Goal: Transaction & Acquisition: Purchase product/service

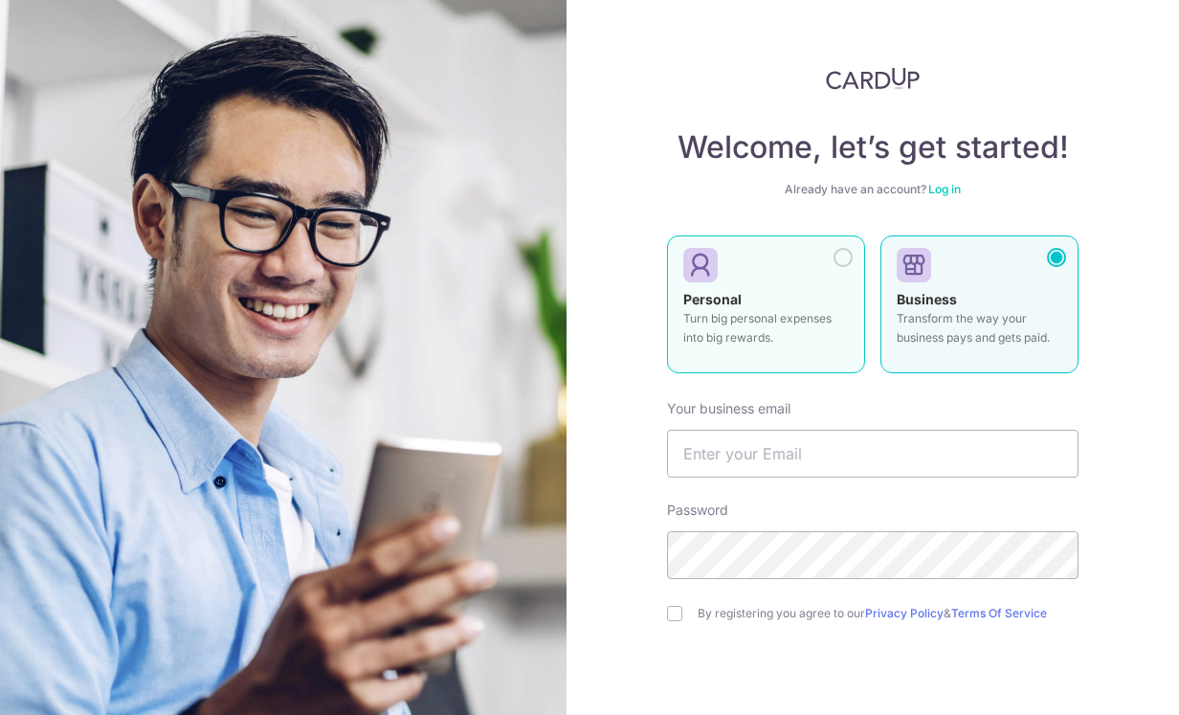
click at [850, 269] on label "Personal Turn big personal expenses into big rewards." at bounding box center [766, 304] width 198 height 138
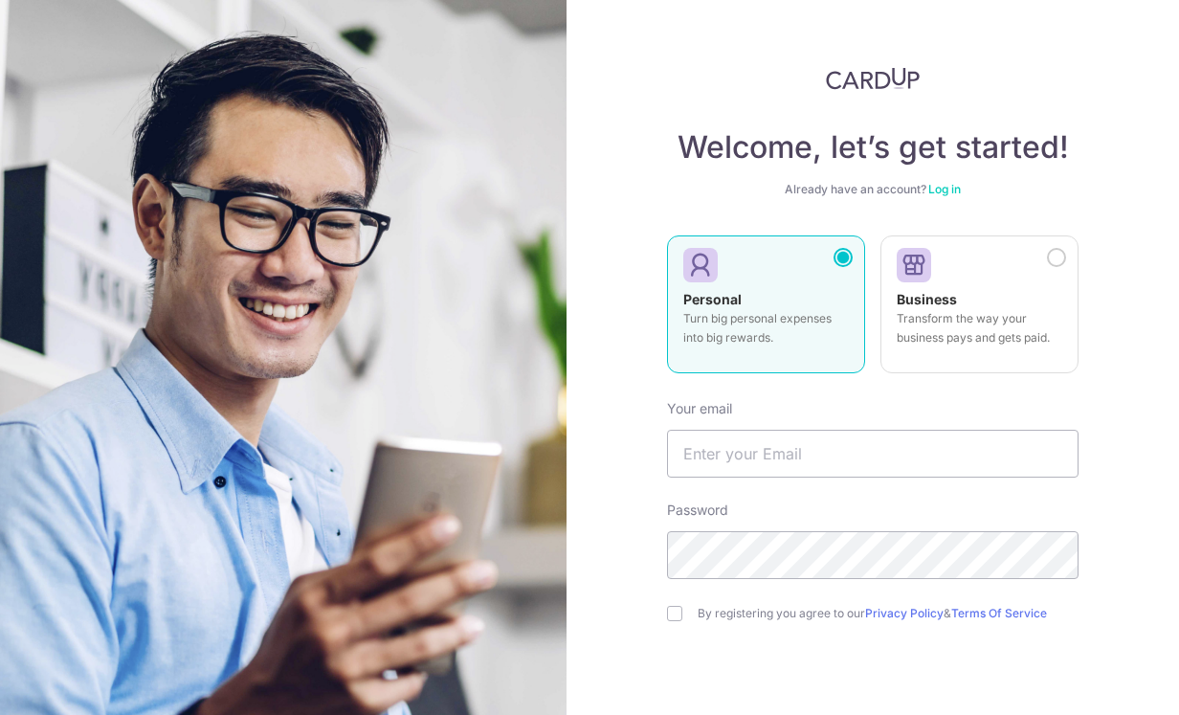
click at [944, 187] on link "Log in" at bounding box center [944, 189] width 33 height 14
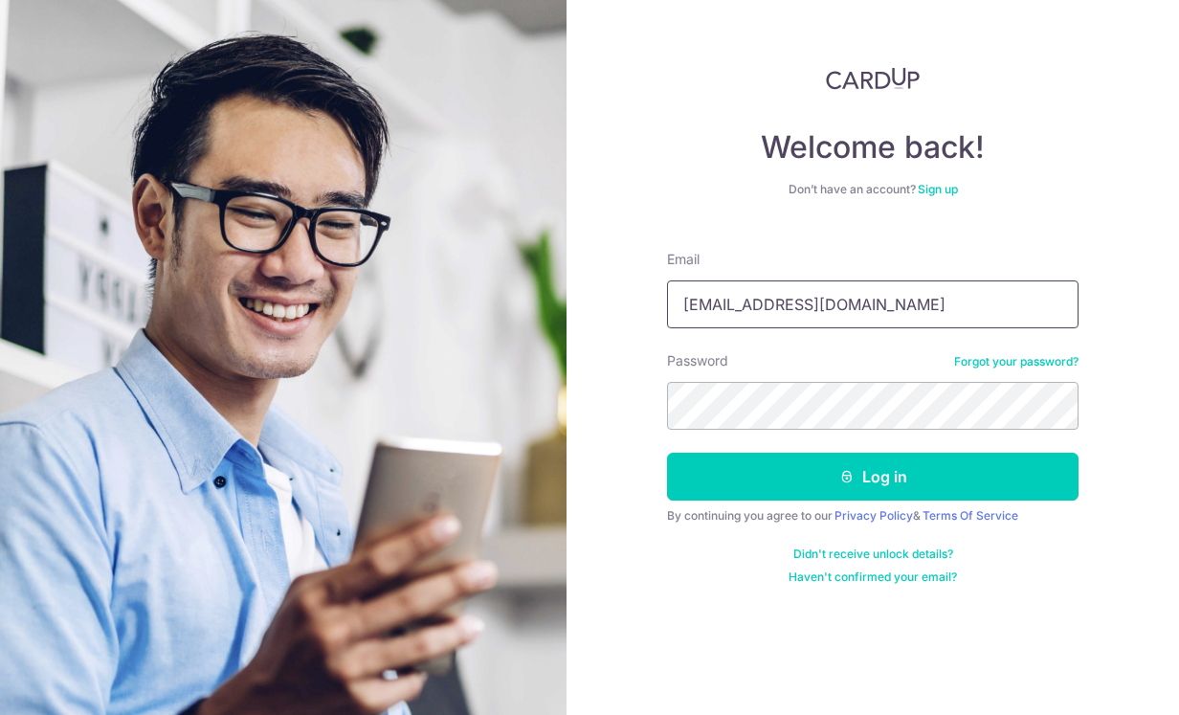
type input "ash.sh.ang@gmai.com"
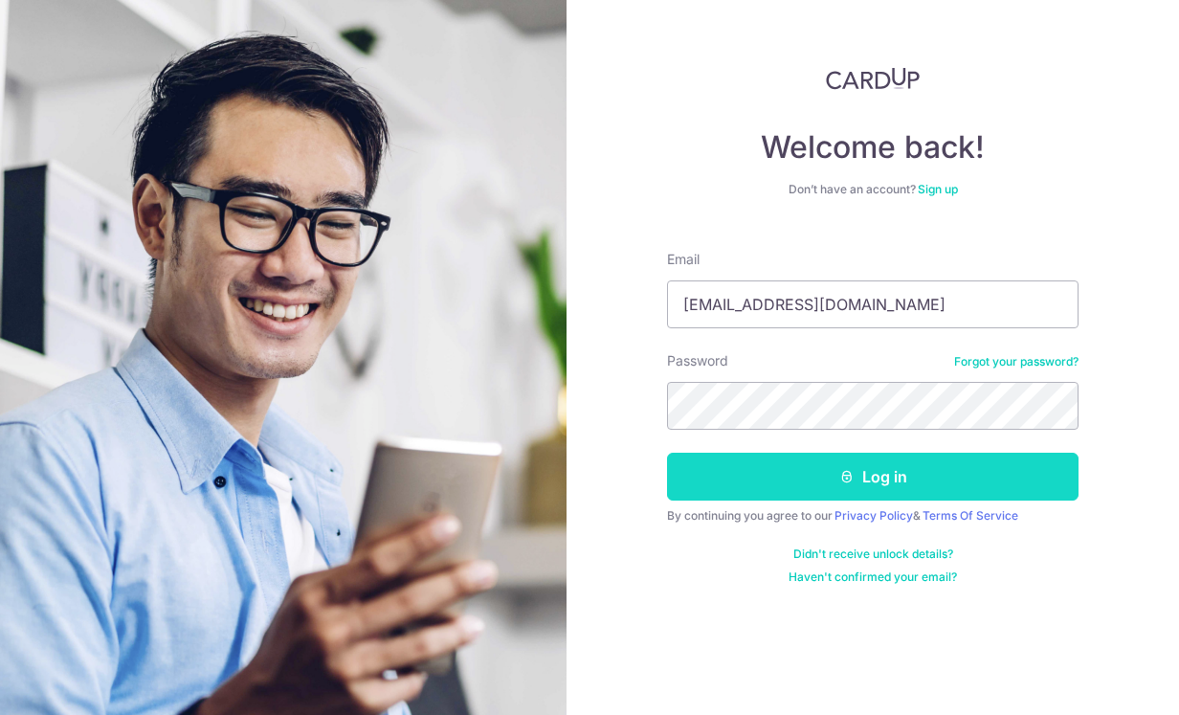
click at [882, 472] on button "Log in" at bounding box center [873, 477] width 412 height 48
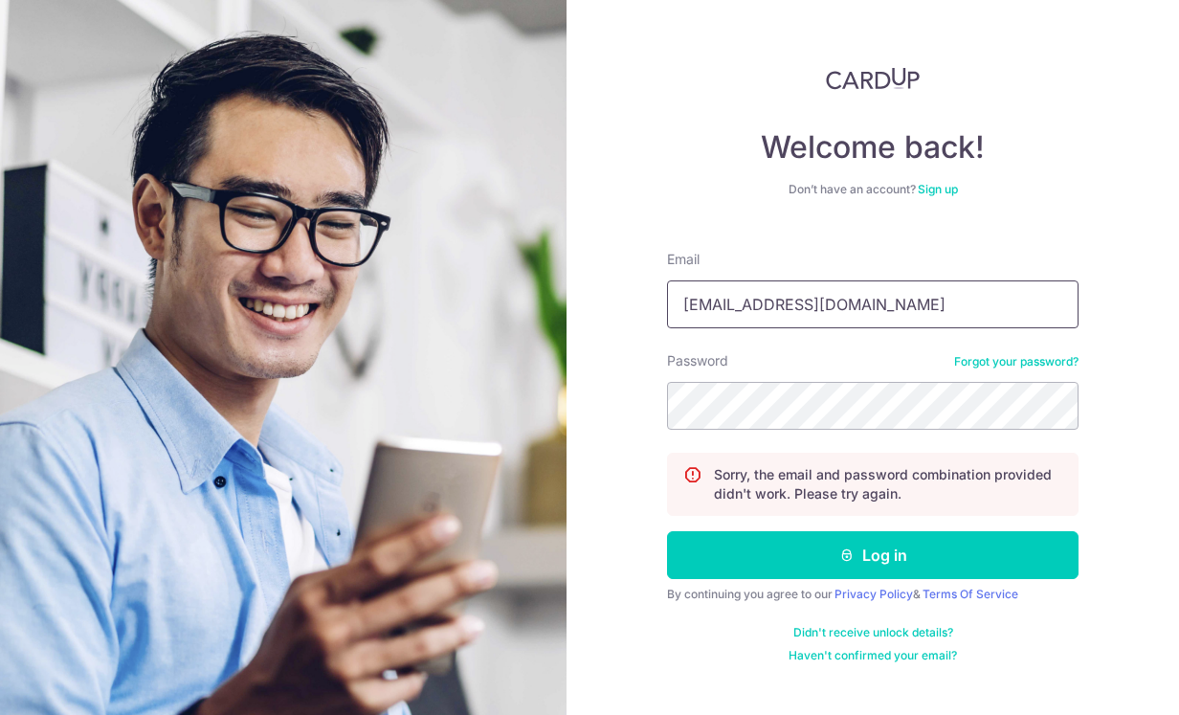
type input "[EMAIL_ADDRESS][DOMAIN_NAME]"
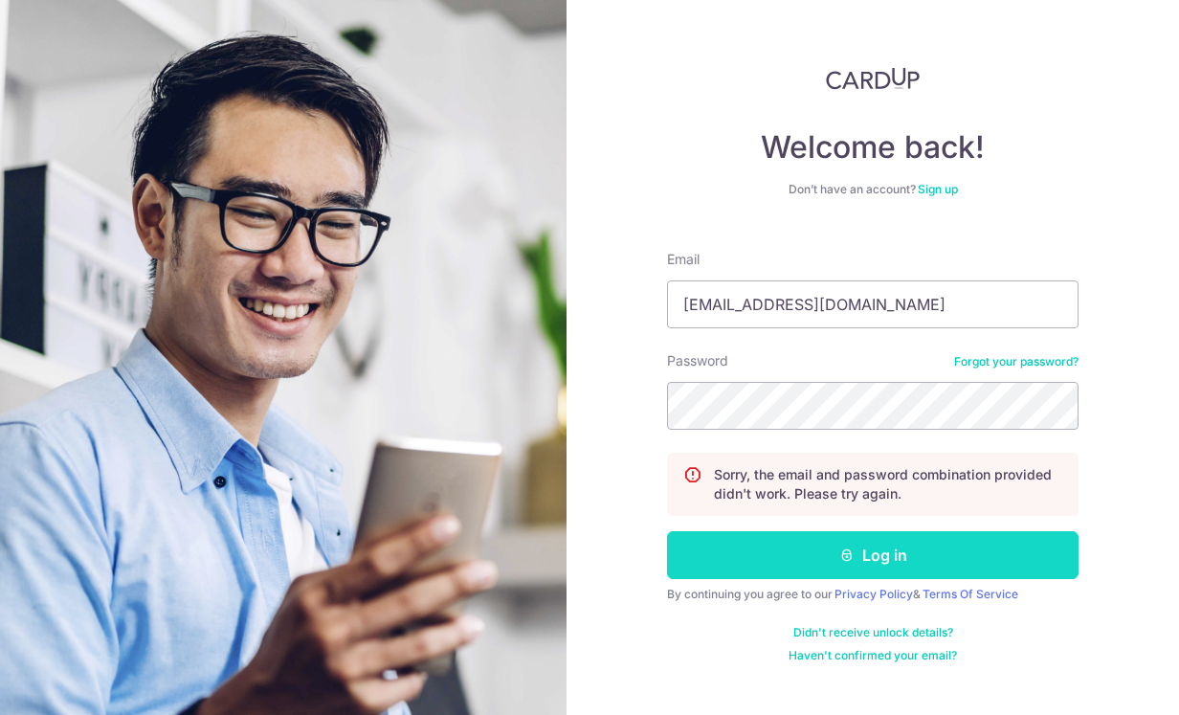
click at [859, 546] on button "Log in" at bounding box center [873, 555] width 412 height 48
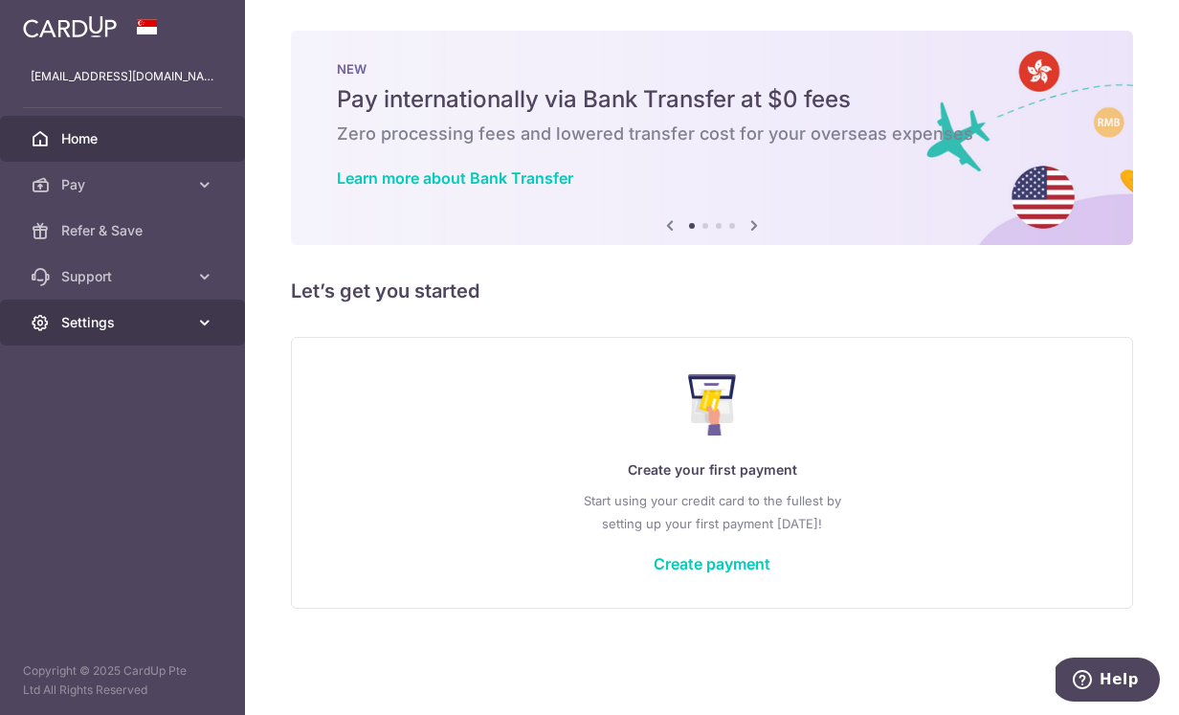
click at [192, 327] on link "Settings" at bounding box center [122, 323] width 245 height 46
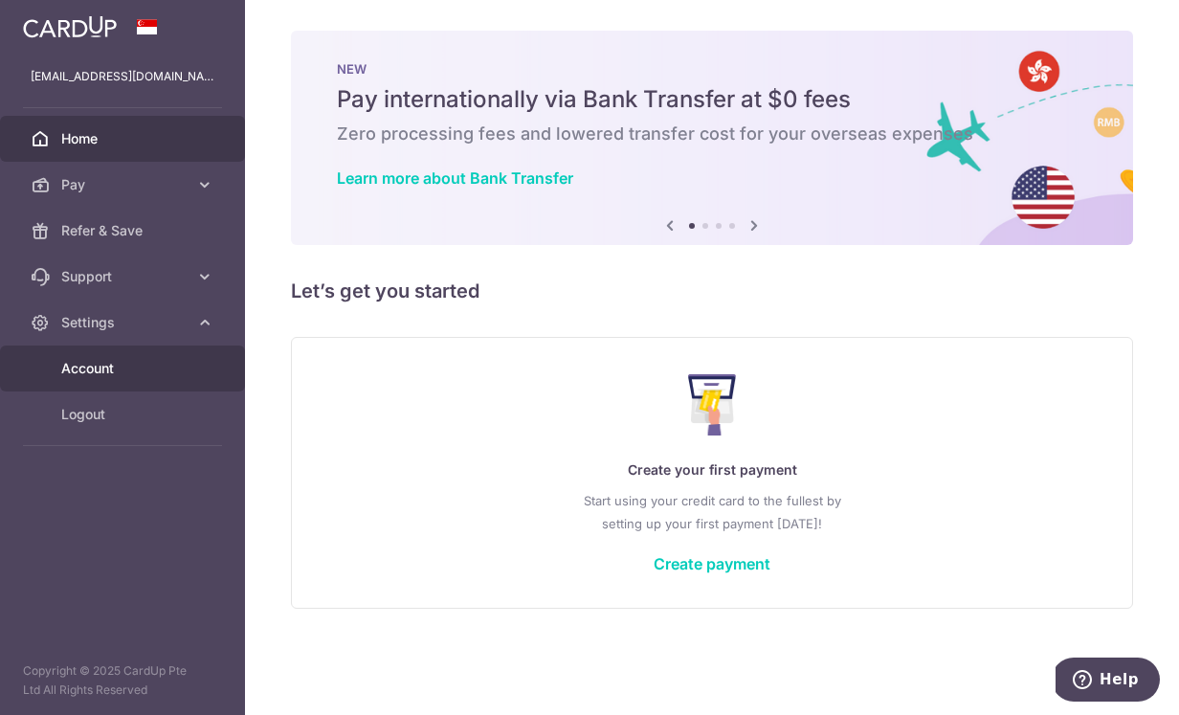
click at [117, 364] on span "Account" at bounding box center [124, 368] width 126 height 19
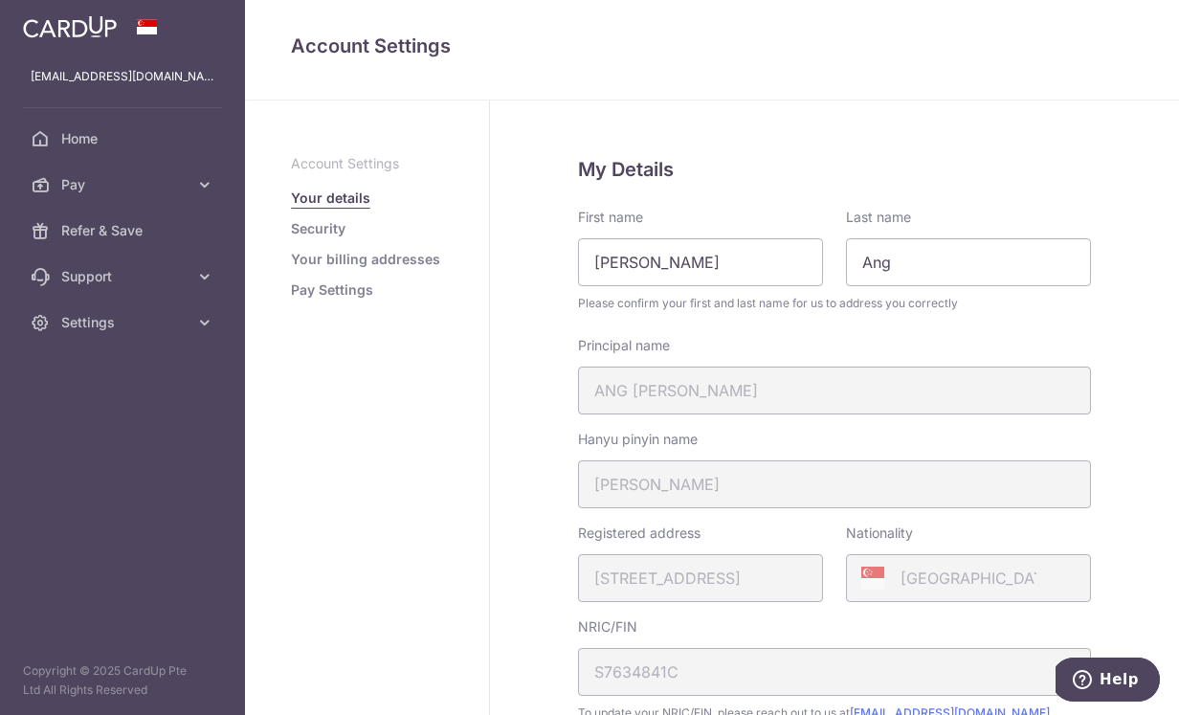
click at [429, 463] on aside "Account Settings Your details Security Your billing addresses Pay Settings" at bounding box center [367, 407] width 245 height 614
click at [335, 233] on link "Security" at bounding box center [318, 228] width 55 height 19
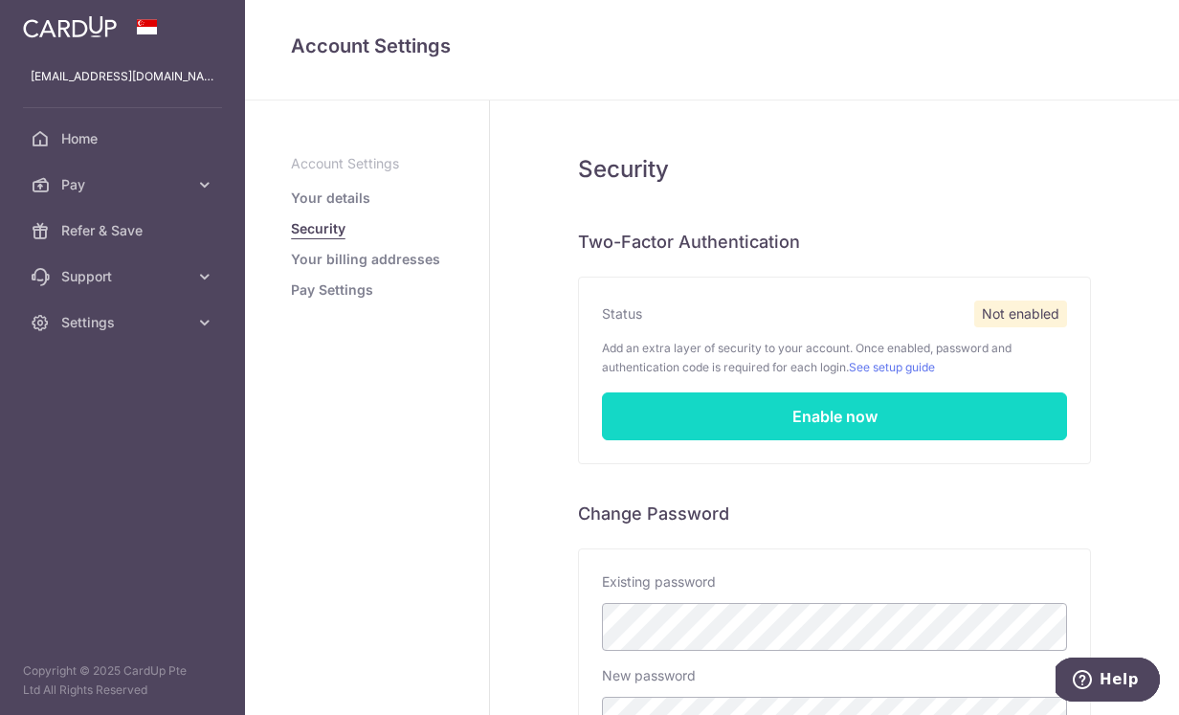
click at [847, 425] on link "Enable now" at bounding box center [834, 416] width 465 height 48
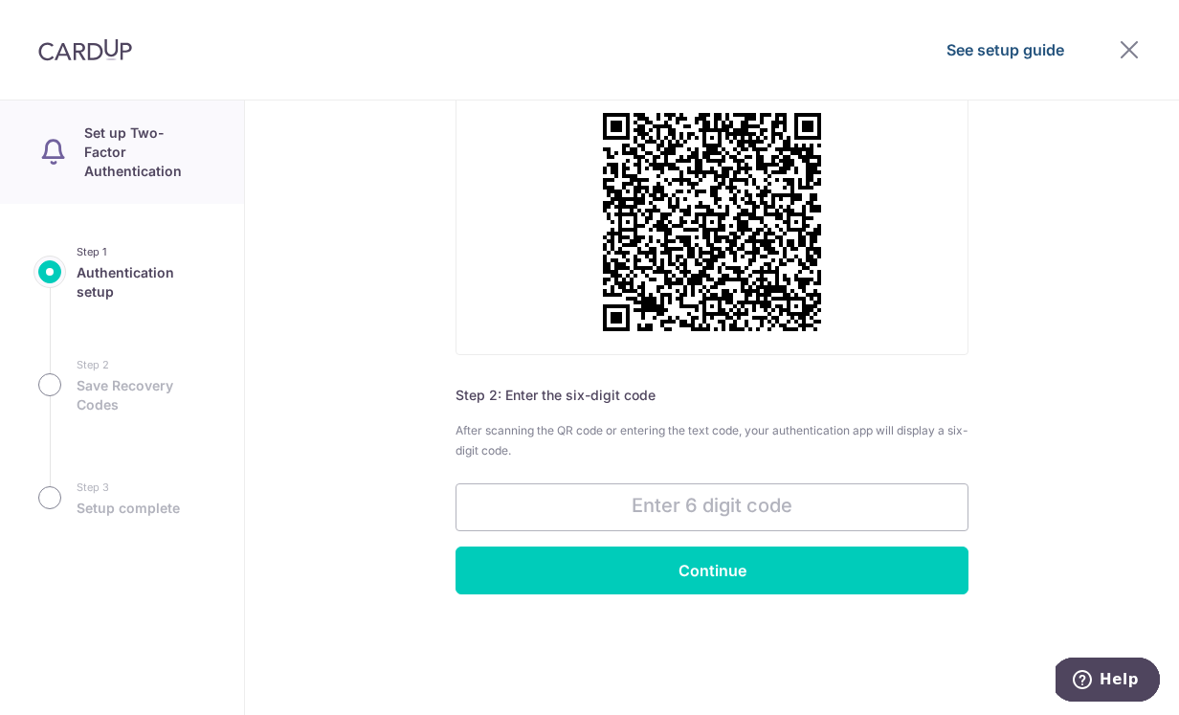
click at [1049, 56] on link "See setup guide" at bounding box center [1006, 49] width 118 height 23
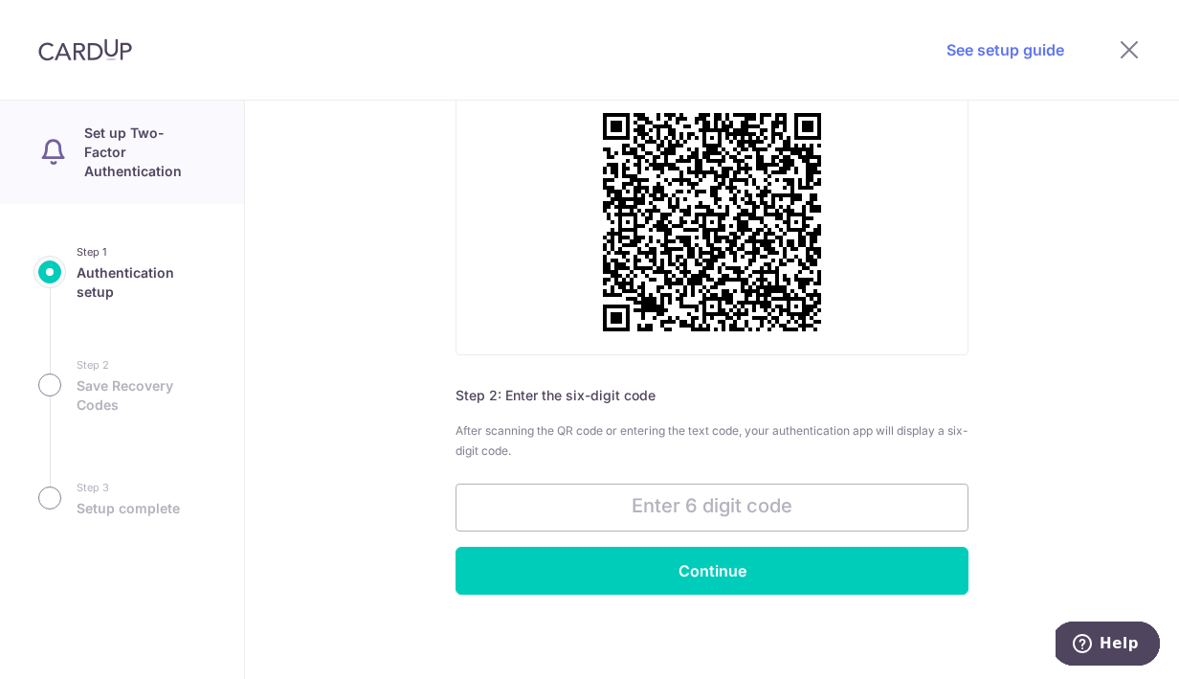
click at [970, 213] on div "Authentication setup Step 1: Using your authentication app, scan the QR code or…" at bounding box center [712, 389] width 934 height 578
click at [1131, 53] on icon at bounding box center [1129, 49] width 23 height 24
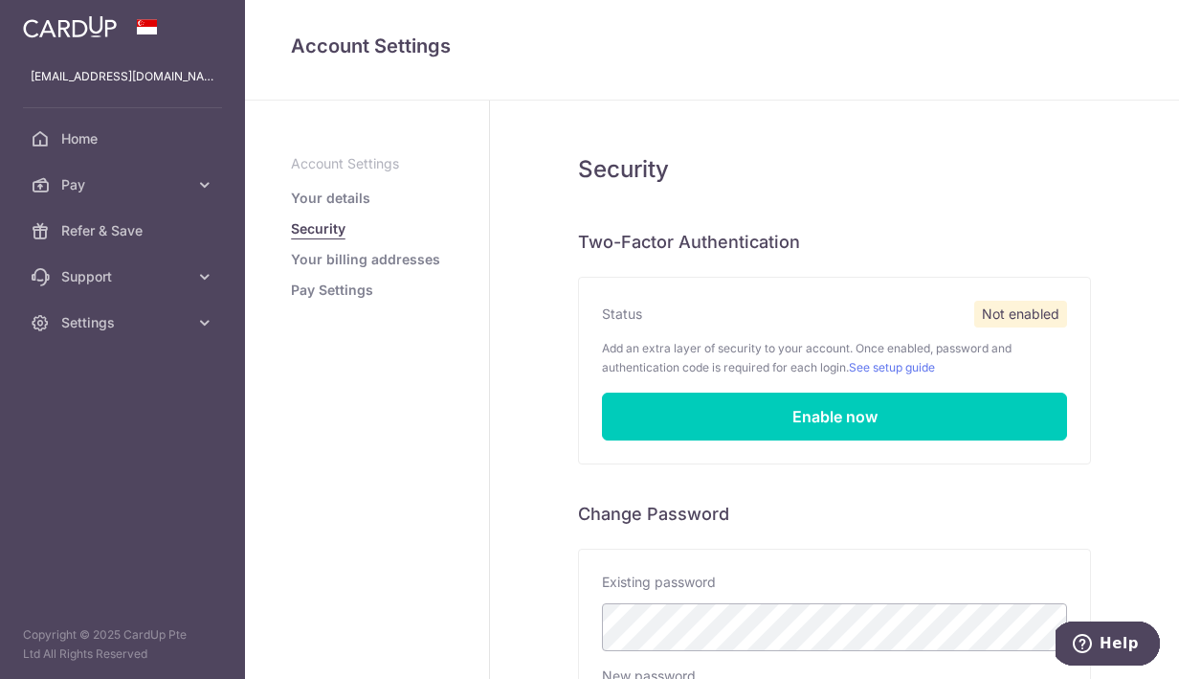
click at [382, 259] on link "Your billing addresses" at bounding box center [365, 259] width 149 height 19
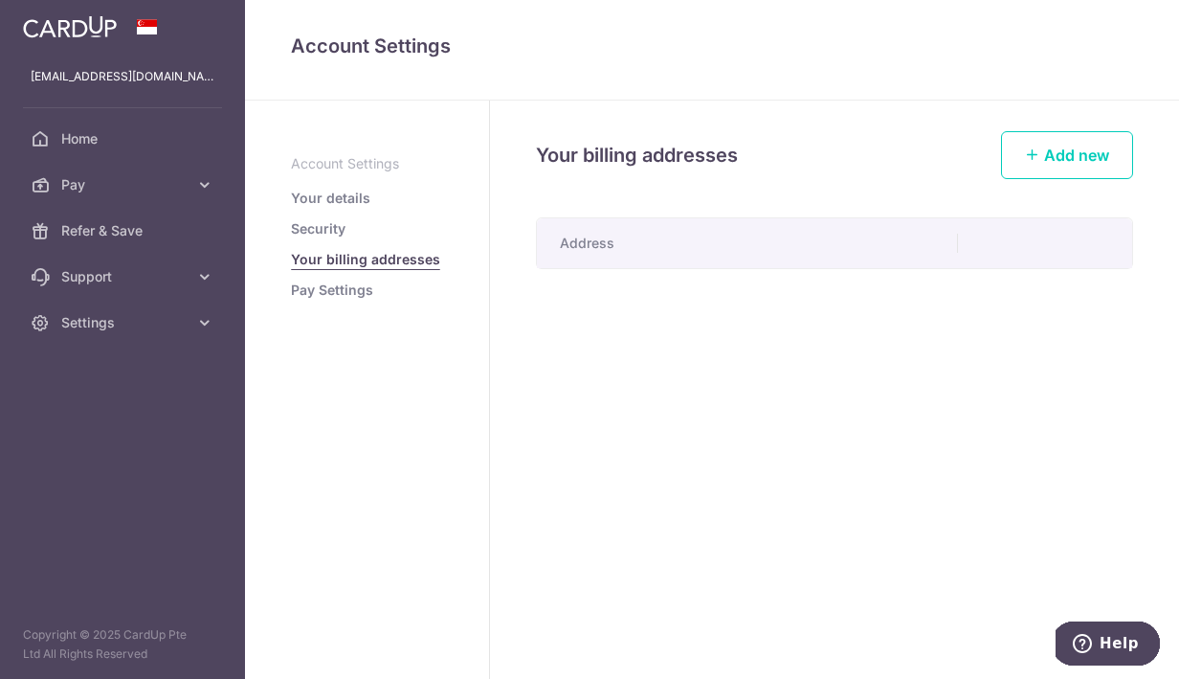
click at [343, 293] on link "Pay Settings" at bounding box center [332, 289] width 82 height 19
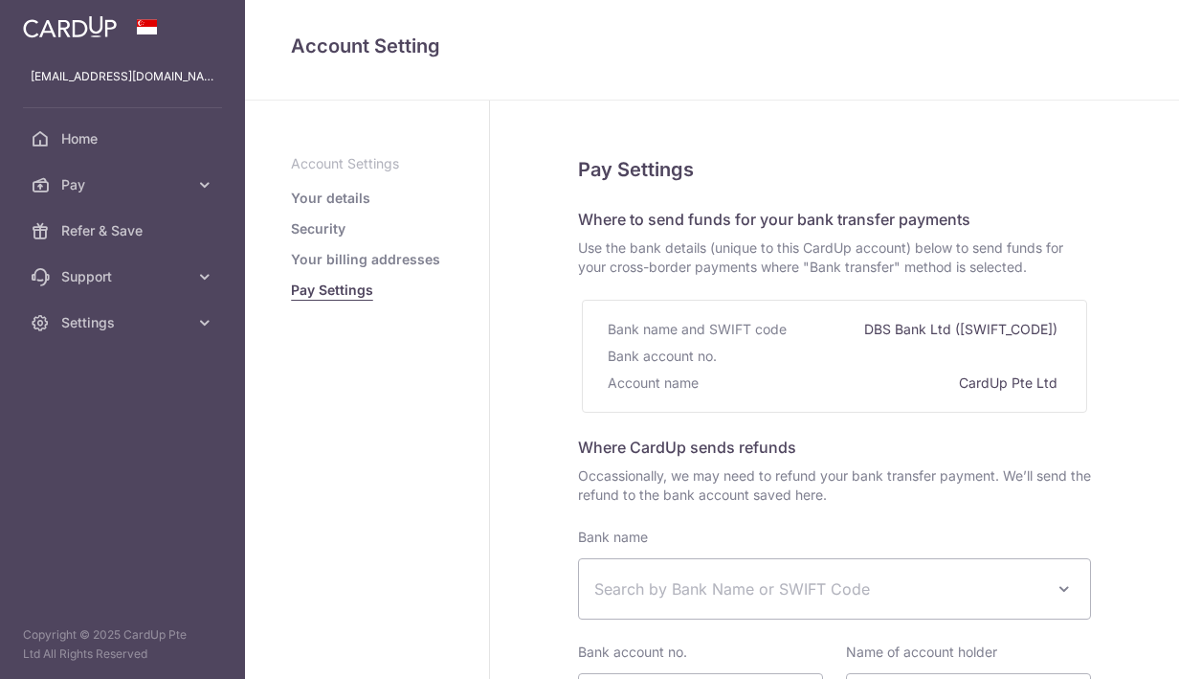
select select
click at [352, 198] on link "Your details" at bounding box center [330, 198] width 79 height 19
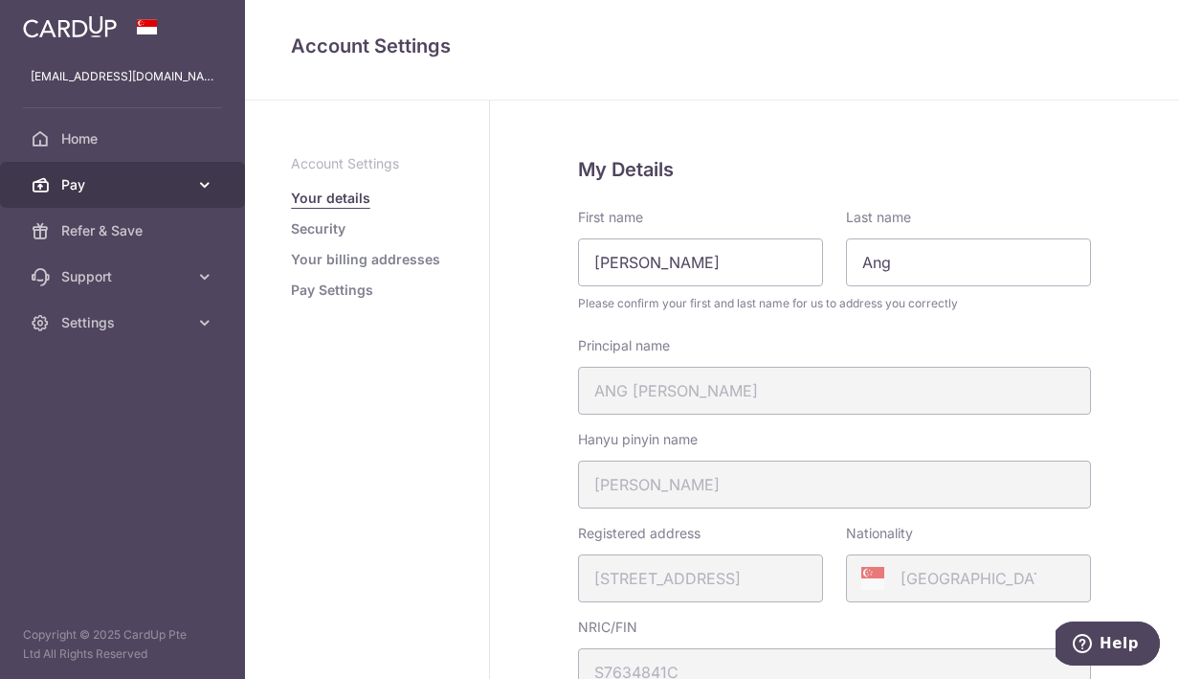
click at [203, 189] on icon at bounding box center [204, 184] width 19 height 19
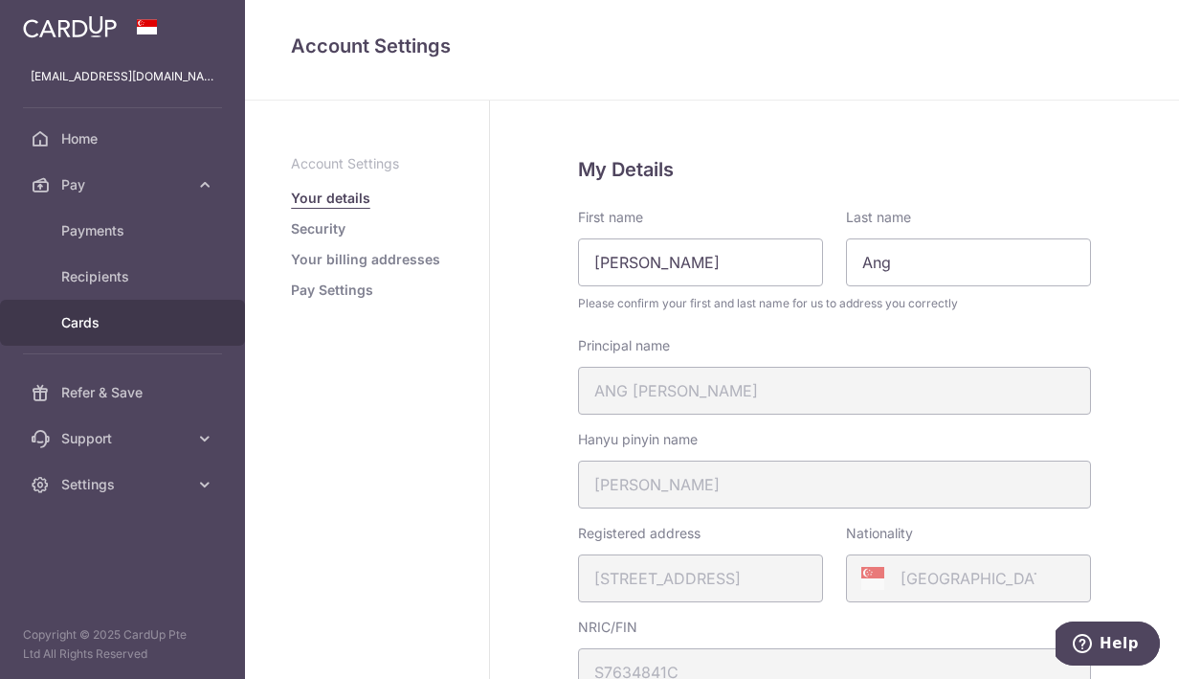
click at [138, 324] on span "Cards" at bounding box center [124, 322] width 126 height 19
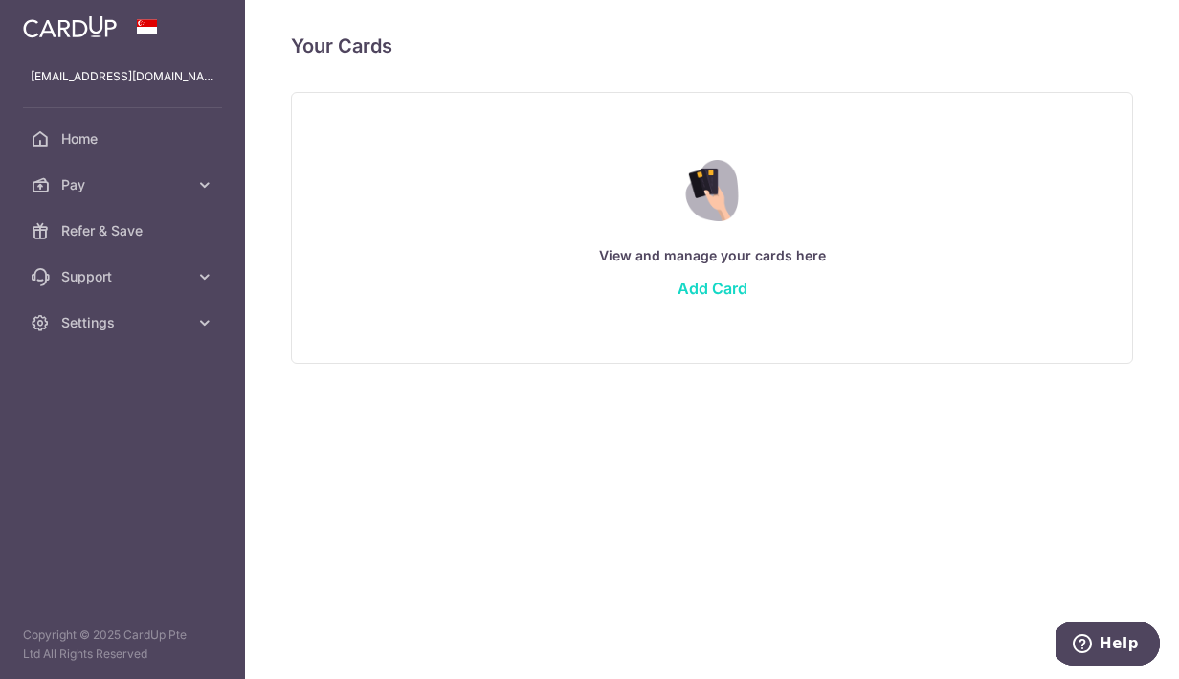
click at [714, 293] on link "Add Card" at bounding box center [713, 288] width 70 height 19
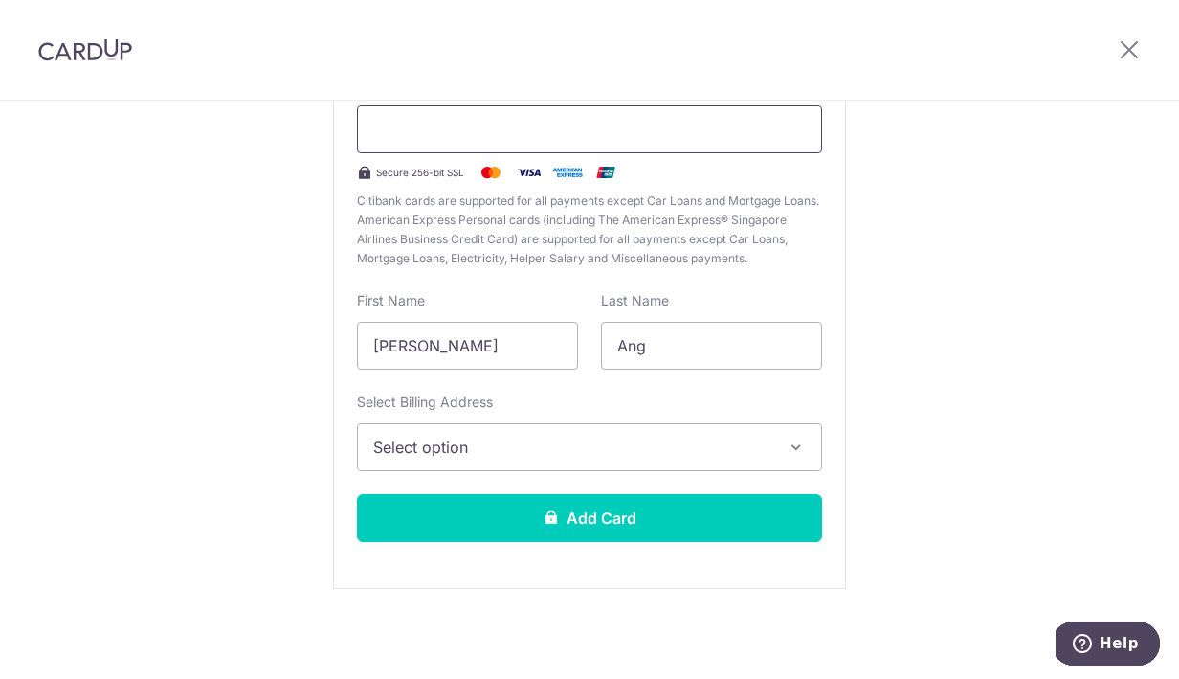
scroll to position [226, 0]
click at [801, 452] on icon "button" at bounding box center [796, 446] width 19 height 19
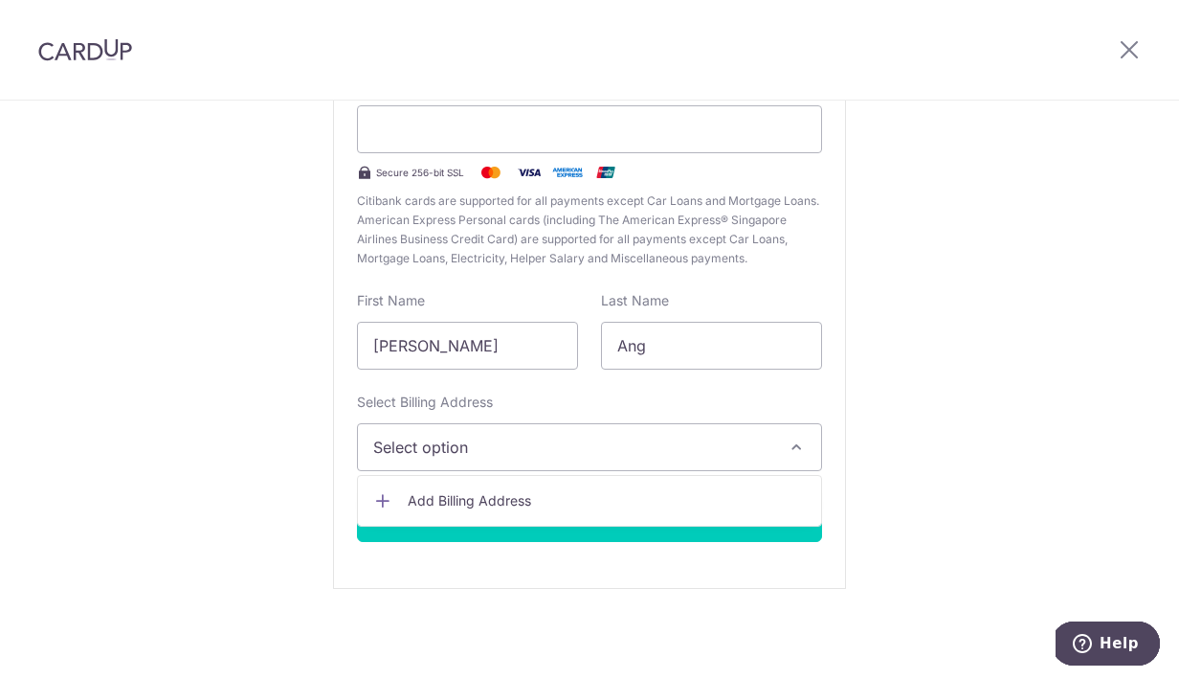
click at [801, 452] on icon "button" at bounding box center [796, 446] width 19 height 19
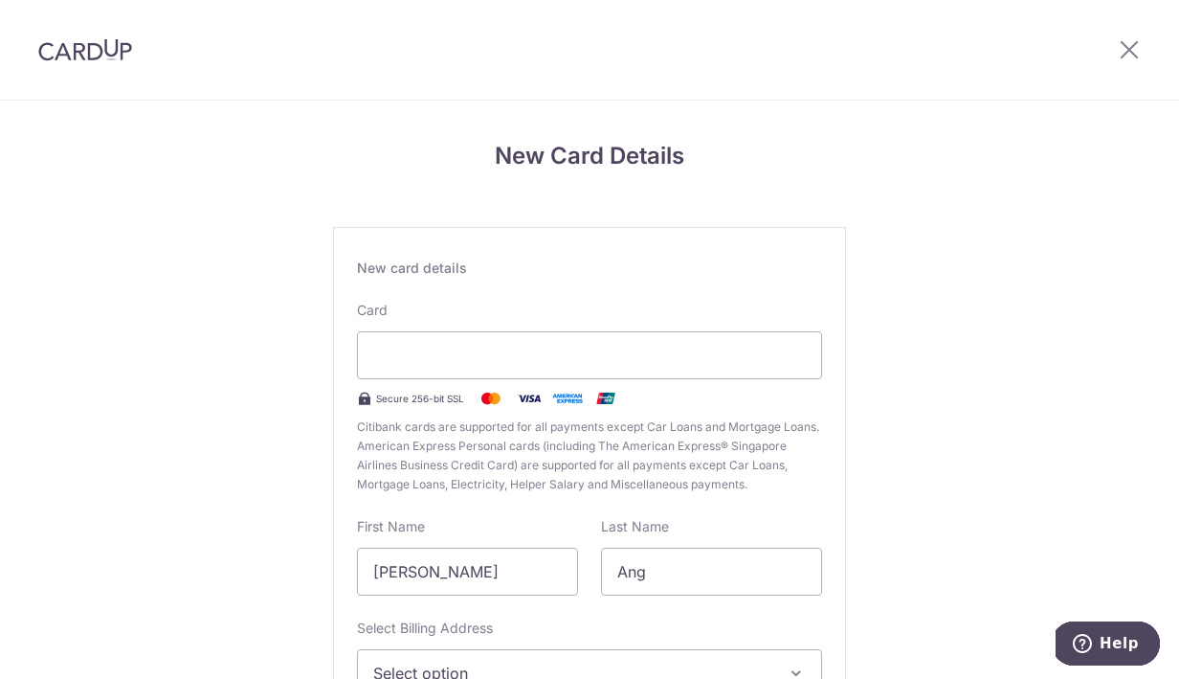
scroll to position [0, 0]
click at [1129, 51] on icon at bounding box center [1129, 49] width 23 height 24
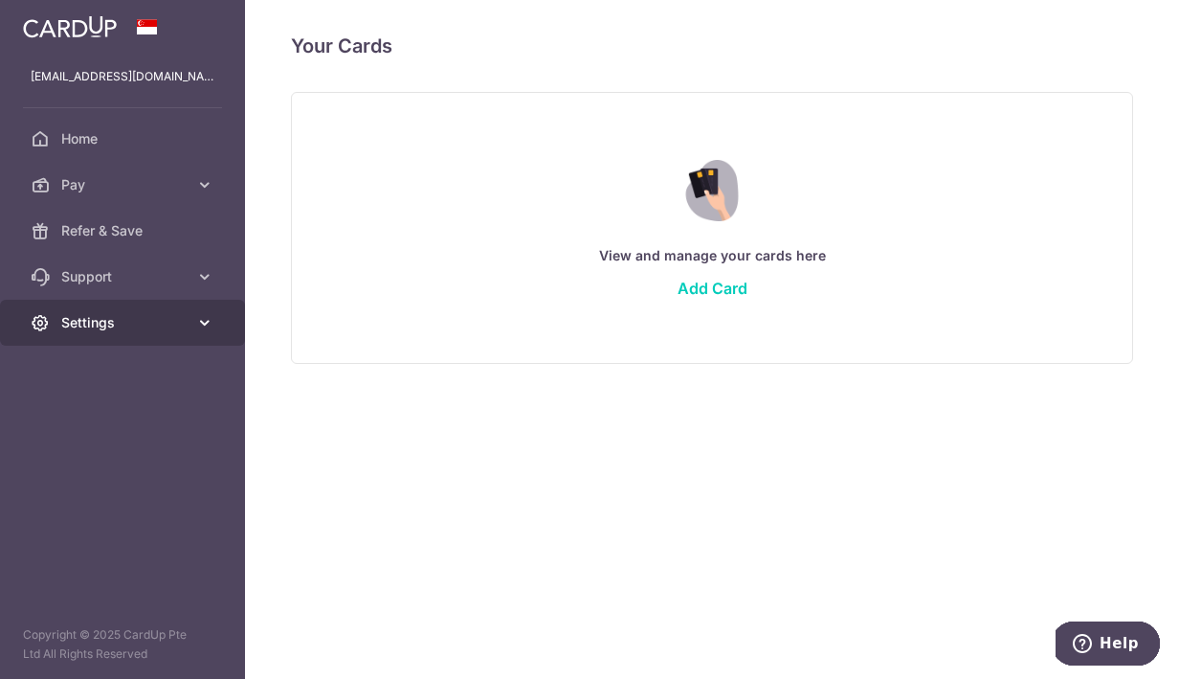
click at [175, 323] on span "Settings" at bounding box center [124, 322] width 126 height 19
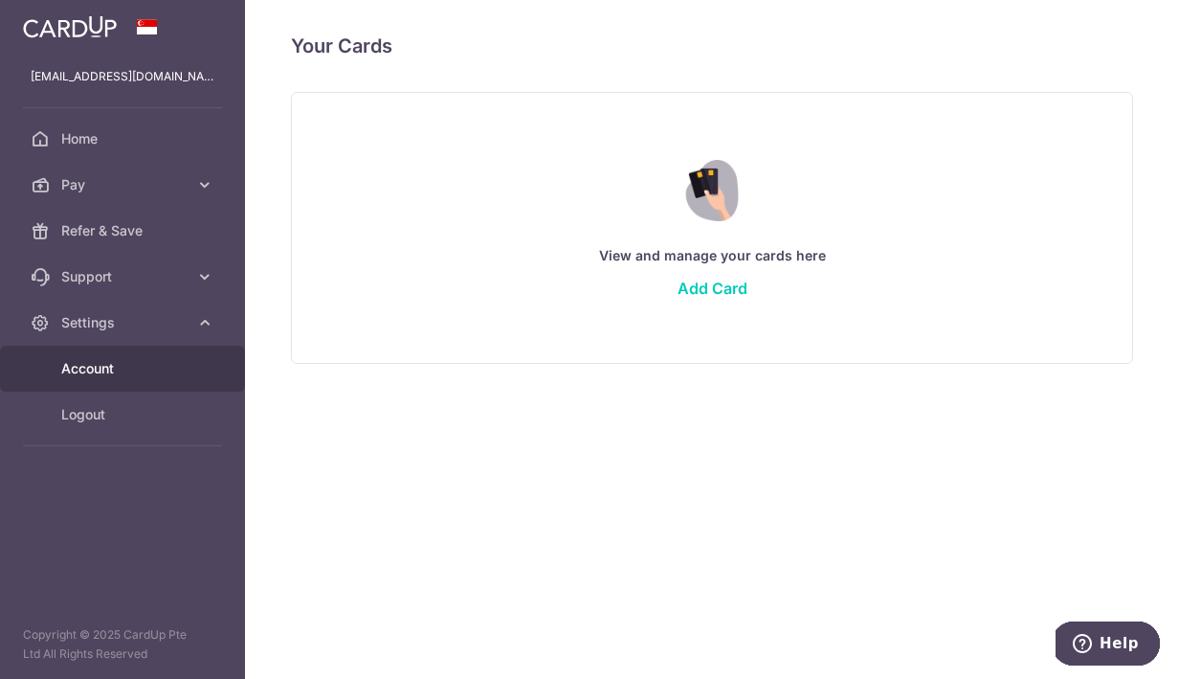
click at [144, 367] on span "Account" at bounding box center [124, 368] width 126 height 19
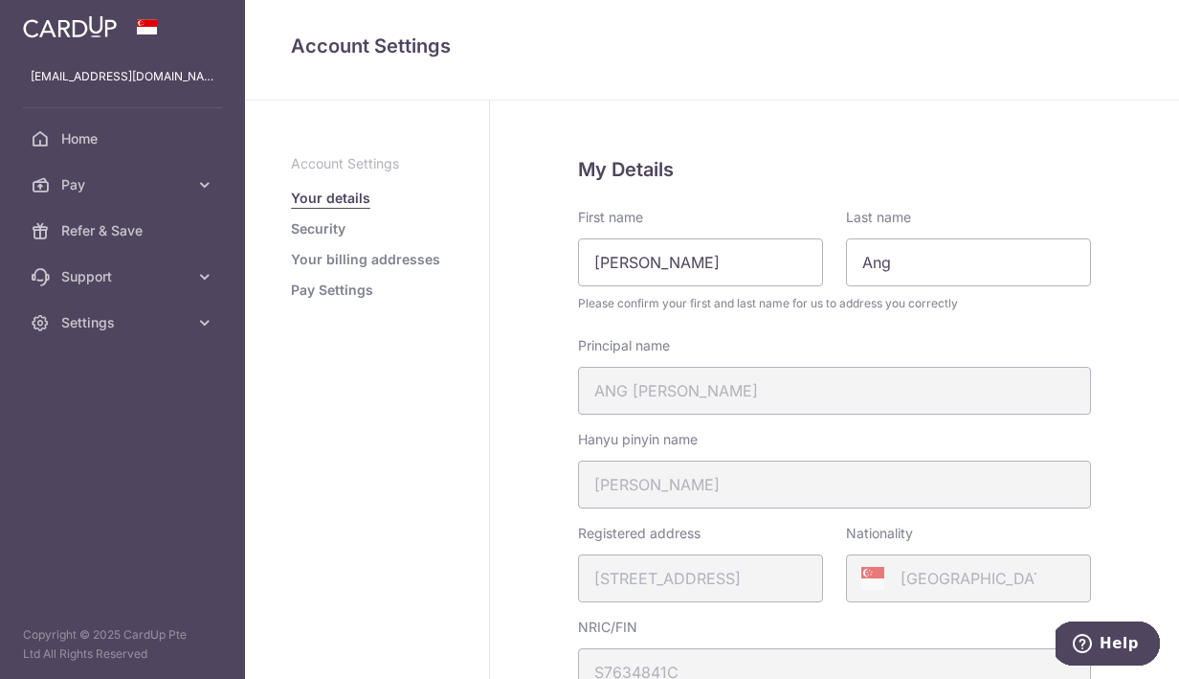
click at [373, 266] on link "Your billing addresses" at bounding box center [365, 259] width 149 height 19
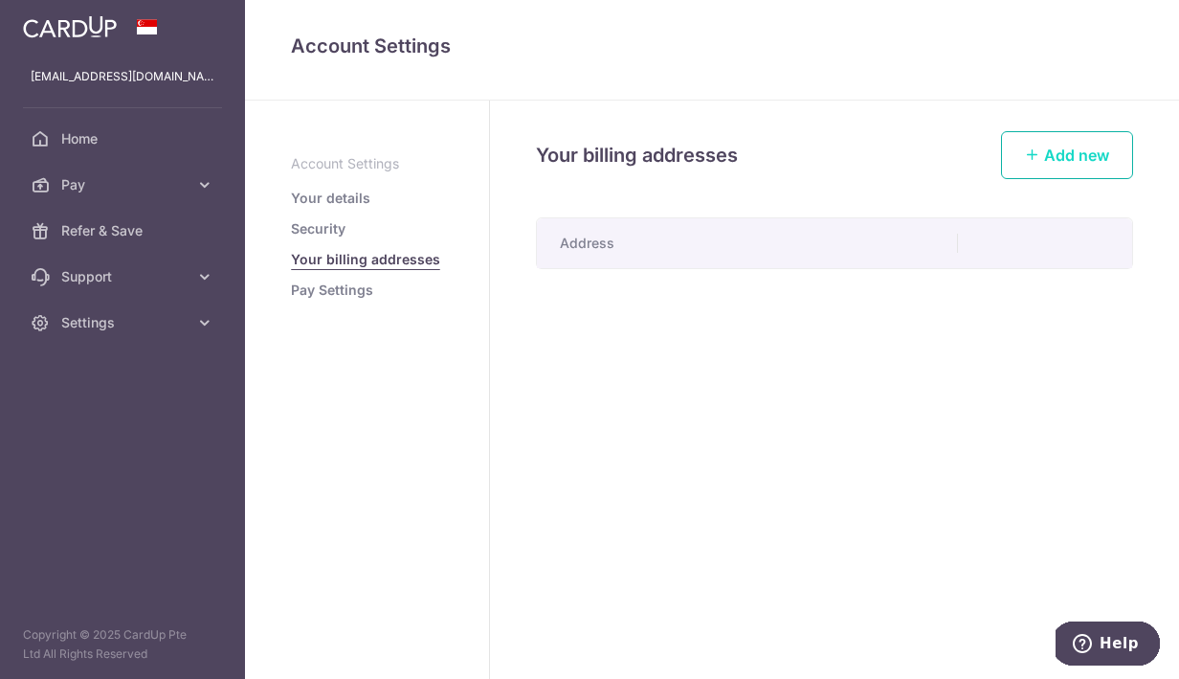
click at [1036, 160] on icon at bounding box center [1032, 153] width 15 height 15
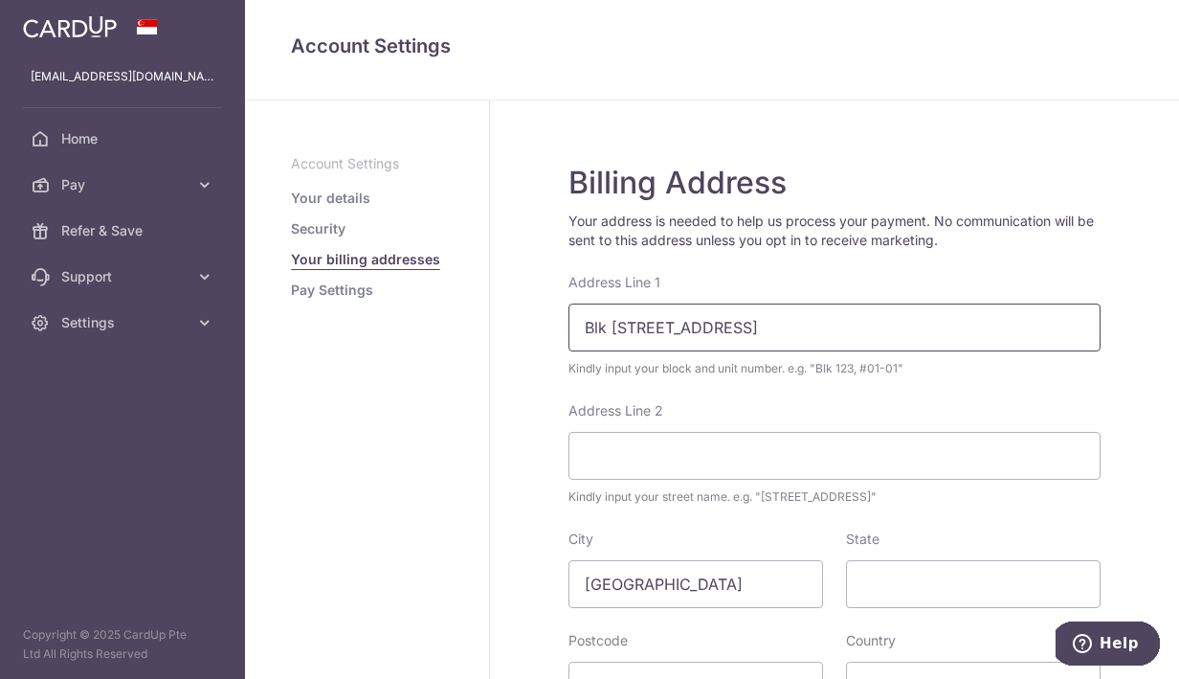
drag, startPoint x: 651, startPoint y: 328, endPoint x: 871, endPoint y: 325, distance: 220.1
click at [871, 325] on input "Blk 877, Woodlands Avenue 9" at bounding box center [834, 327] width 532 height 48
type input "Blk 877, #04-272"
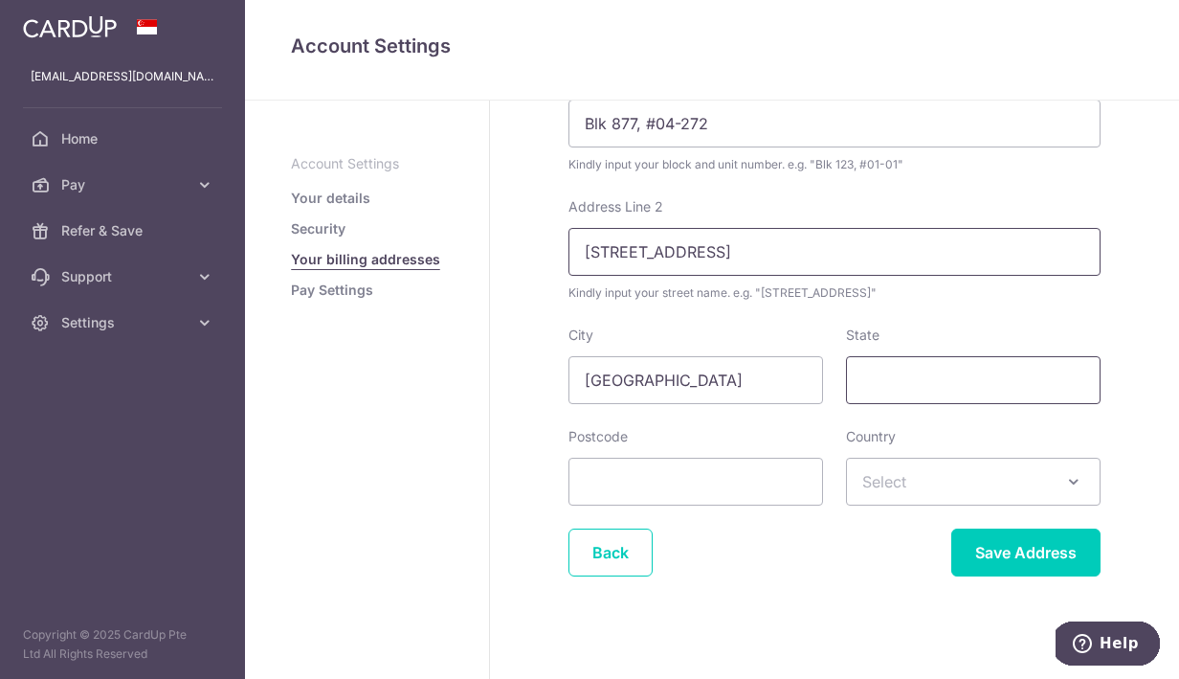
scroll to position [211, 0]
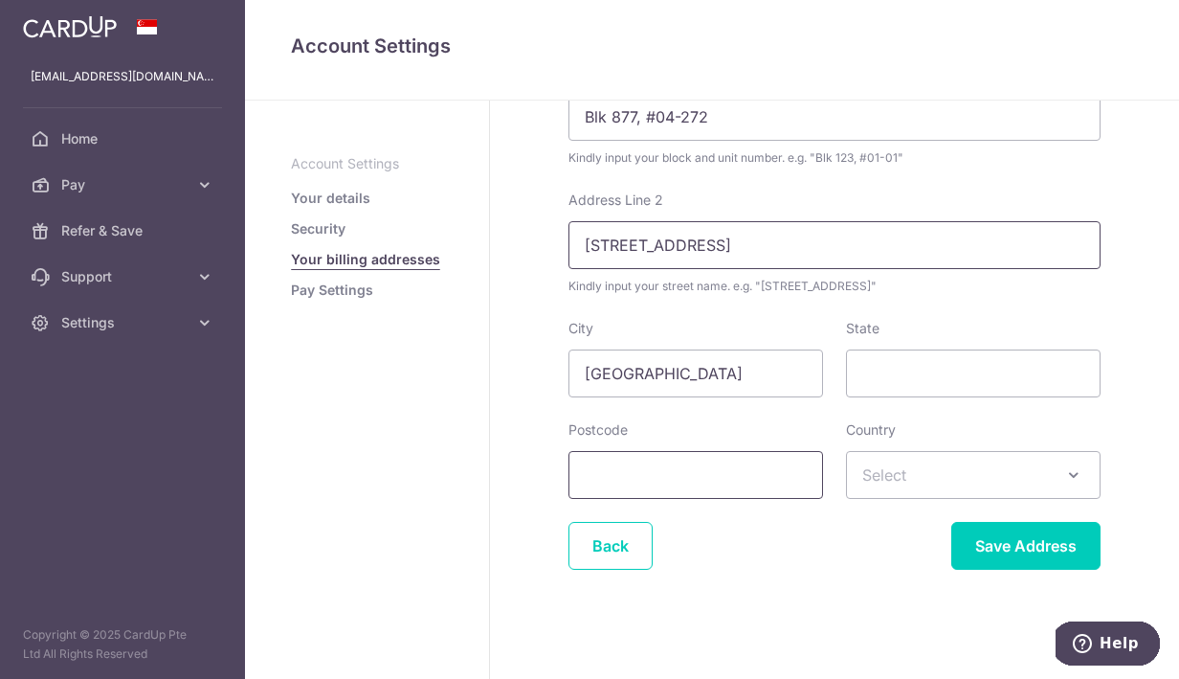
type input "Woodlands Avenue 9"
type input "730877"
click at [917, 482] on span "Select" at bounding box center [973, 475] width 253 height 46
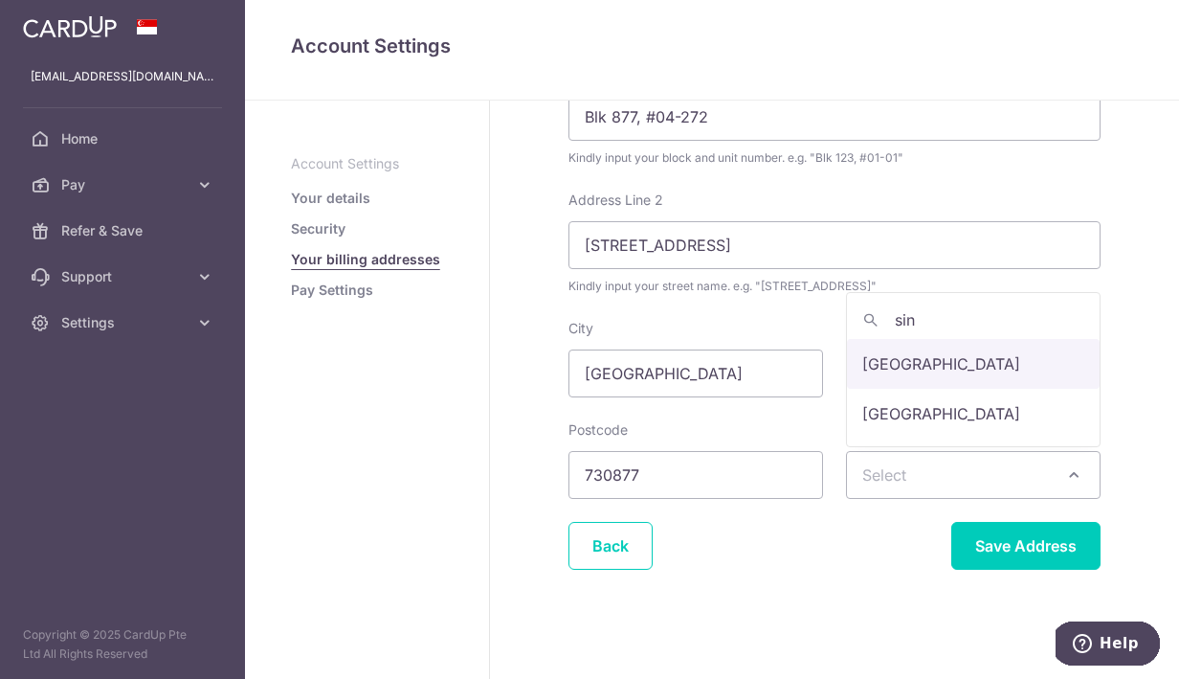
type input "sing"
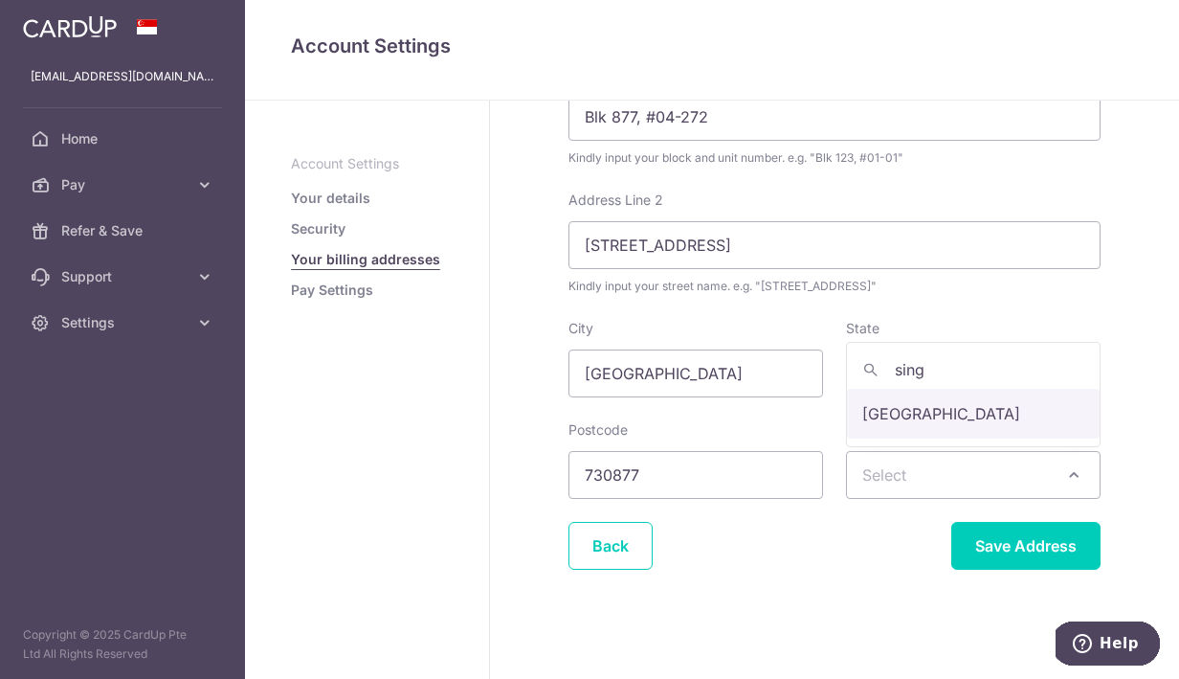
select select "199"
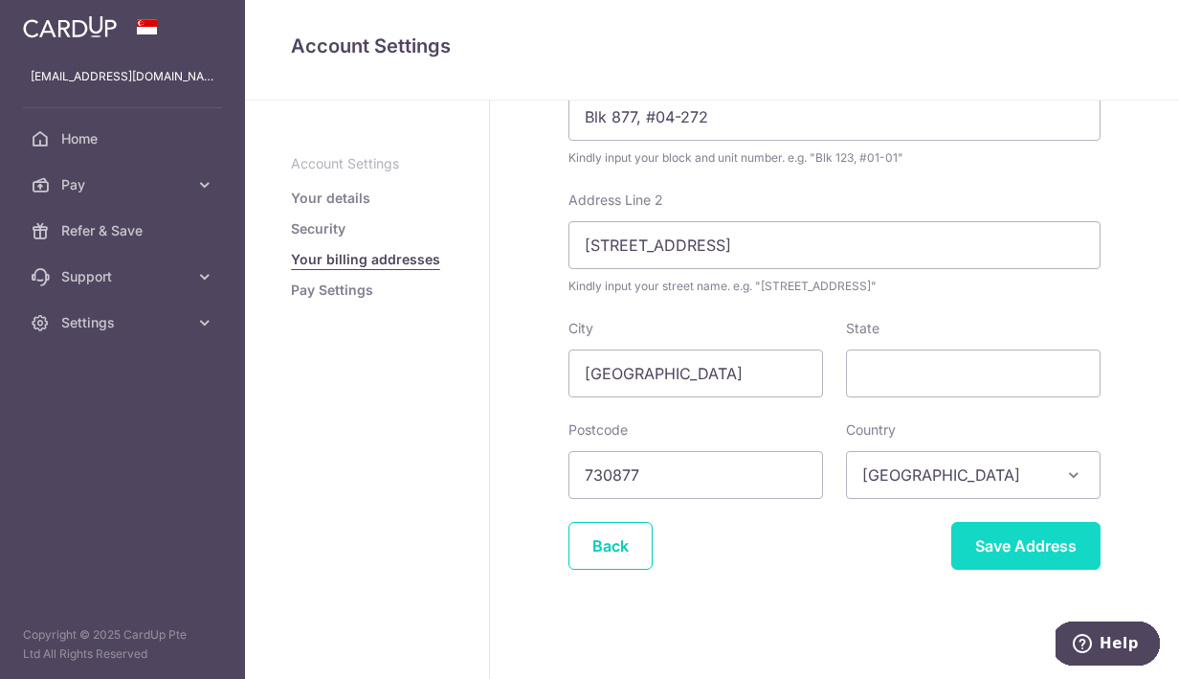
click at [993, 552] on input "Save Address" at bounding box center [1025, 546] width 149 height 48
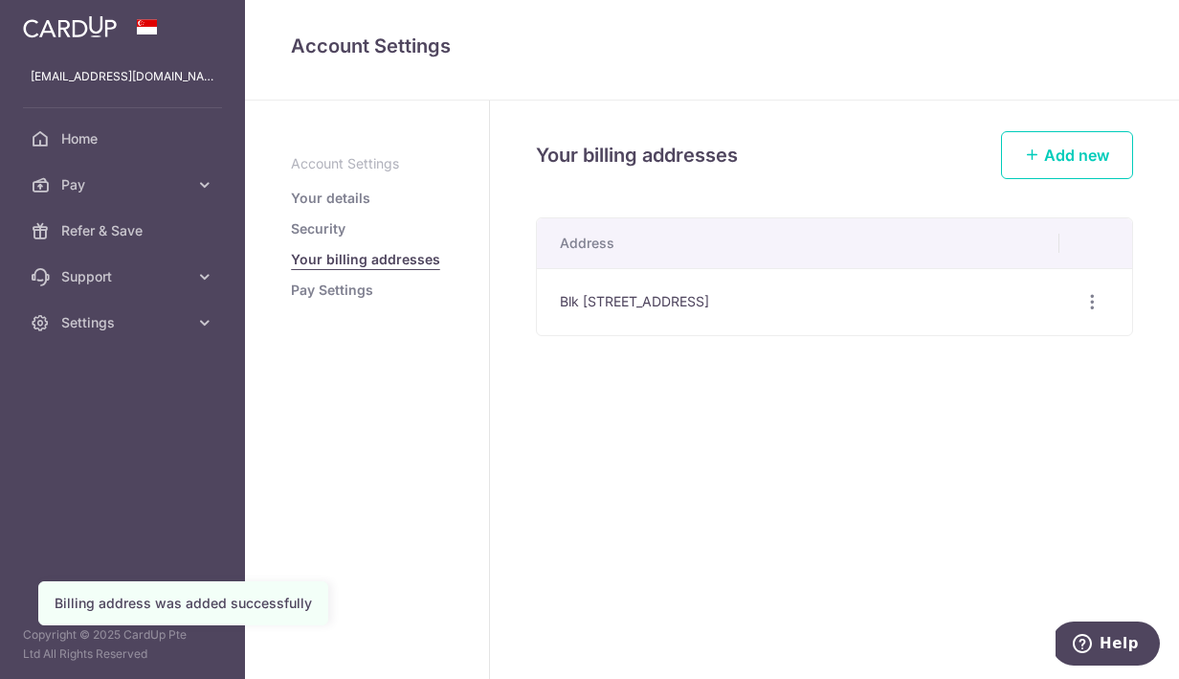
click at [347, 293] on link "Pay Settings" at bounding box center [332, 289] width 82 height 19
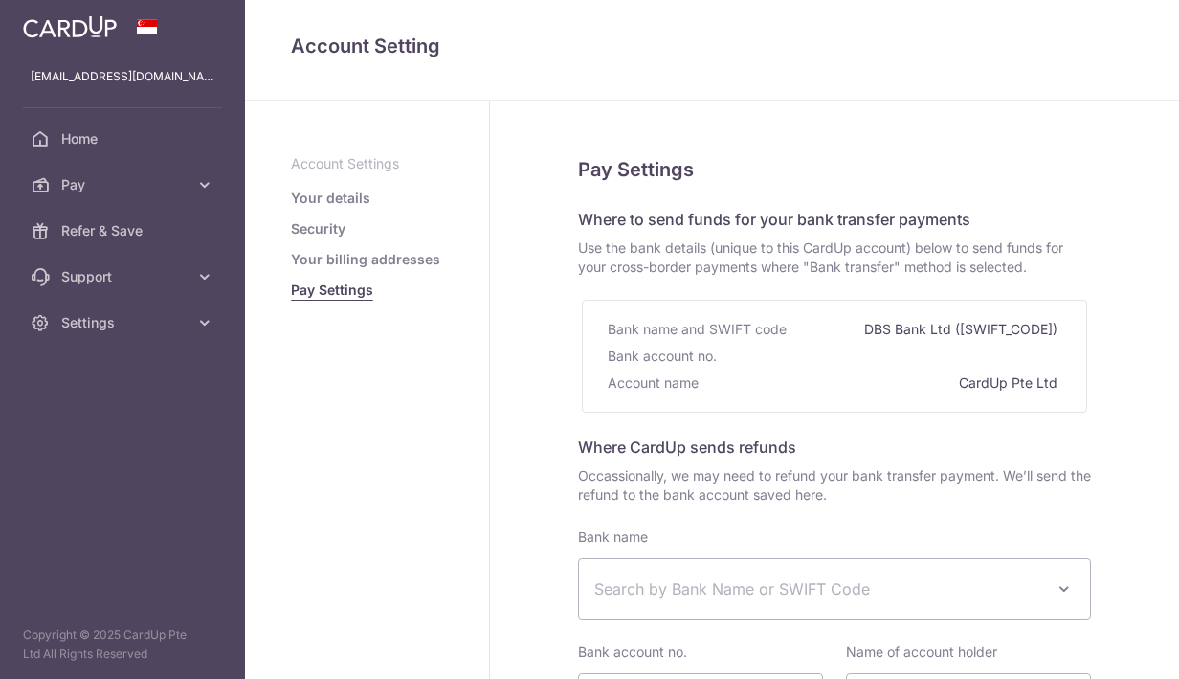
select select
click at [325, 222] on link "Security" at bounding box center [318, 228] width 55 height 19
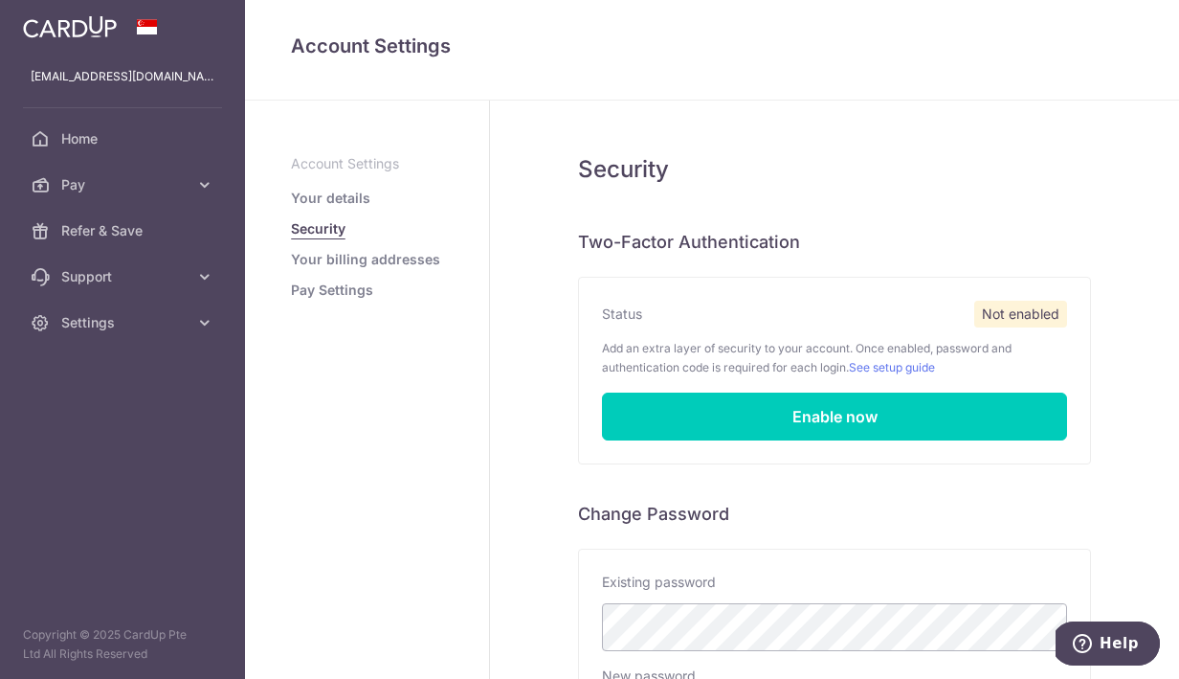
click at [357, 205] on link "Your details" at bounding box center [330, 198] width 79 height 19
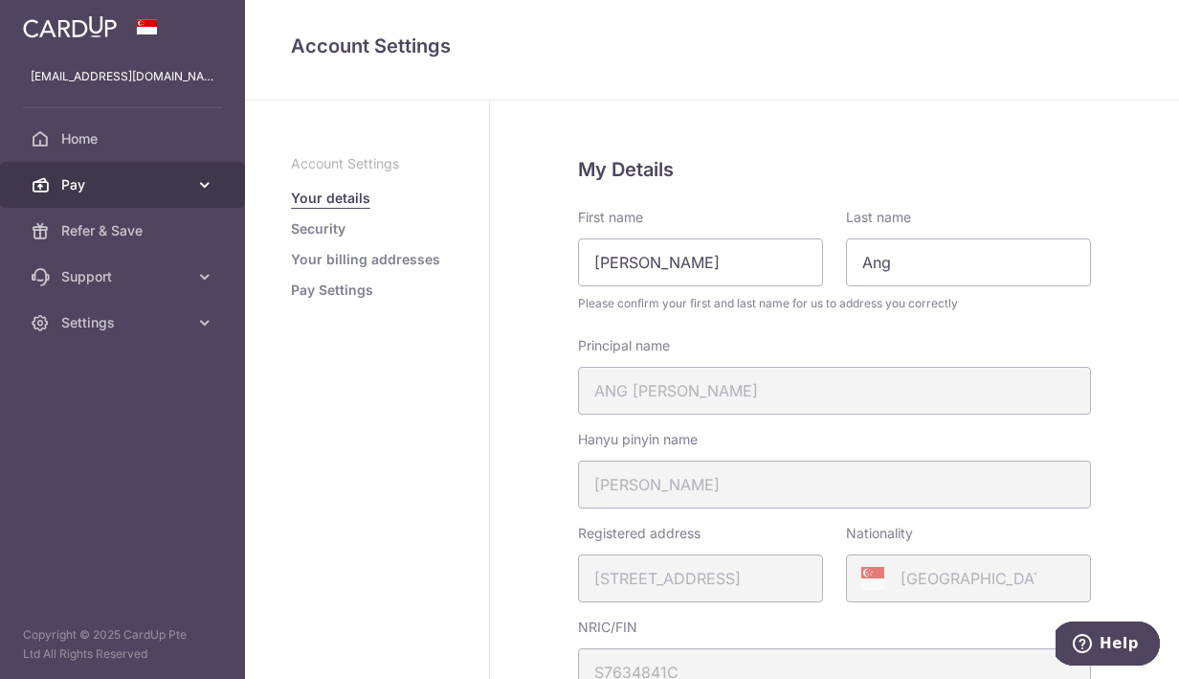
click at [119, 187] on span "Pay" at bounding box center [124, 184] width 126 height 19
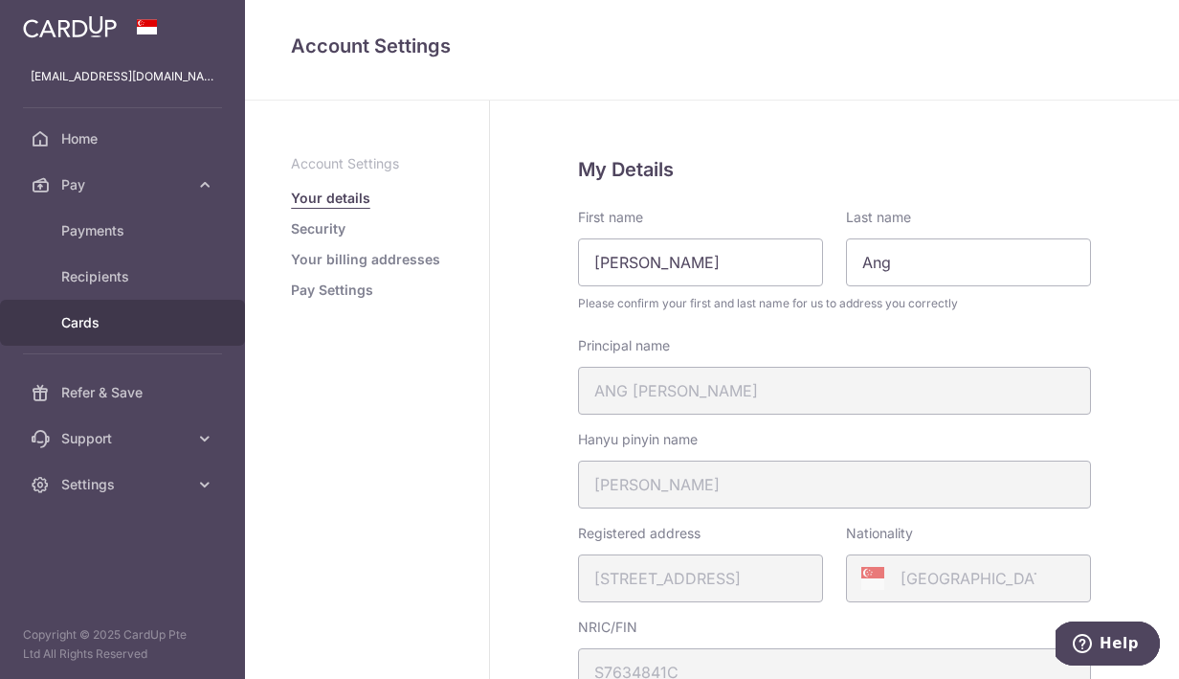
click at [97, 312] on link "Cards" at bounding box center [122, 323] width 245 height 46
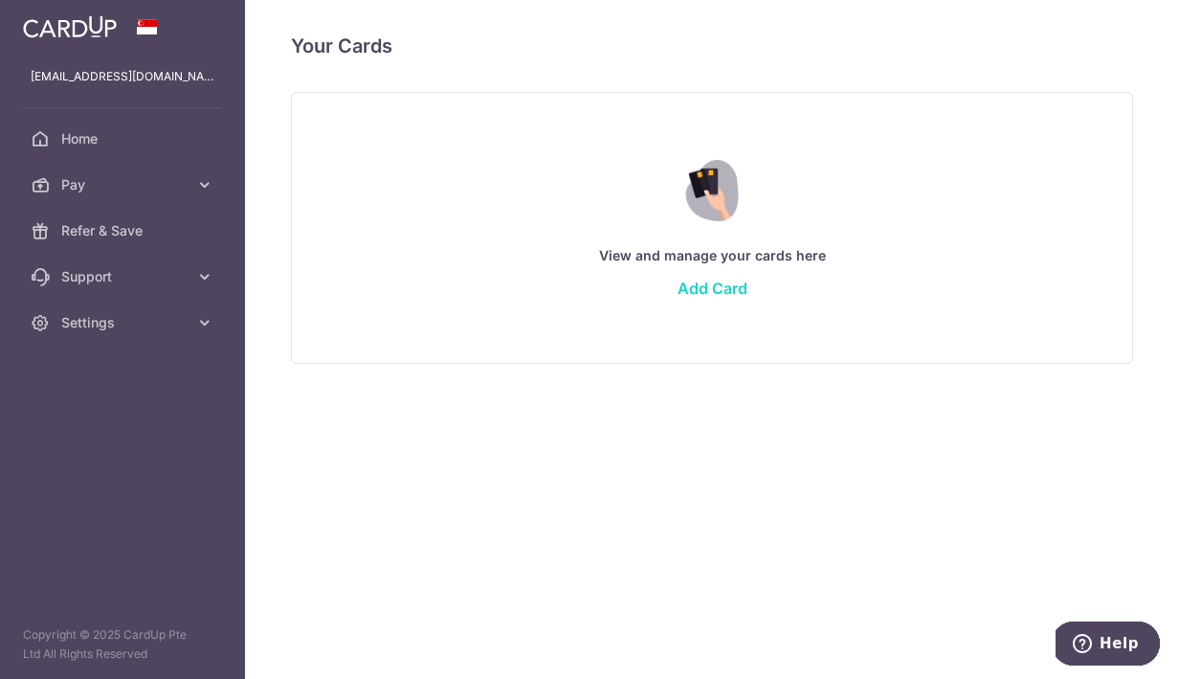
click at [715, 285] on link "Add Card" at bounding box center [713, 288] width 70 height 19
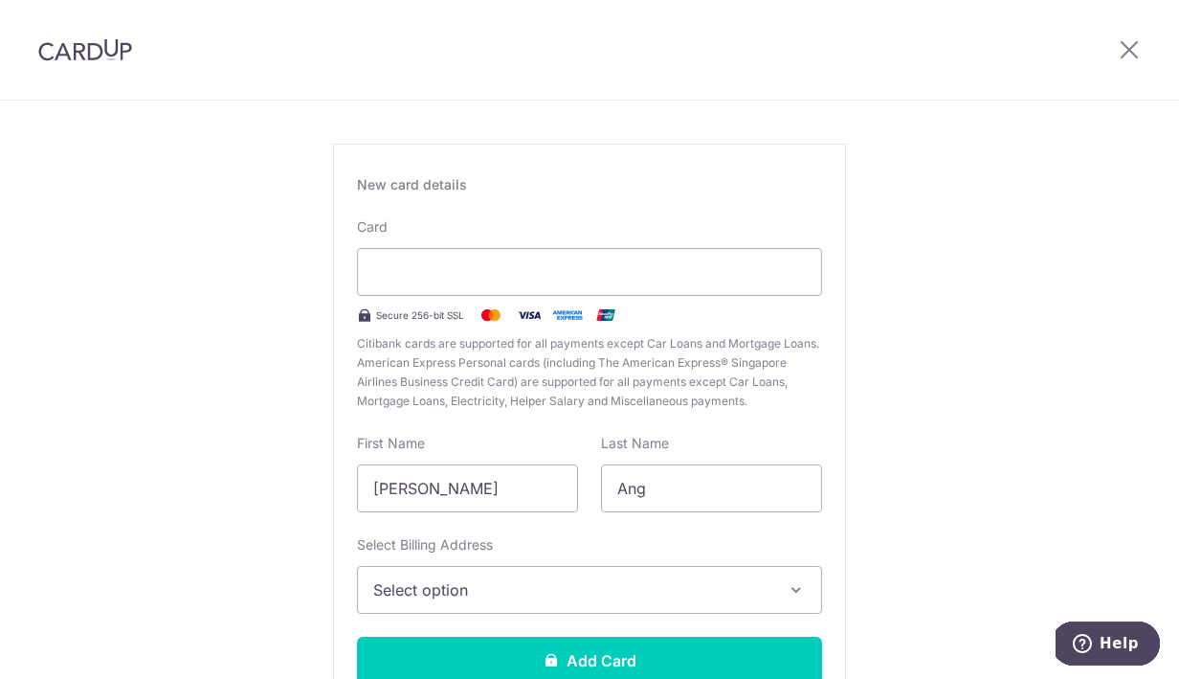
scroll to position [88, 0]
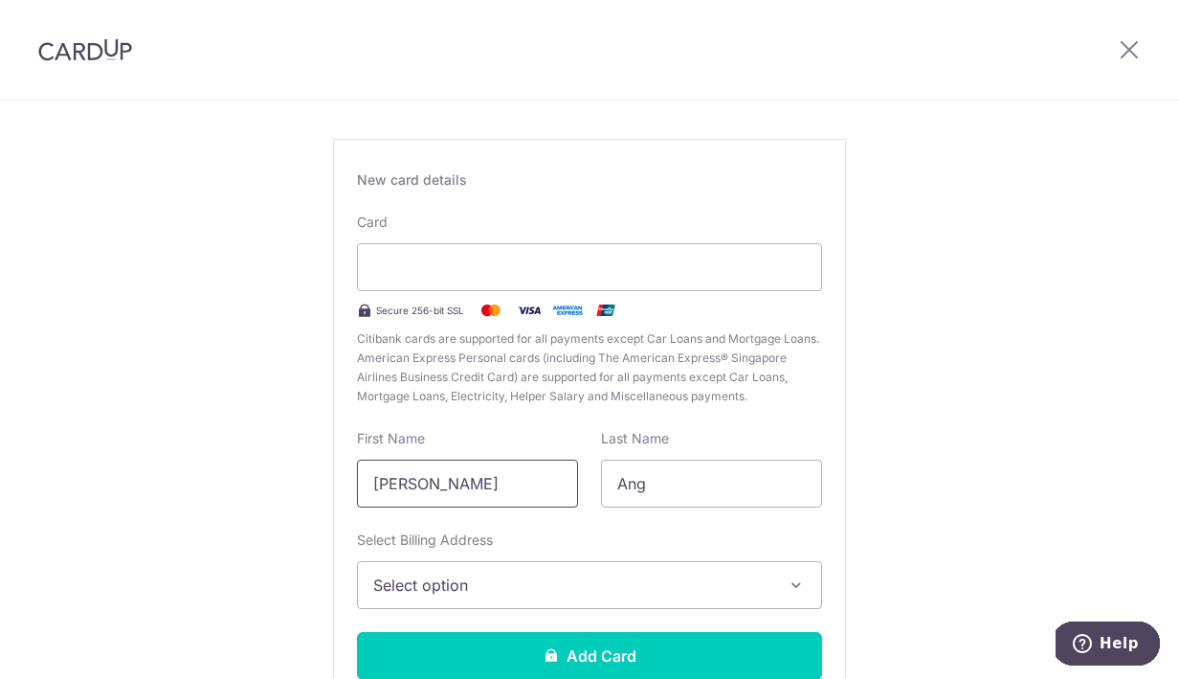
click at [502, 484] on input "Shu Howe" at bounding box center [467, 483] width 221 height 48
type input "S"
type input "A"
type input "Shu Howe"
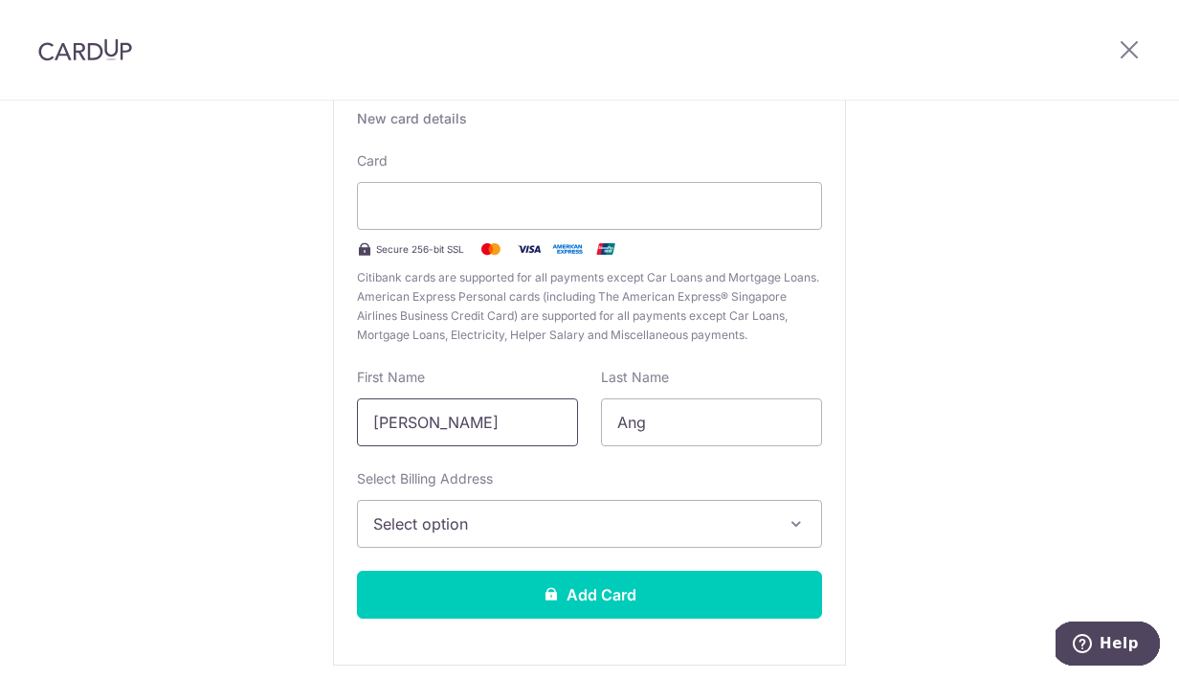
scroll to position [153, 0]
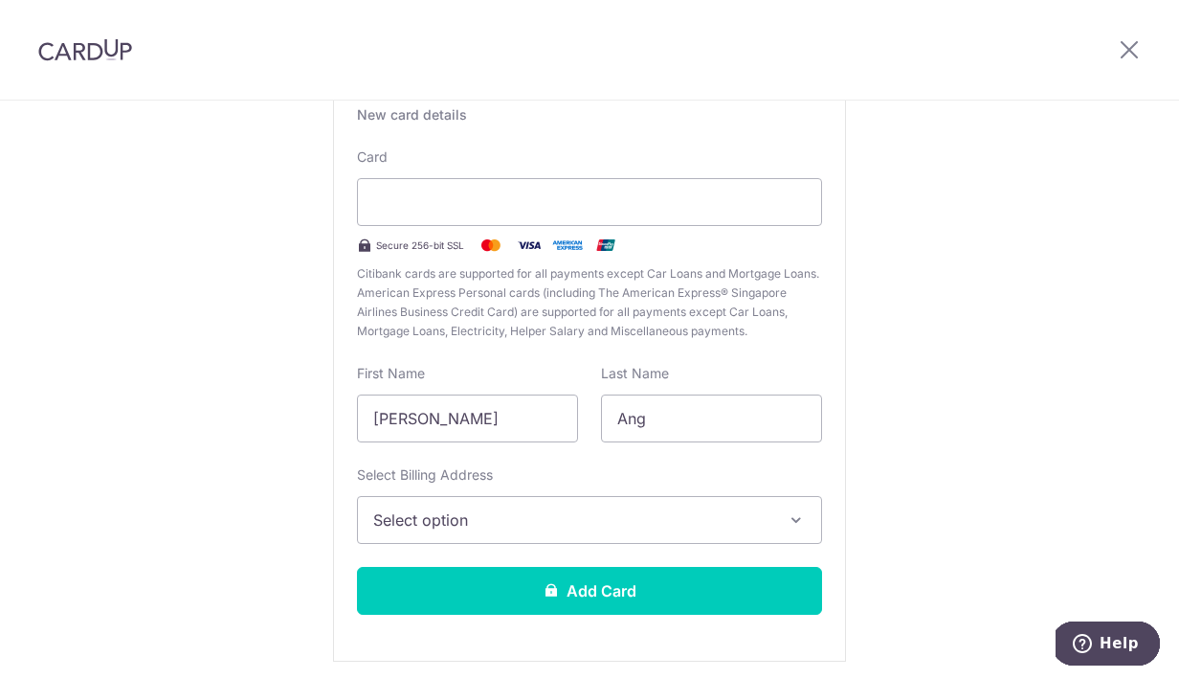
click at [607, 518] on span "Select option" at bounding box center [572, 519] width 398 height 23
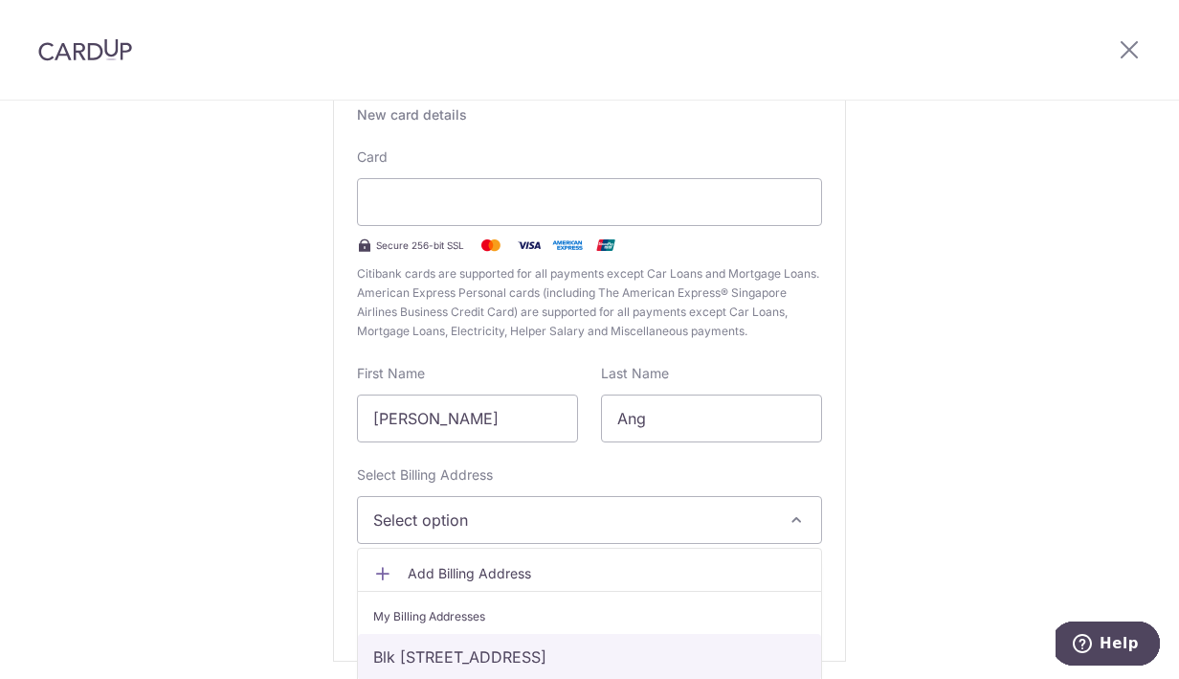
click at [581, 659] on link "Blk 877, #04-272, Woodlands Avenue 9, Singapore, Singapore-730877" at bounding box center [589, 657] width 463 height 46
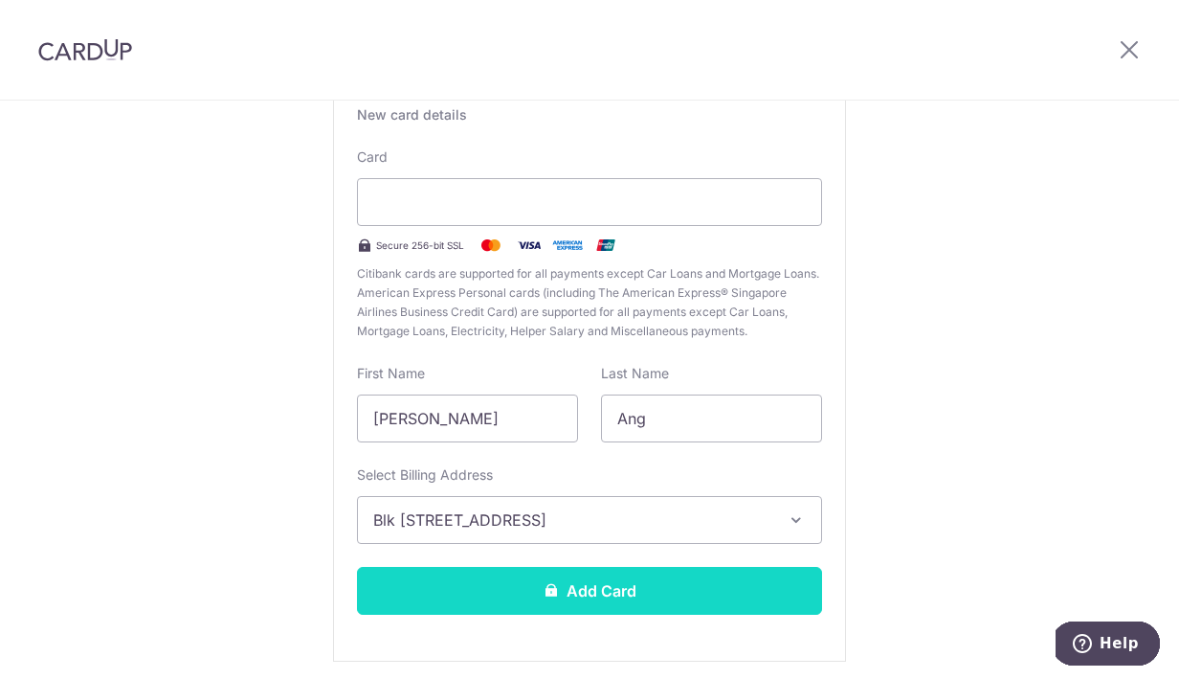
click at [609, 596] on button "Add Card" at bounding box center [589, 591] width 465 height 48
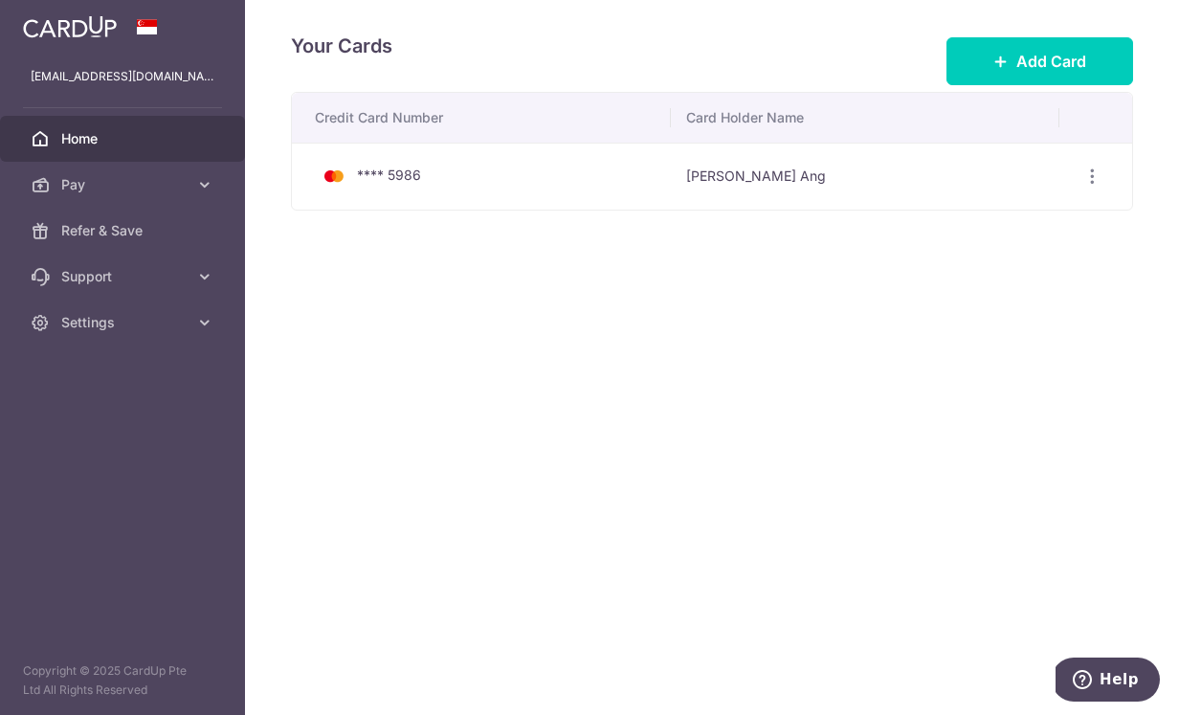
click at [92, 140] on span "Home" at bounding box center [124, 138] width 126 height 19
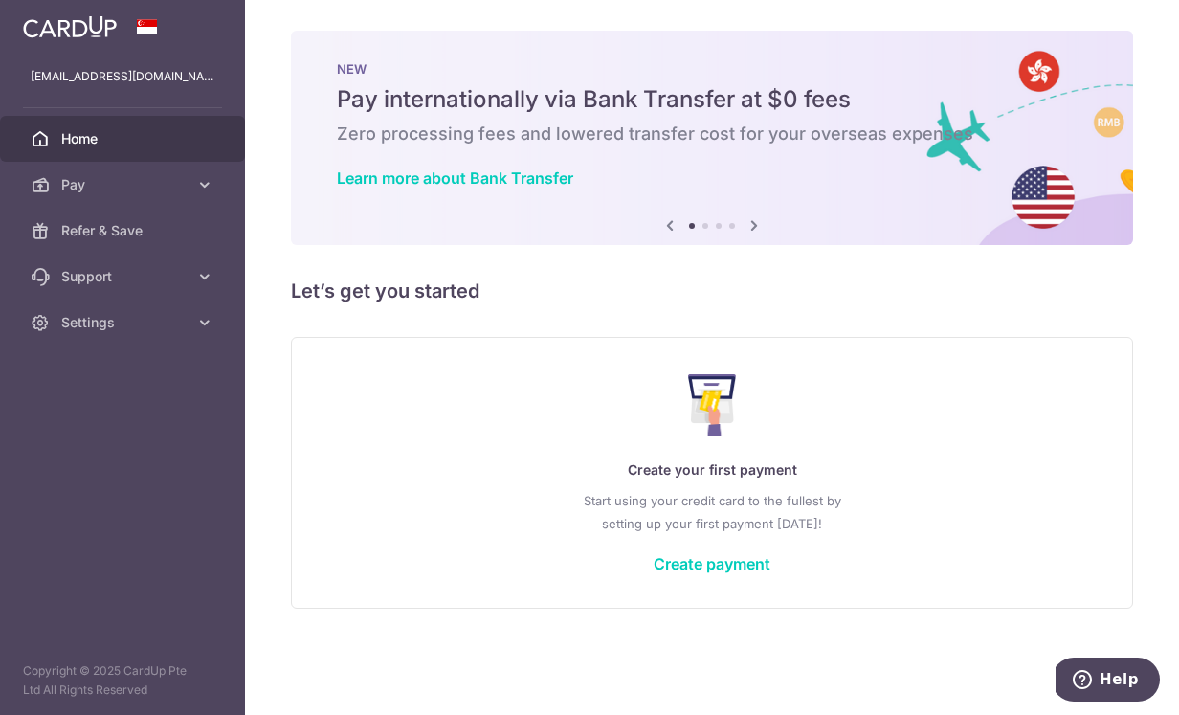
click at [754, 228] on icon at bounding box center [754, 225] width 23 height 24
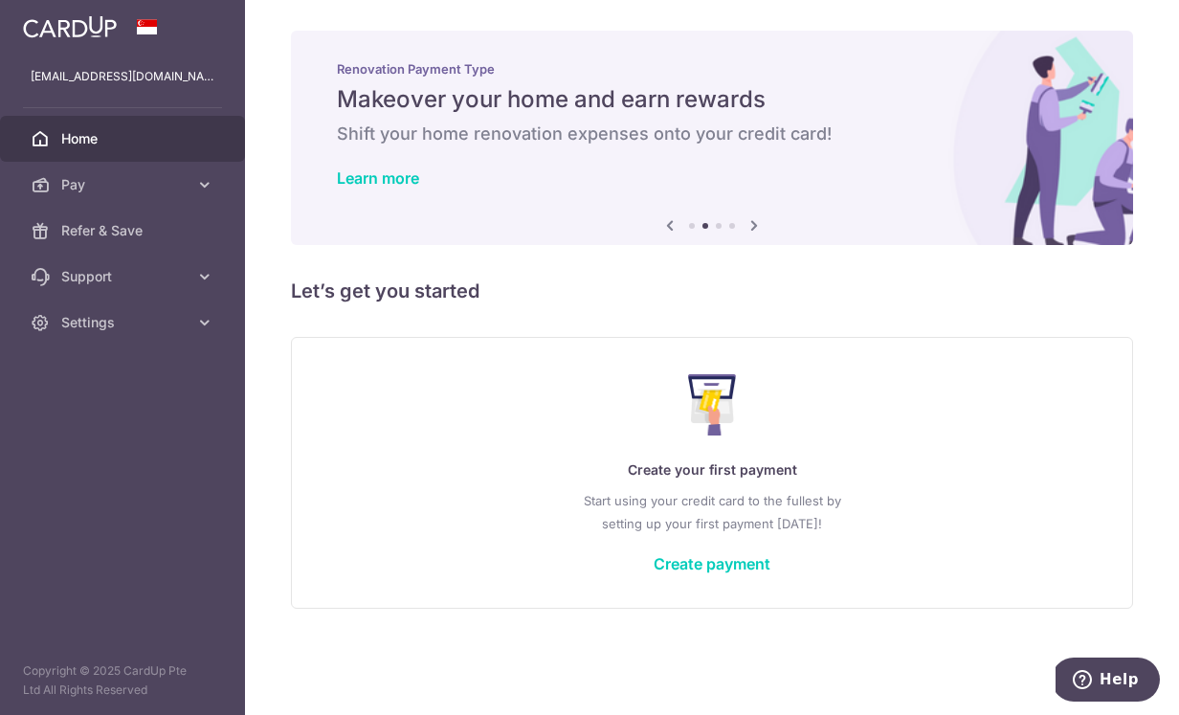
click at [754, 228] on icon at bounding box center [754, 225] width 23 height 24
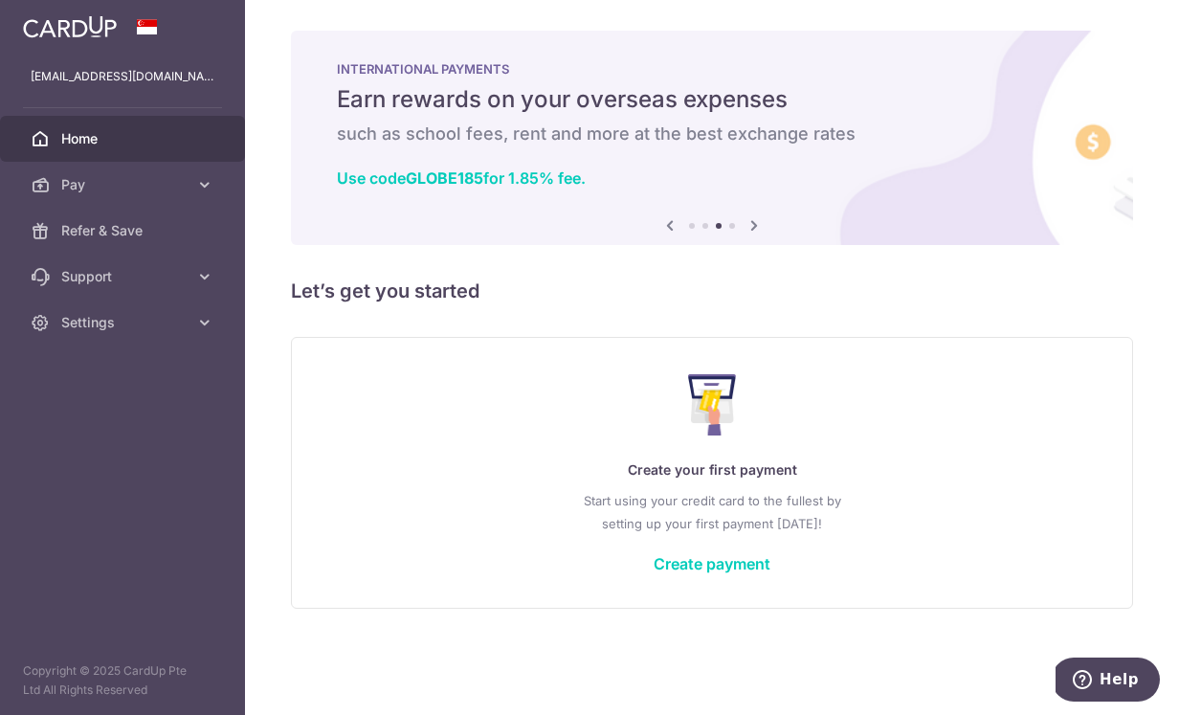
click at [757, 227] on icon at bounding box center [754, 225] width 23 height 24
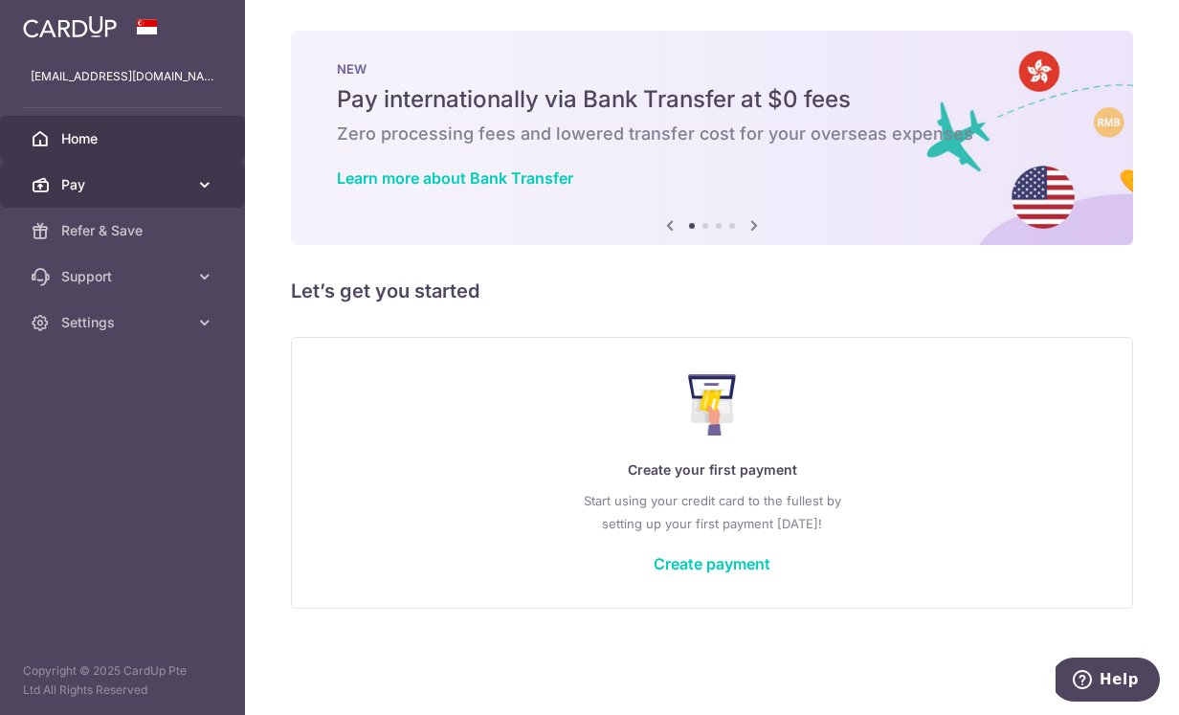
click at [192, 192] on link "Pay" at bounding box center [122, 185] width 245 height 46
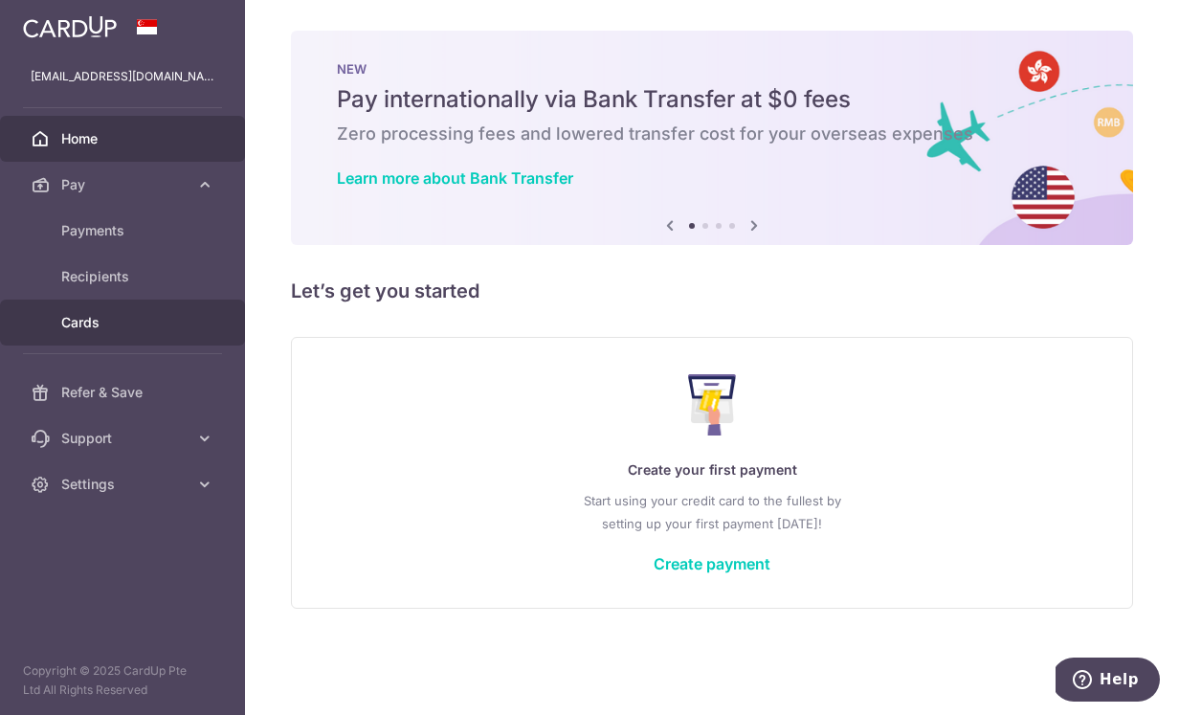
click at [107, 323] on span "Cards" at bounding box center [124, 322] width 126 height 19
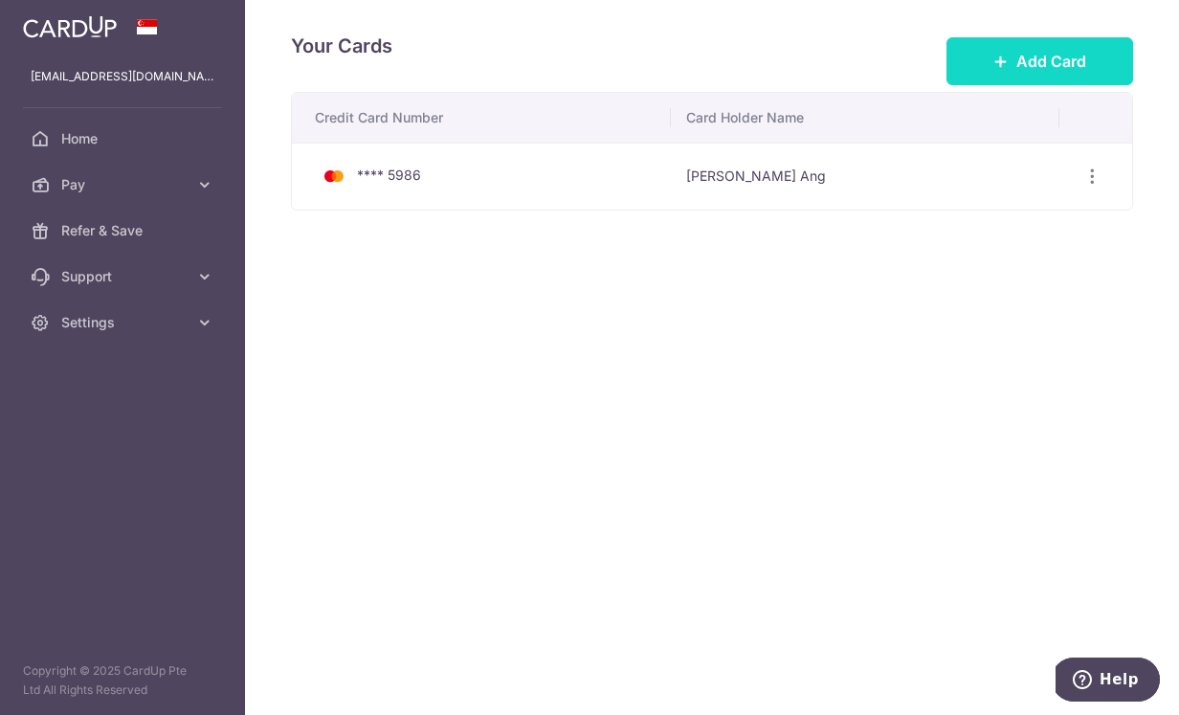
click at [1014, 56] on button "Add Card" at bounding box center [1040, 61] width 187 height 48
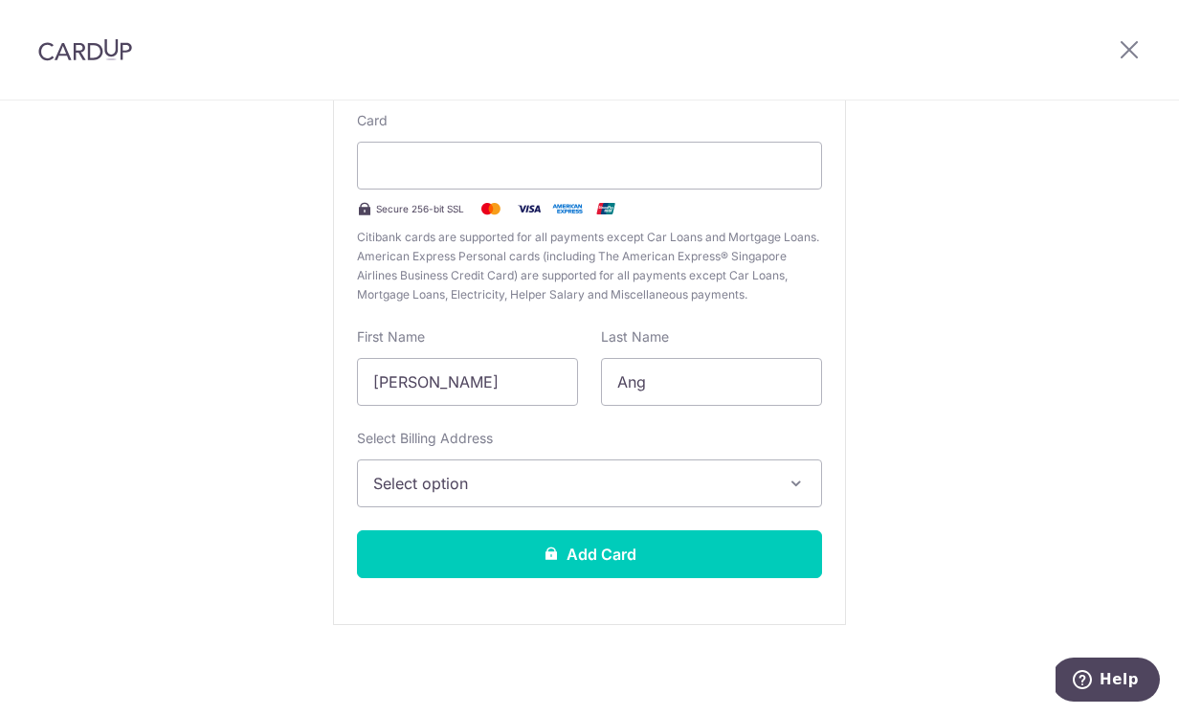
scroll to position [189, 0]
click at [503, 488] on span "Select option" at bounding box center [572, 483] width 398 height 23
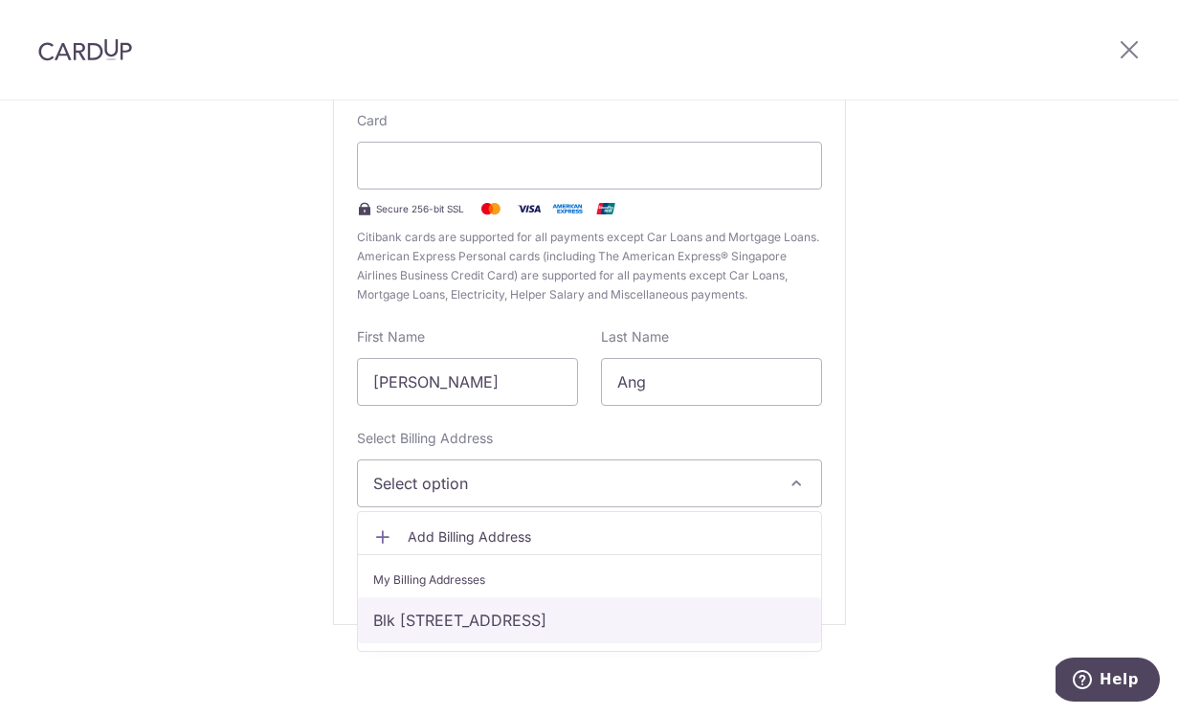
click at [459, 625] on link "Blk [STREET_ADDRESS]" at bounding box center [589, 620] width 463 height 46
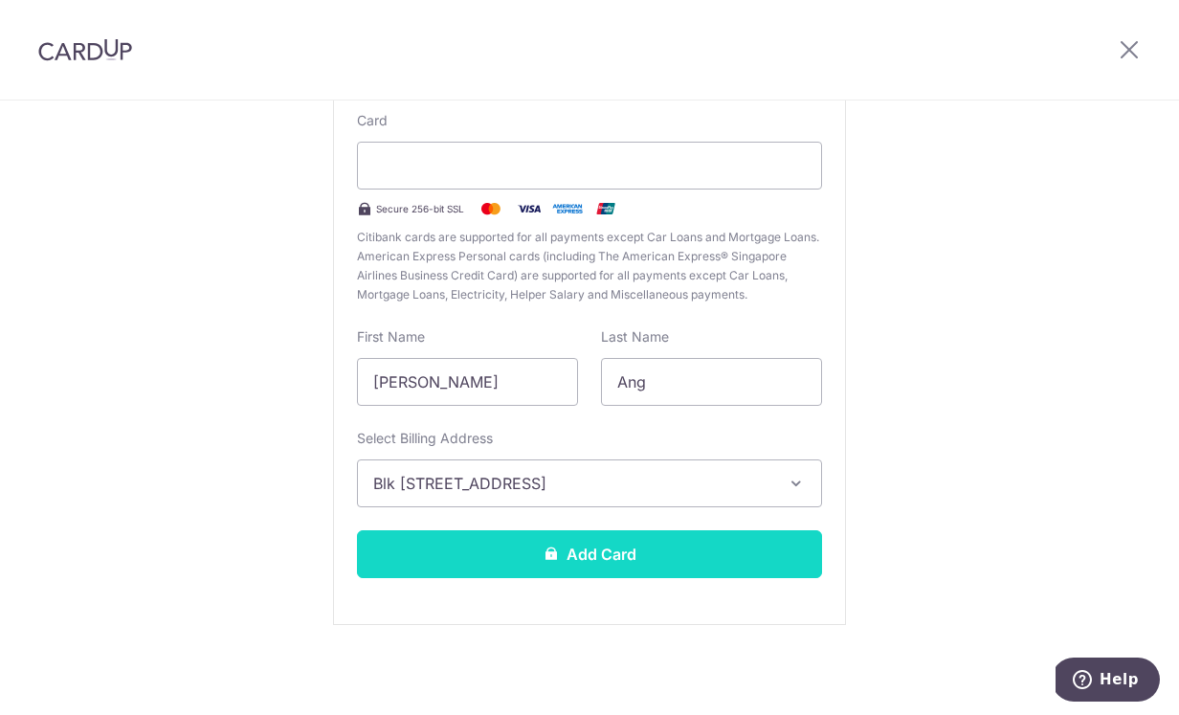
click at [587, 566] on button "Add Card" at bounding box center [589, 554] width 465 height 48
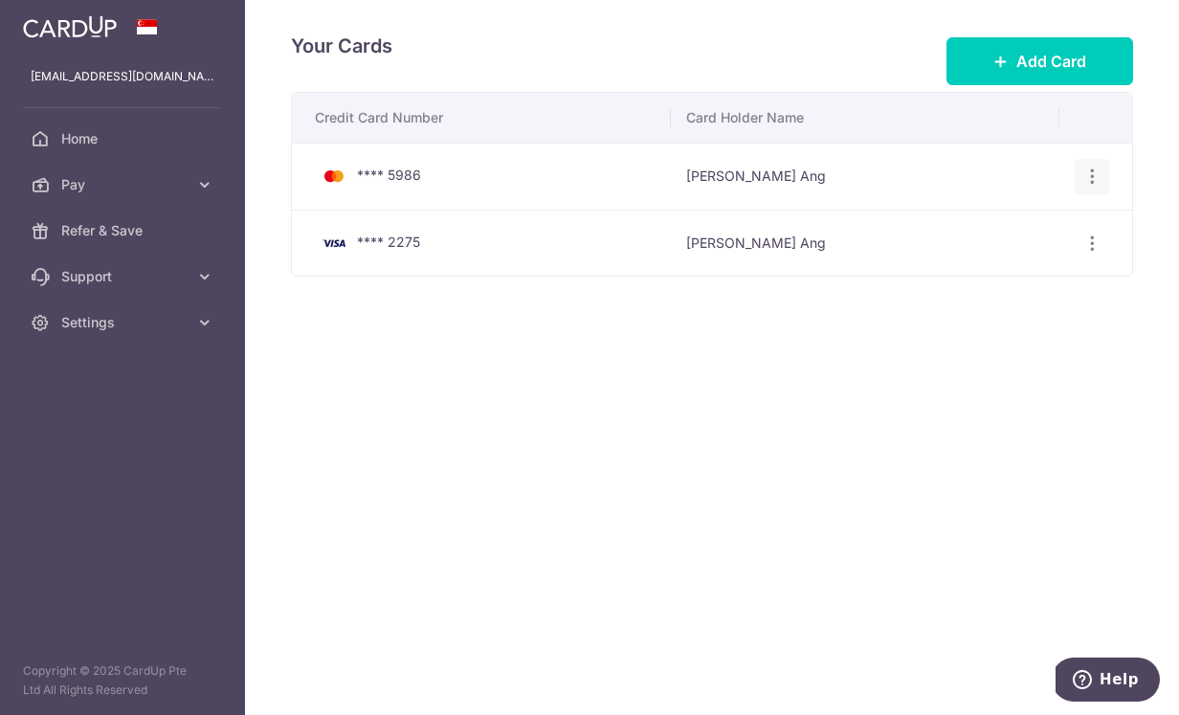
click at [1096, 179] on icon "button" at bounding box center [1092, 177] width 20 height 20
click at [1028, 231] on span "View/Edit" at bounding box center [1028, 229] width 130 height 23
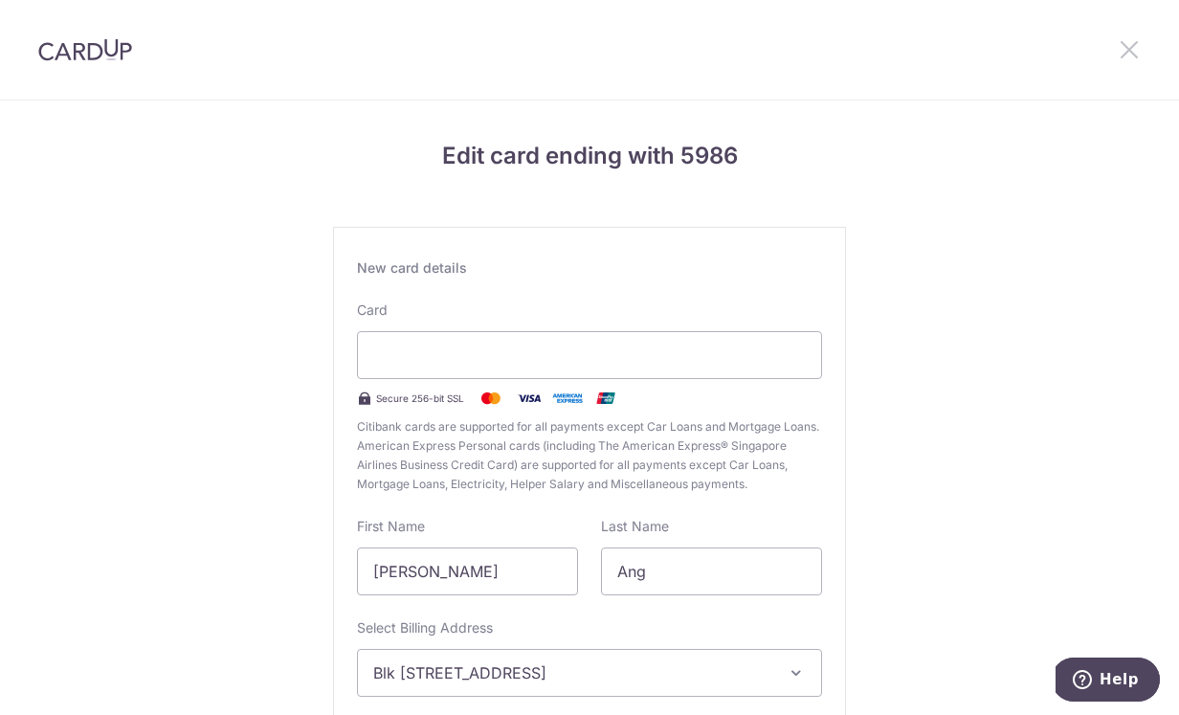
click at [1126, 56] on icon at bounding box center [1129, 49] width 23 height 24
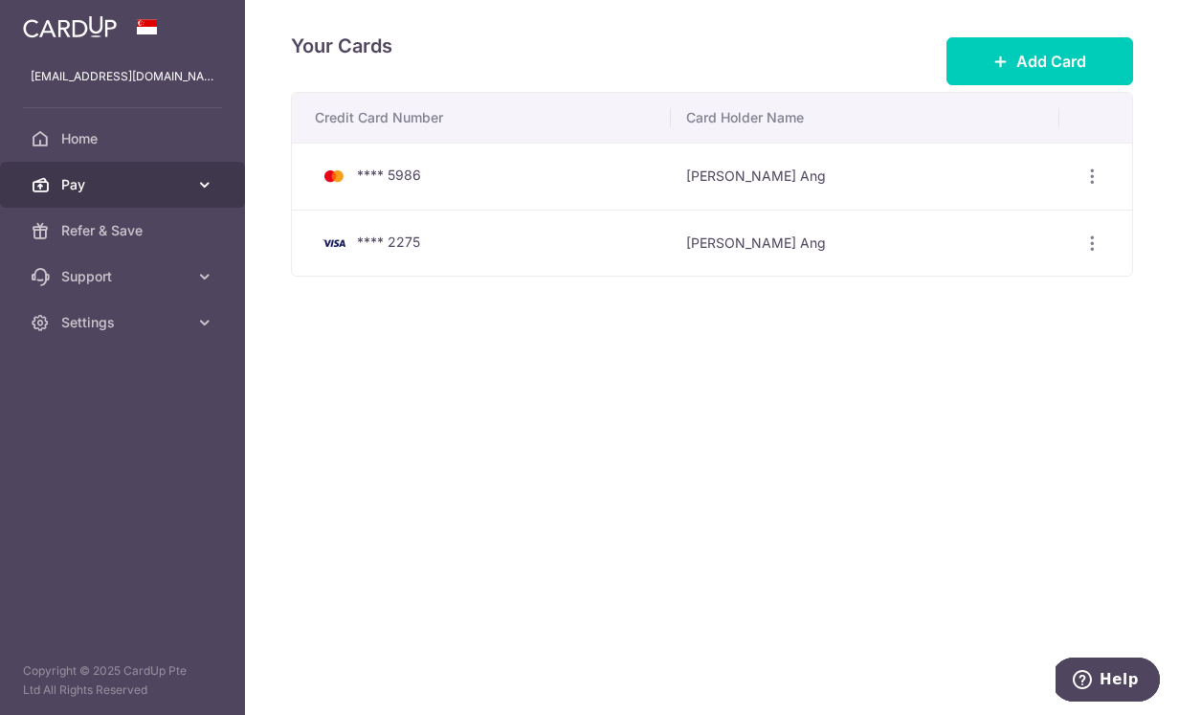
click at [125, 189] on span "Pay" at bounding box center [124, 184] width 126 height 19
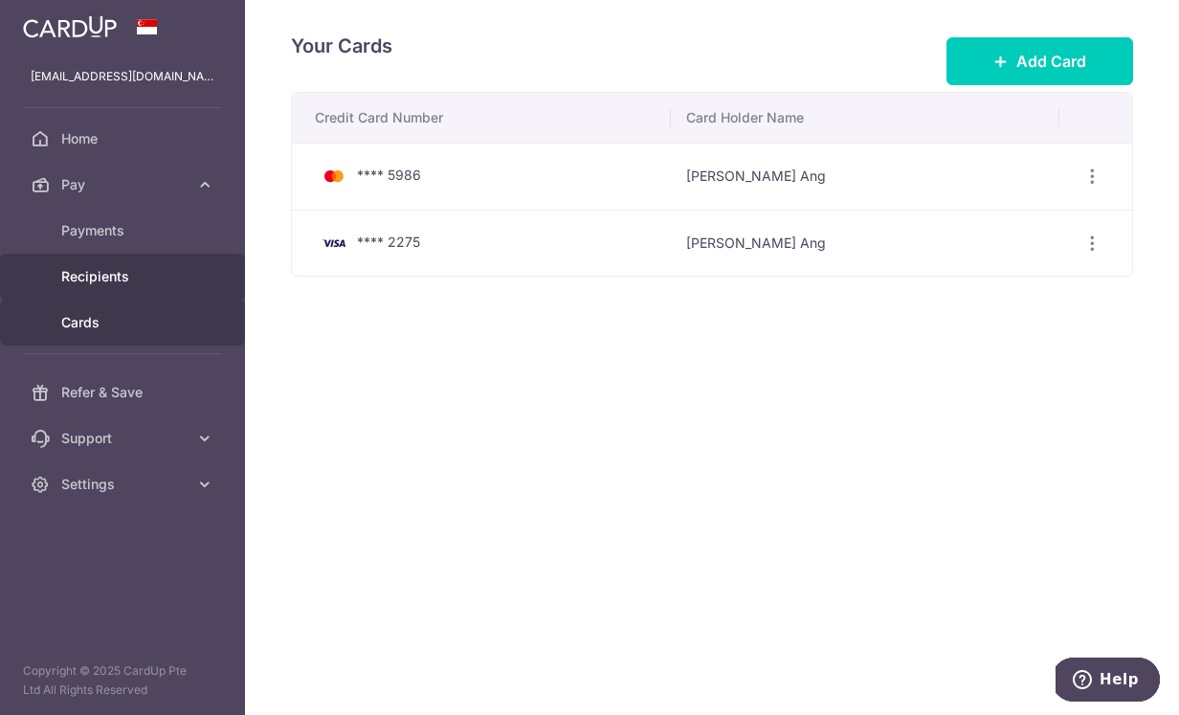
click at [107, 273] on span "Recipients" at bounding box center [124, 276] width 126 height 19
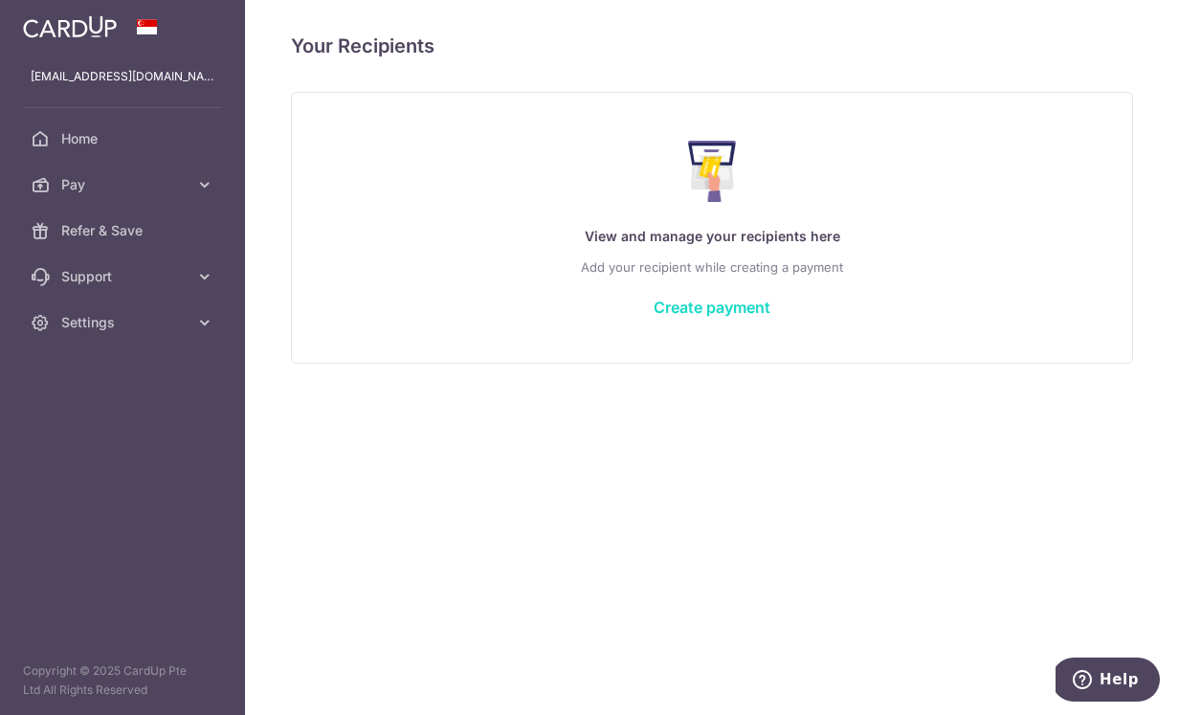
click at [731, 314] on link "Create payment" at bounding box center [712, 307] width 117 height 19
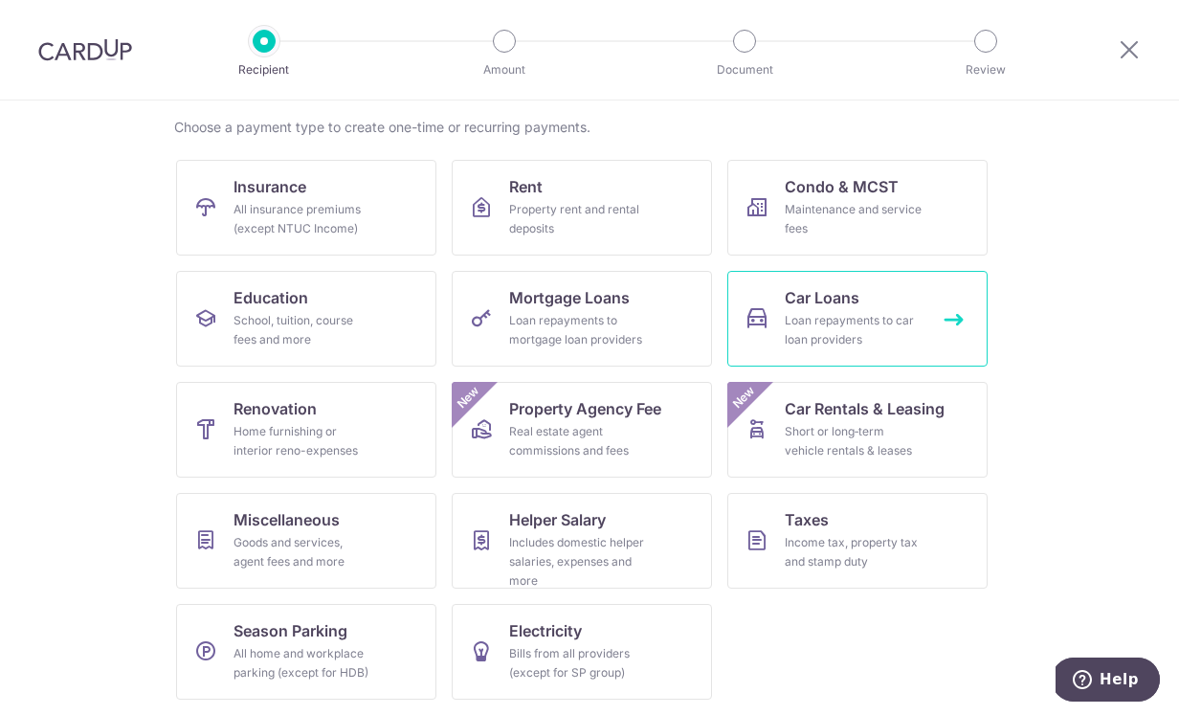
scroll to position [142, 0]
click at [807, 325] on div "Loan repayments to car loan providers" at bounding box center [854, 330] width 138 height 38
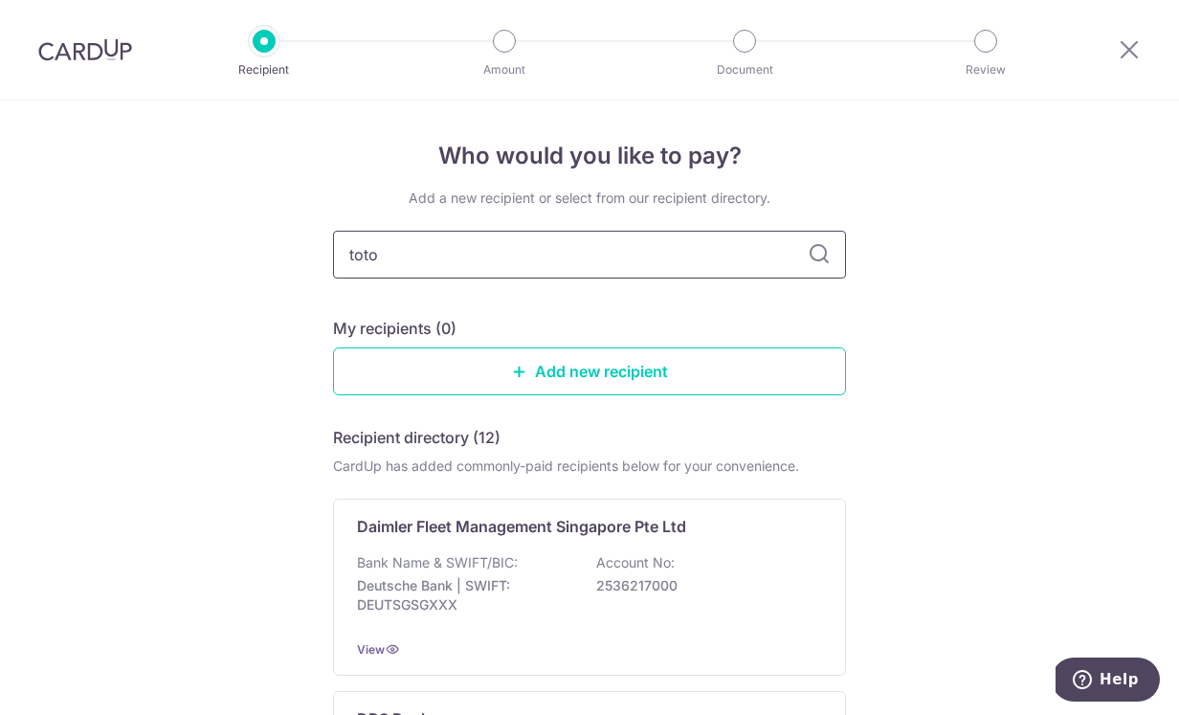
type input "totoy"
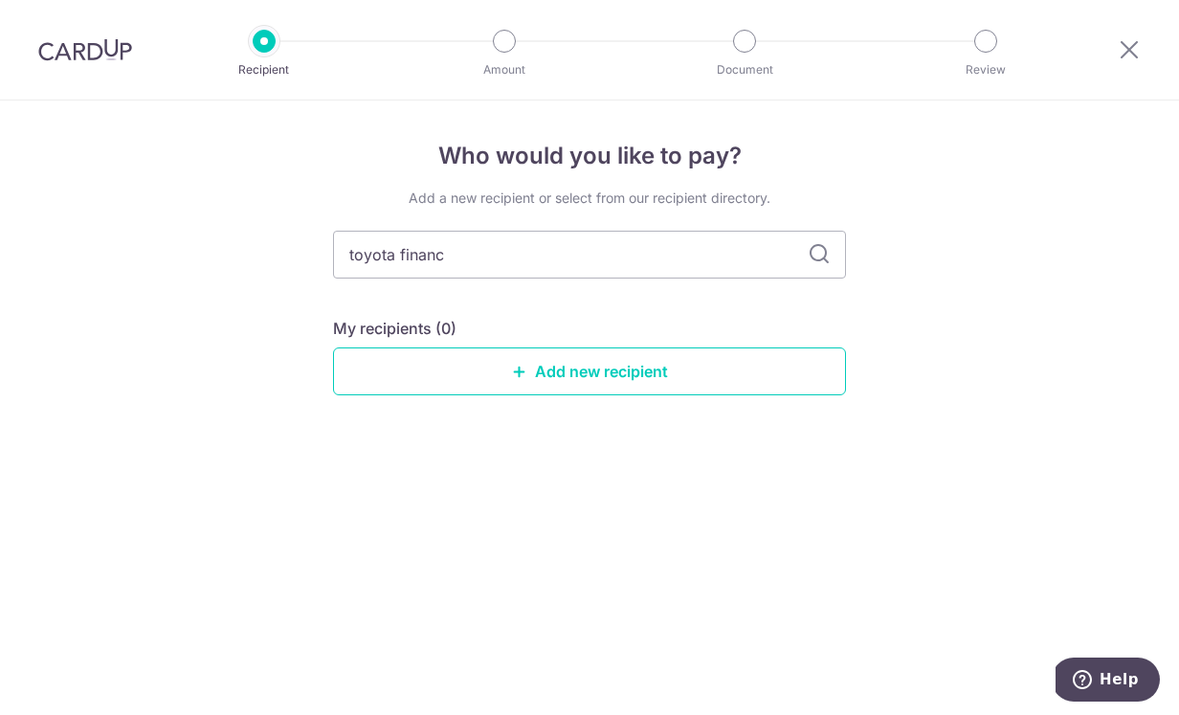
type input "toyota finance"
click at [822, 260] on icon at bounding box center [819, 254] width 23 height 23
click at [585, 375] on link "Add new recipient" at bounding box center [589, 371] width 513 height 48
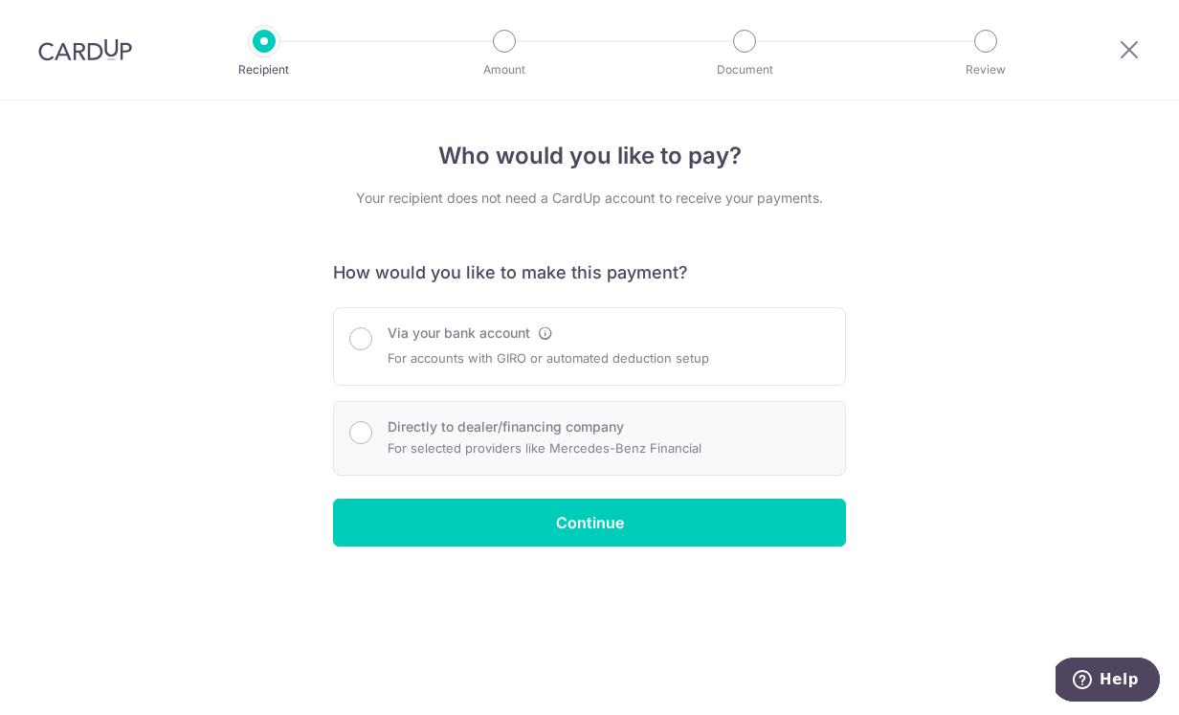
click at [489, 437] on p "For selected providers like Mercedes-Benz Financial" at bounding box center [545, 447] width 314 height 23
radio input "true"
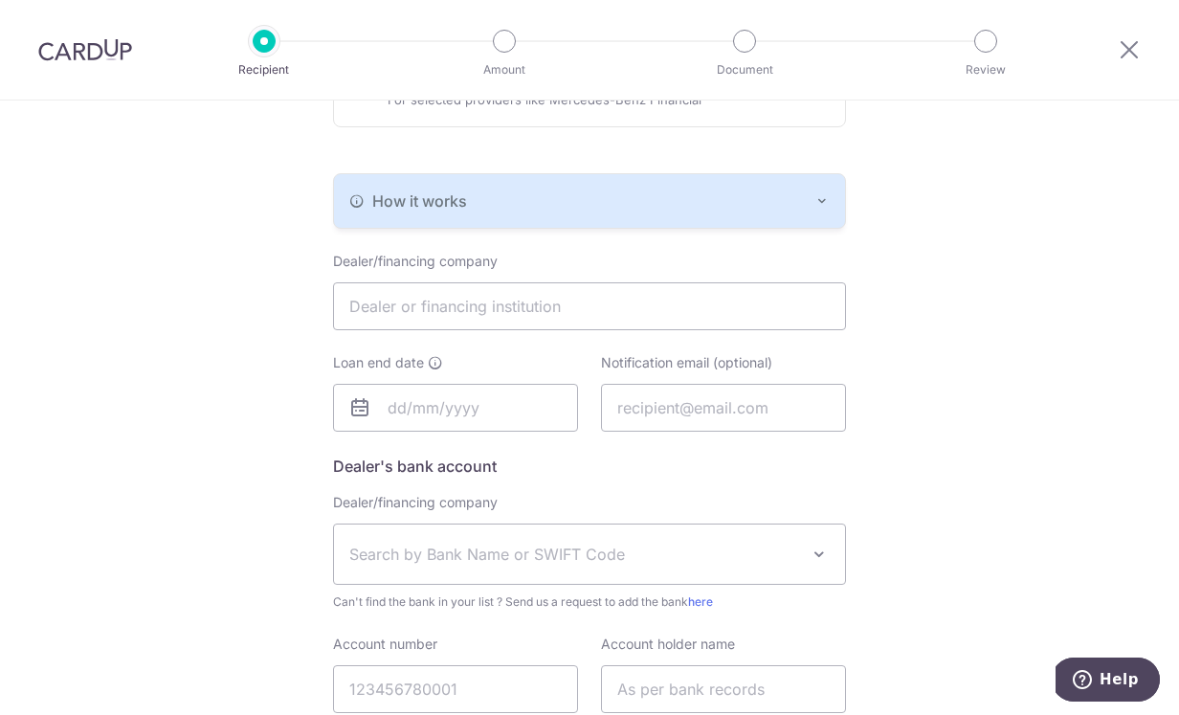
scroll to position [350, 0]
click at [827, 201] on icon "button" at bounding box center [821, 198] width 15 height 15
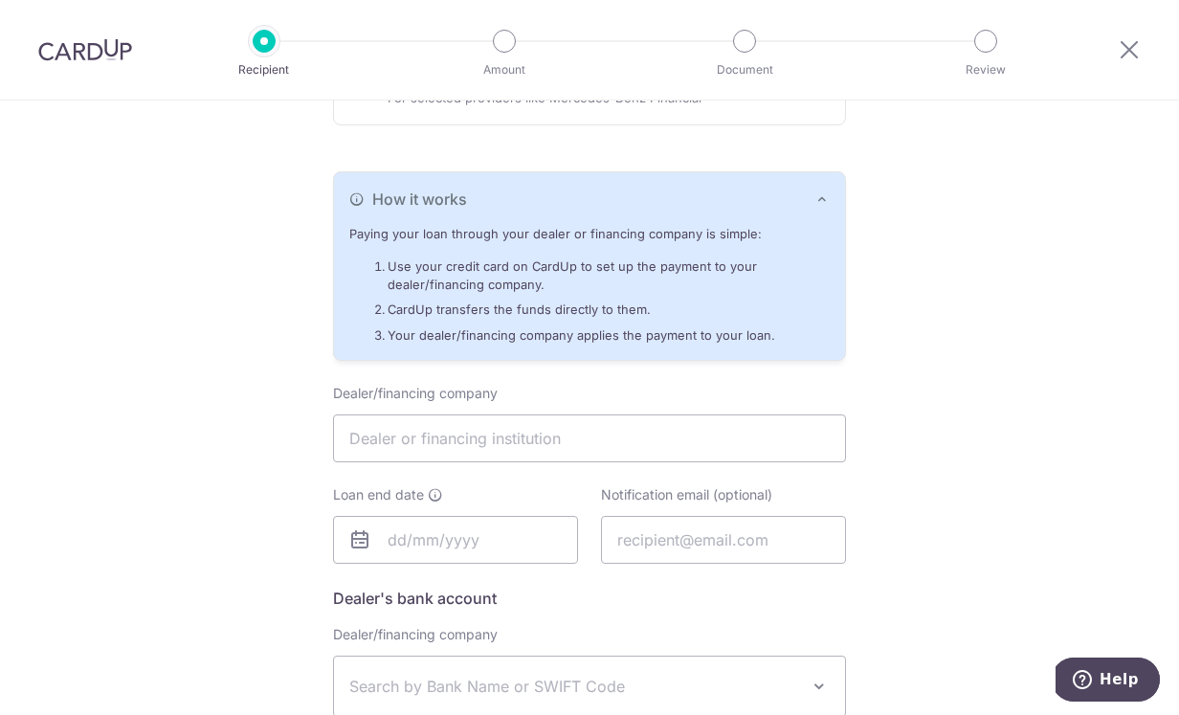
click at [827, 201] on icon "button" at bounding box center [821, 198] width 15 height 15
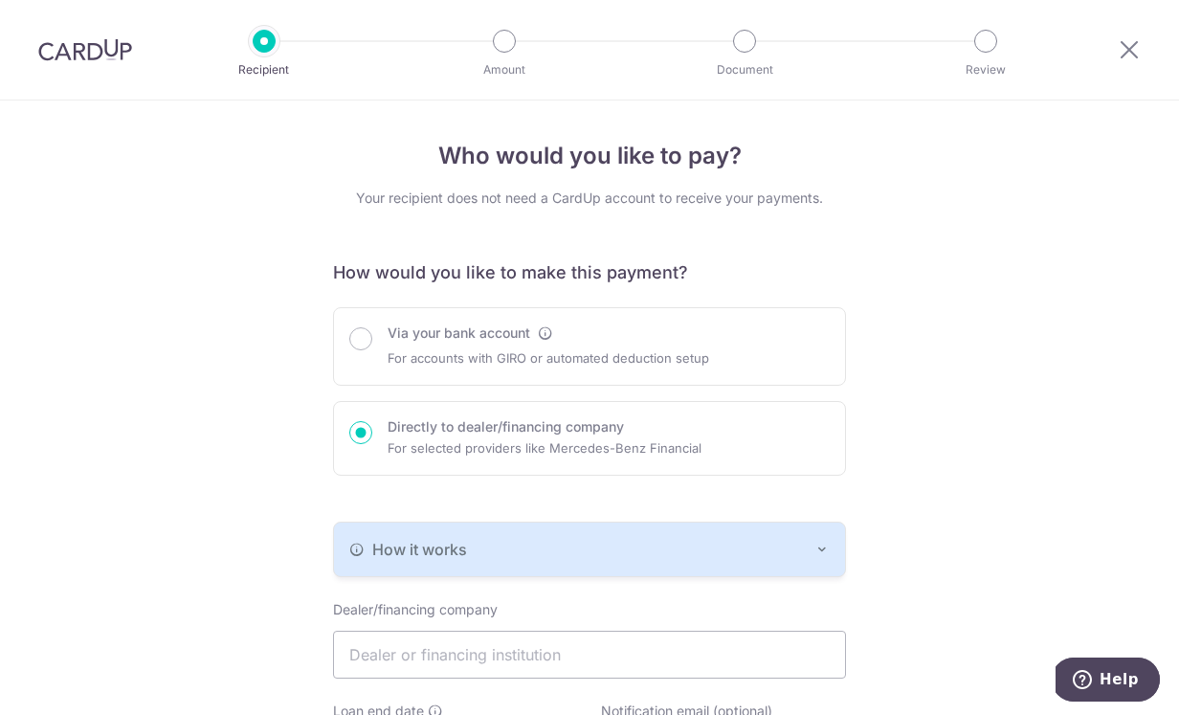
scroll to position [0, 0]
click at [372, 345] on div "Via your bank account For accounts with GIRO or automated deduction setup" at bounding box center [589, 346] width 480 height 46
click at [750, 340] on div "Via your bank account For accounts with GIRO or automated deduction setup" at bounding box center [589, 346] width 480 height 46
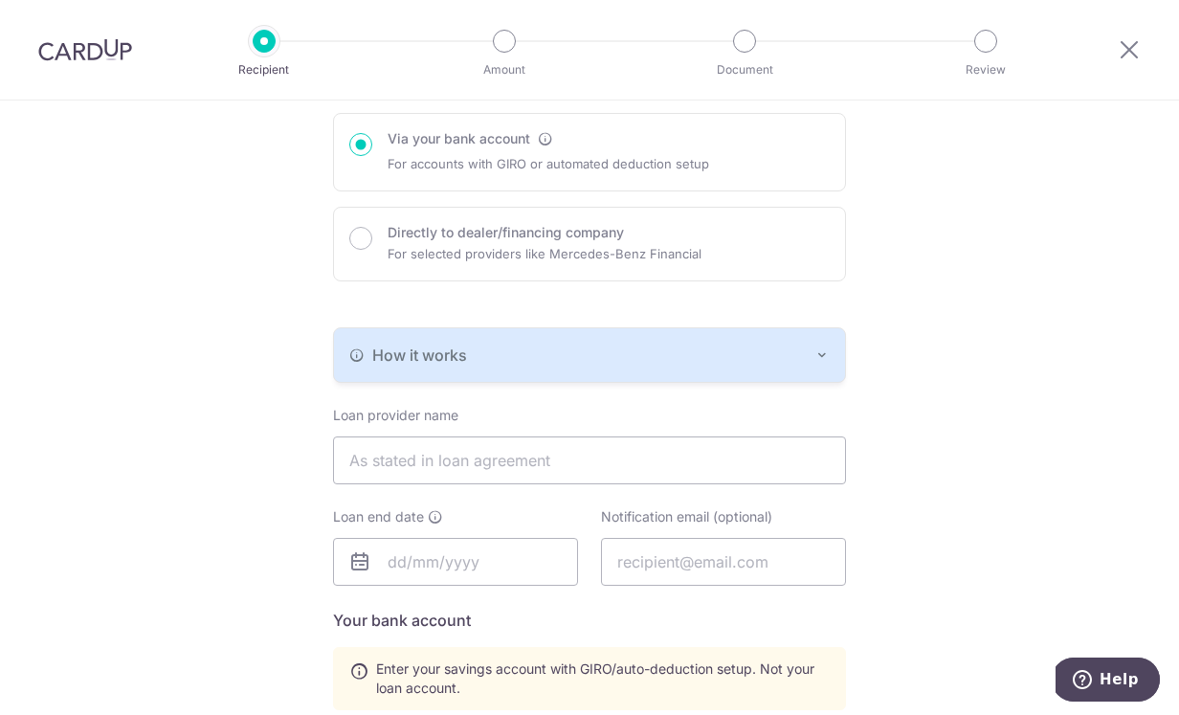
scroll to position [195, 0]
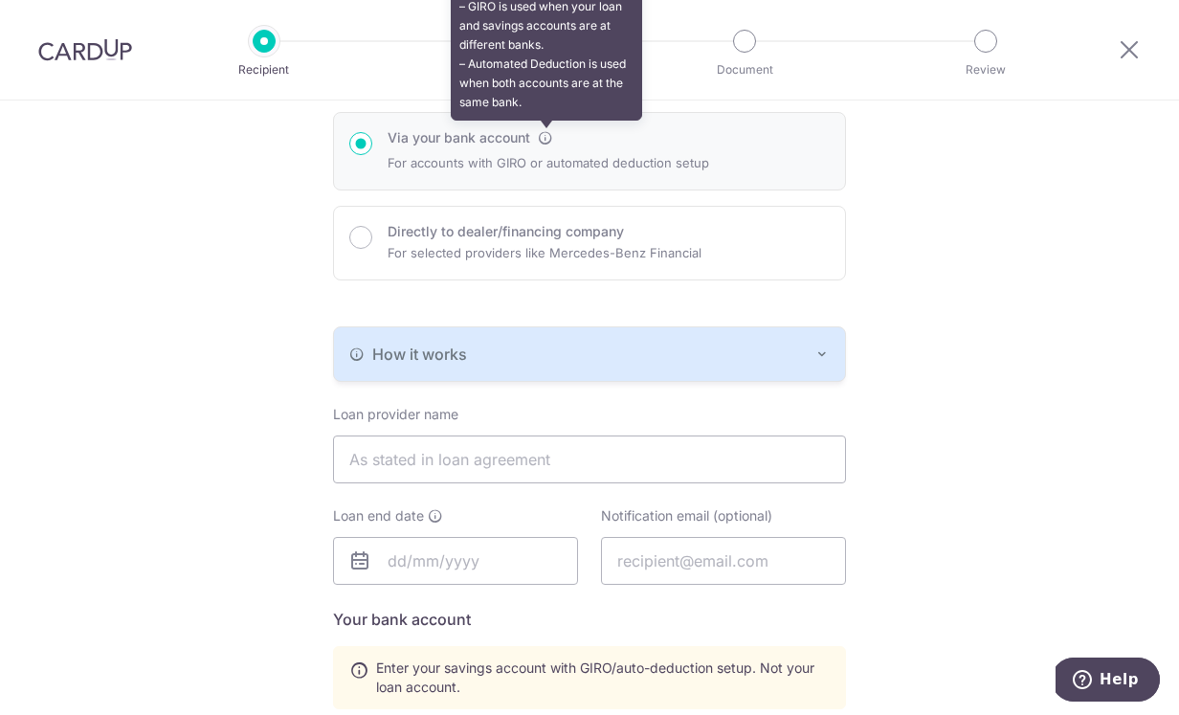
click at [547, 140] on icon at bounding box center [545, 137] width 15 height 15
radio input "true"
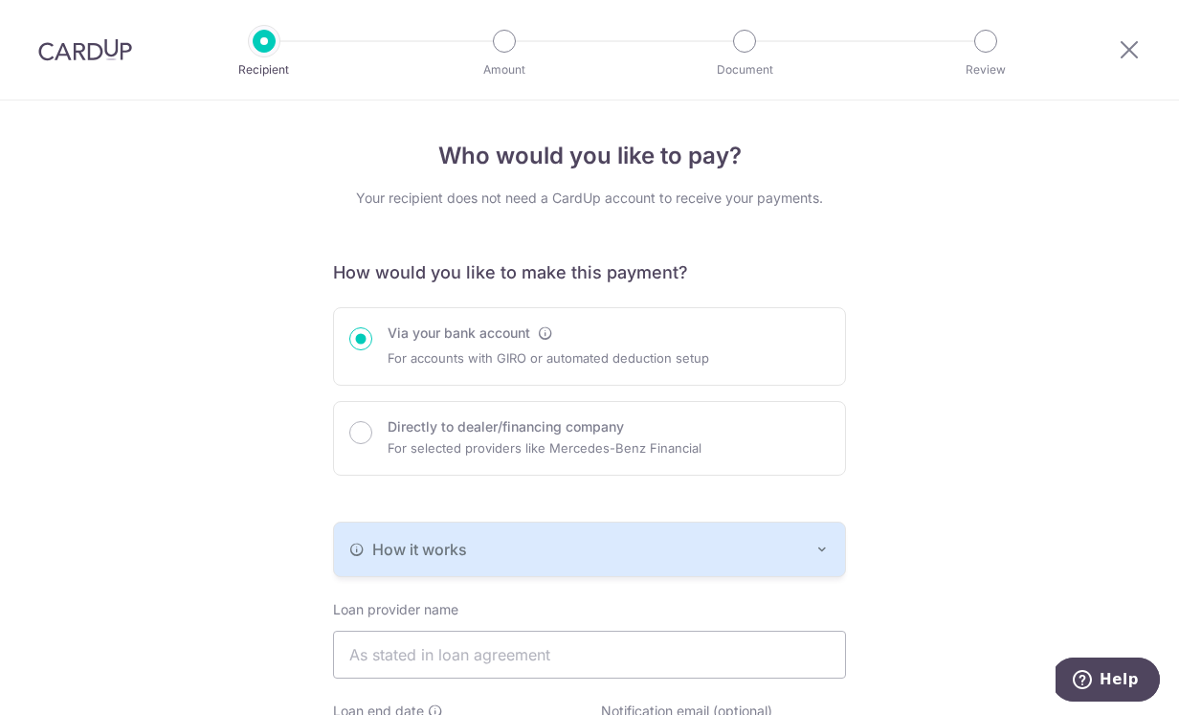
scroll to position [0, 0]
click at [1126, 55] on icon at bounding box center [1129, 49] width 23 height 24
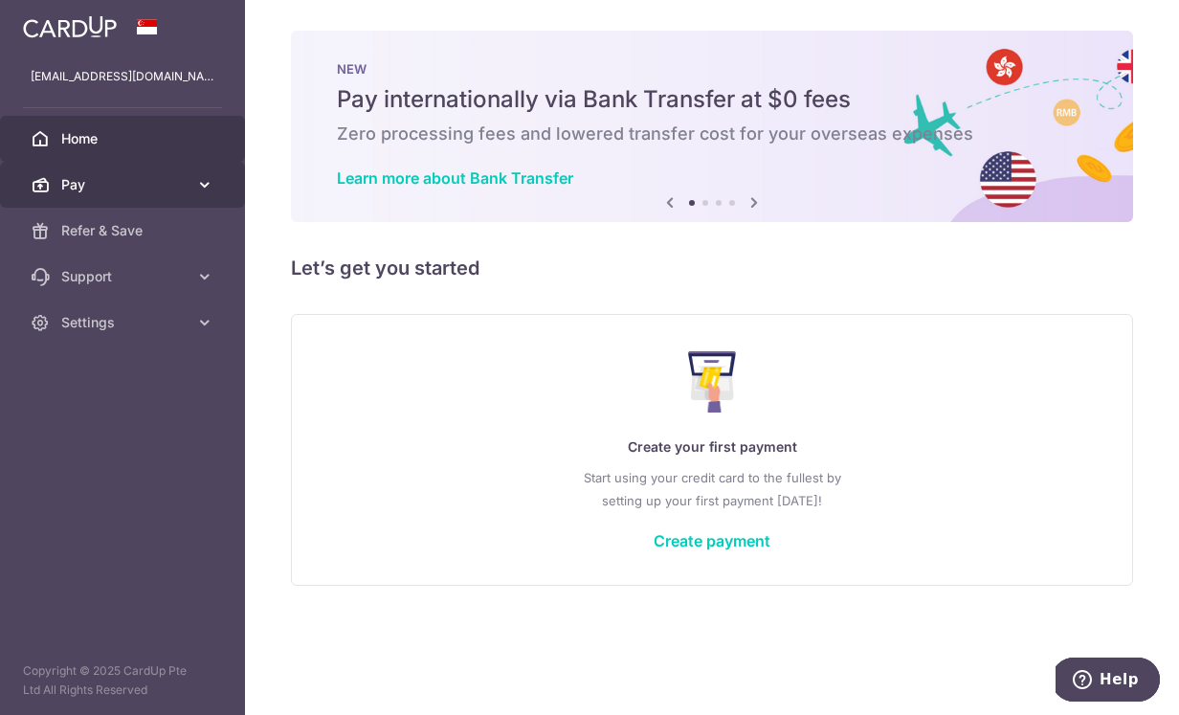
click at [205, 189] on icon at bounding box center [204, 184] width 19 height 19
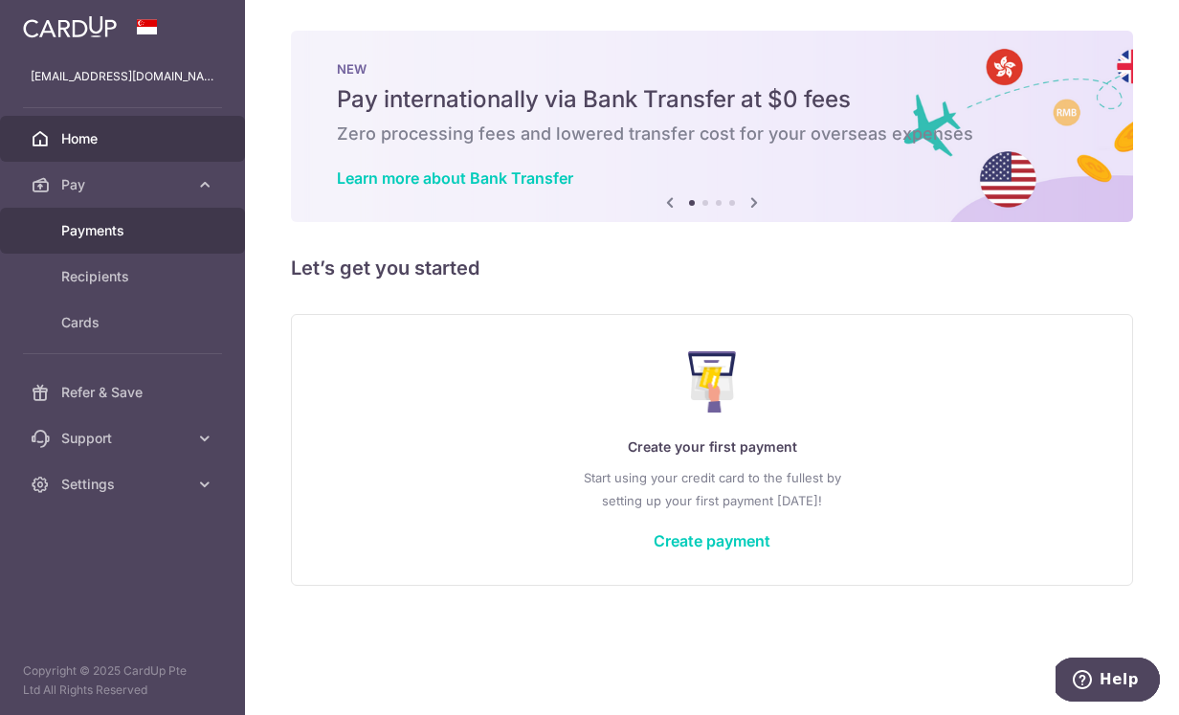
click at [118, 238] on span "Payments" at bounding box center [124, 230] width 126 height 19
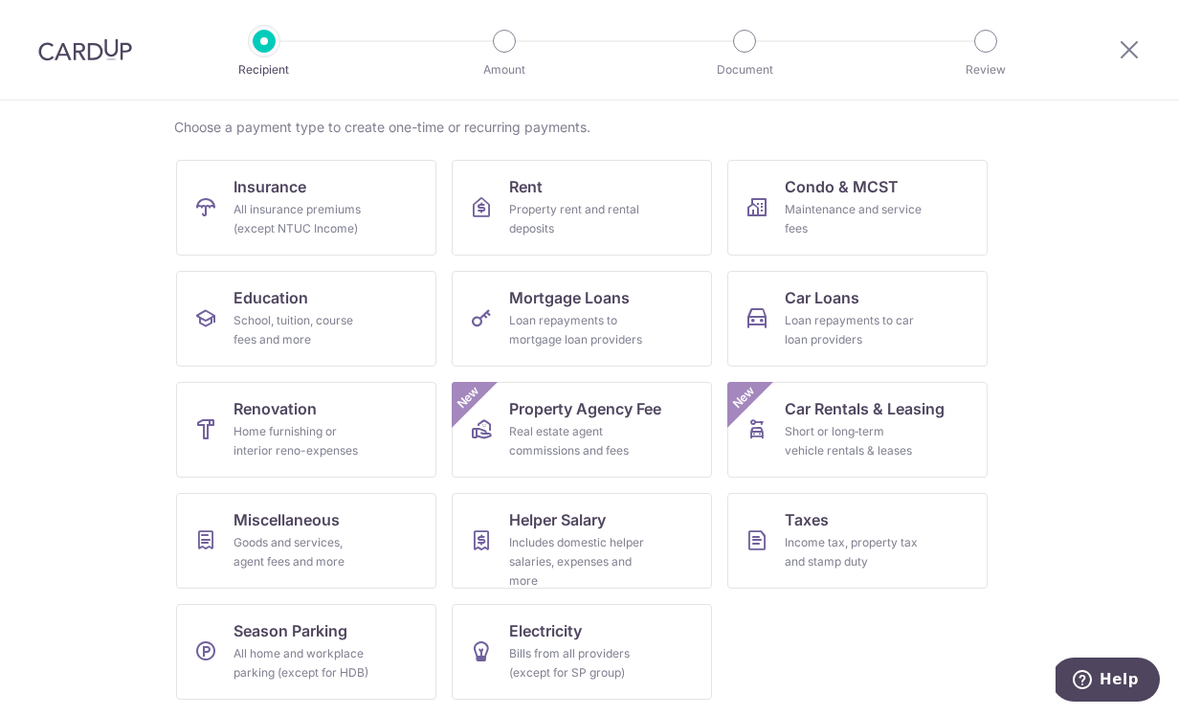
scroll to position [142, 0]
click at [843, 555] on div "Income tax, property tax and stamp duty" at bounding box center [854, 552] width 138 height 38
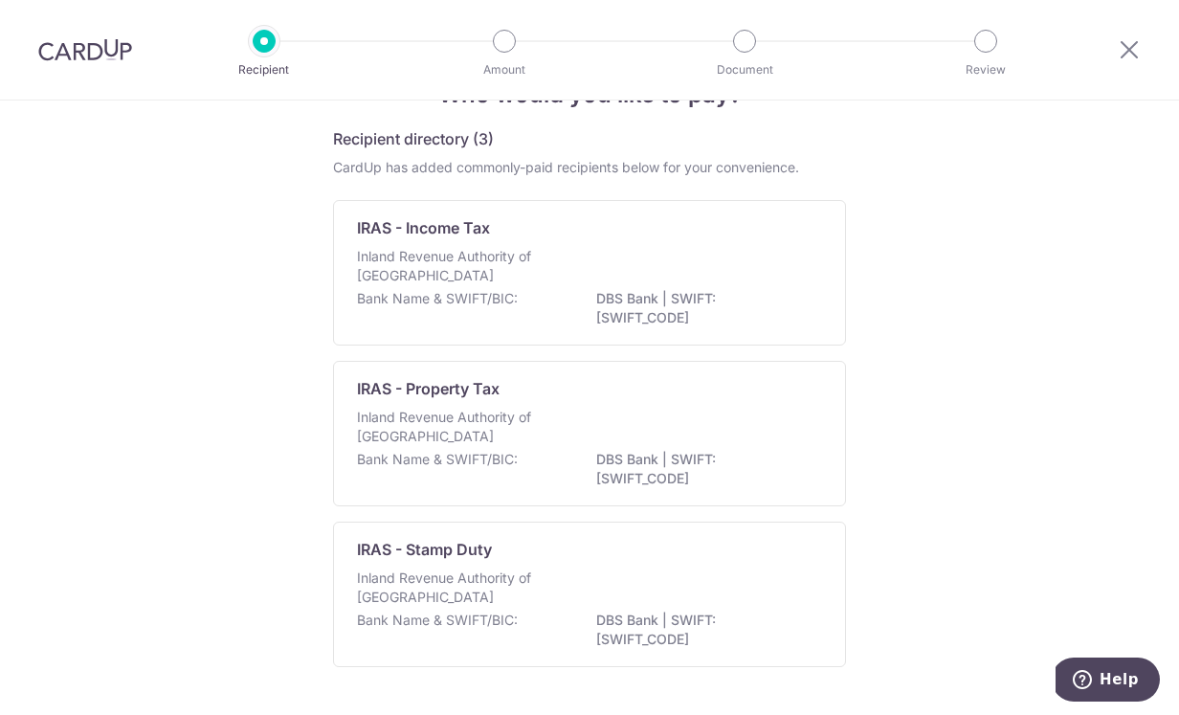
scroll to position [59, 0]
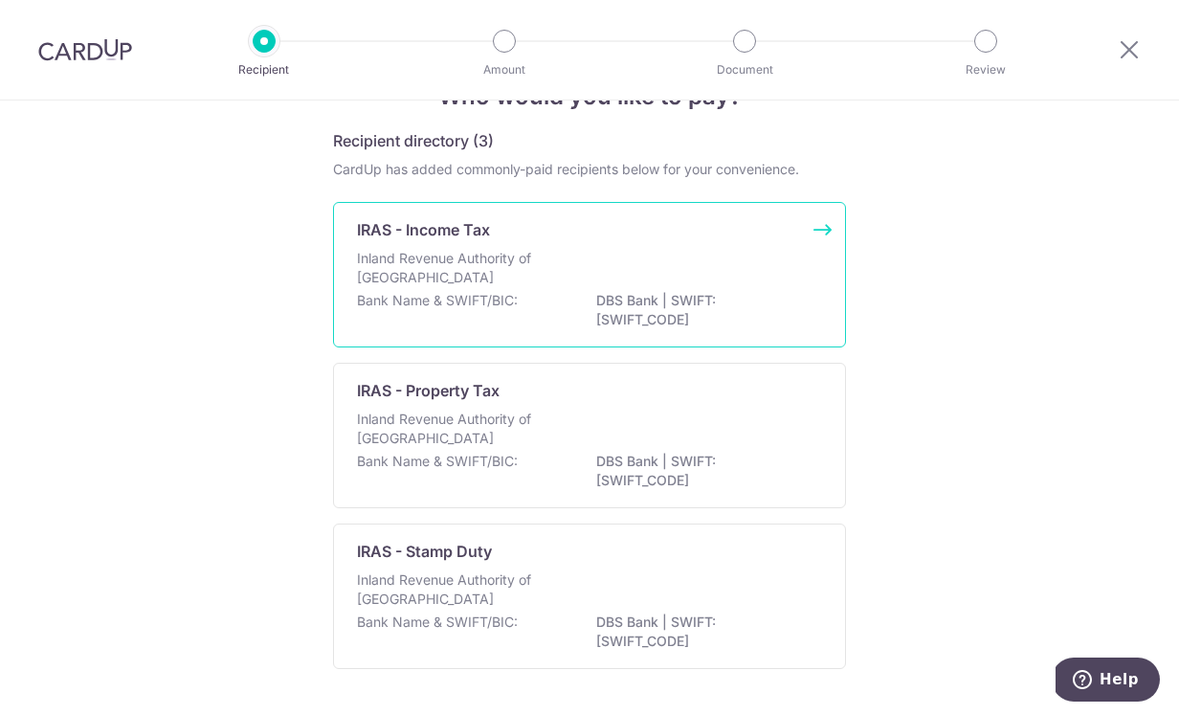
click at [826, 232] on div "IRAS - Income Tax Inland Revenue Authority of [GEOGRAPHIC_DATA] Bank Name & SWI…" at bounding box center [589, 274] width 513 height 145
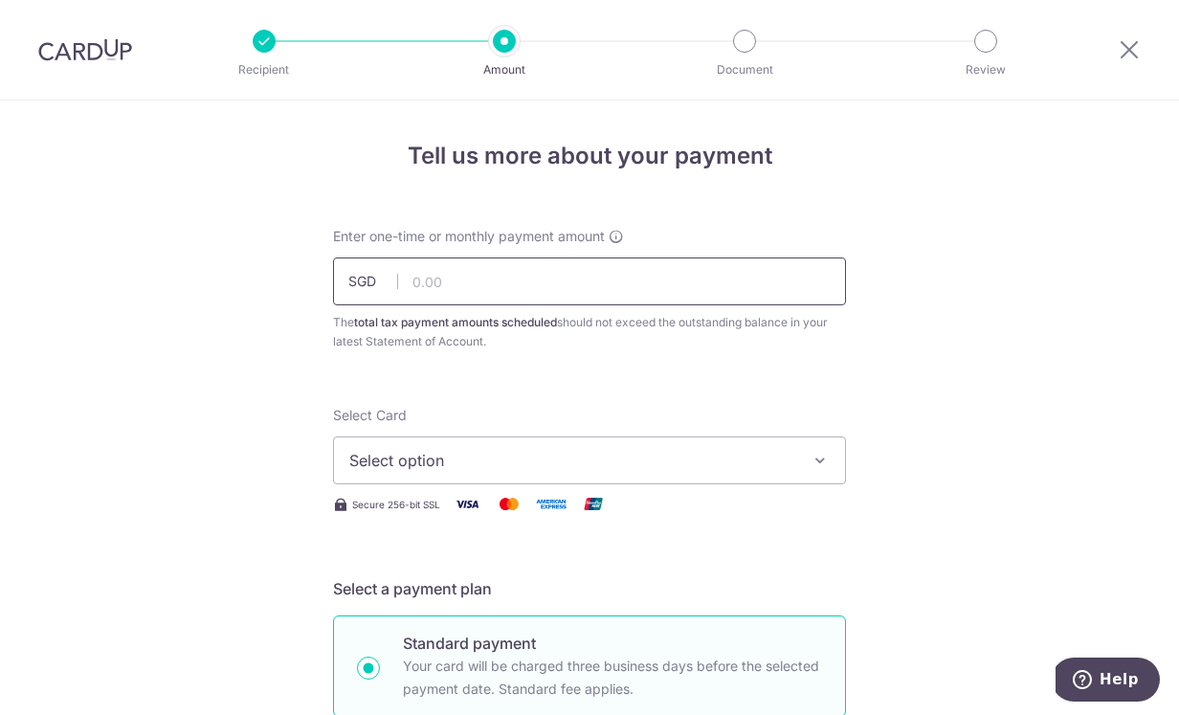
click at [616, 287] on input "text" at bounding box center [589, 281] width 513 height 48
type input "2,774.64"
click at [817, 465] on icon "button" at bounding box center [820, 460] width 19 height 19
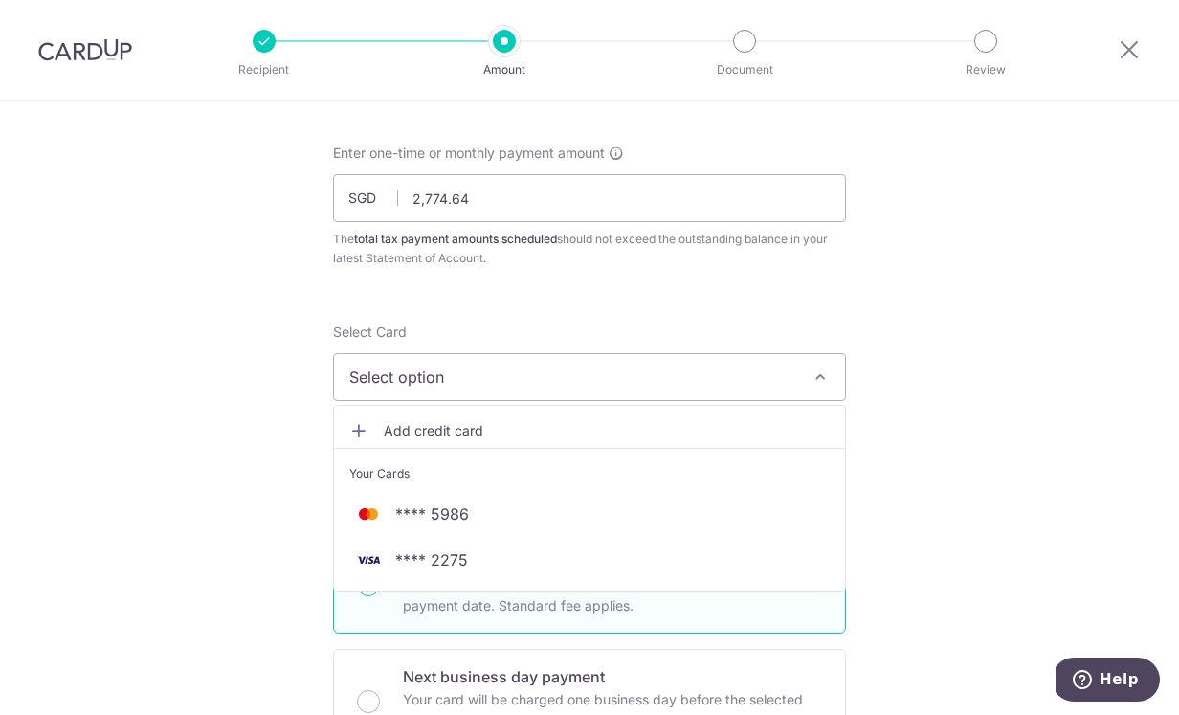
scroll to position [92, 0]
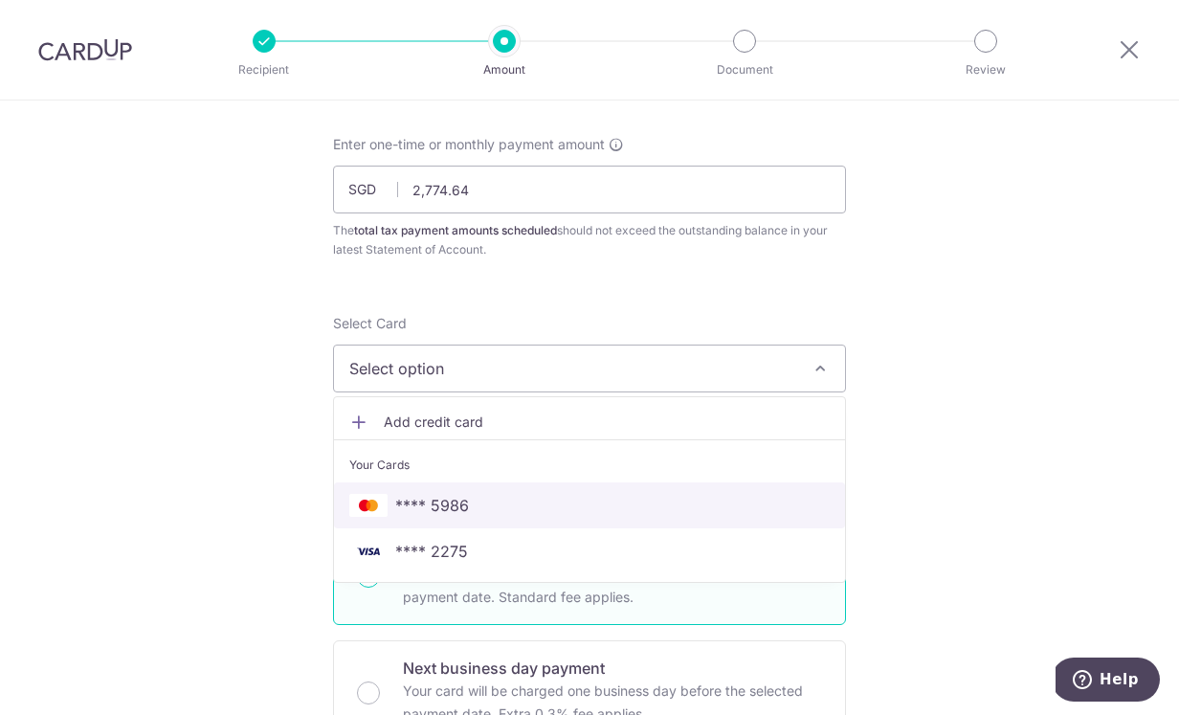
click at [698, 512] on span "**** 5986" at bounding box center [589, 505] width 480 height 23
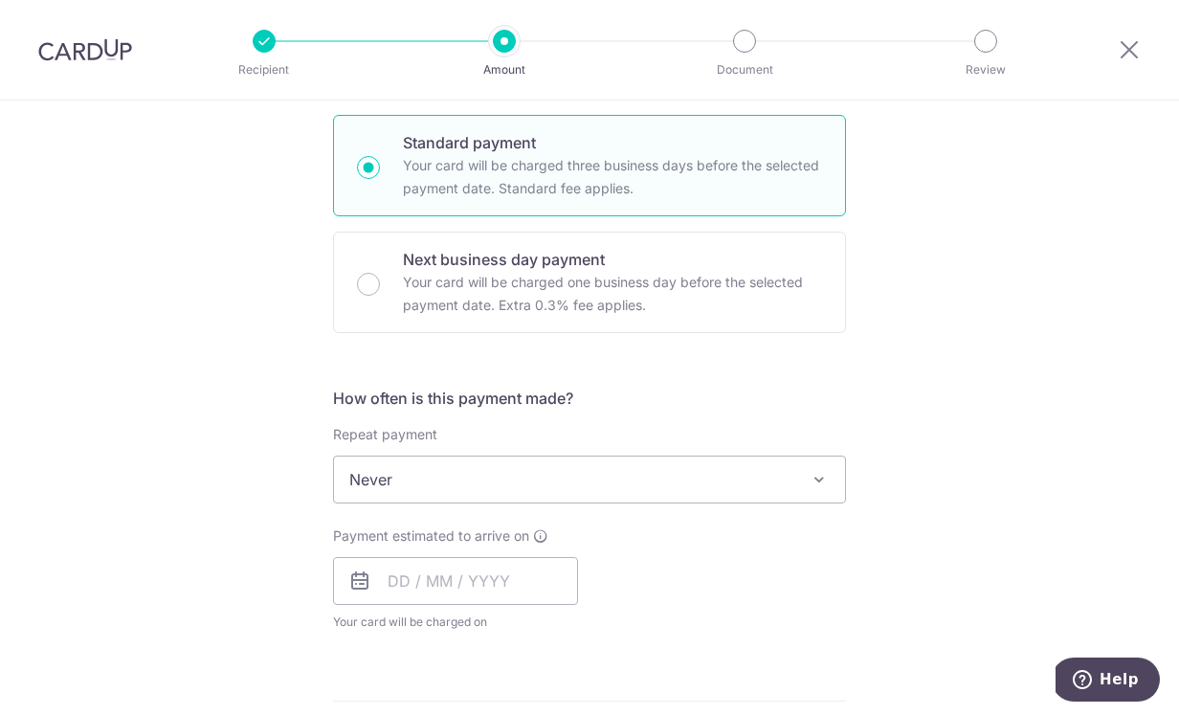
scroll to position [510, 0]
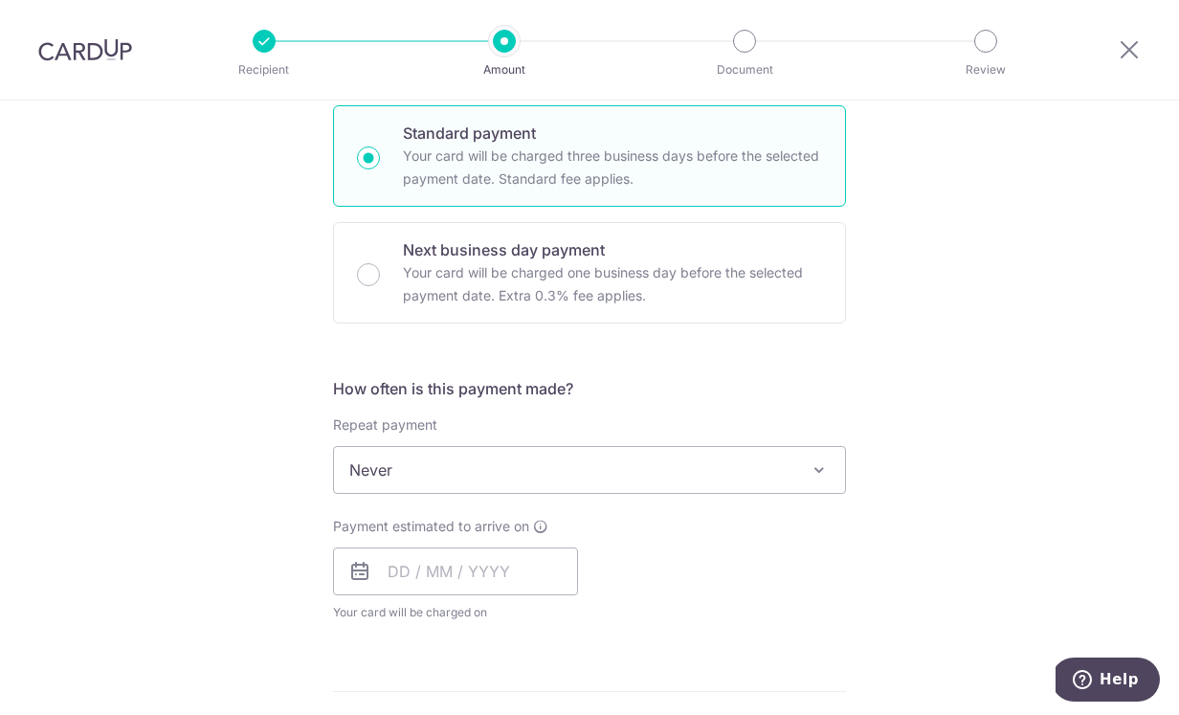
click at [814, 476] on span at bounding box center [819, 469] width 23 height 23
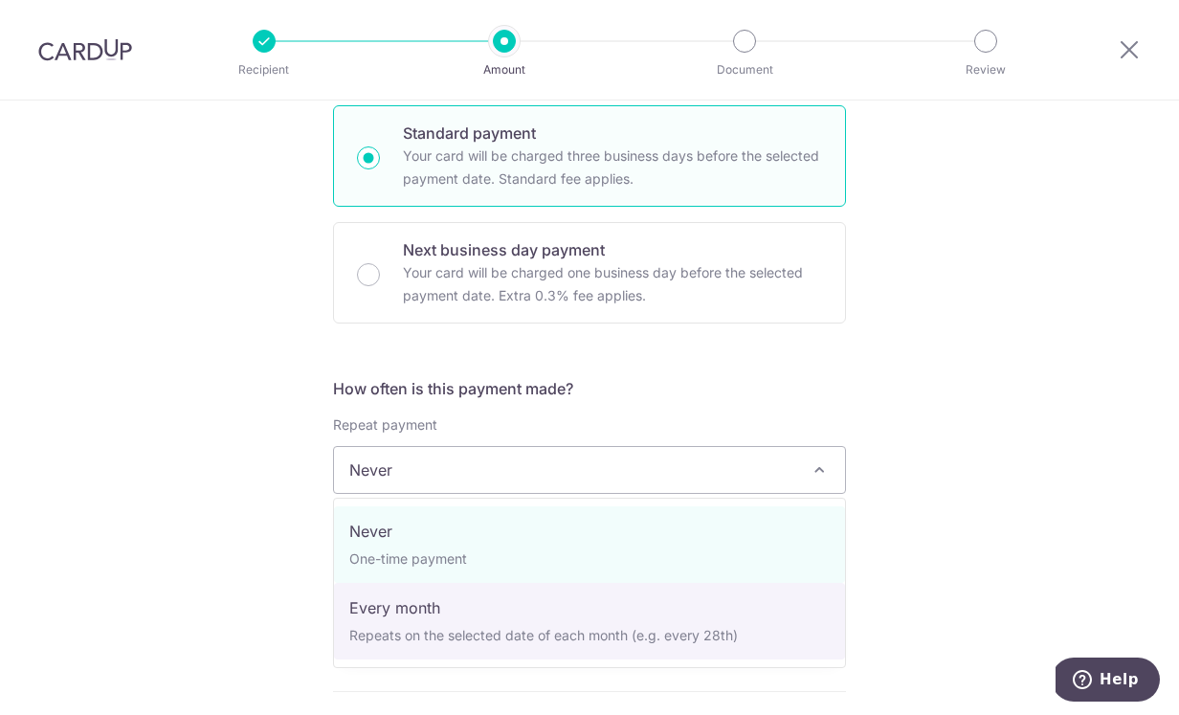
select select "3"
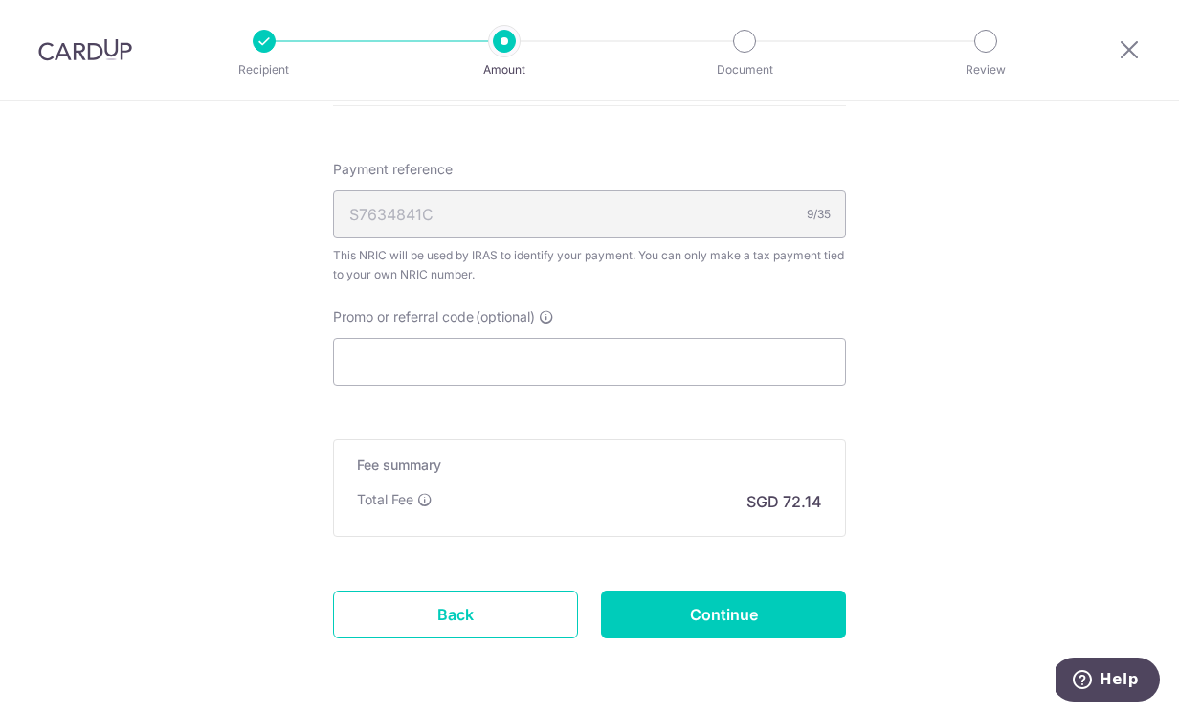
scroll to position [1319, 0]
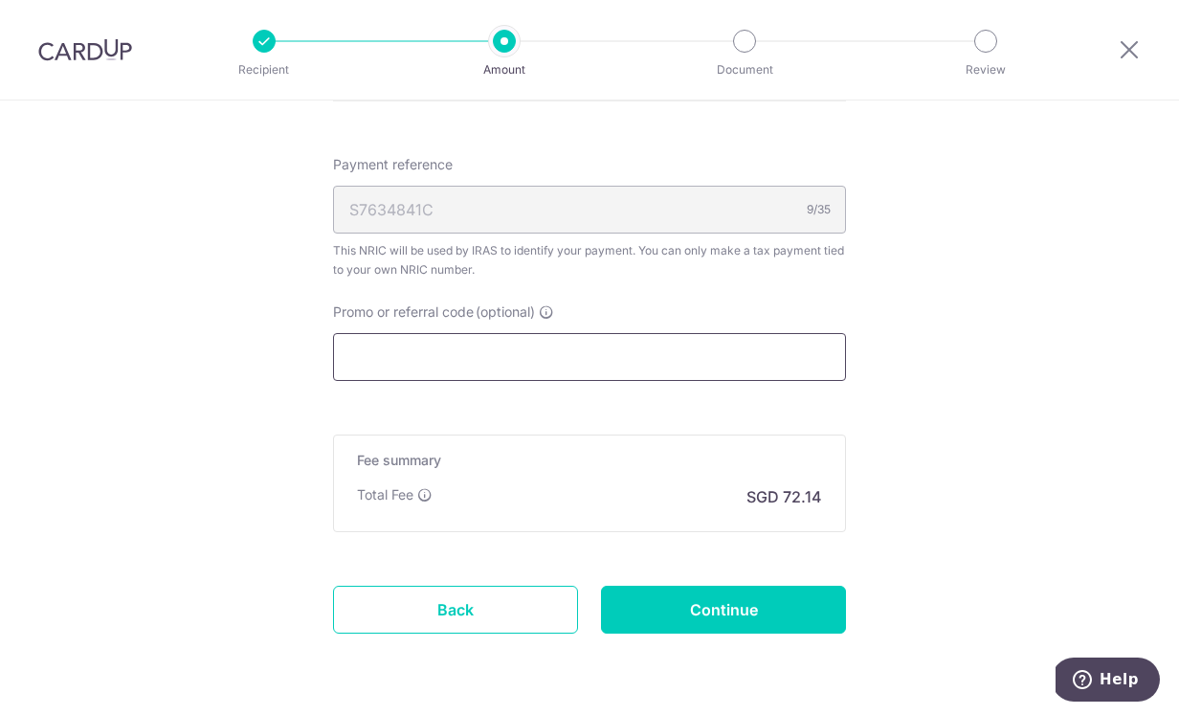
click at [740, 356] on input "Promo or referral code (optional)" at bounding box center [589, 357] width 513 height 48
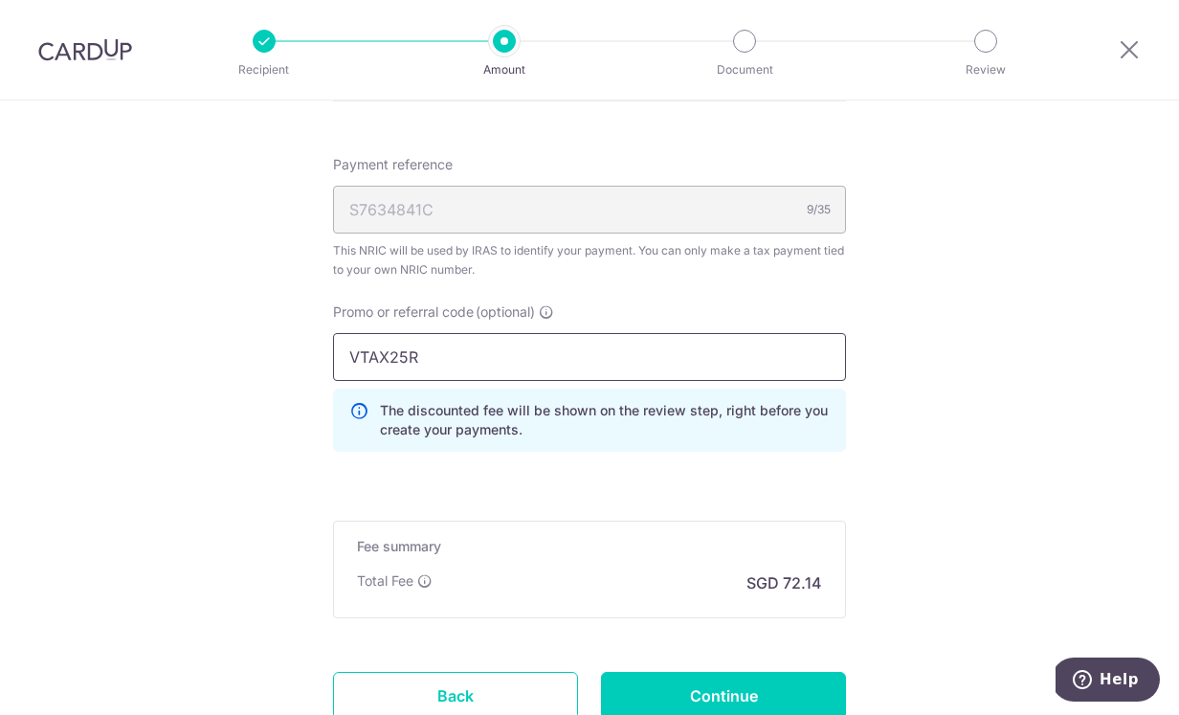
type input "VTAX25R"
click at [798, 466] on div "Promo or referral code (optional) VTAX25R The discounted fee will be shown on t…" at bounding box center [590, 384] width 536 height 165
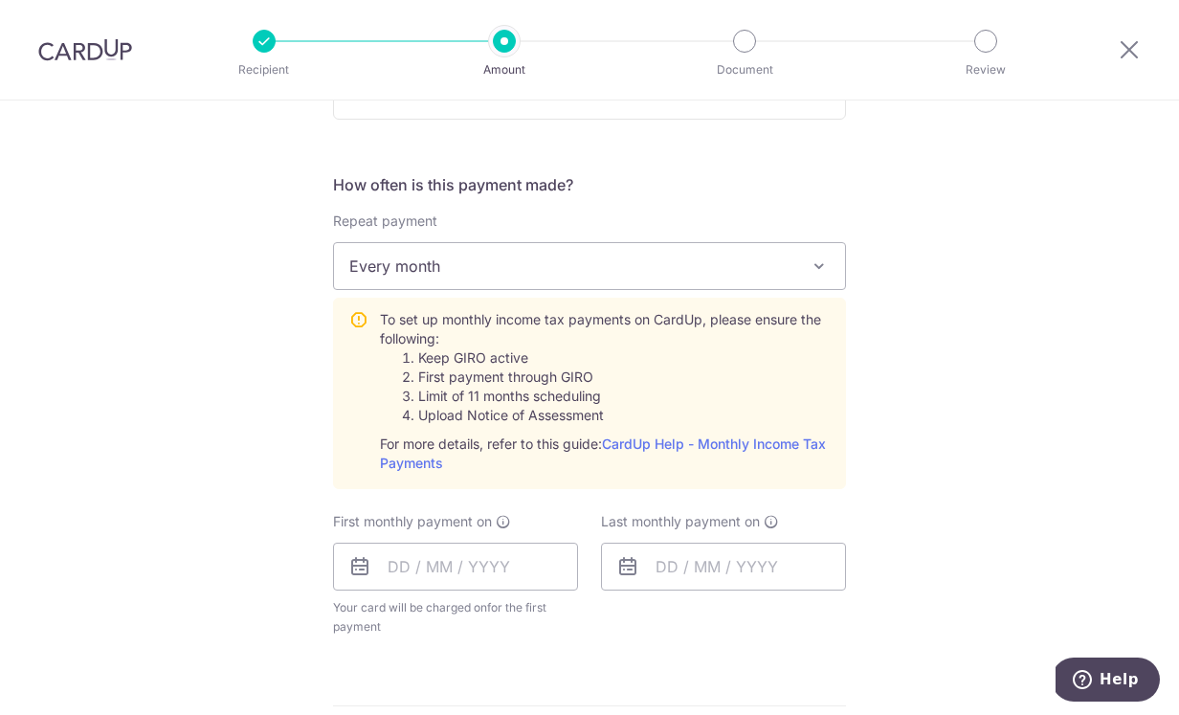
scroll to position [712, 0]
click at [484, 570] on input "text" at bounding box center [455, 569] width 245 height 48
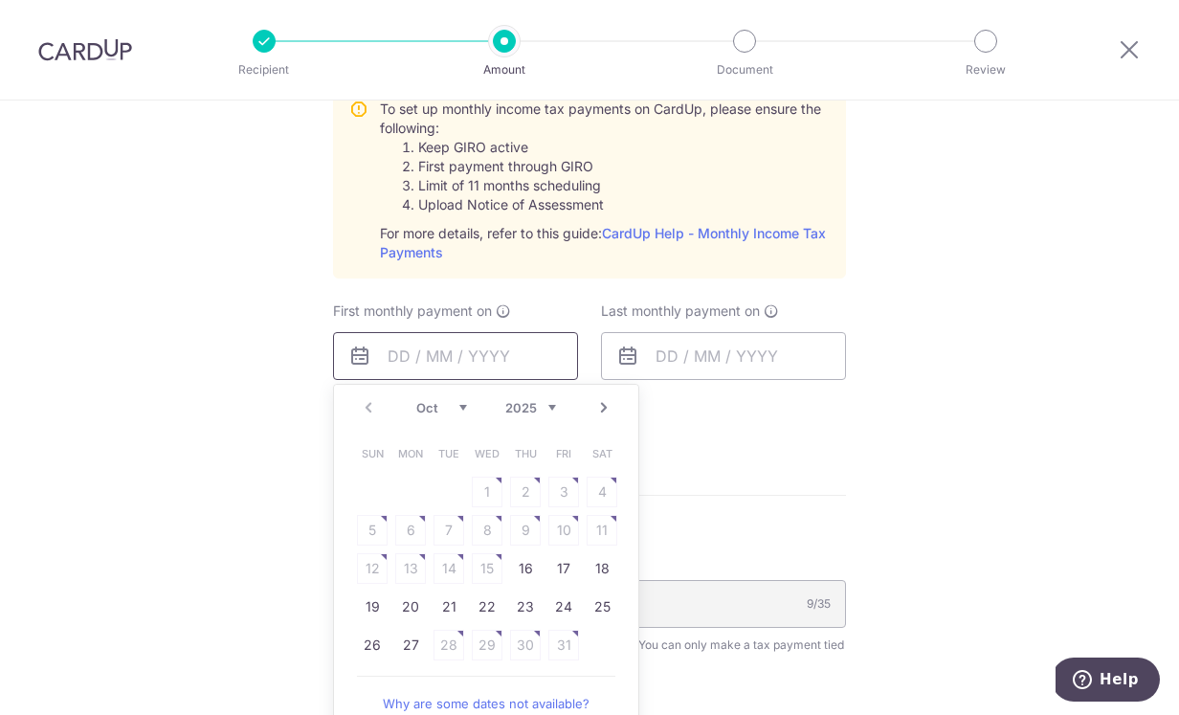
scroll to position [917, 0]
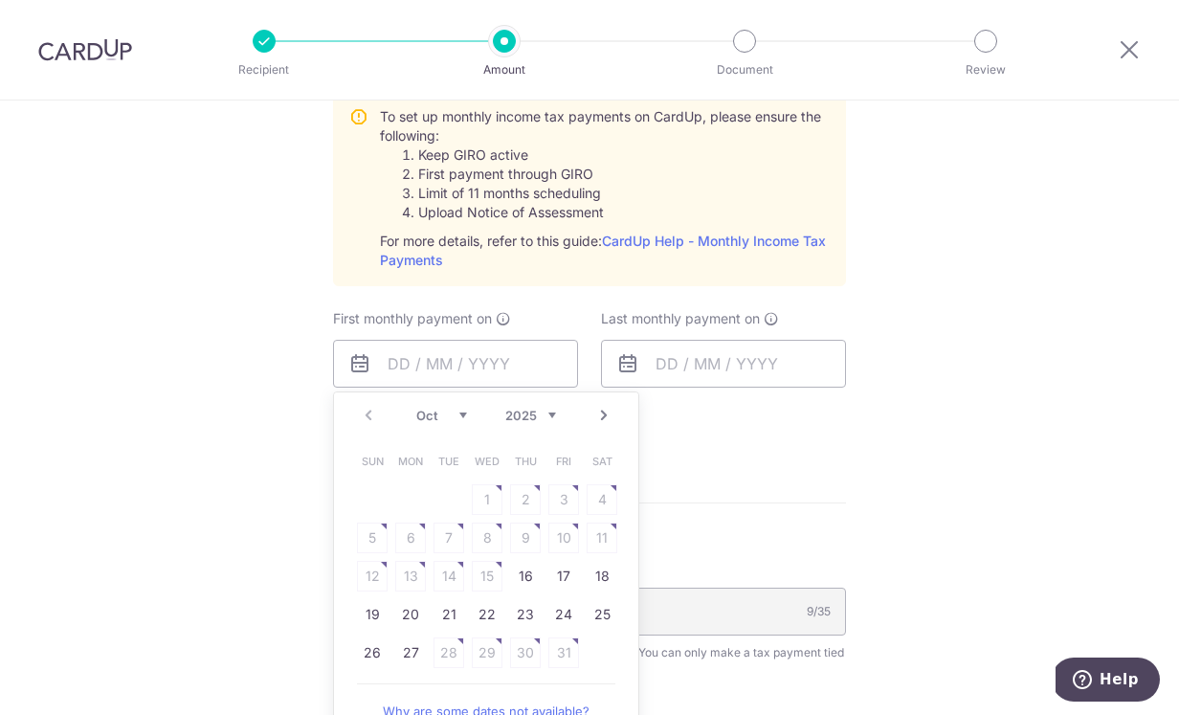
click at [605, 416] on link "Next" at bounding box center [603, 415] width 23 height 23
click at [367, 415] on link "Prev" at bounding box center [368, 415] width 23 height 23
click at [606, 416] on link "Next" at bounding box center [603, 415] width 23 height 23
click at [604, 418] on link "Next" at bounding box center [603, 415] width 23 height 23
click at [369, 418] on link "Prev" at bounding box center [368, 415] width 23 height 23
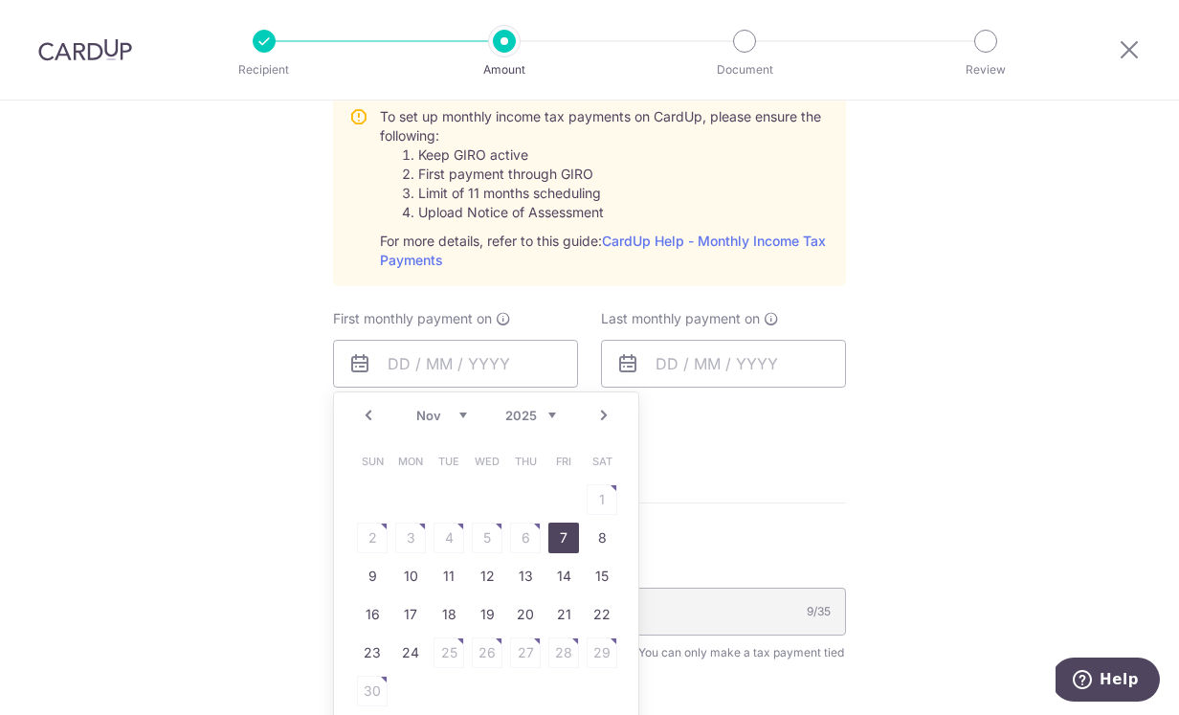
click at [571, 538] on link "7" at bounding box center [563, 538] width 31 height 31
type input "07/11/2025"
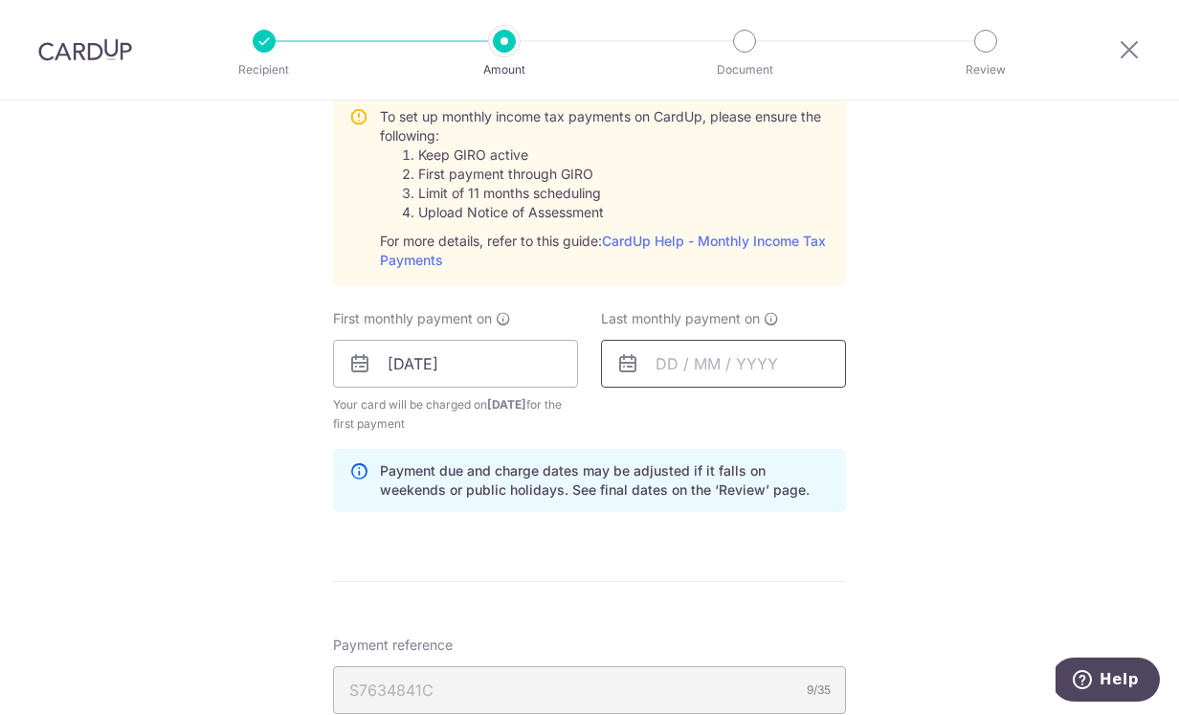
click at [719, 362] on input "text" at bounding box center [723, 364] width 245 height 48
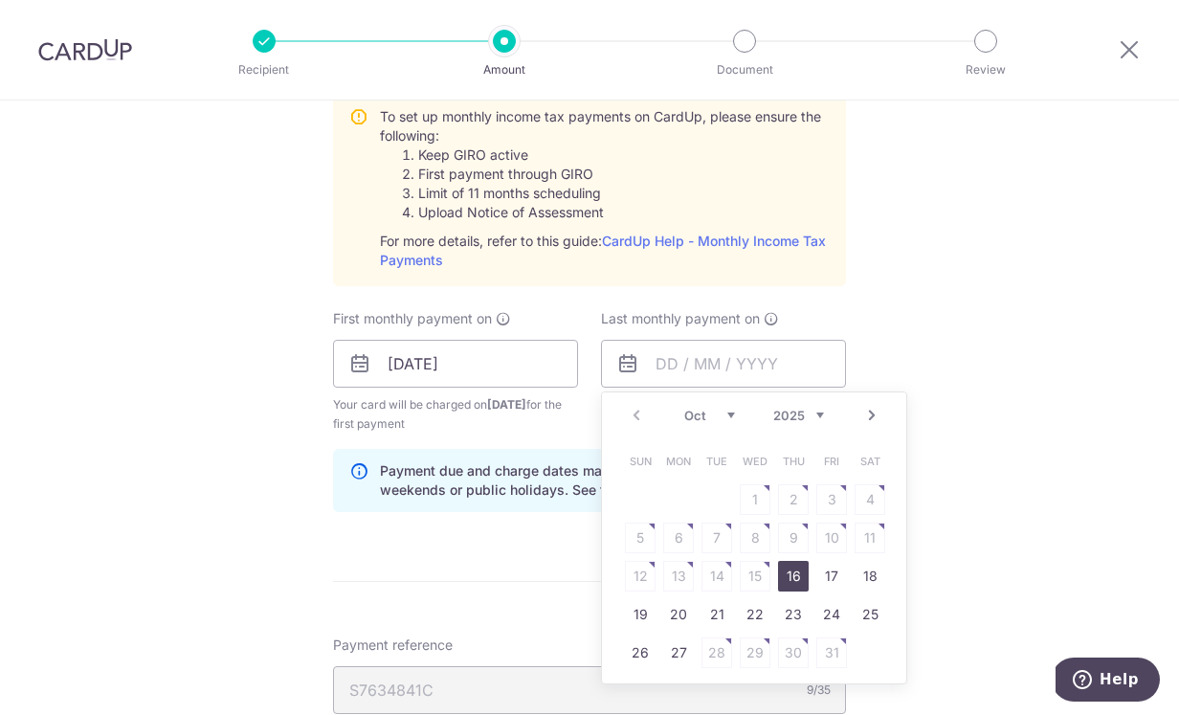
click at [873, 418] on link "Next" at bounding box center [871, 415] width 23 height 23
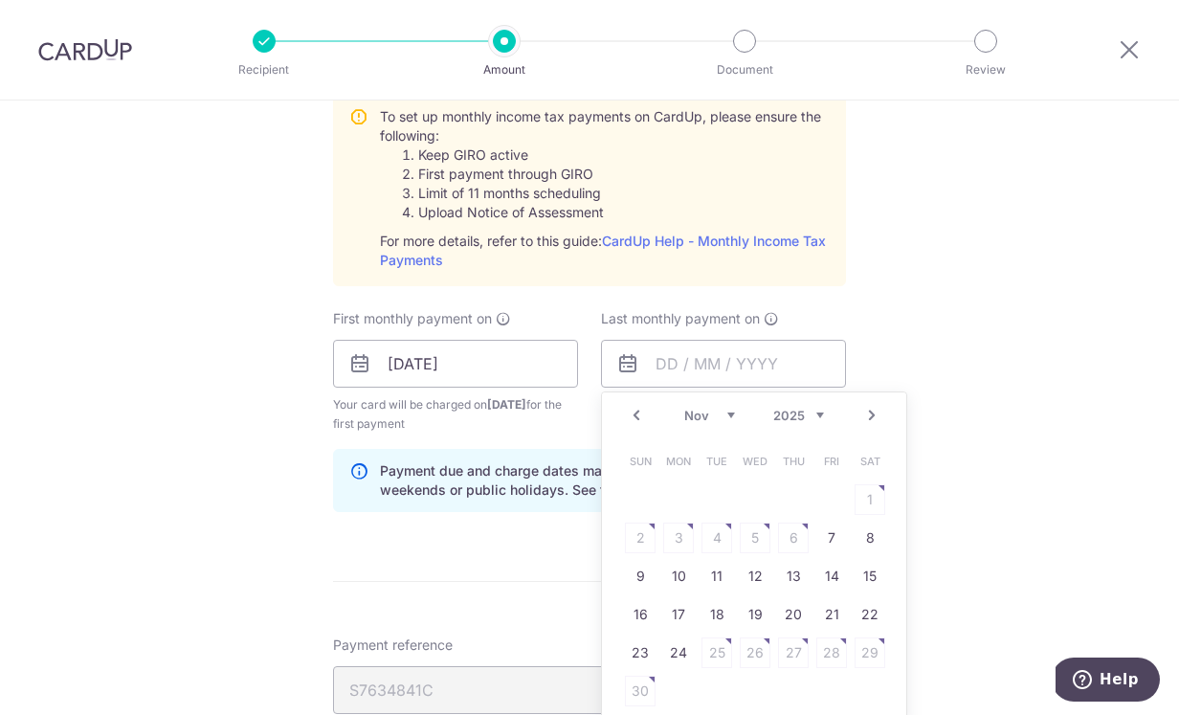
click at [873, 418] on link "Next" at bounding box center [871, 415] width 23 height 23
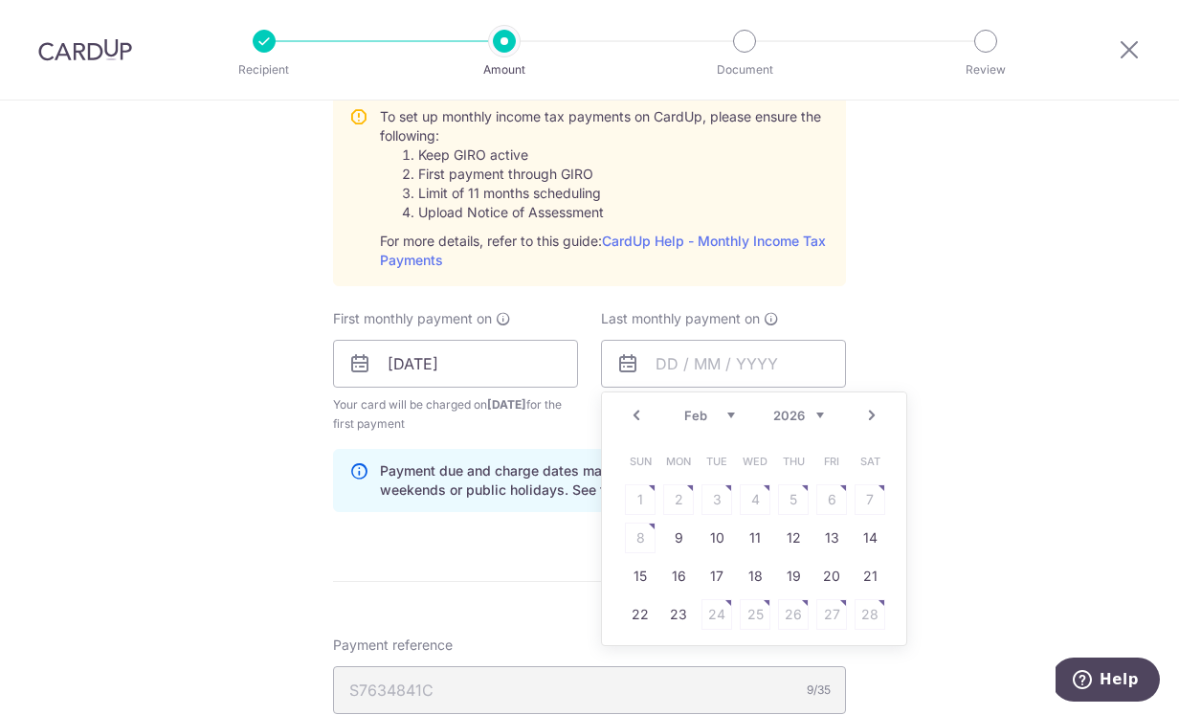
click at [873, 418] on link "Next" at bounding box center [871, 415] width 23 height 23
click at [632, 418] on link "Prev" at bounding box center [636, 415] width 23 height 23
click at [677, 544] on link "9" at bounding box center [678, 538] width 31 height 31
type input "09/03/2026"
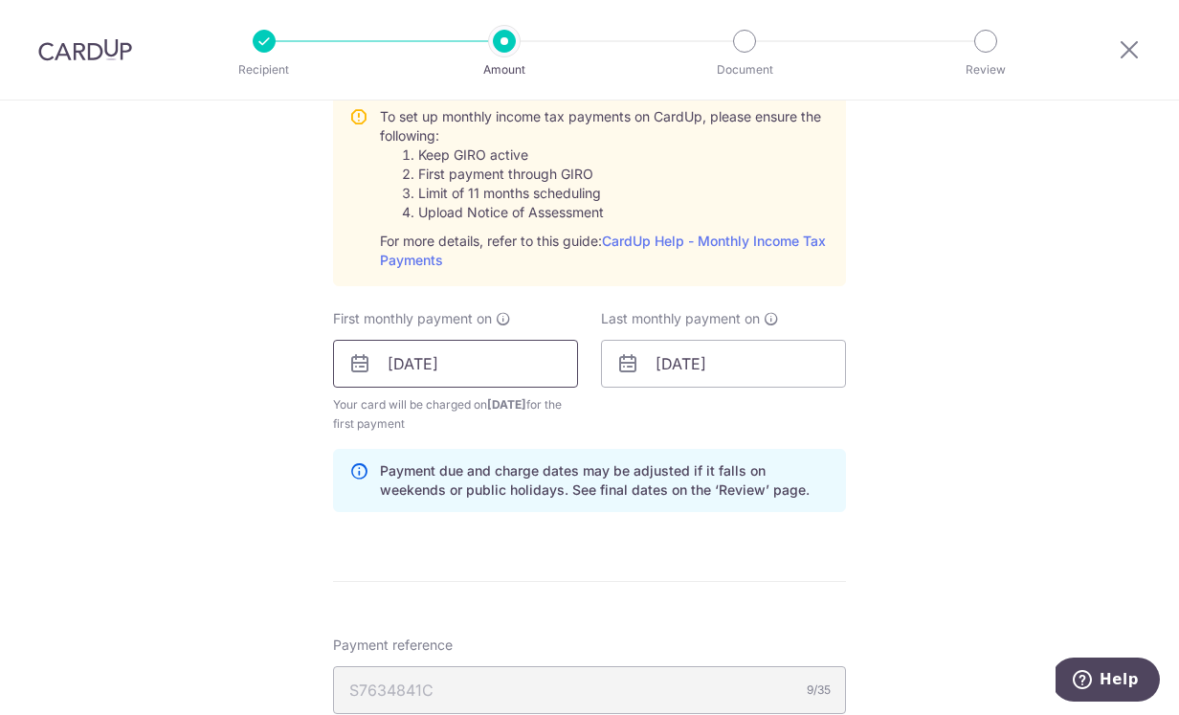
click at [543, 368] on input "07/11/2025" at bounding box center [455, 364] width 245 height 48
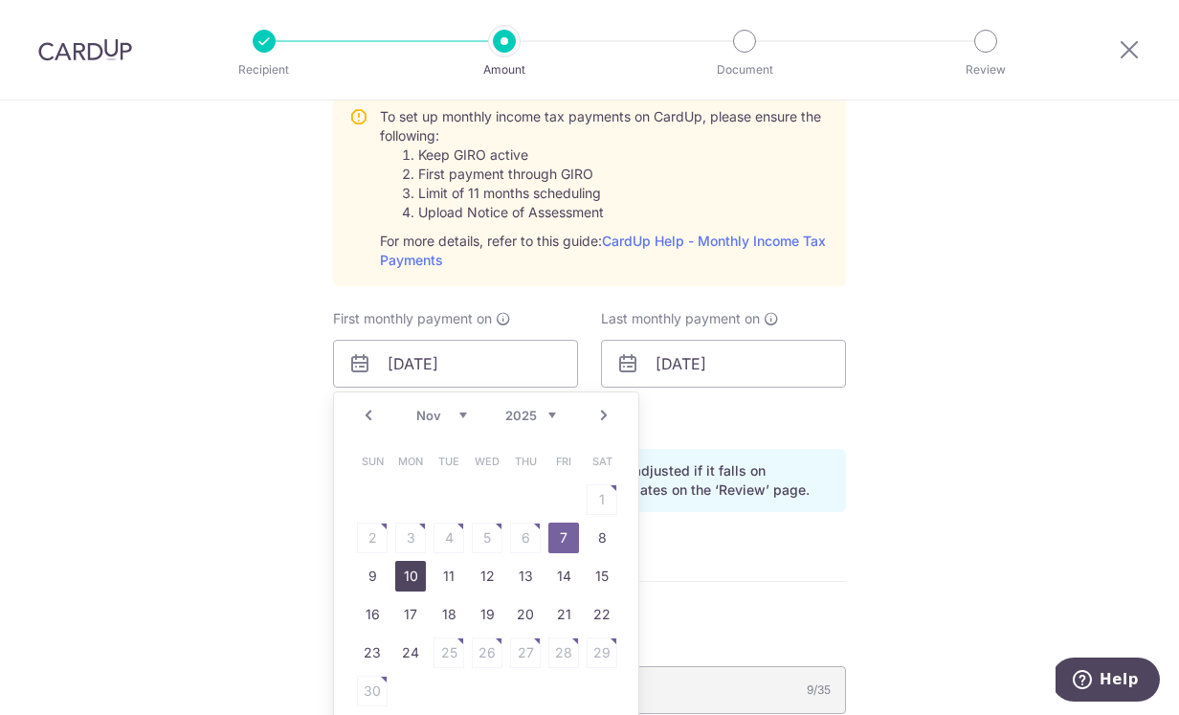
click at [409, 577] on link "10" at bounding box center [410, 576] width 31 height 31
type input "10/11/2025"
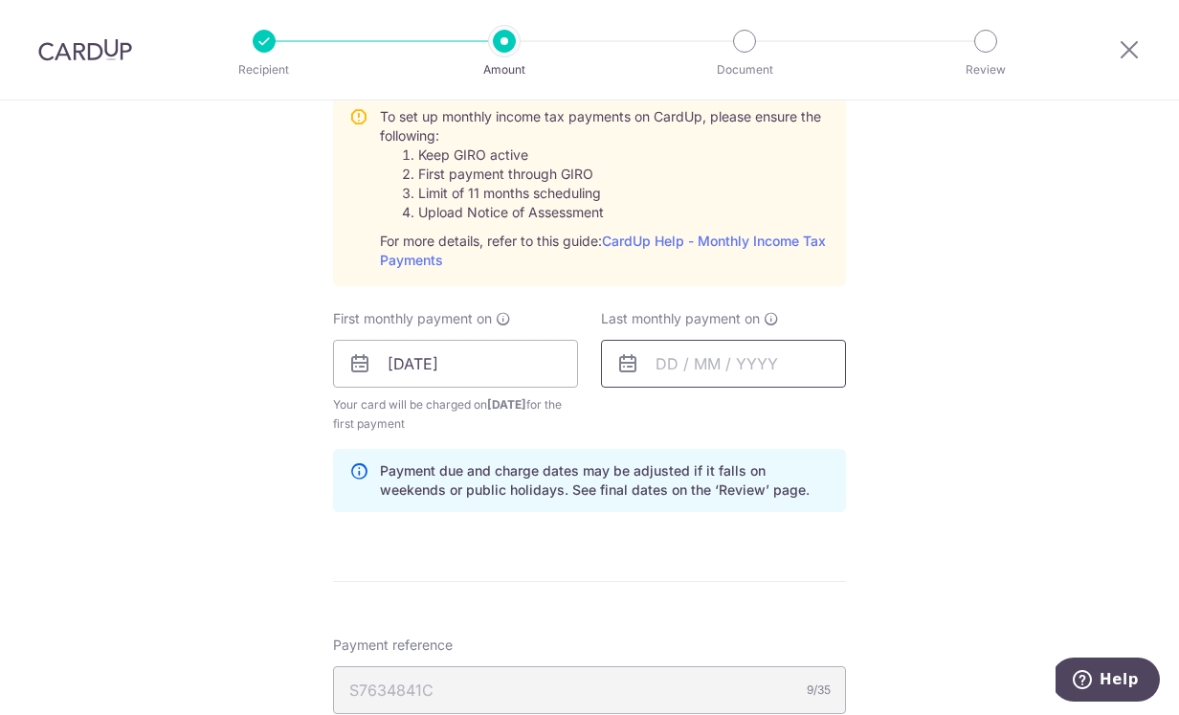
click at [788, 367] on input "text" at bounding box center [723, 364] width 245 height 48
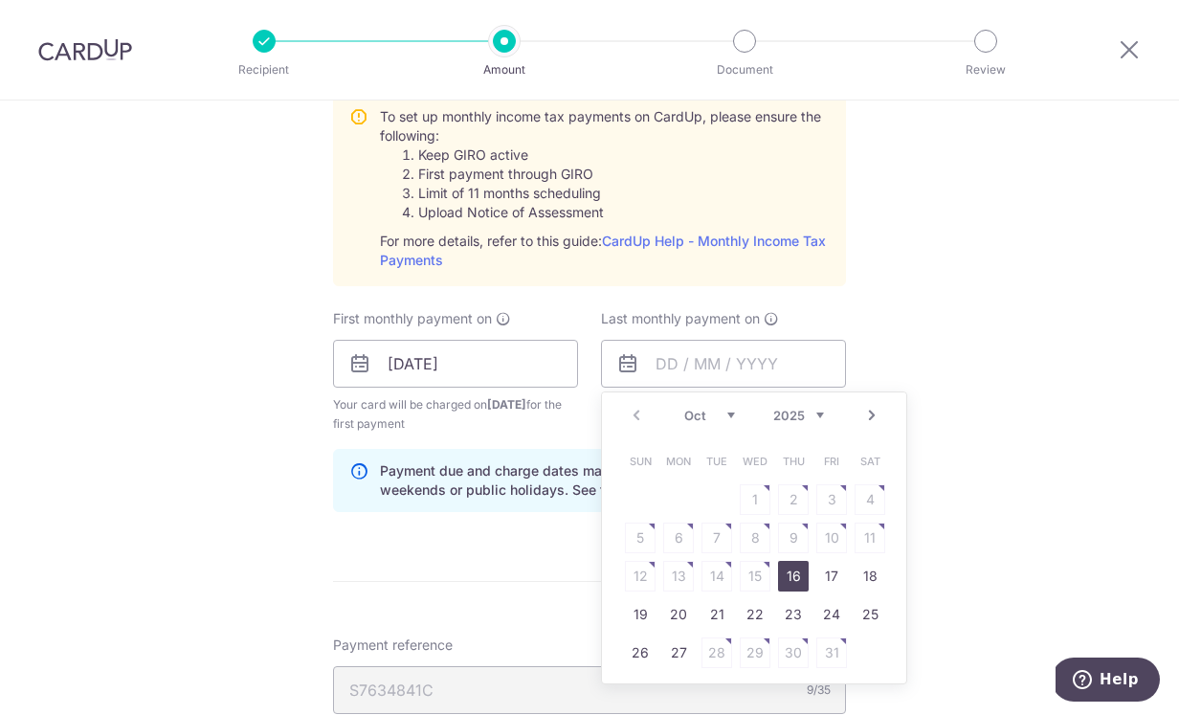
click at [873, 418] on link "Next" at bounding box center [871, 415] width 23 height 23
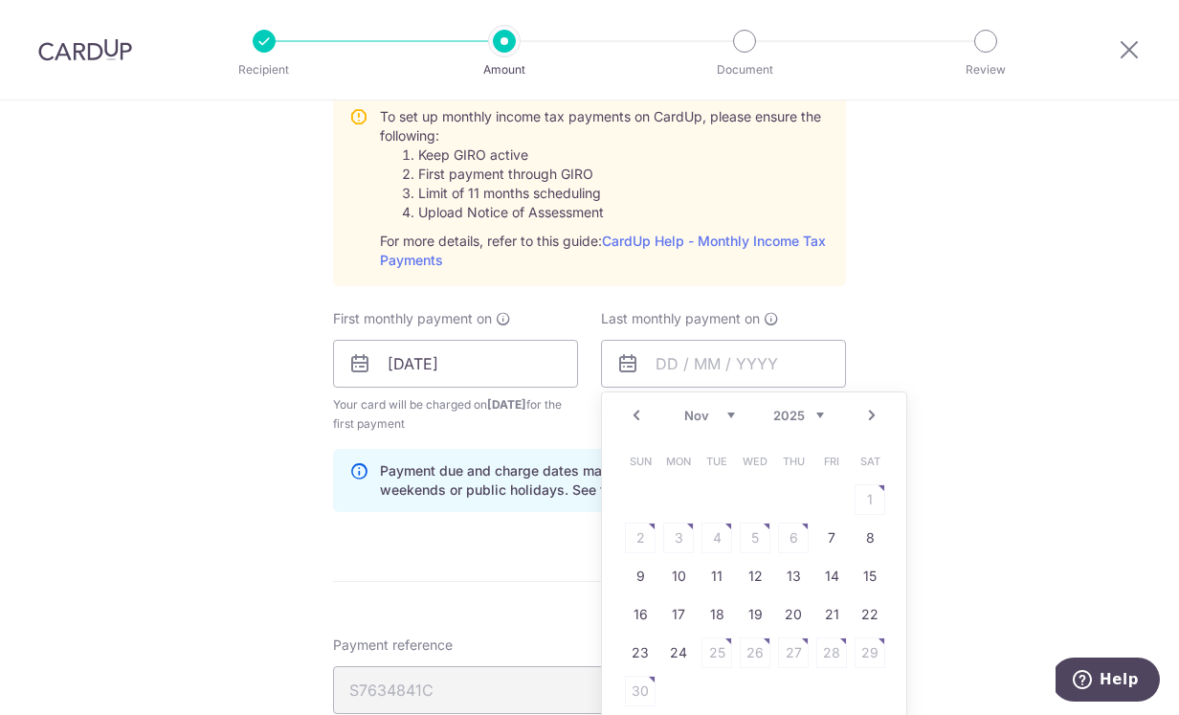
click at [873, 418] on link "Next" at bounding box center [871, 415] width 23 height 23
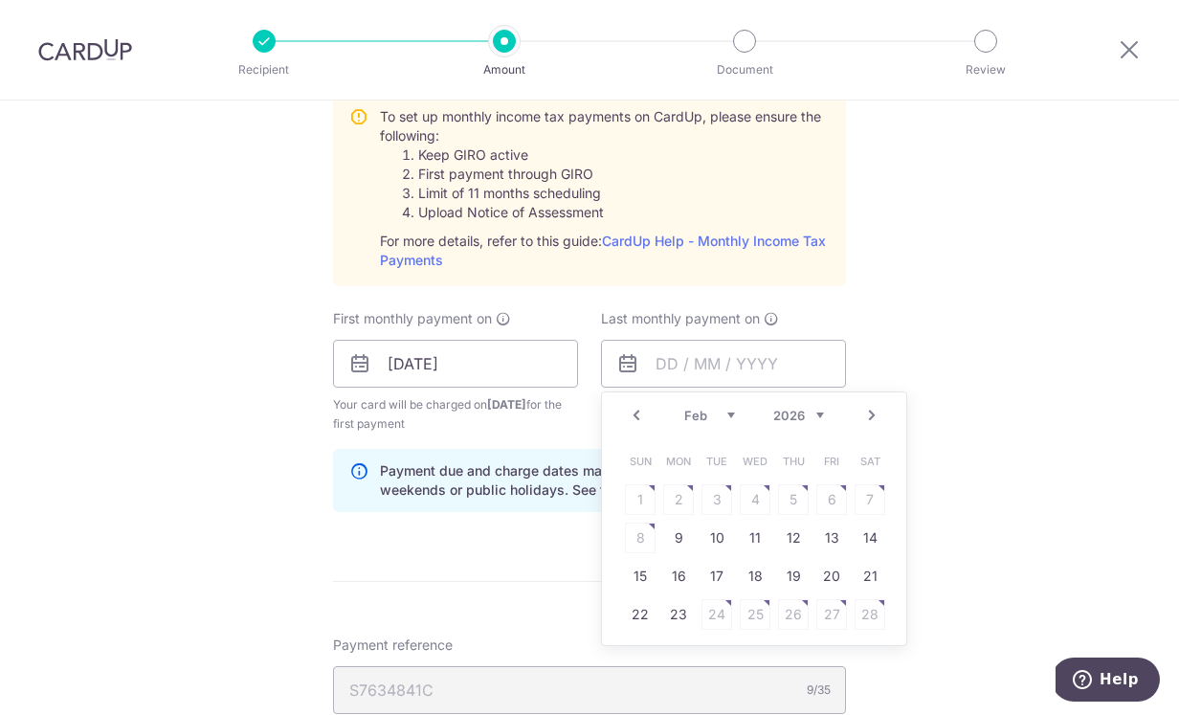
click at [873, 418] on link "Next" at bounding box center [871, 415] width 23 height 23
click at [639, 416] on link "Prev" at bounding box center [636, 415] width 23 height 23
click at [716, 538] on link "10" at bounding box center [717, 538] width 31 height 31
type input "10/03/2026"
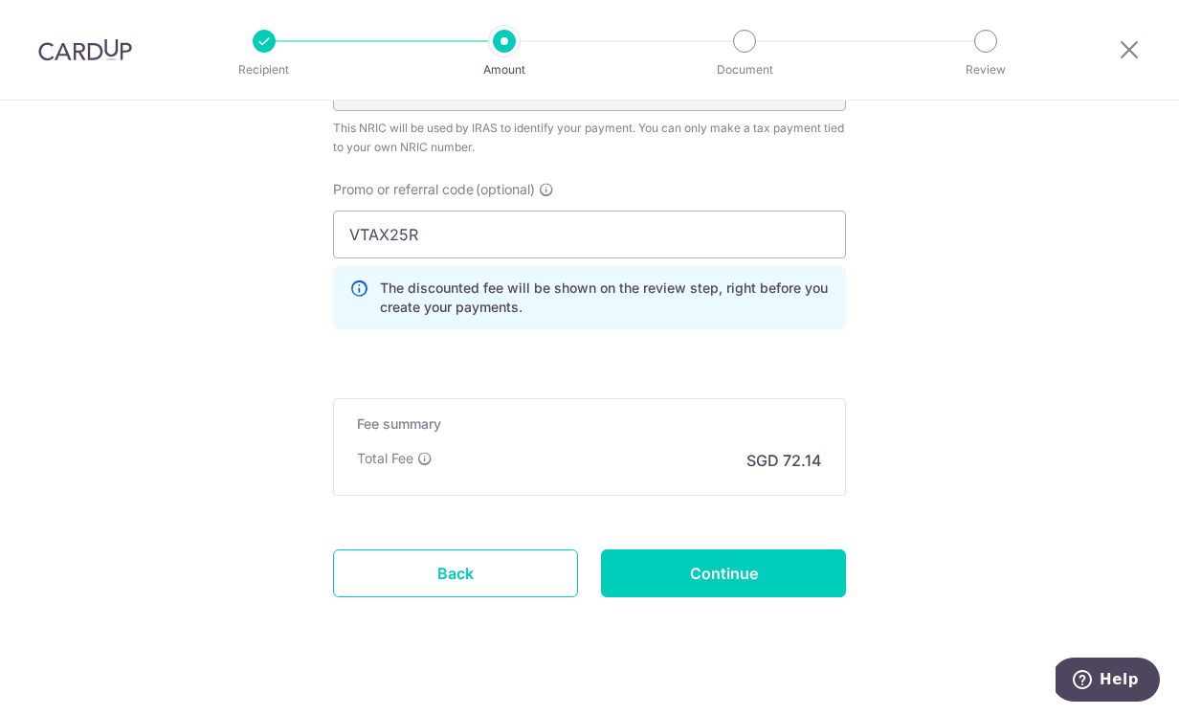
scroll to position [1521, 0]
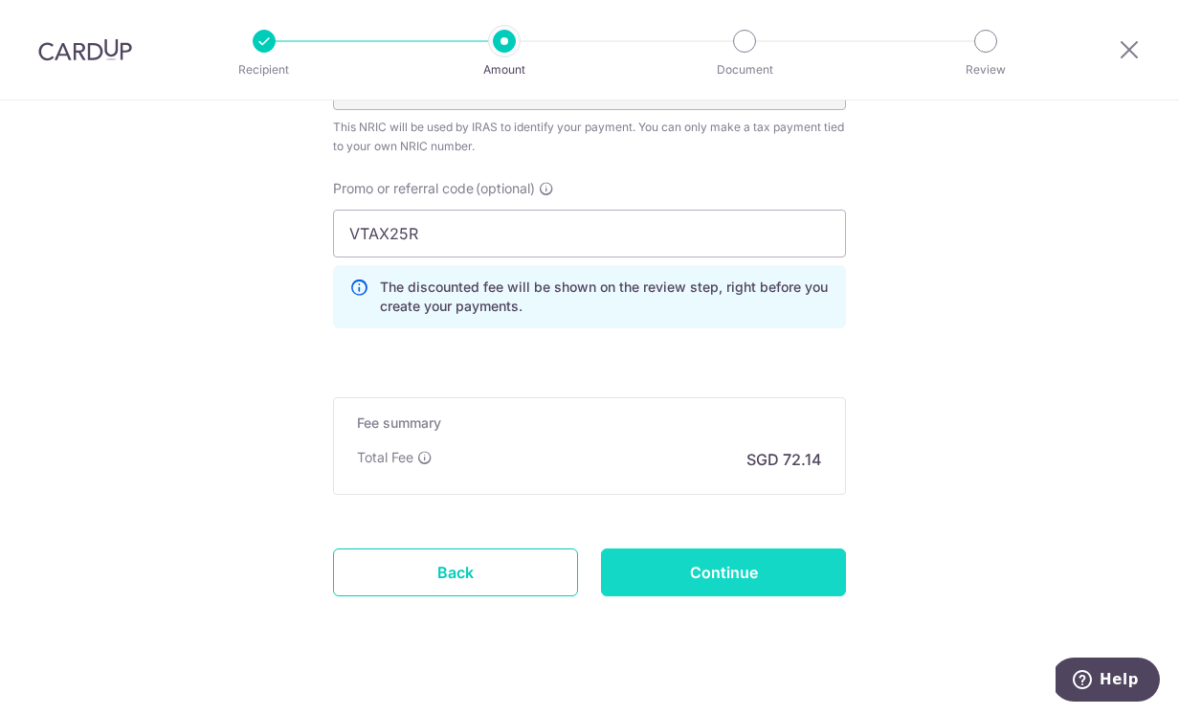
click at [777, 576] on input "Continue" at bounding box center [723, 572] width 245 height 48
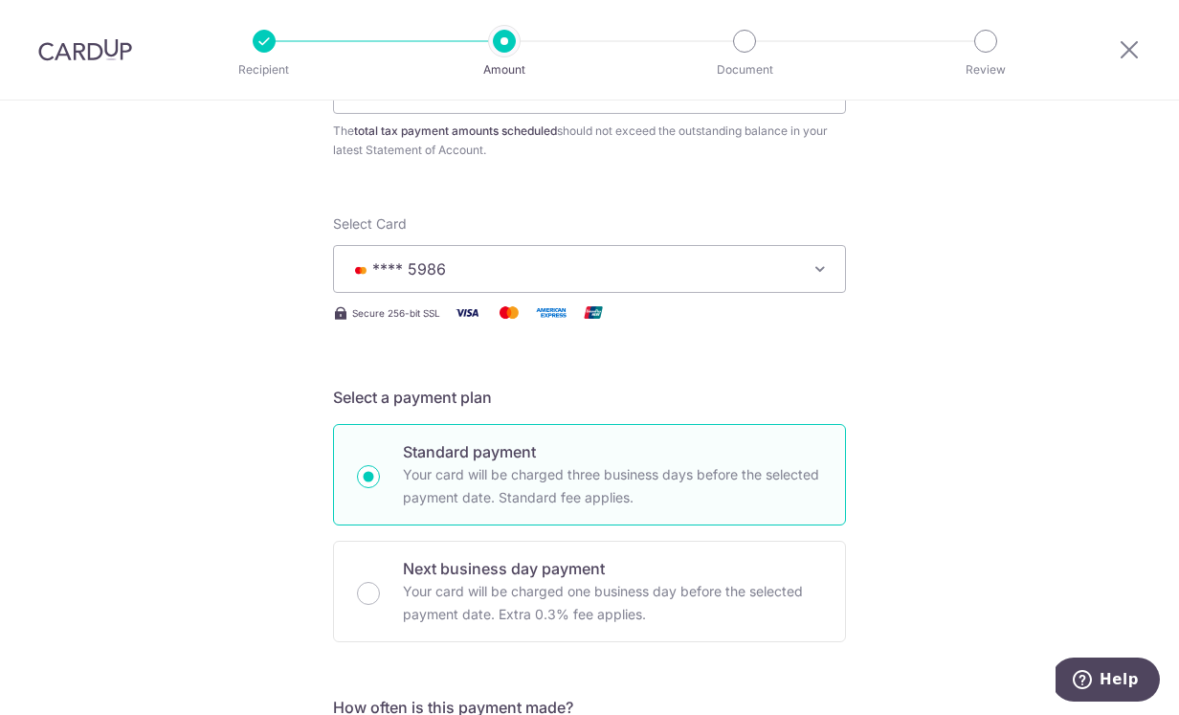
scroll to position [190, 0]
click at [819, 272] on icon "button" at bounding box center [820, 269] width 19 height 19
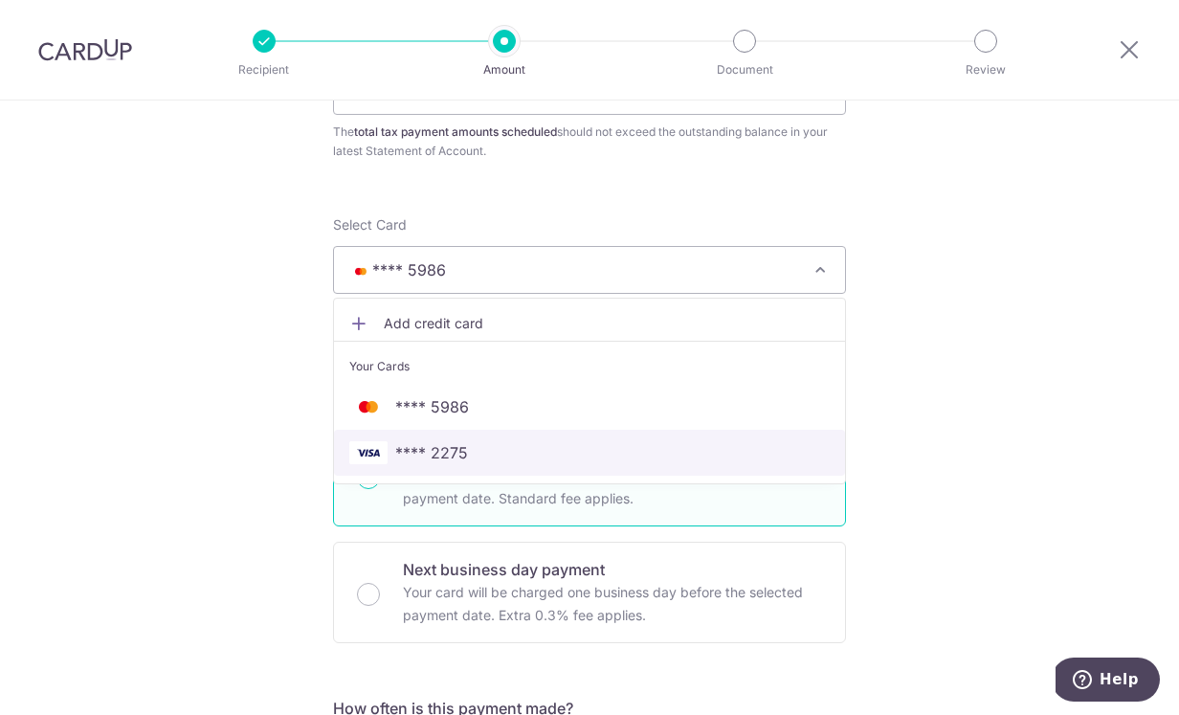
click at [658, 458] on span "**** 2275" at bounding box center [589, 452] width 480 height 23
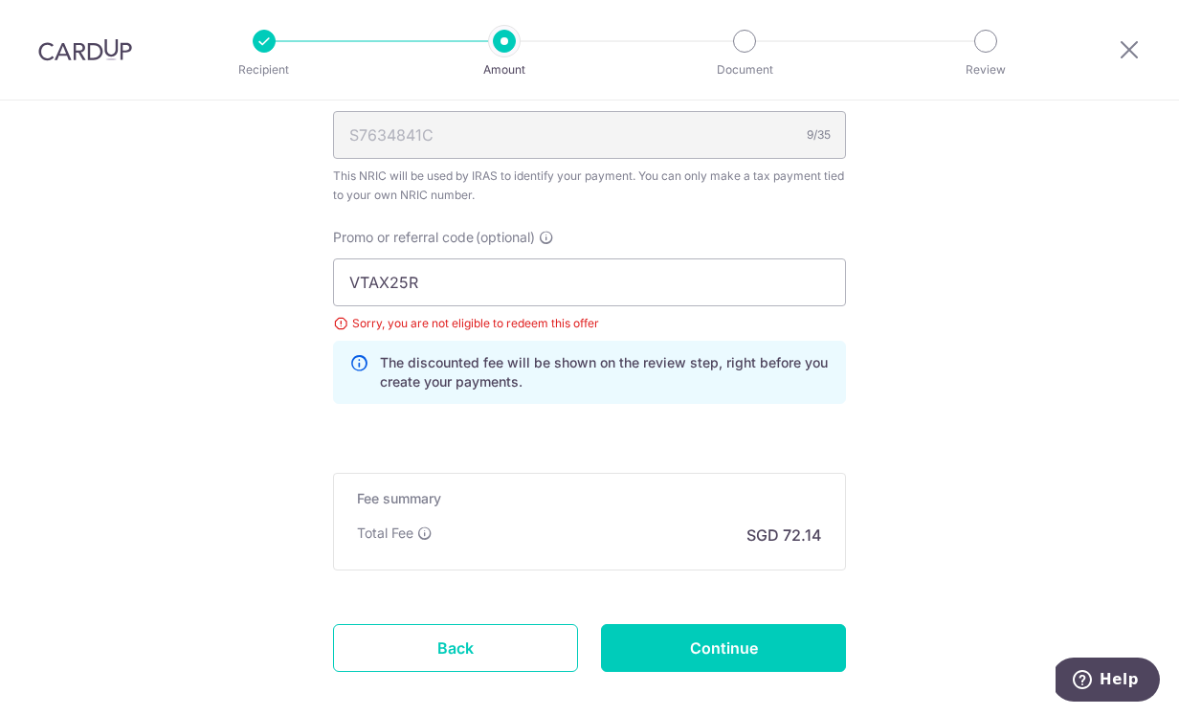
scroll to position [1207, 0]
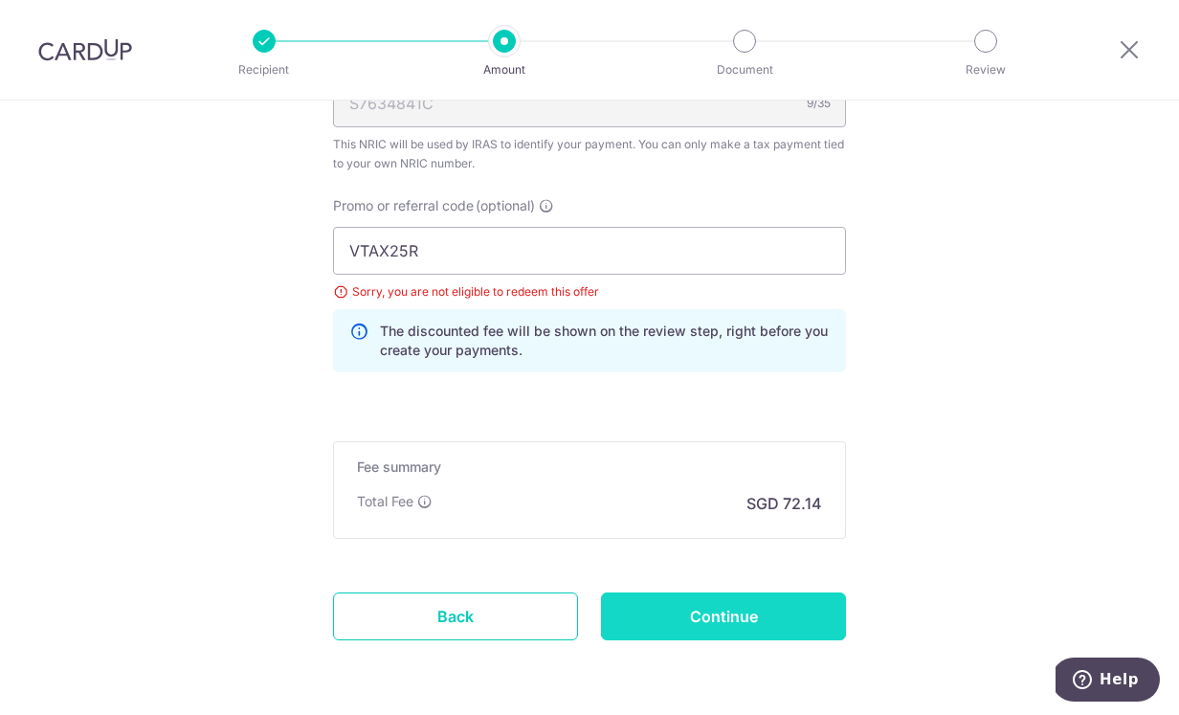
click at [785, 621] on input "Continue" at bounding box center [723, 616] width 245 height 48
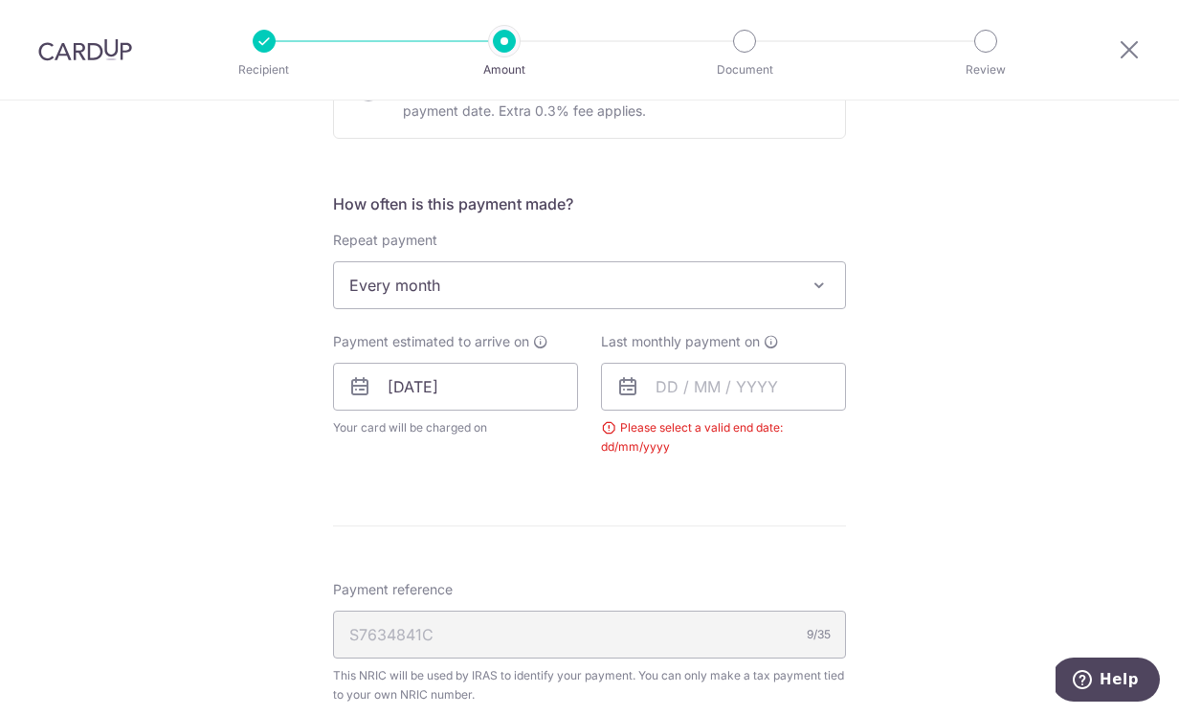
scroll to position [694, 0]
click at [818, 391] on input "text" at bounding box center [723, 388] width 245 height 48
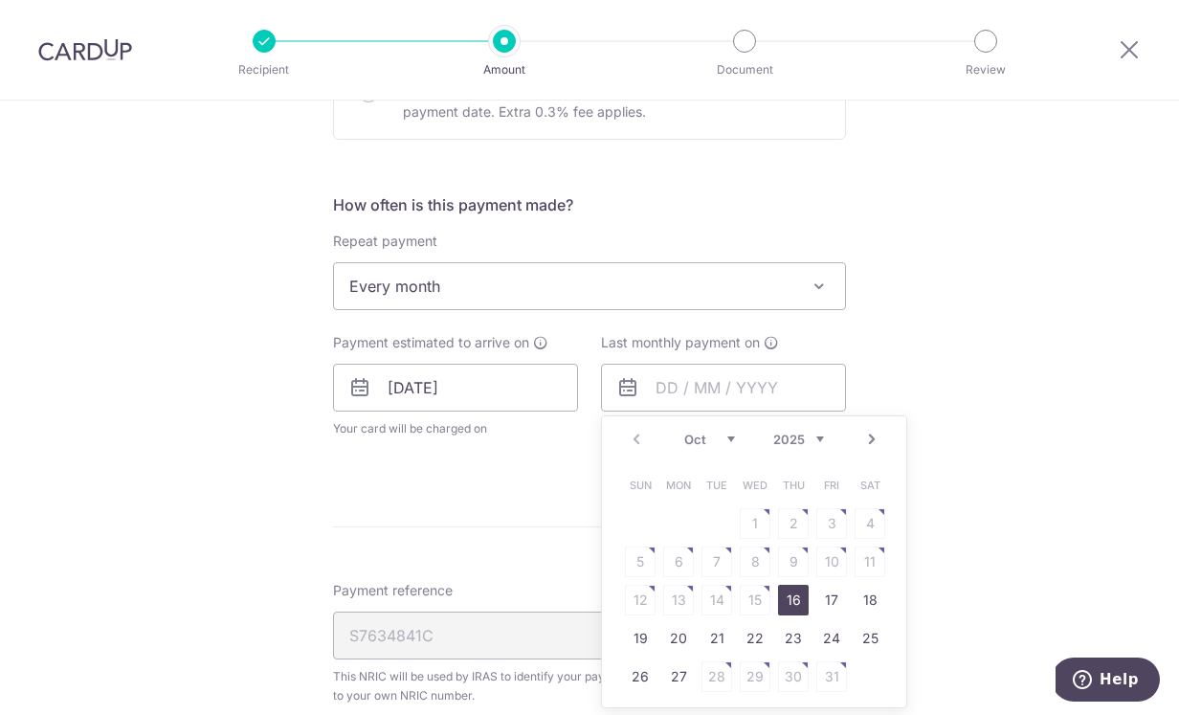
click at [874, 443] on link "Next" at bounding box center [871, 439] width 23 height 23
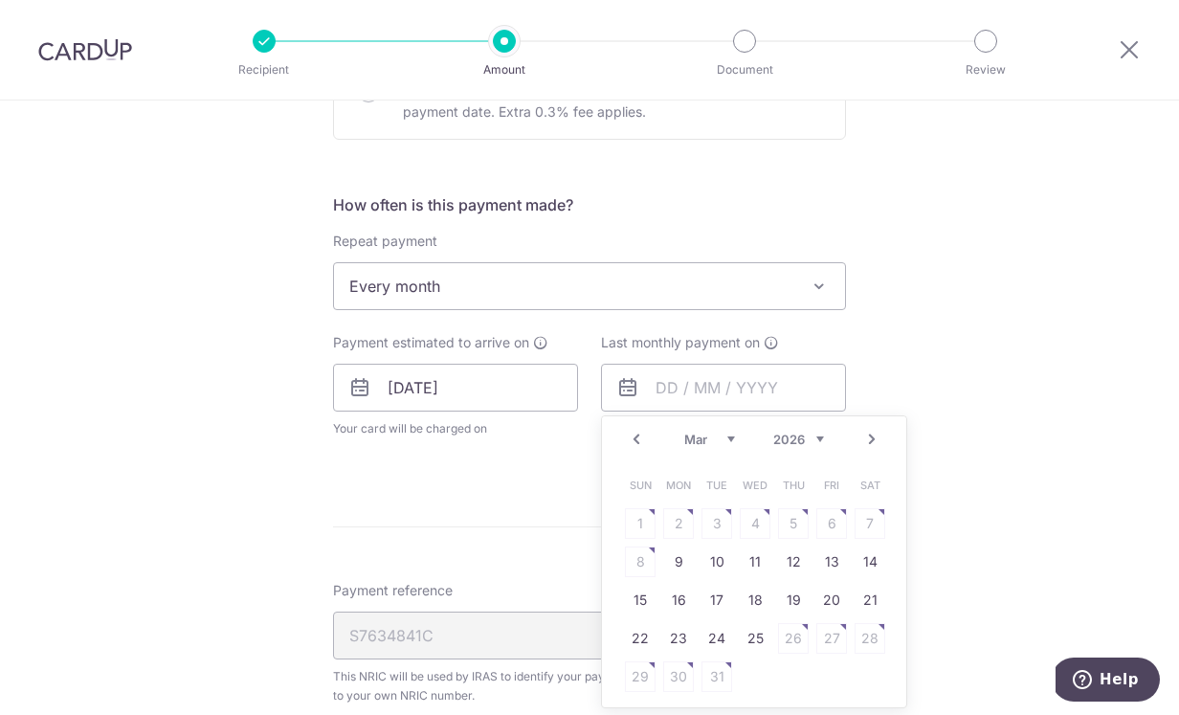
click at [874, 443] on link "Next" at bounding box center [871, 439] width 23 height 23
click at [870, 440] on link "Next" at bounding box center [871, 439] width 23 height 23
click at [635, 444] on link "Prev" at bounding box center [636, 439] width 23 height 23
click at [871, 442] on link "Next" at bounding box center [871, 439] width 23 height 23
click at [637, 605] on link "10" at bounding box center [640, 600] width 31 height 31
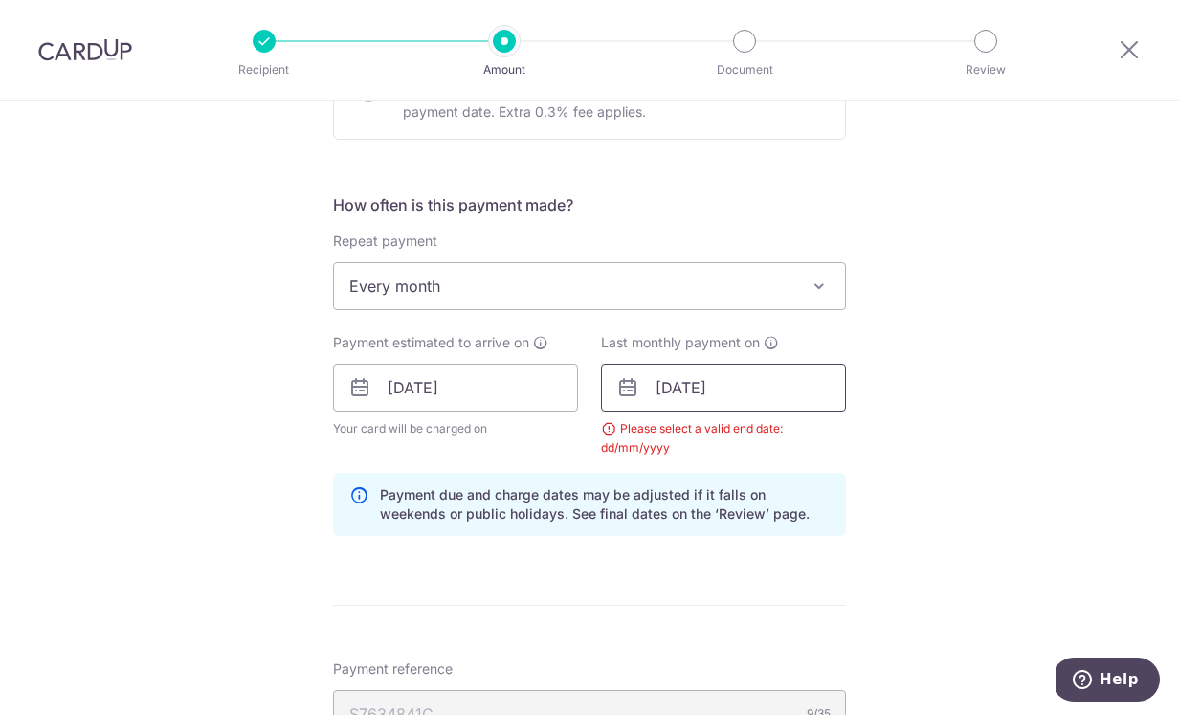
click at [809, 399] on input "10/05/2026" at bounding box center [723, 388] width 245 height 48
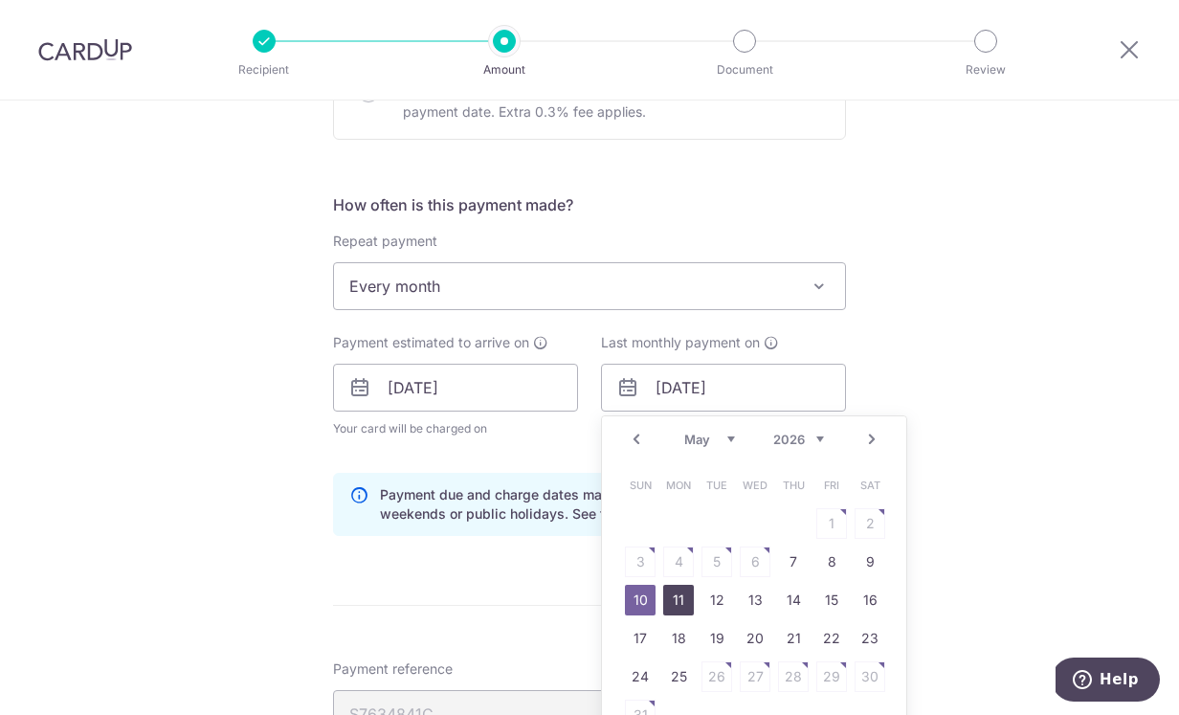
click at [683, 602] on link "11" at bounding box center [678, 600] width 31 height 31
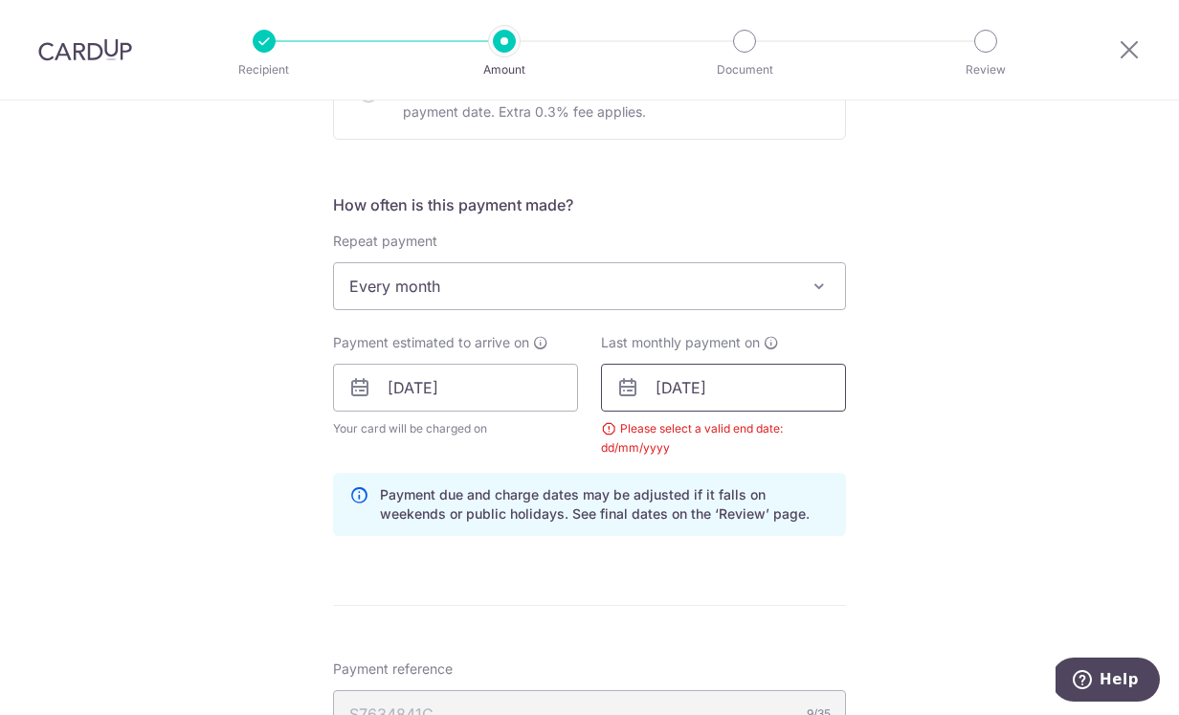
click at [821, 399] on input "11/05/2026" at bounding box center [723, 388] width 245 height 48
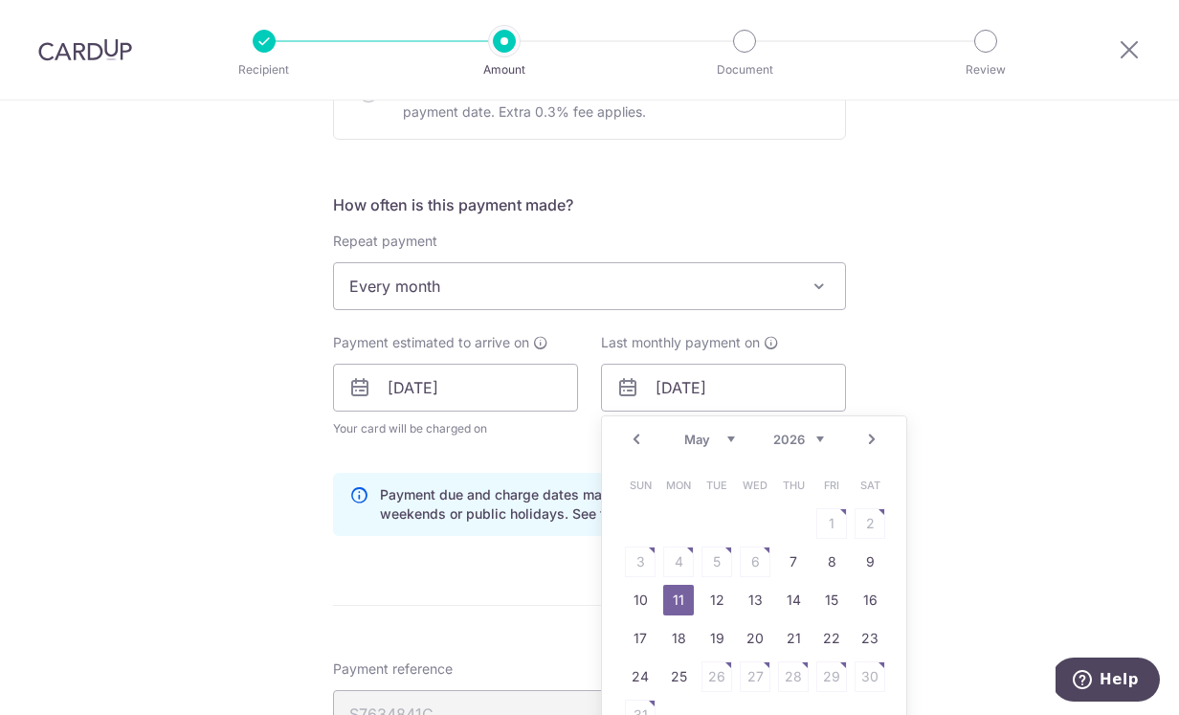
click at [636, 438] on link "Prev" at bounding box center [636, 439] width 23 height 23
click at [716, 562] on link "10" at bounding box center [717, 561] width 31 height 31
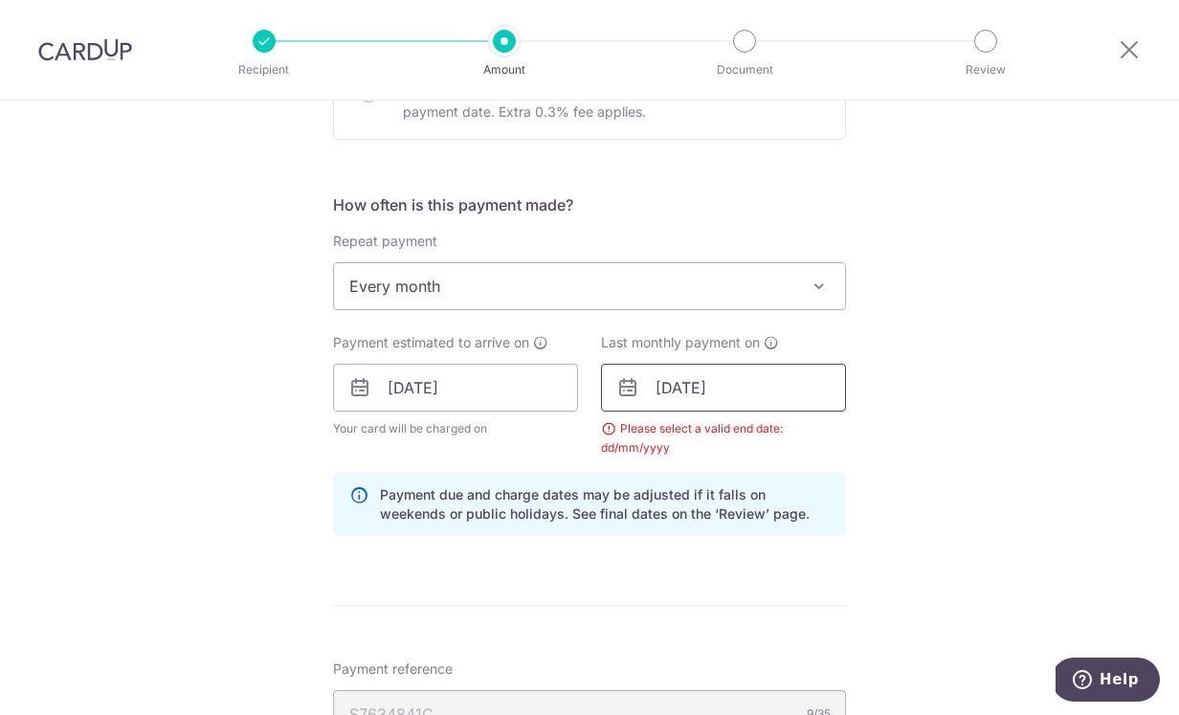
click at [823, 394] on input "10/03/2026" at bounding box center [723, 388] width 245 height 48
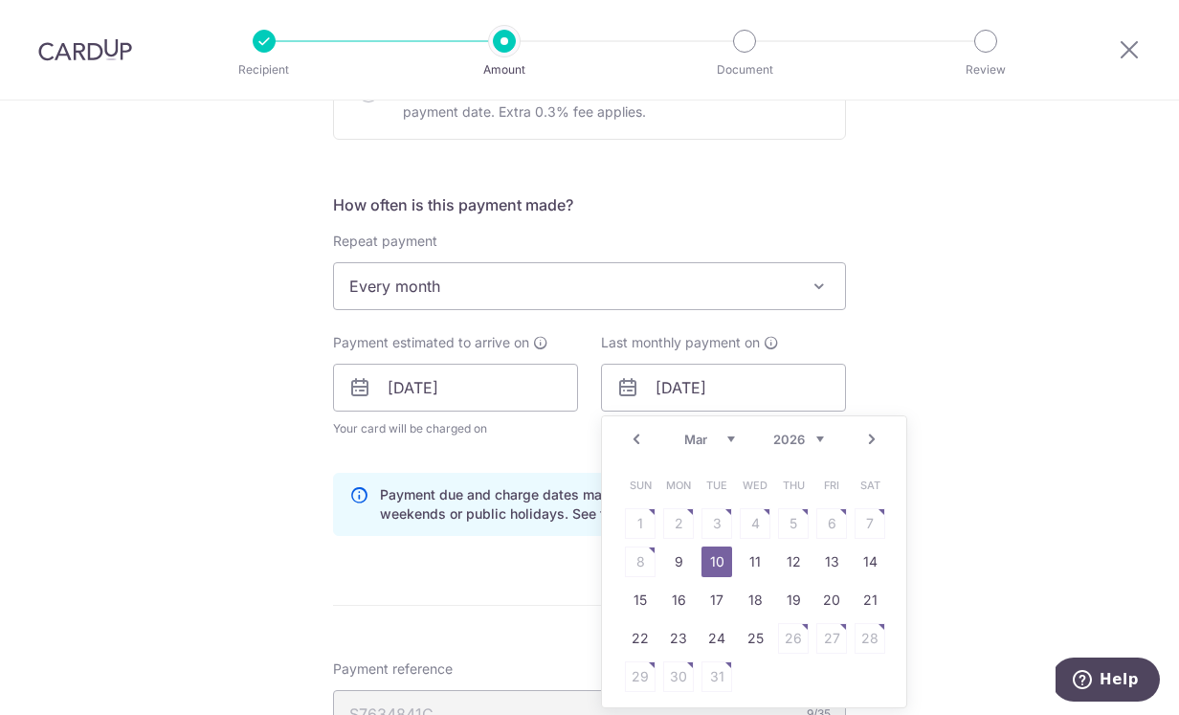
click at [872, 438] on link "Next" at bounding box center [871, 439] width 23 height 23
click at [791, 598] on link "14" at bounding box center [793, 600] width 31 height 31
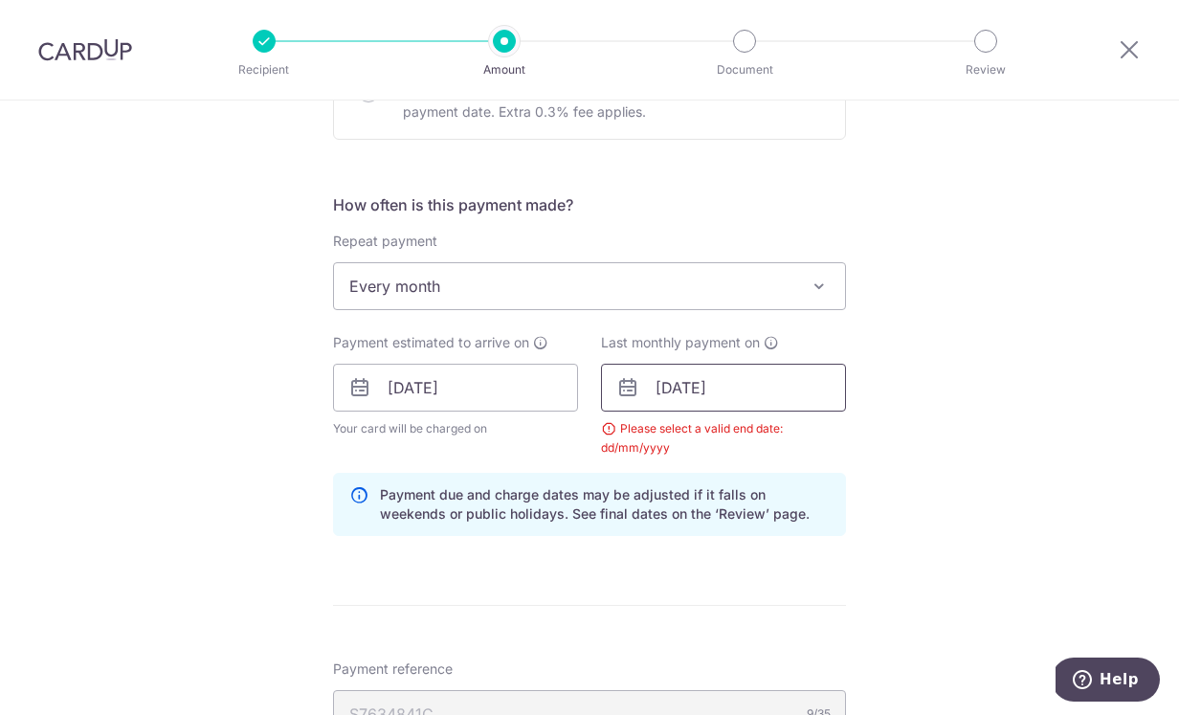
click at [826, 370] on input "14/05/2026" at bounding box center [723, 388] width 245 height 48
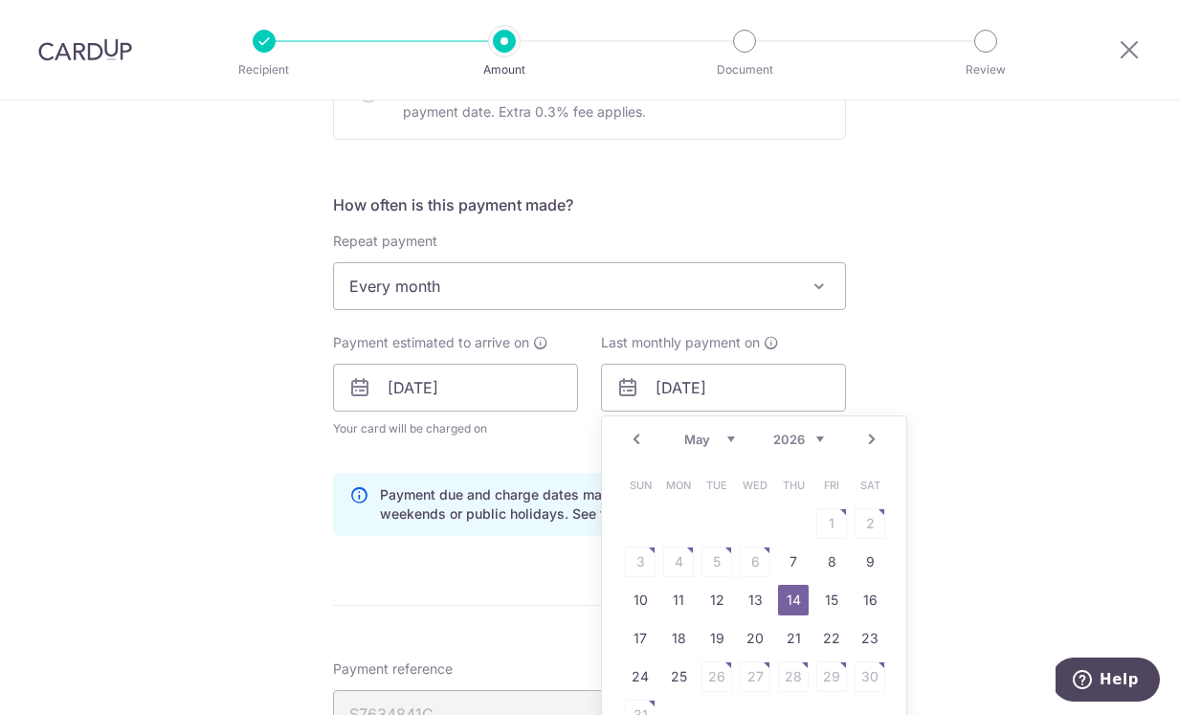
click at [640, 442] on link "Prev" at bounding box center [636, 439] width 23 height 23
click at [834, 560] on link "13" at bounding box center [831, 561] width 31 height 31
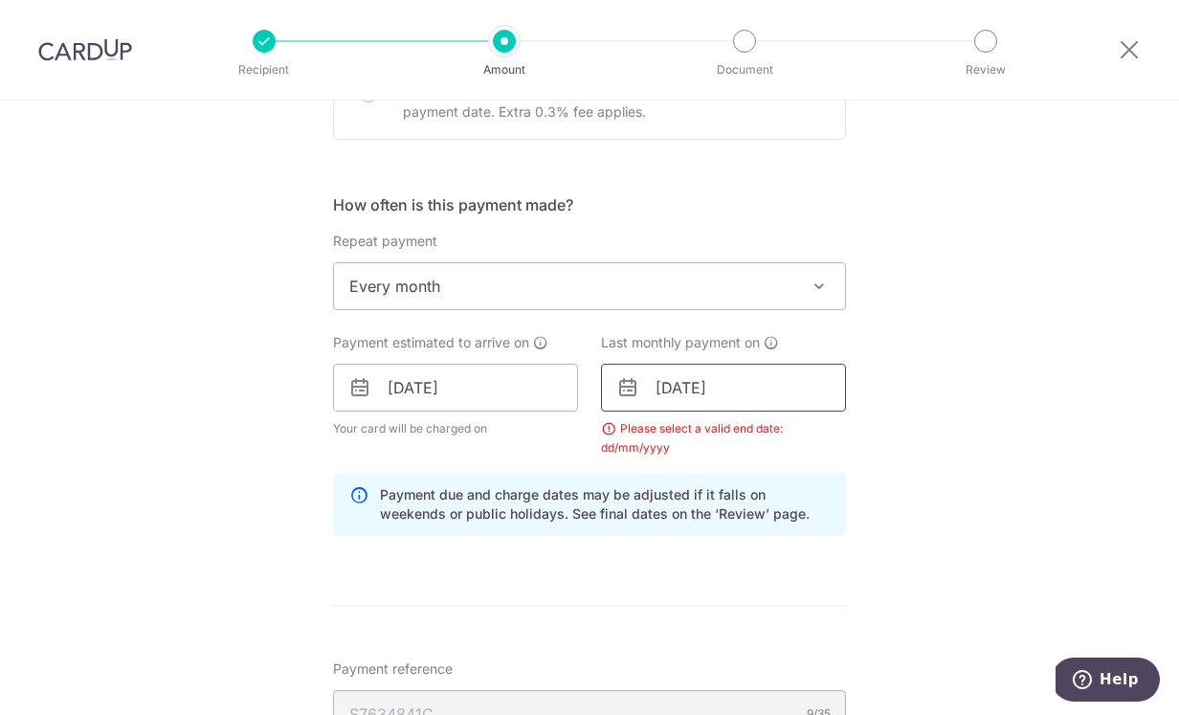
click at [663, 385] on input "13/03/2026" at bounding box center [723, 388] width 245 height 48
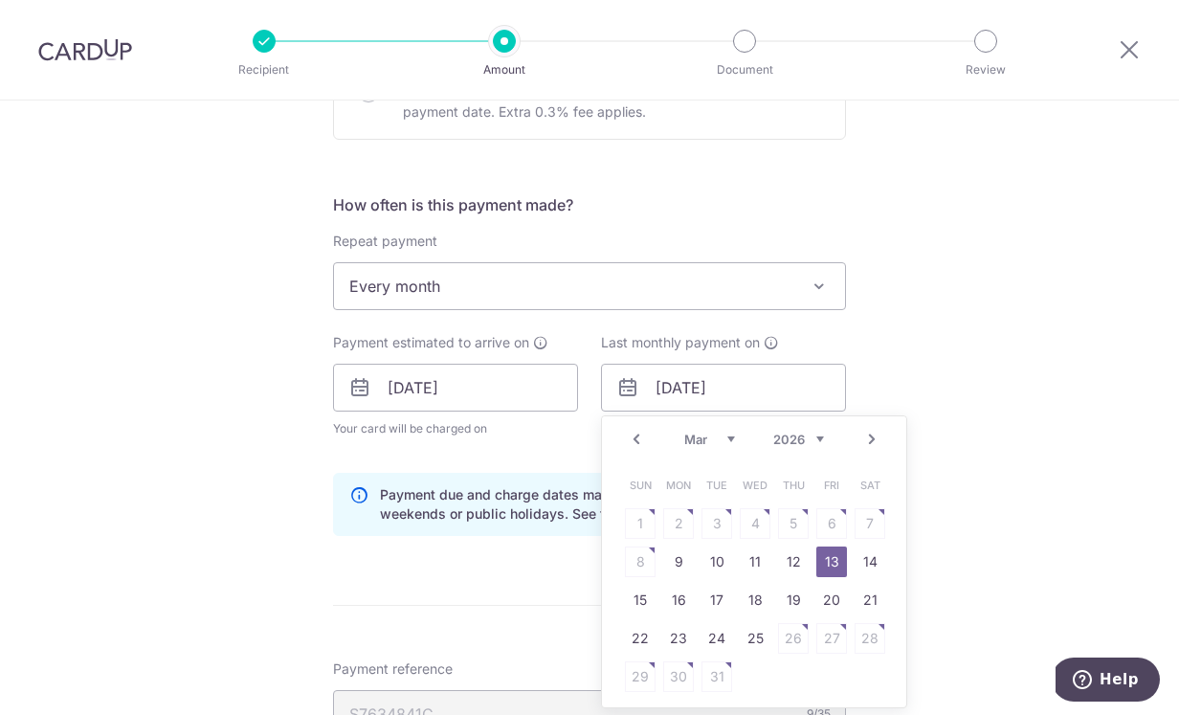
click at [636, 440] on link "Prev" at bounding box center [636, 439] width 23 height 23
click at [716, 560] on link "10" at bounding box center [717, 561] width 31 height 31
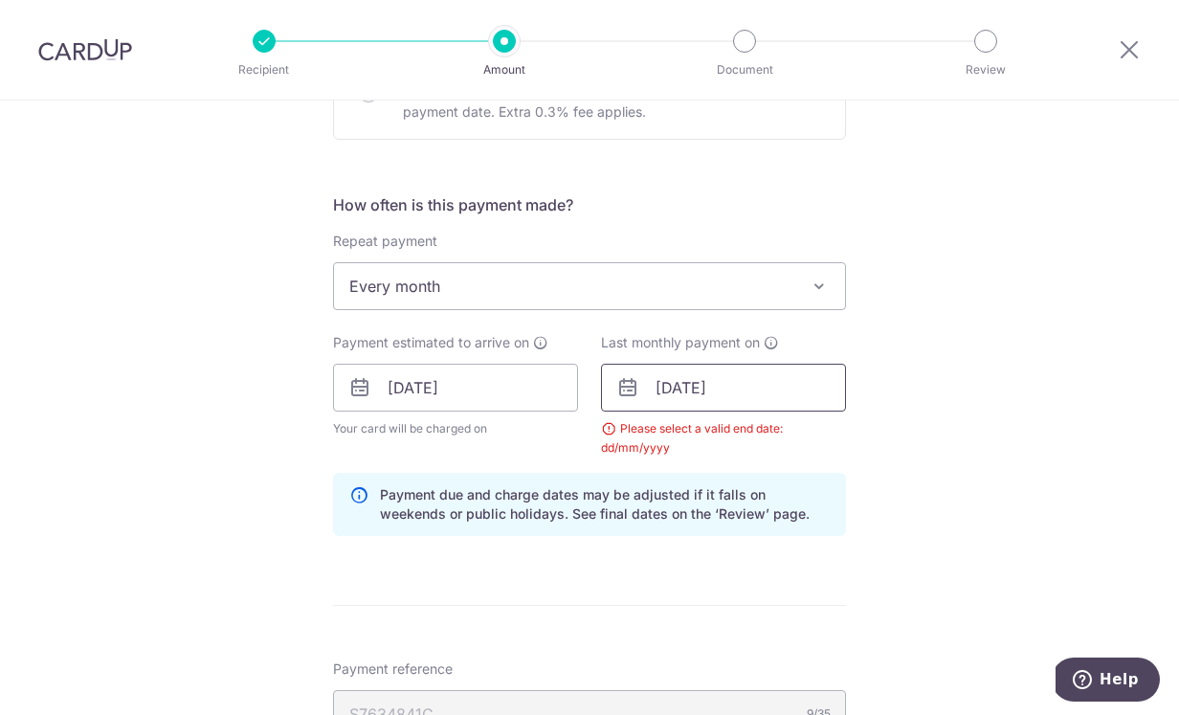
click at [676, 400] on input "10/02/2026" at bounding box center [723, 388] width 245 height 48
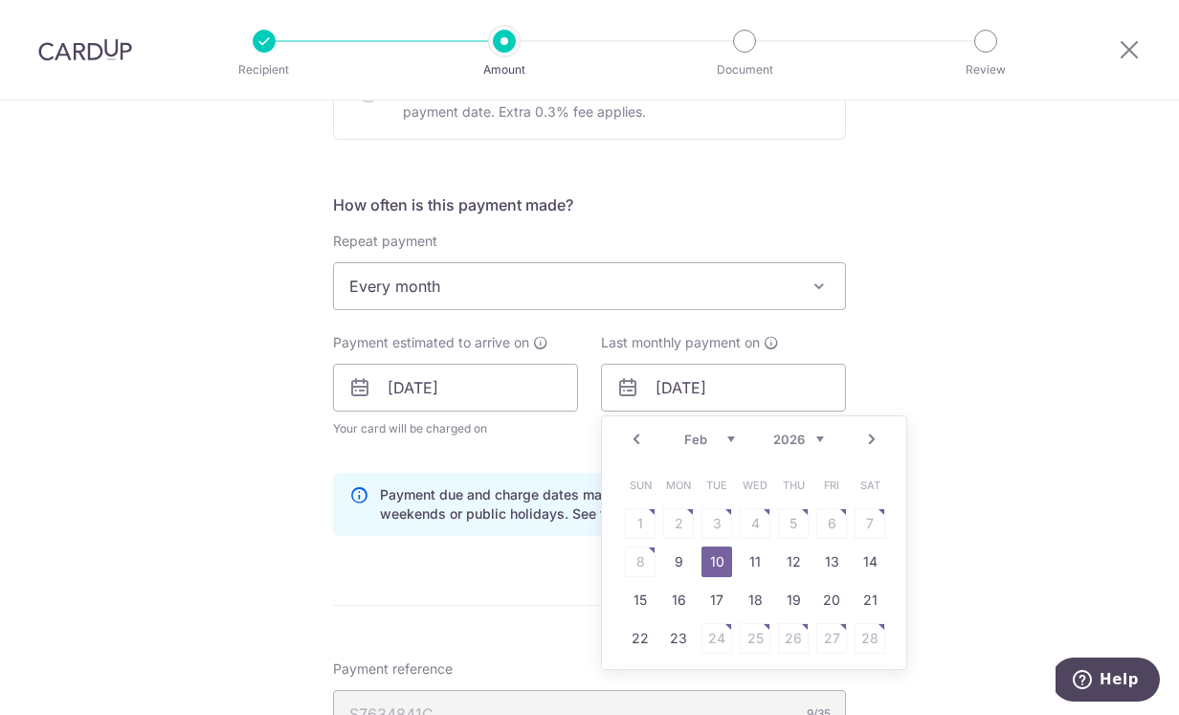
click at [635, 445] on link "Prev" at bounding box center [636, 439] width 23 height 23
click at [866, 566] on link "10" at bounding box center [870, 561] width 31 height 31
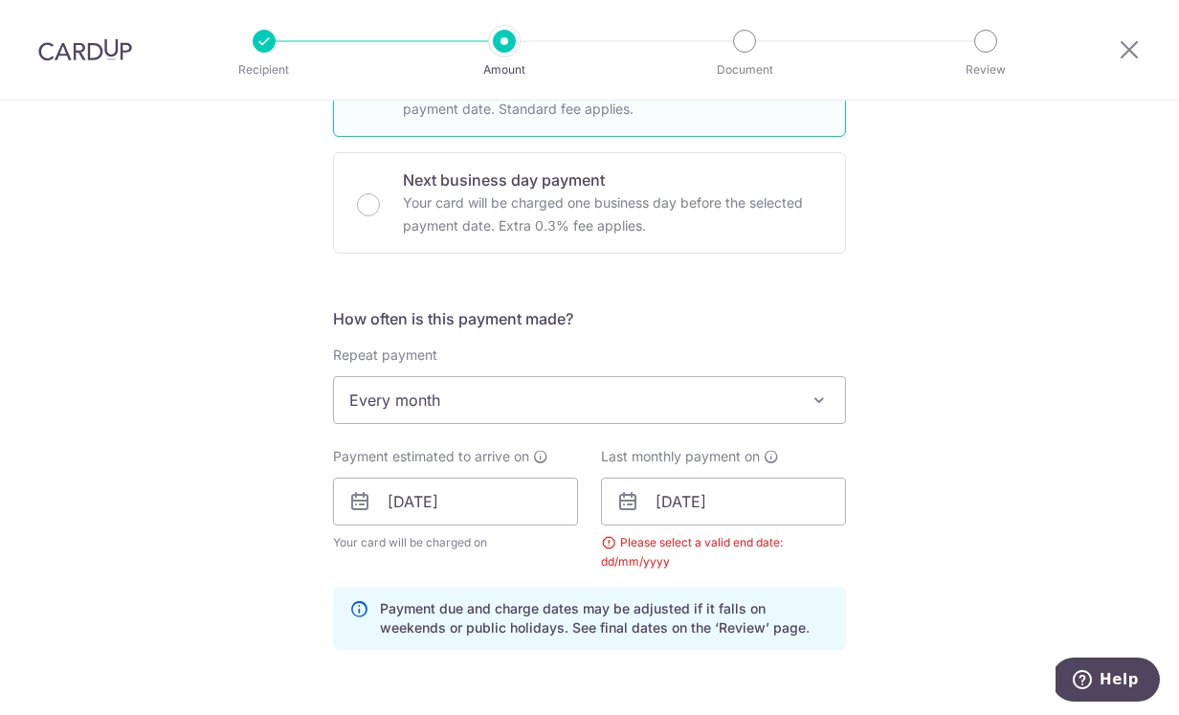
scroll to position [590, 0]
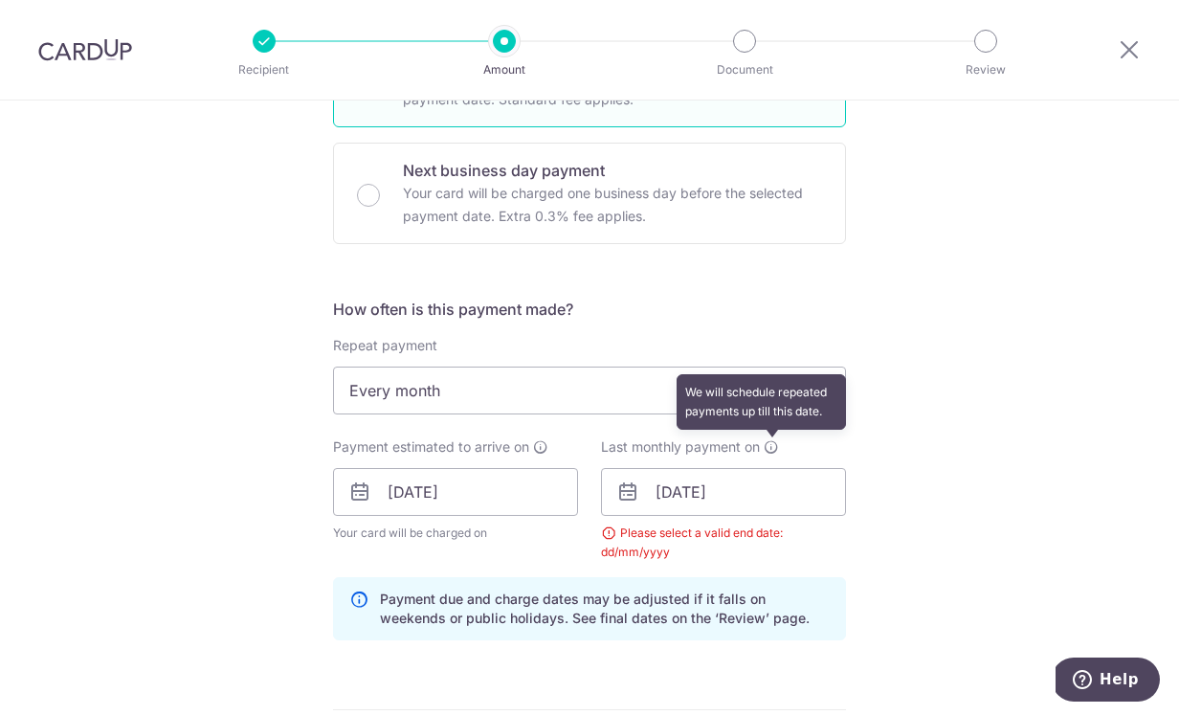
click at [770, 450] on icon at bounding box center [771, 446] width 15 height 15
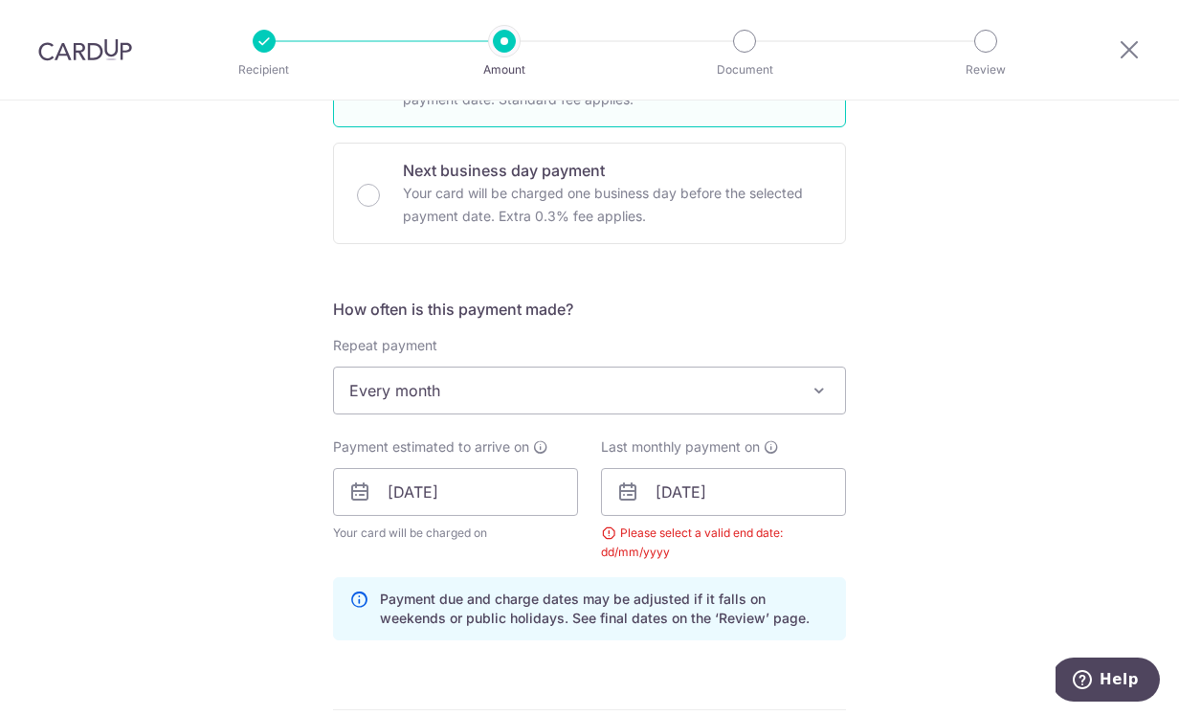
click at [819, 394] on span at bounding box center [819, 390] width 23 height 23
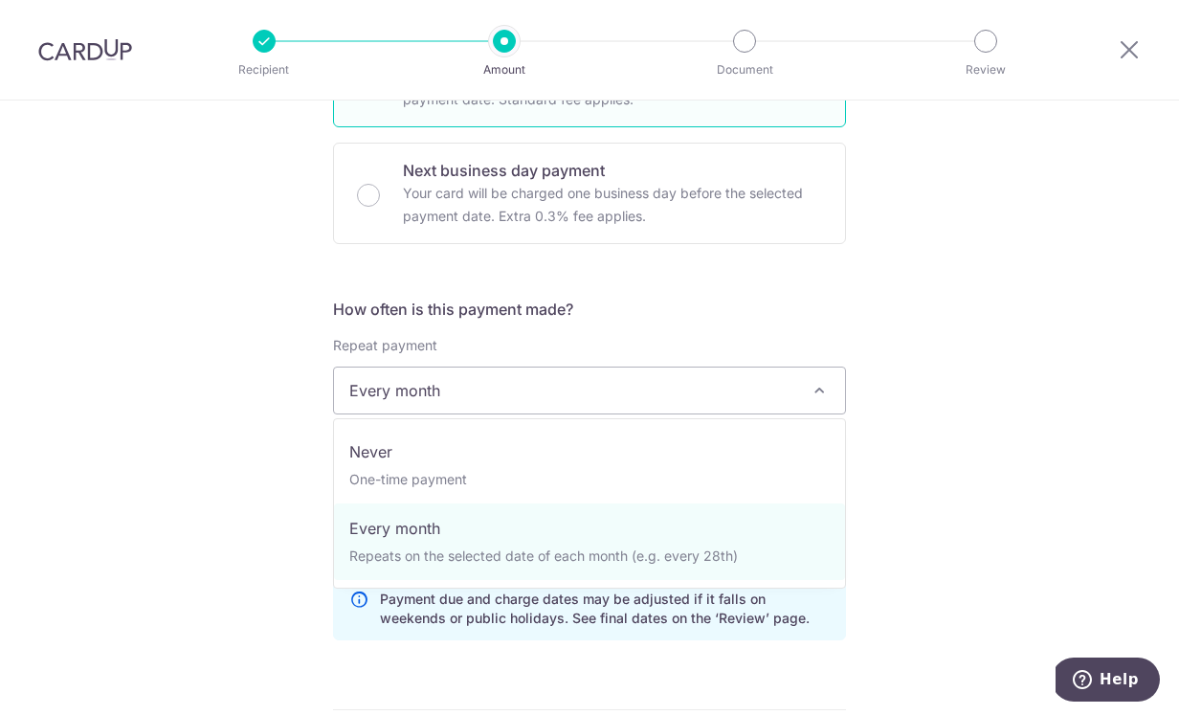
click at [819, 394] on span at bounding box center [819, 390] width 23 height 23
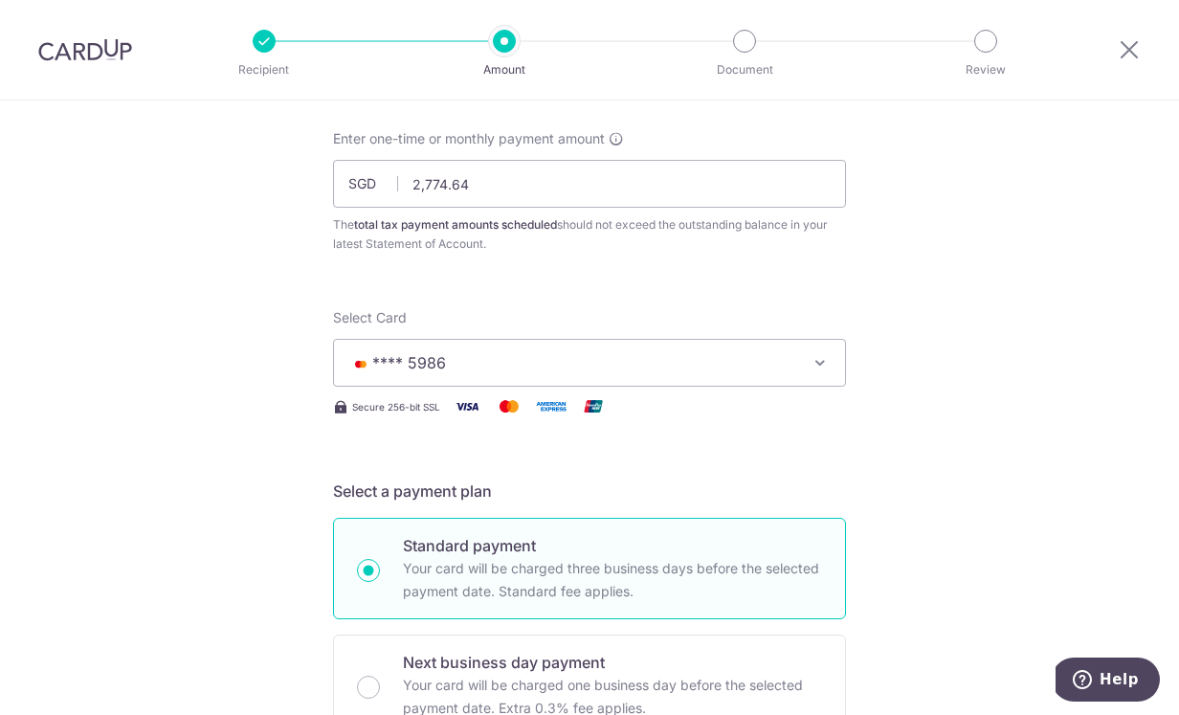
scroll to position [96, 0]
click at [827, 371] on icon "button" at bounding box center [820, 364] width 19 height 19
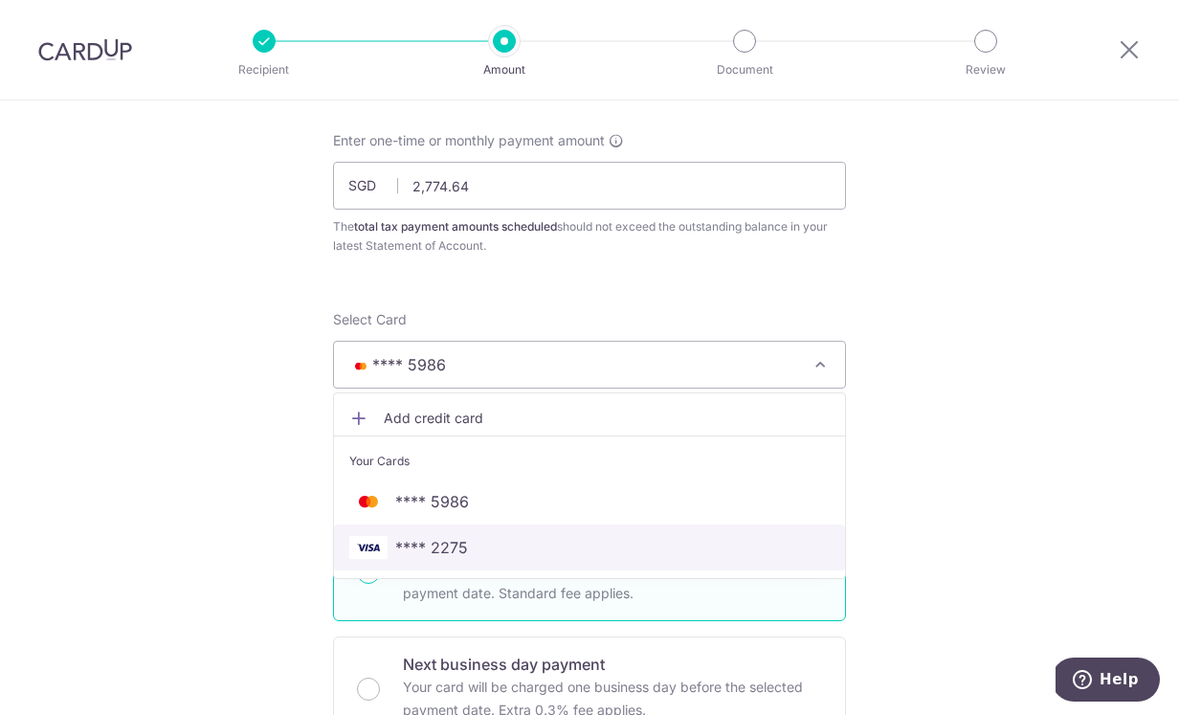
click at [709, 560] on link "**** 2275" at bounding box center [589, 547] width 511 height 46
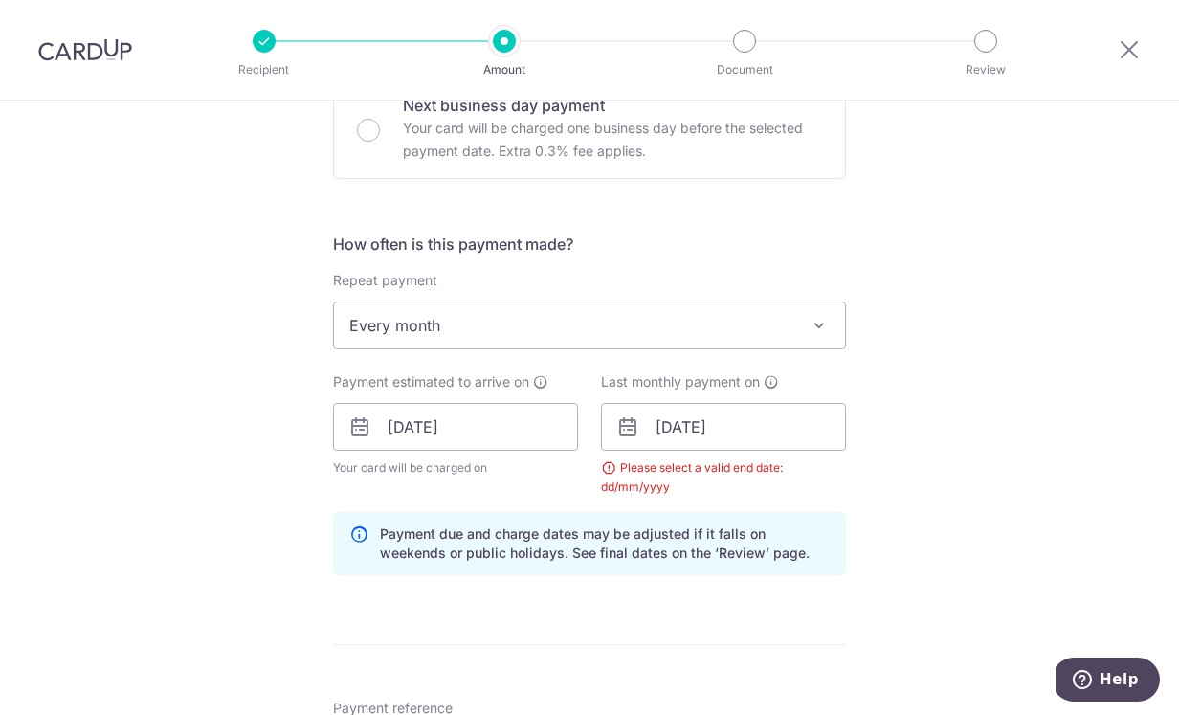
scroll to position [658, 0]
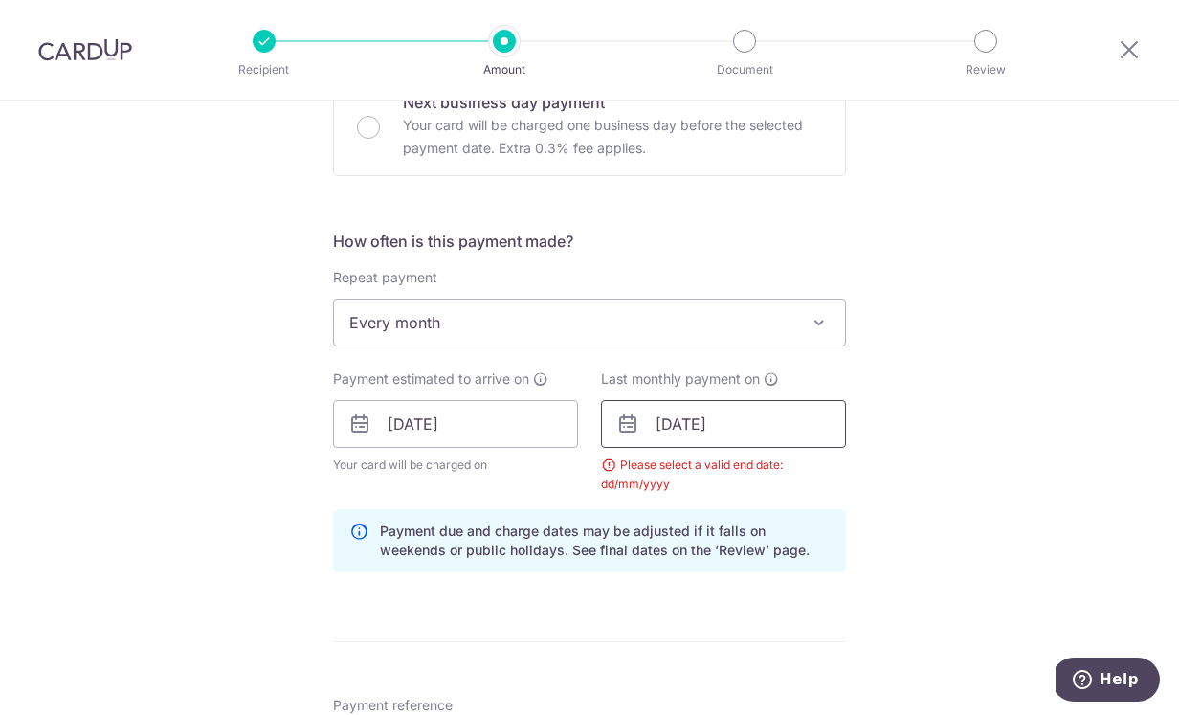
click at [824, 439] on input "10/01/2026" at bounding box center [723, 424] width 245 height 48
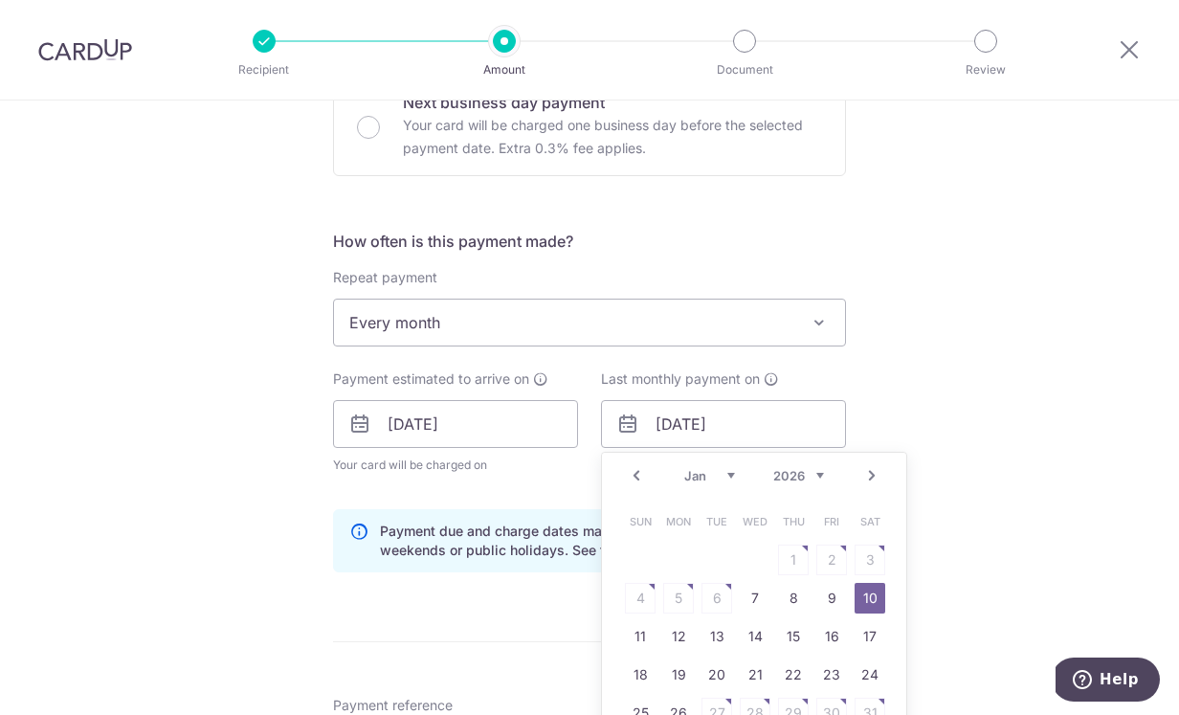
click at [871, 475] on link "Next" at bounding box center [871, 475] width 23 height 23
click at [704, 603] on link "10" at bounding box center [717, 598] width 31 height 31
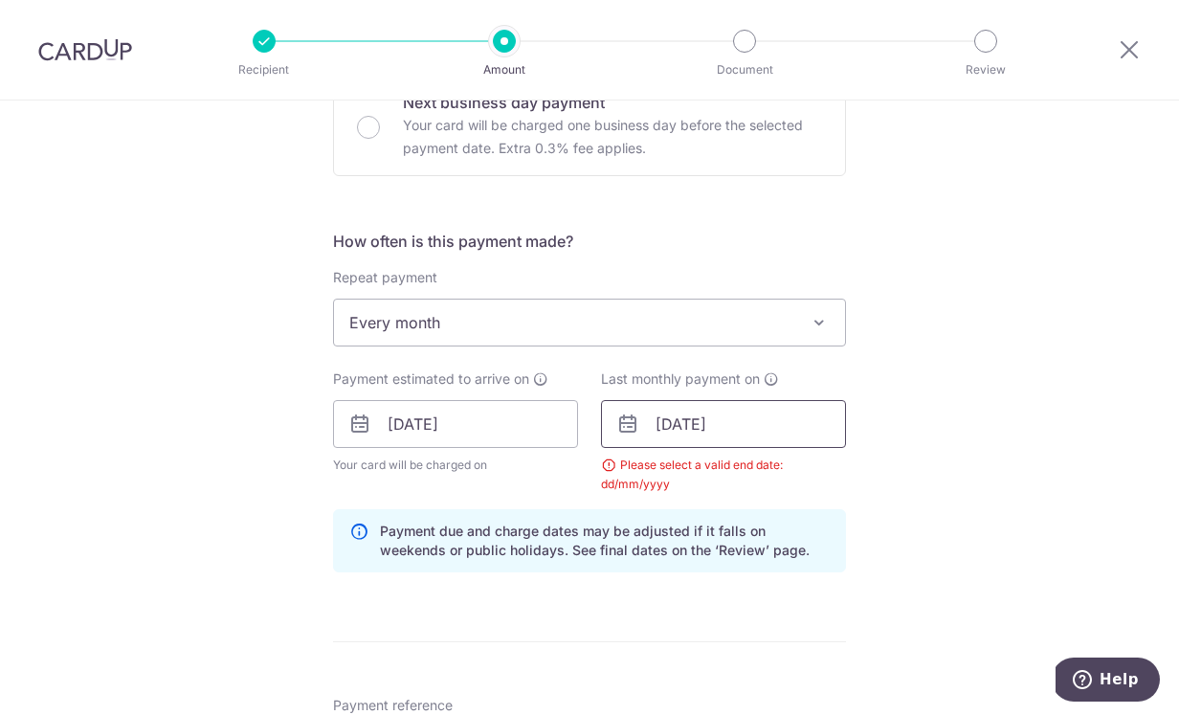
click at [826, 422] on input "10/03/2026" at bounding box center [723, 424] width 245 height 48
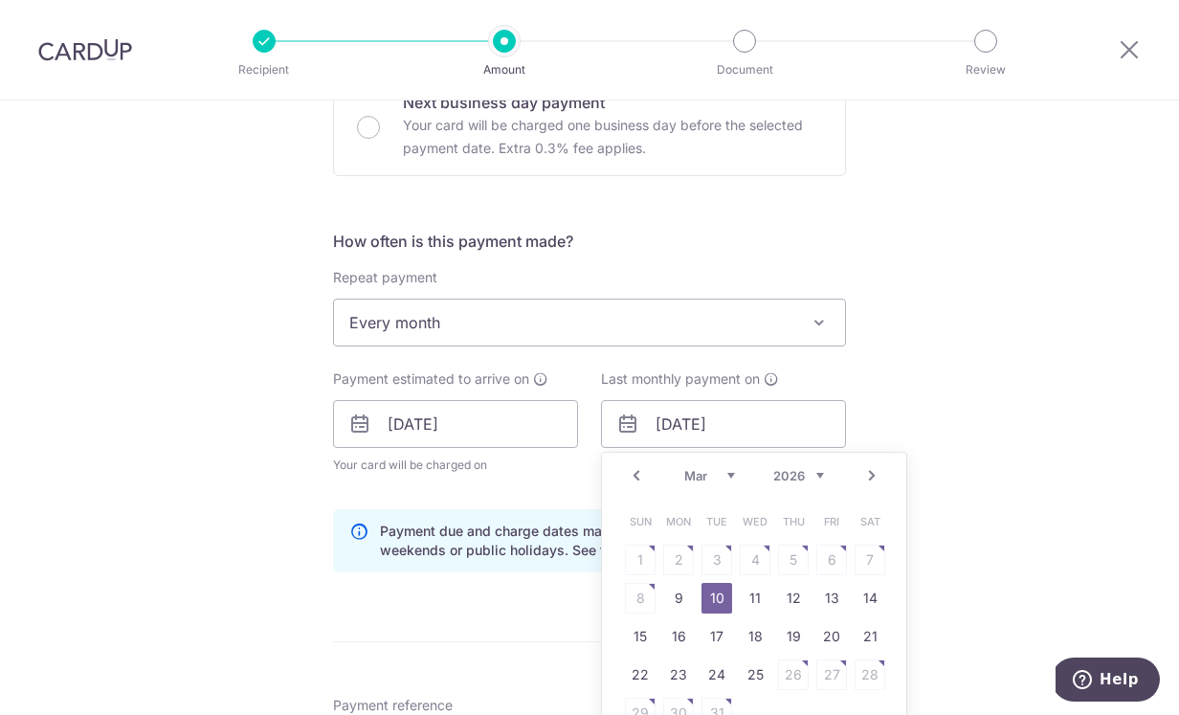
click at [871, 475] on link "Next" at bounding box center [871, 475] width 23 height 23
click at [641, 636] on link "10" at bounding box center [640, 636] width 31 height 31
type input "10/05/2026"
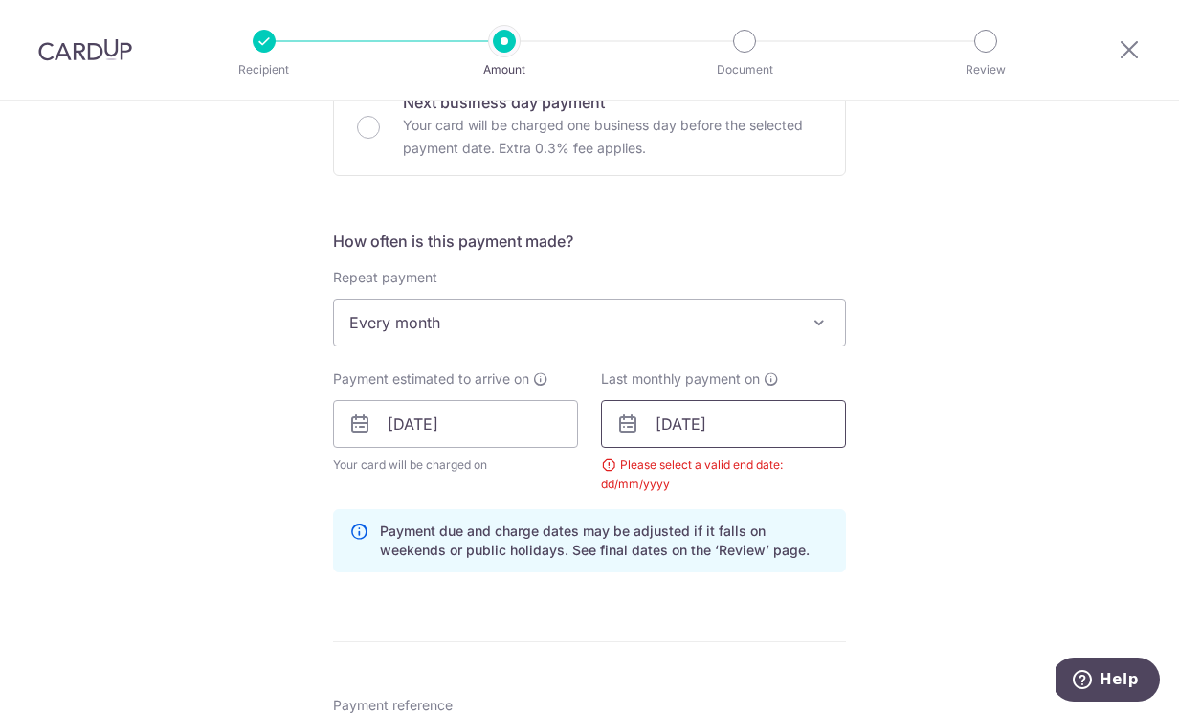
click at [788, 421] on input "10/05/2026" at bounding box center [723, 424] width 245 height 48
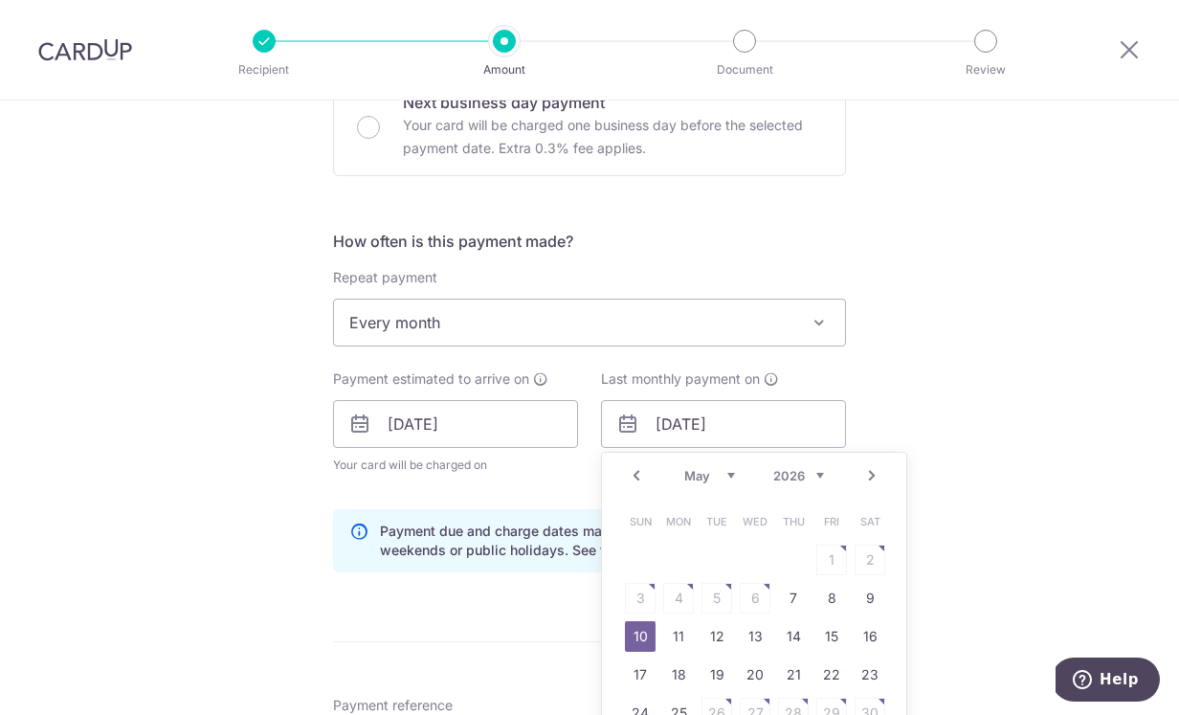
click at [986, 331] on div "Tell us more about your payment Enter one-time or monthly payment amount SGD 2,…" at bounding box center [589, 380] width 1179 height 1875
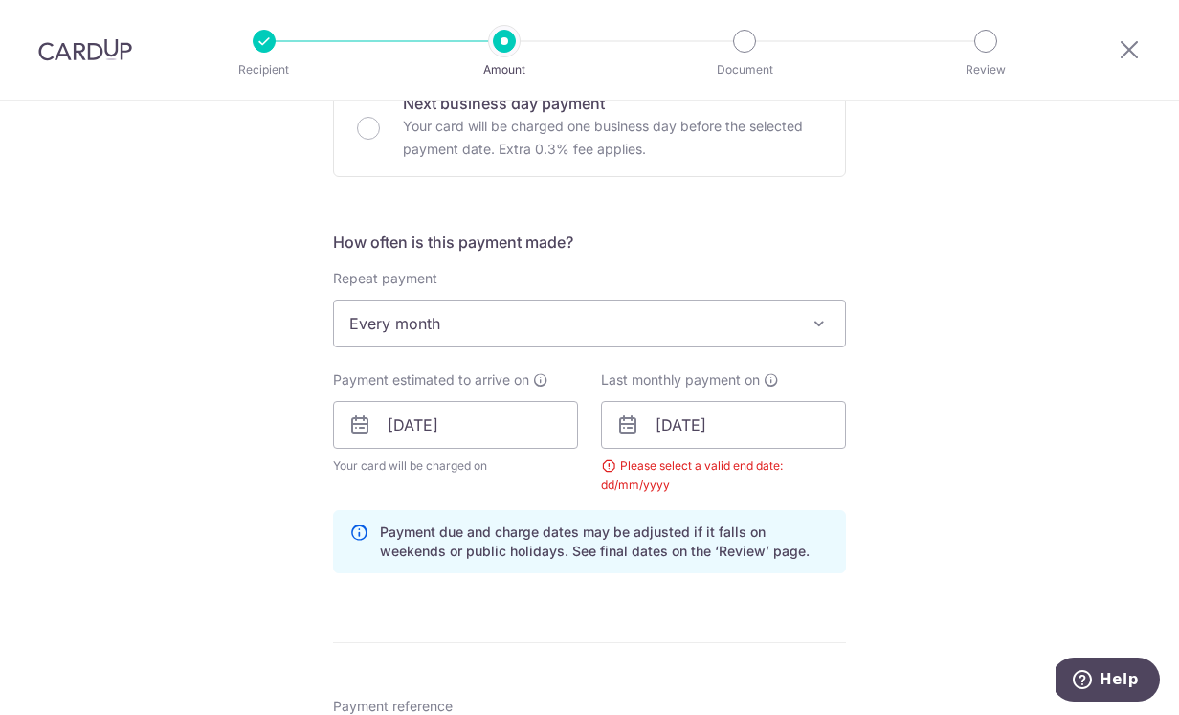
scroll to position [671, 0]
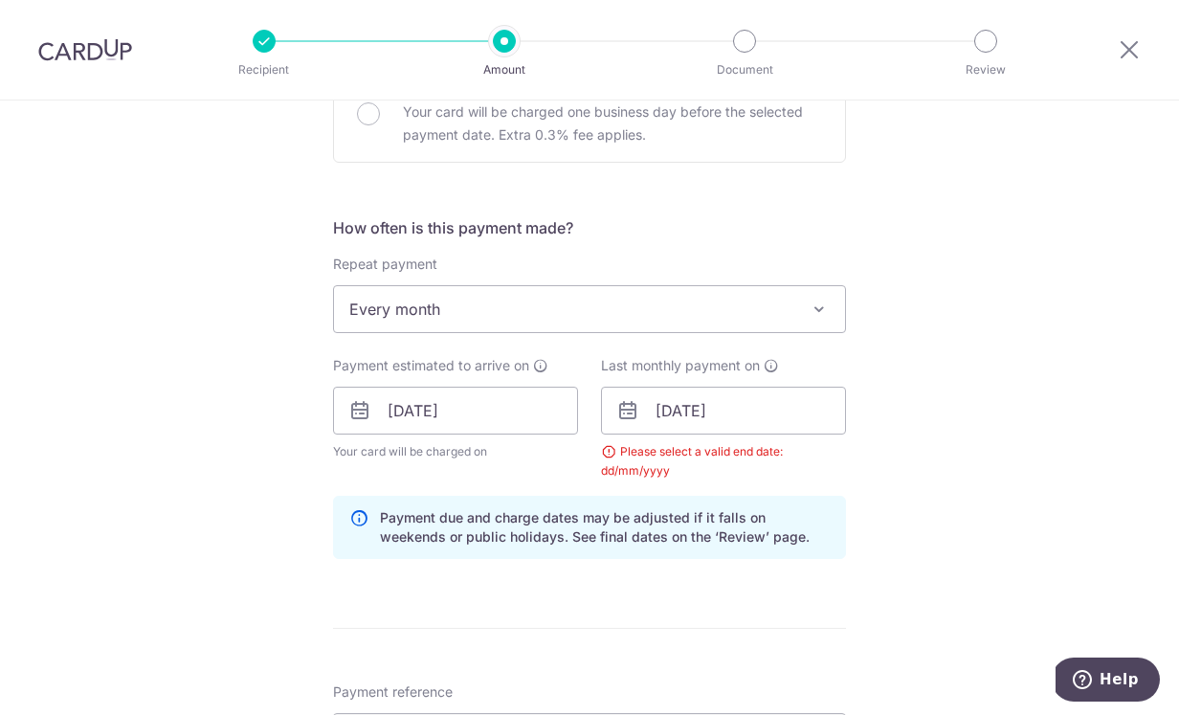
click at [816, 315] on span at bounding box center [819, 309] width 23 height 23
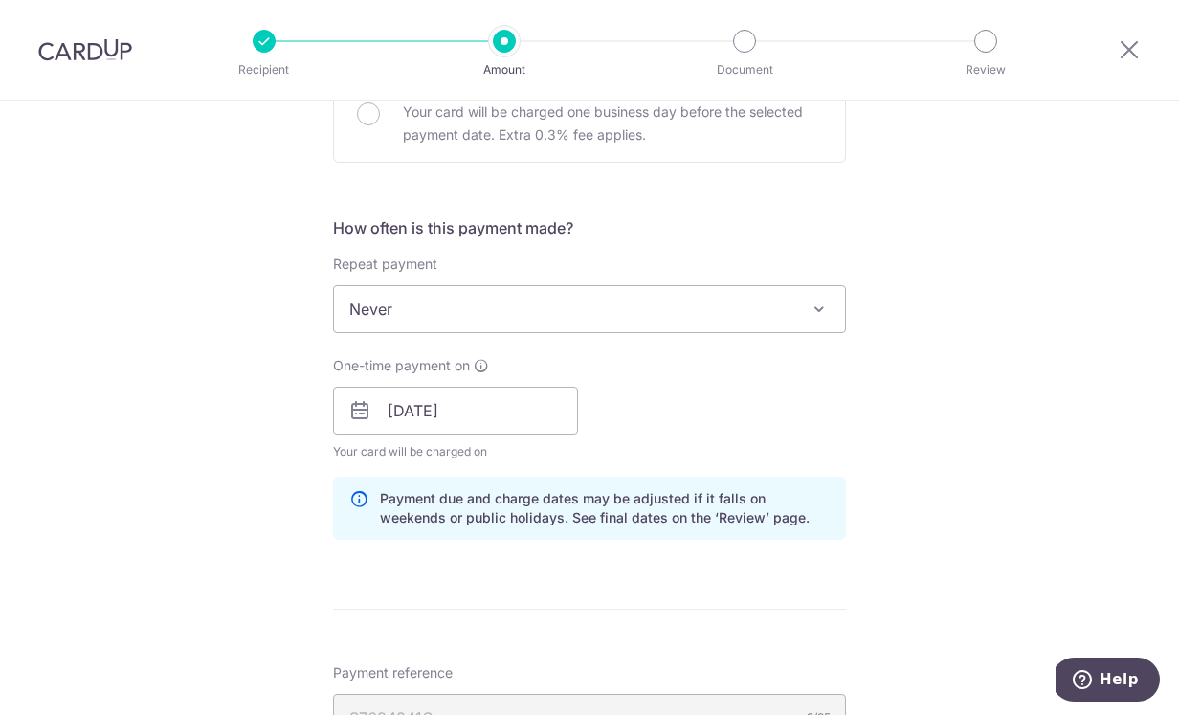
click at [806, 307] on span "Never" at bounding box center [589, 309] width 511 height 46
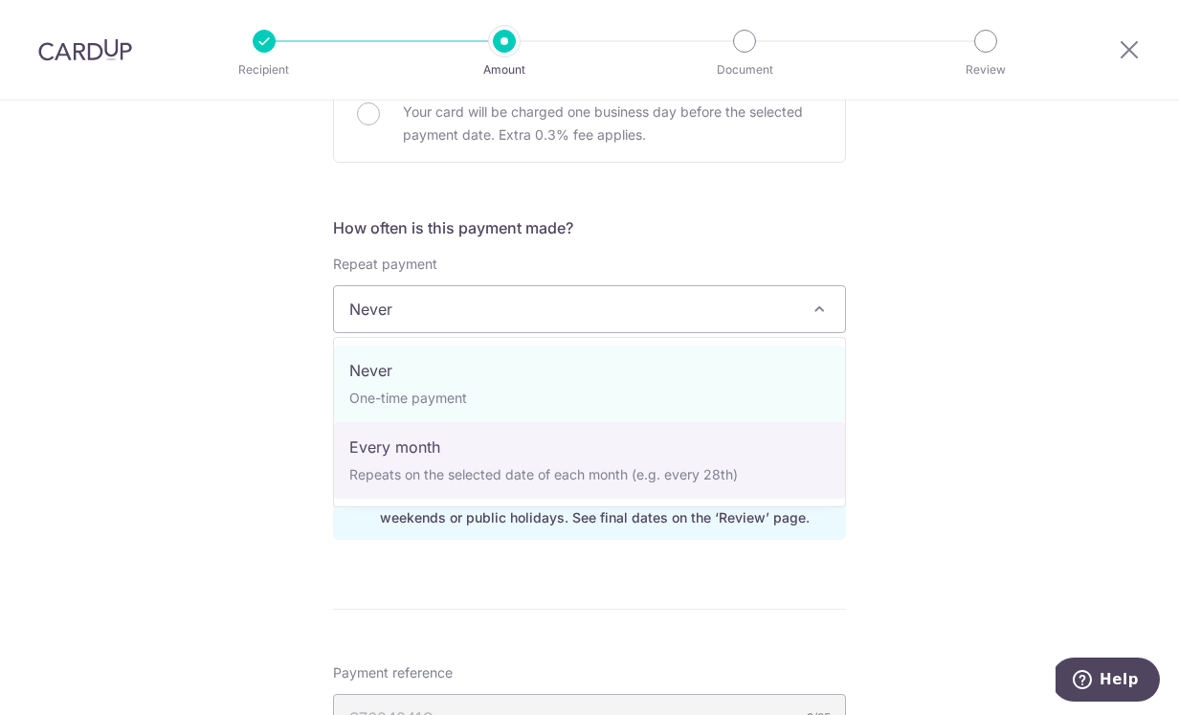
select select "3"
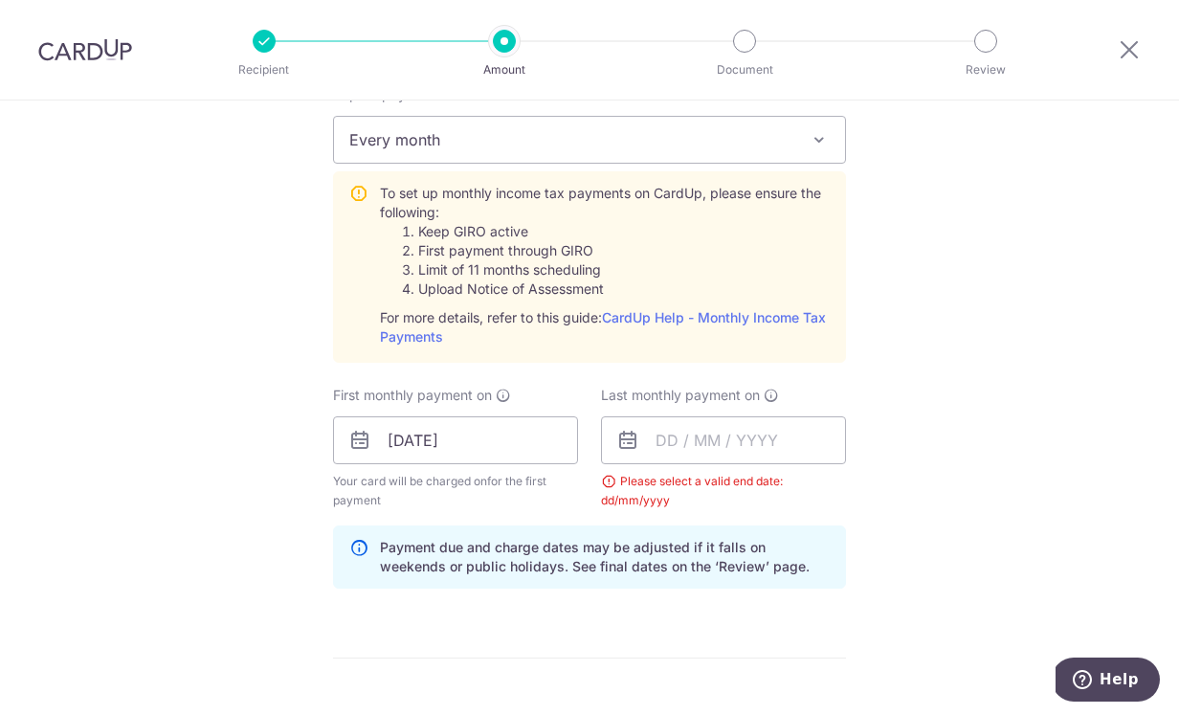
scroll to position [843, 0]
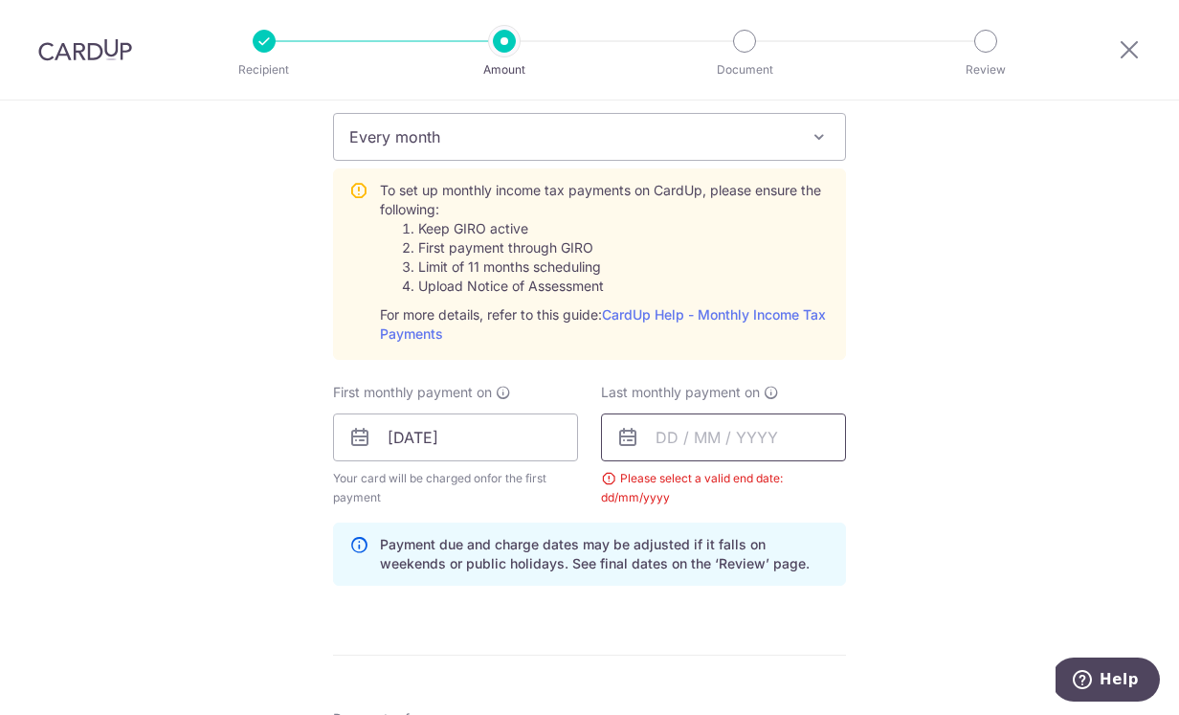
click at [815, 430] on input "text" at bounding box center [723, 437] width 245 height 48
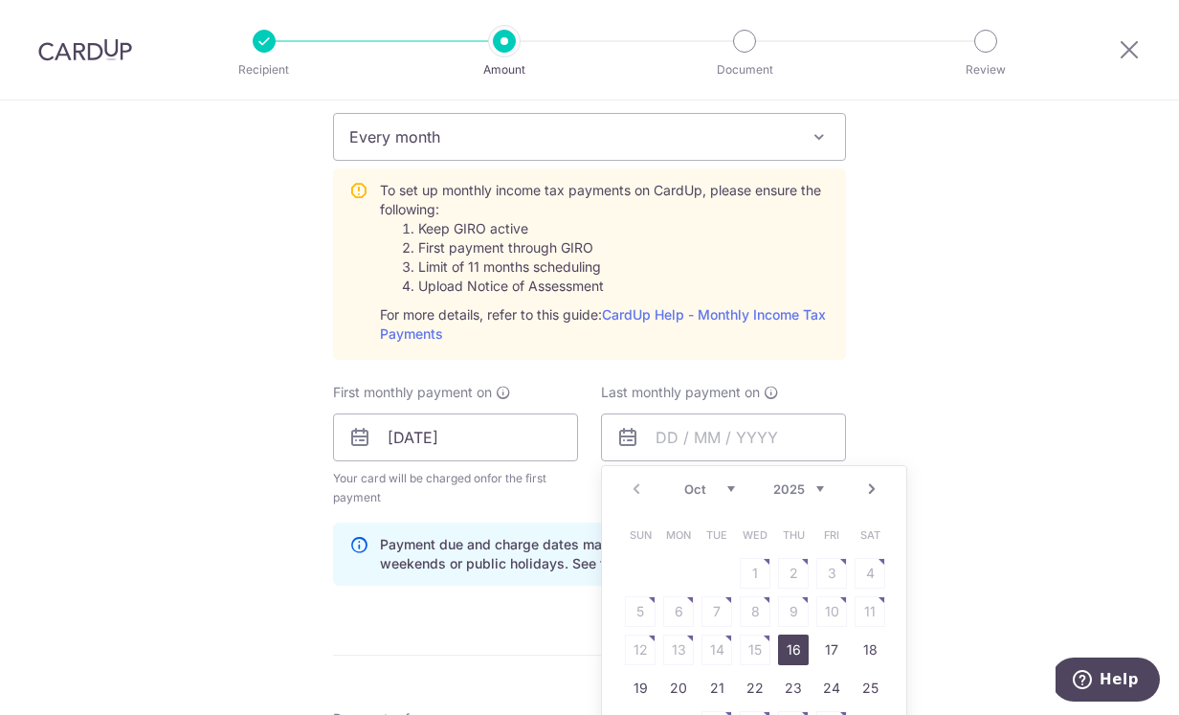
click at [871, 492] on link "Next" at bounding box center [871, 489] width 23 height 23
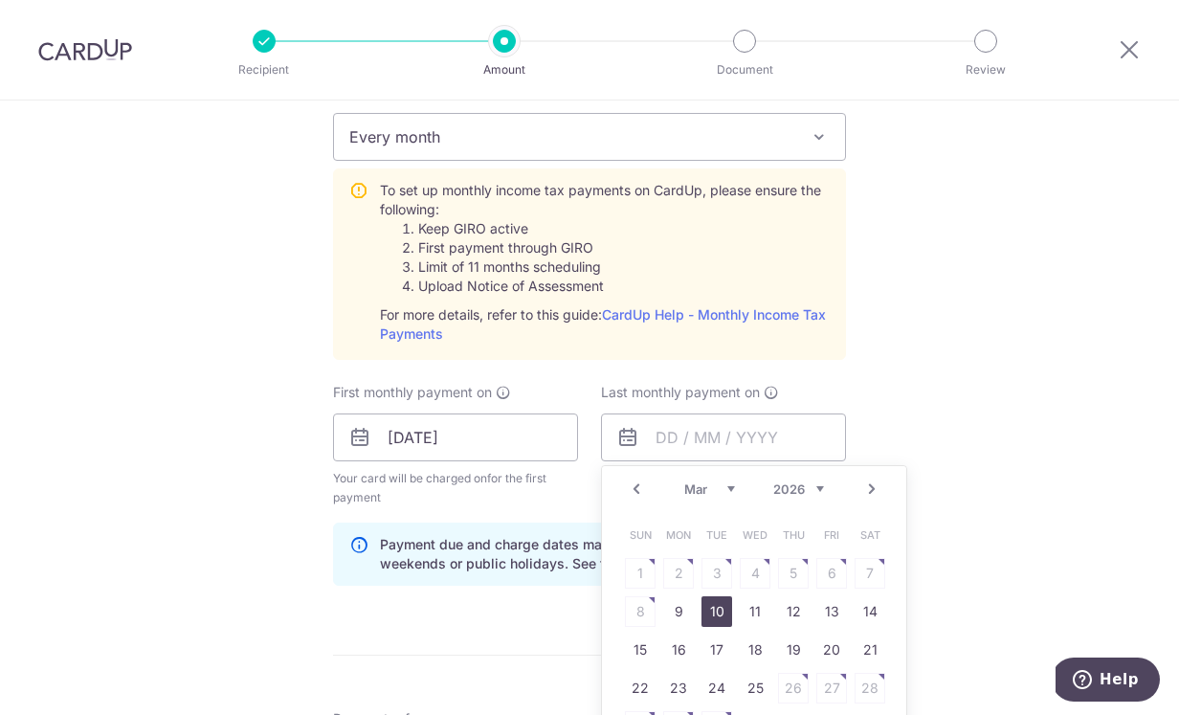
click at [717, 613] on link "10" at bounding box center [717, 611] width 31 height 31
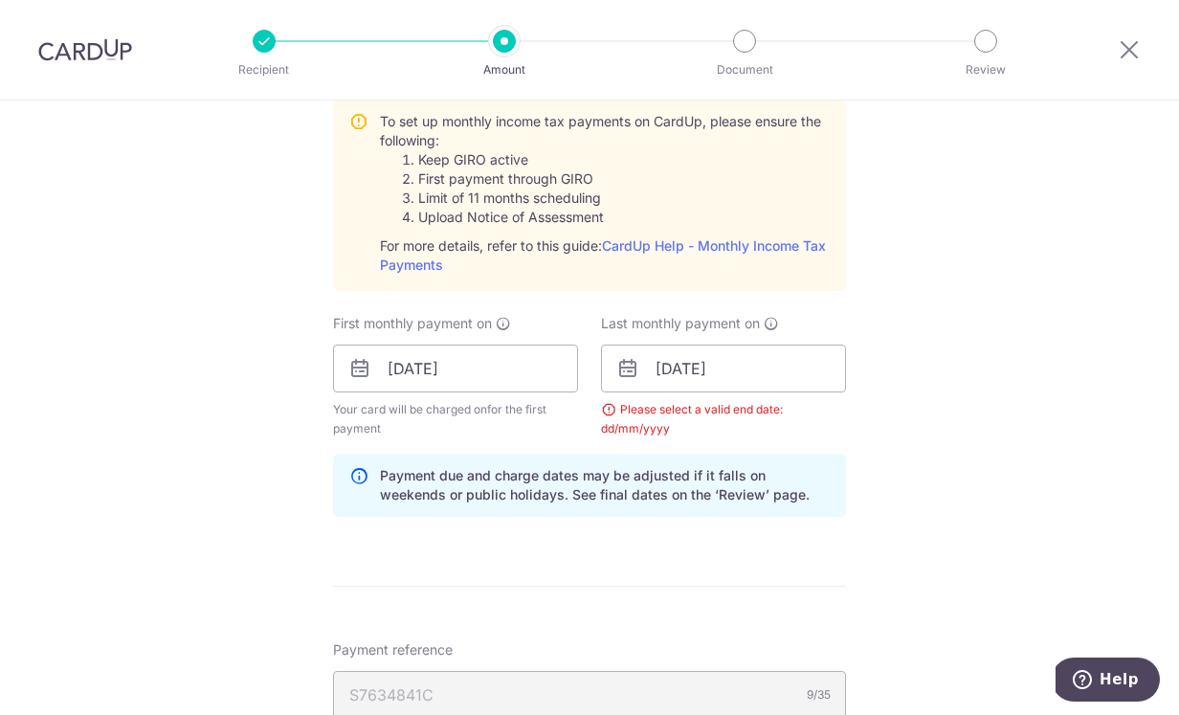
scroll to position [914, 0]
click at [609, 412] on div "Please select a valid end date: dd/mm/yyyy" at bounding box center [723, 417] width 245 height 38
click at [802, 376] on input "10/03/2026" at bounding box center [723, 367] width 245 height 48
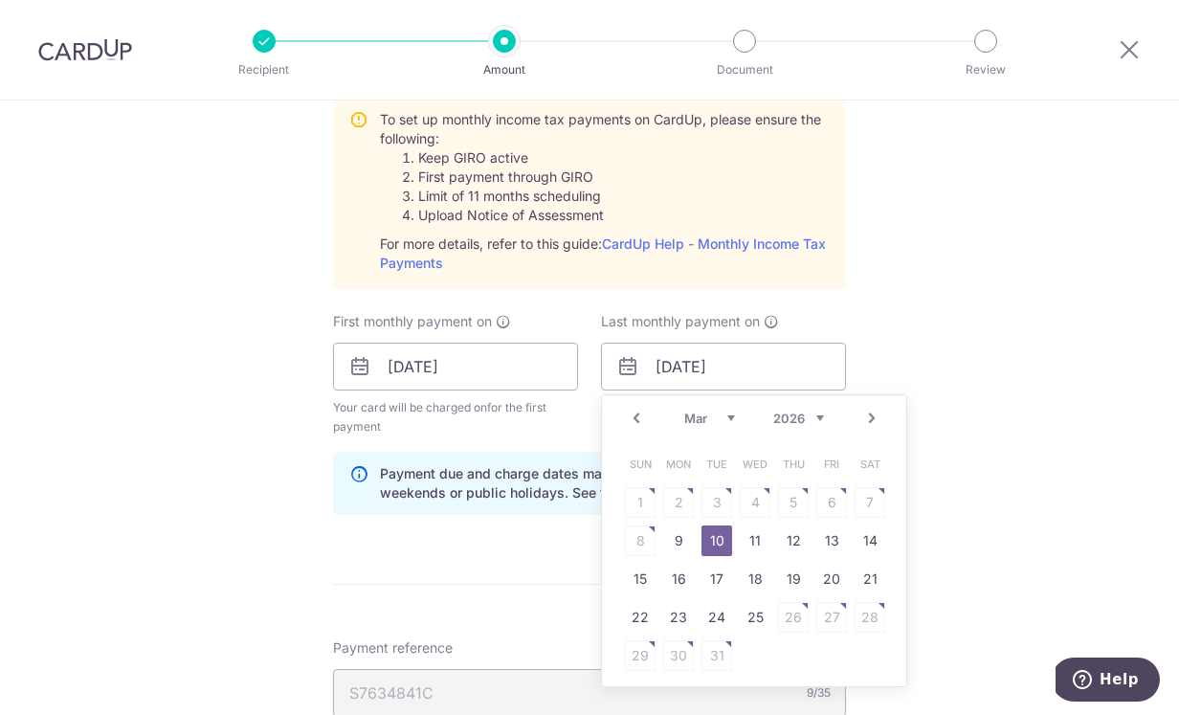
click at [952, 384] on div "Tell us more about your payment Enter one-time or monthly payment amount SGD 2,…" at bounding box center [589, 223] width 1179 height 2074
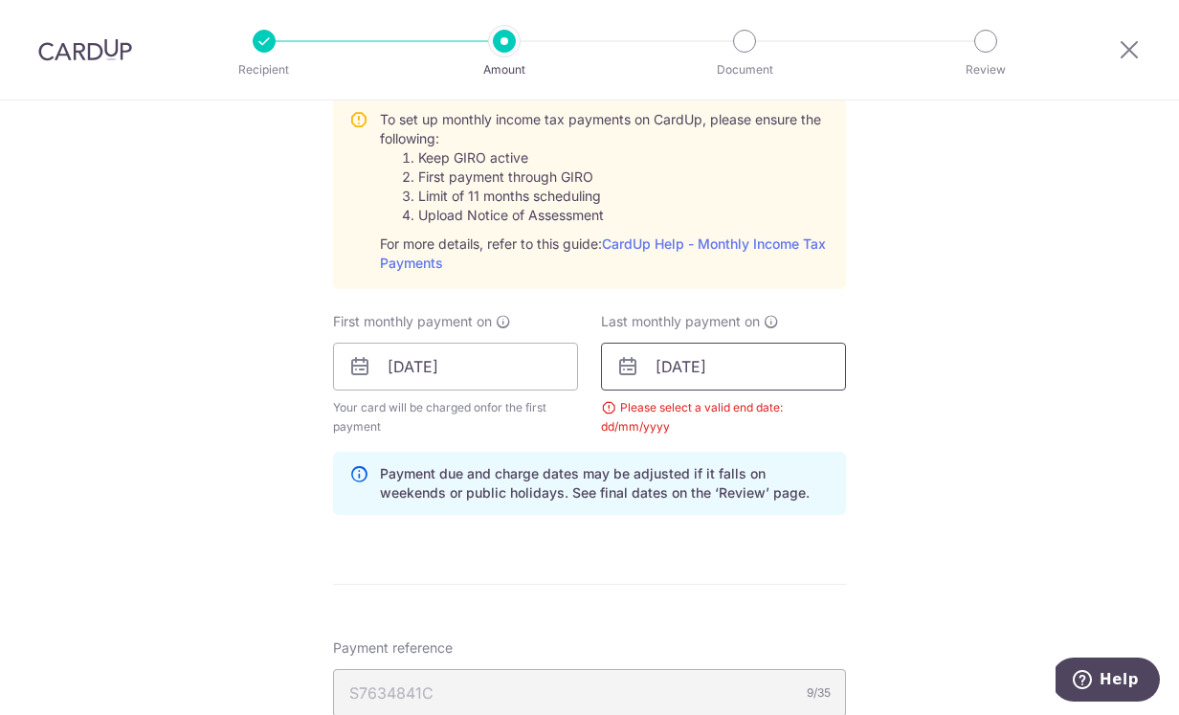
click at [821, 367] on input "10/03/2026" at bounding box center [723, 367] width 245 height 48
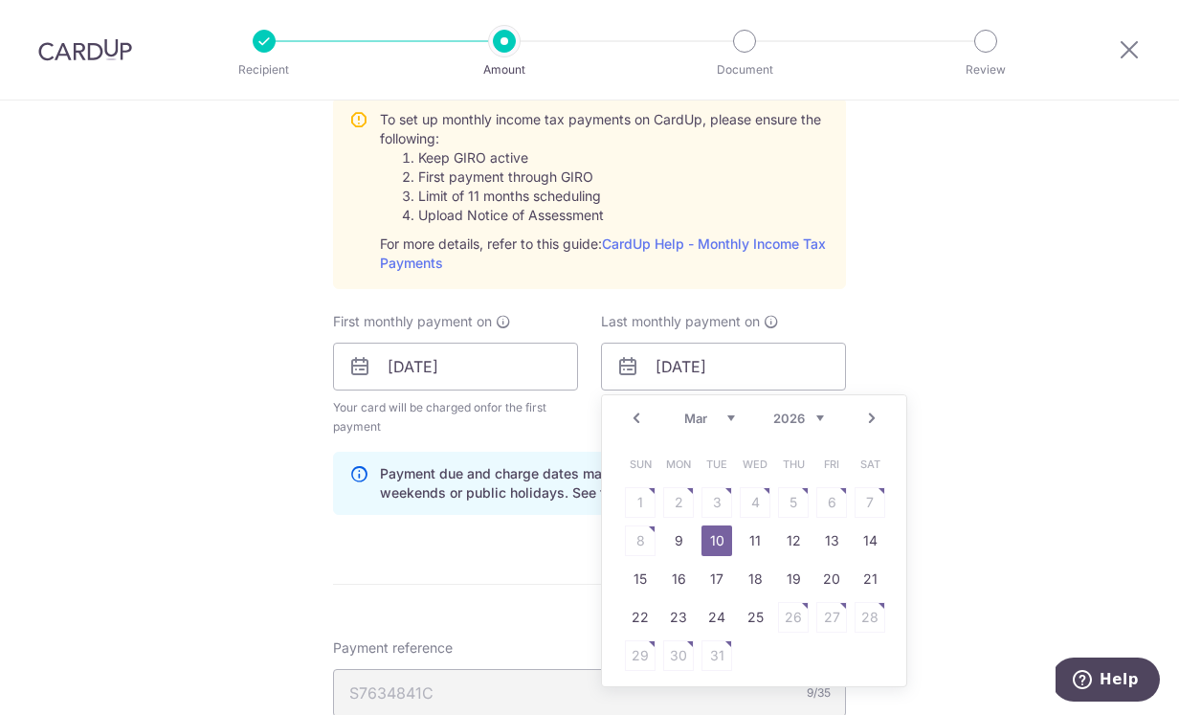
click at [872, 423] on link "Next" at bounding box center [871, 418] width 23 height 23
click at [826, 540] on table "Sun Mon Tue Wed Thu Fri Sat 1 2 3 4 5 6 7 8 9 10 11 12 13 14 15 16 17 18 19 20 …" at bounding box center [755, 560] width 268 height 230
click at [842, 527] on table "Sun Mon Tue Wed Thu Fri Sat 1 2 3 4 5 6 7 8 9 10 11 12 13 14 15 16 17 18 19 20 …" at bounding box center [755, 560] width 268 height 230
click at [871, 413] on link "Next" at bounding box center [871, 418] width 23 height 23
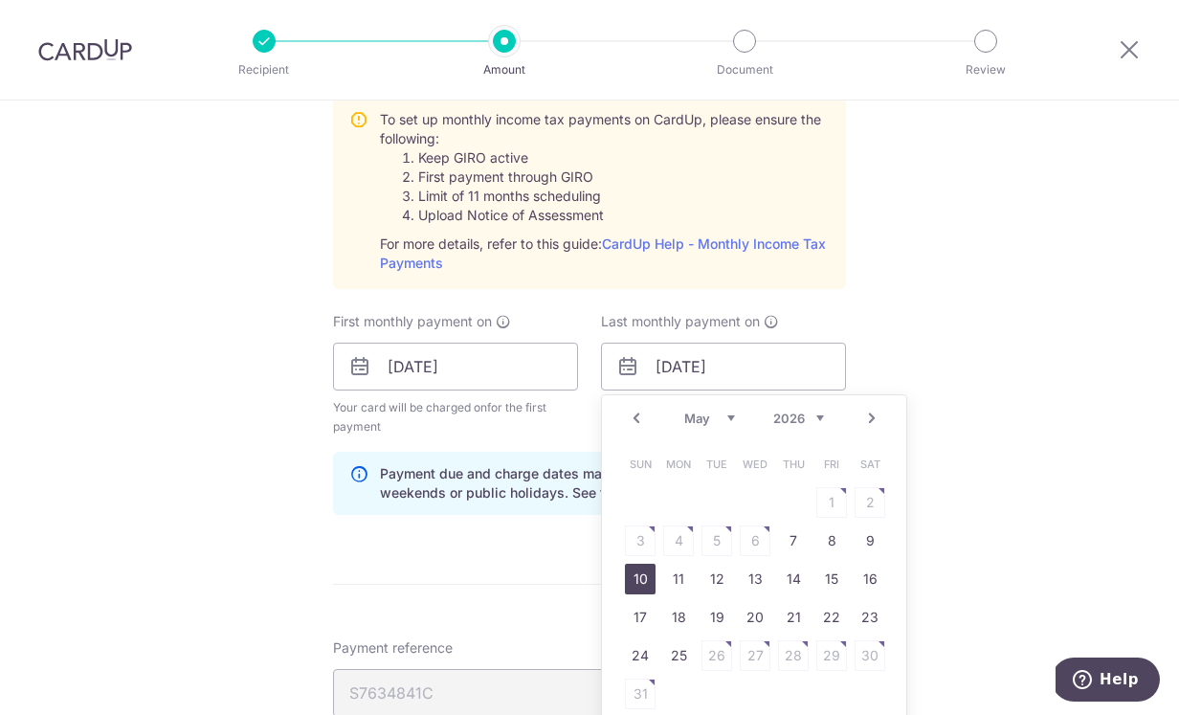
click at [632, 582] on link "10" at bounding box center [640, 579] width 31 height 31
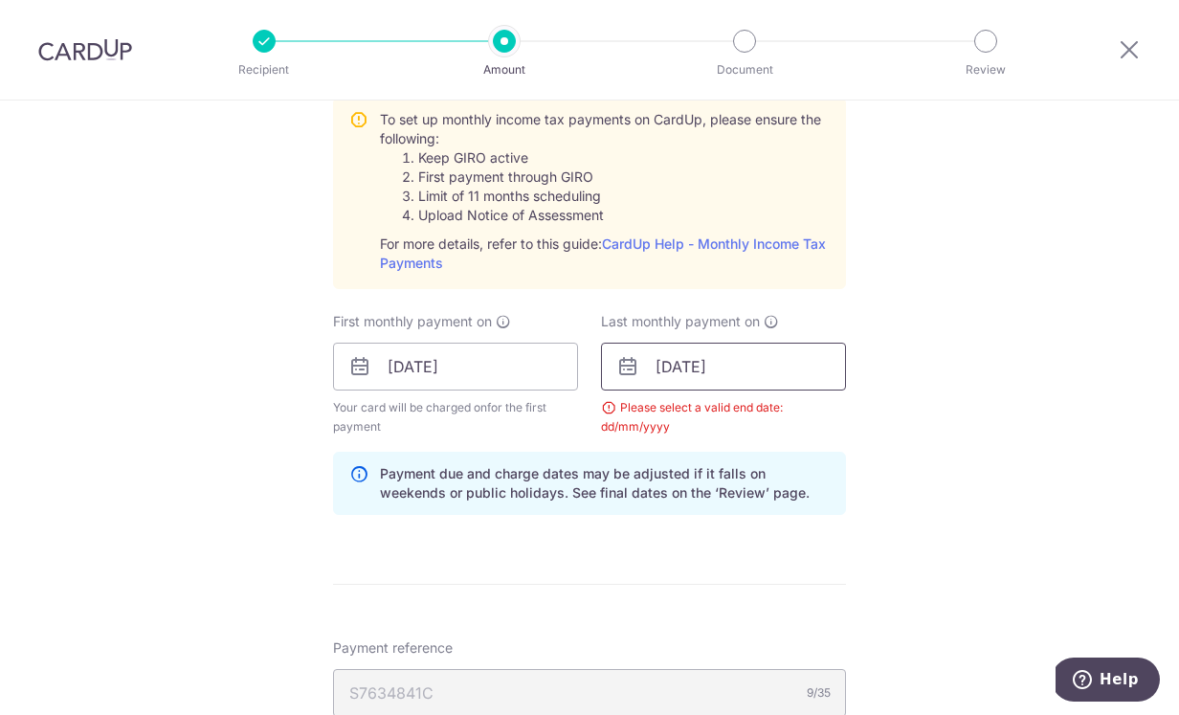
click at [825, 364] on input "10/05/2026" at bounding box center [723, 367] width 245 height 48
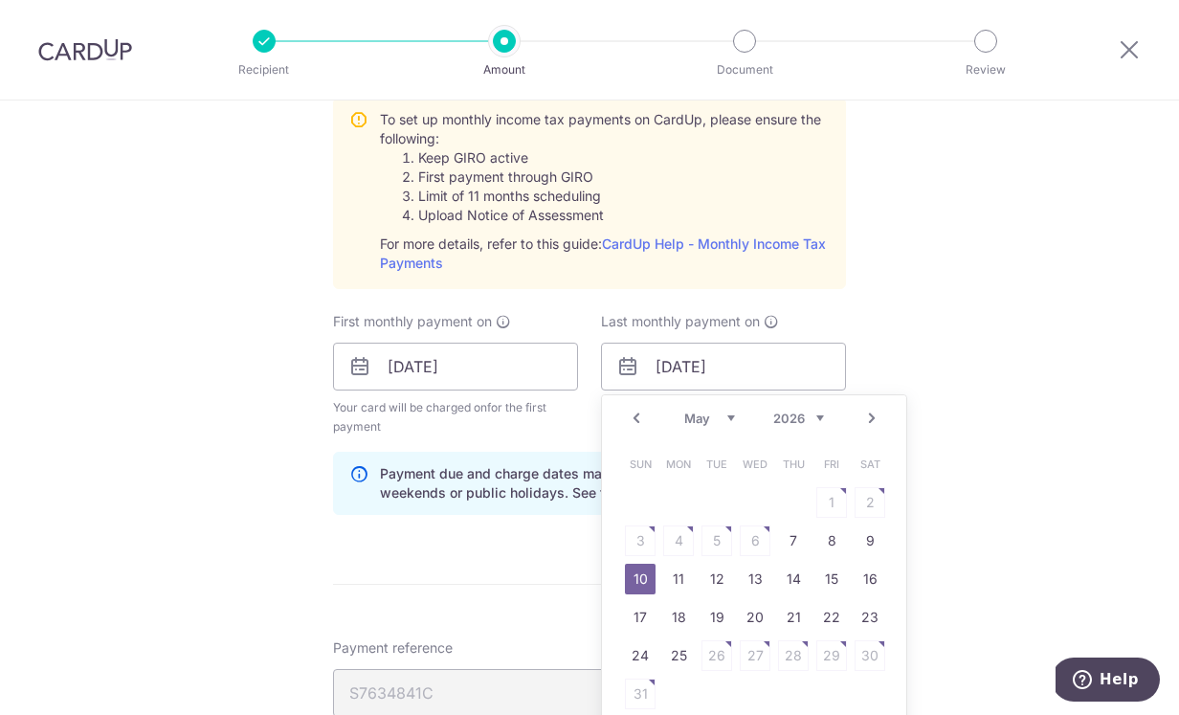
click at [867, 418] on link "Next" at bounding box center [871, 418] width 23 height 23
click at [840, 560] on td "18" at bounding box center [832, 579] width 38 height 38
type input "18/09/2026"
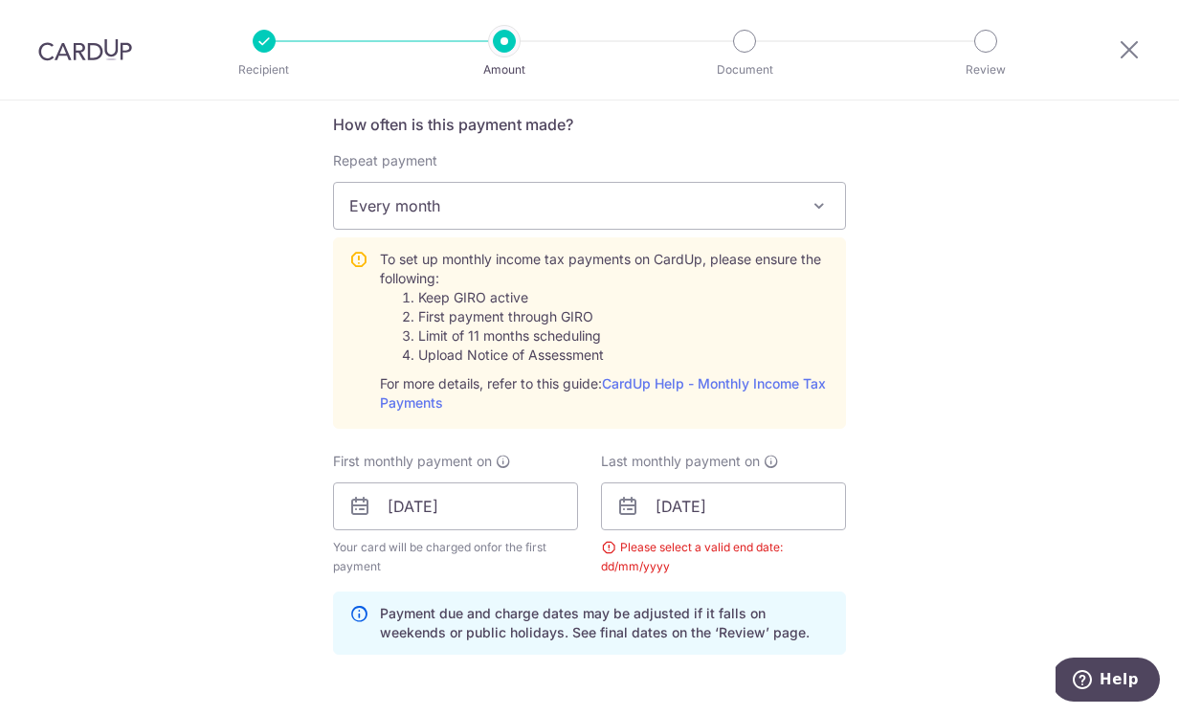
scroll to position [773, 0]
click at [1106, 681] on span "Help" at bounding box center [1119, 679] width 39 height 17
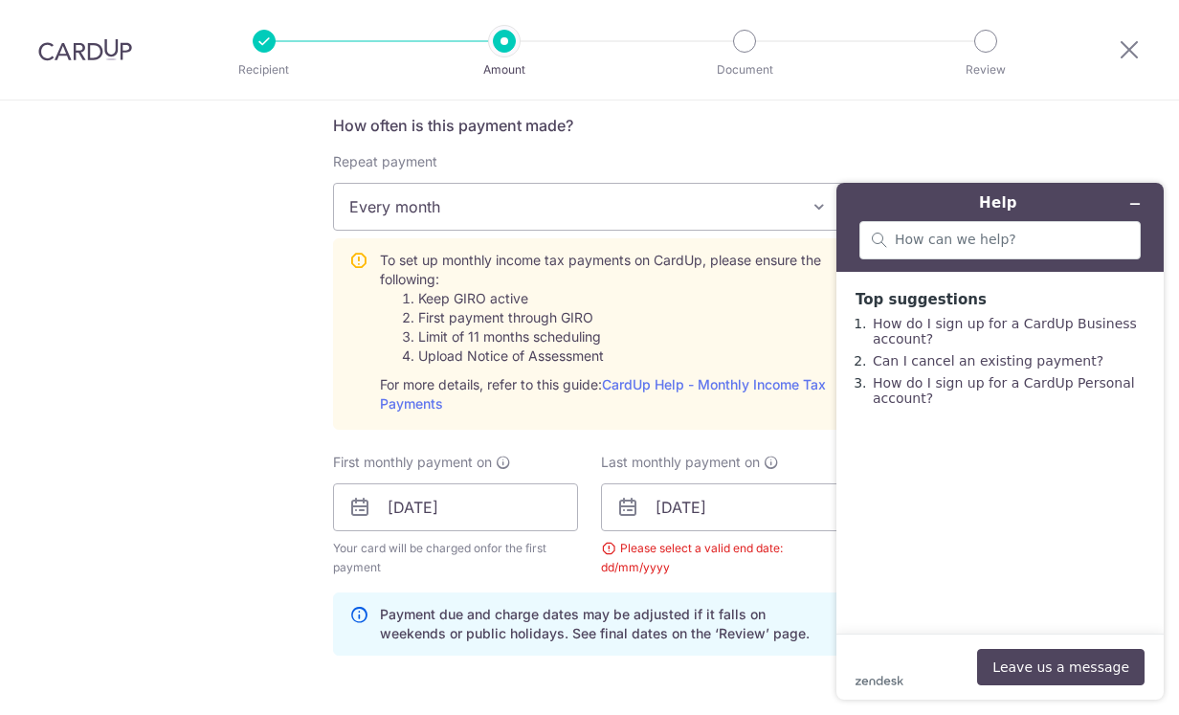
scroll to position [0, 0]
click at [1017, 240] on input "search" at bounding box center [1012, 240] width 234 height 17
type input "why I can't select a valid date for last monthly payment"
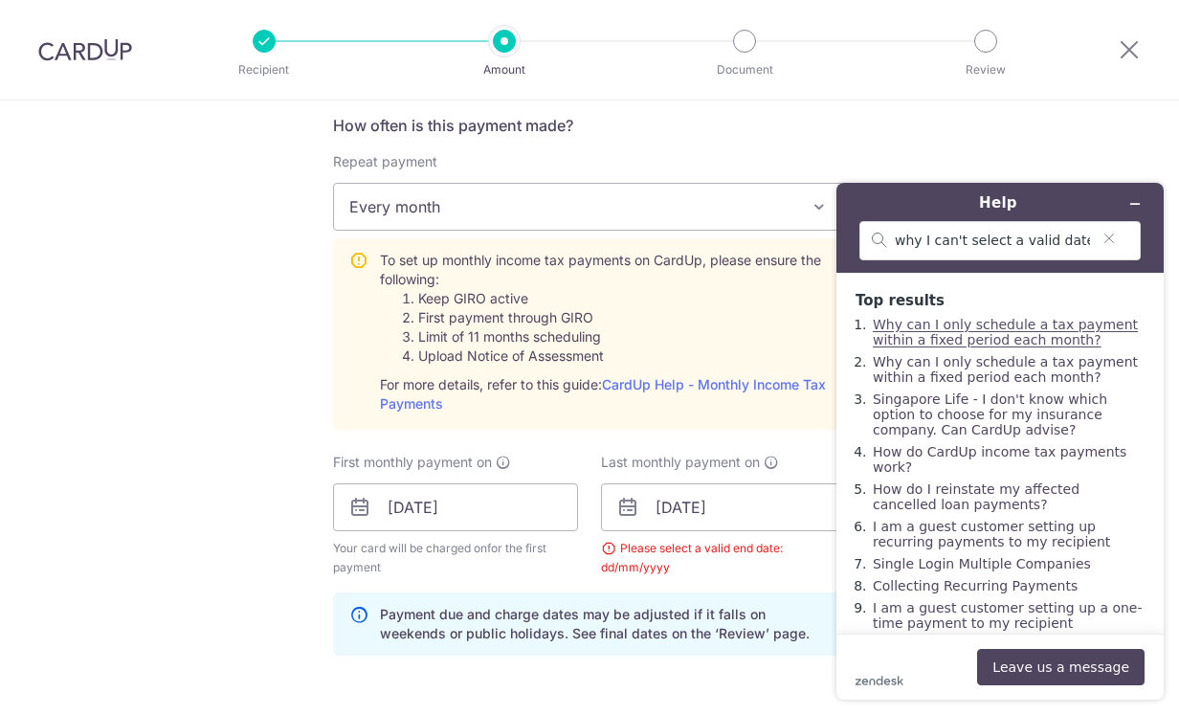
click at [1091, 327] on link "Why can I only schedule a tax payment within a fixed period each month?" at bounding box center [1005, 332] width 265 height 31
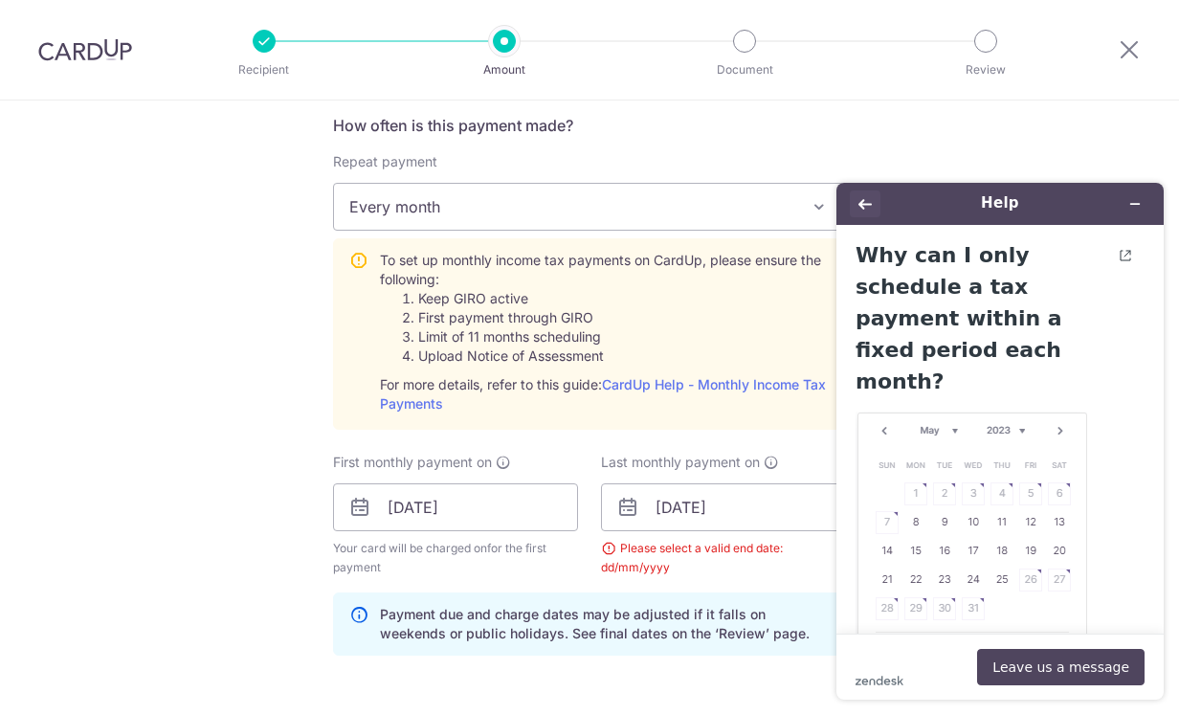
click at [863, 194] on button "Back" at bounding box center [865, 203] width 31 height 27
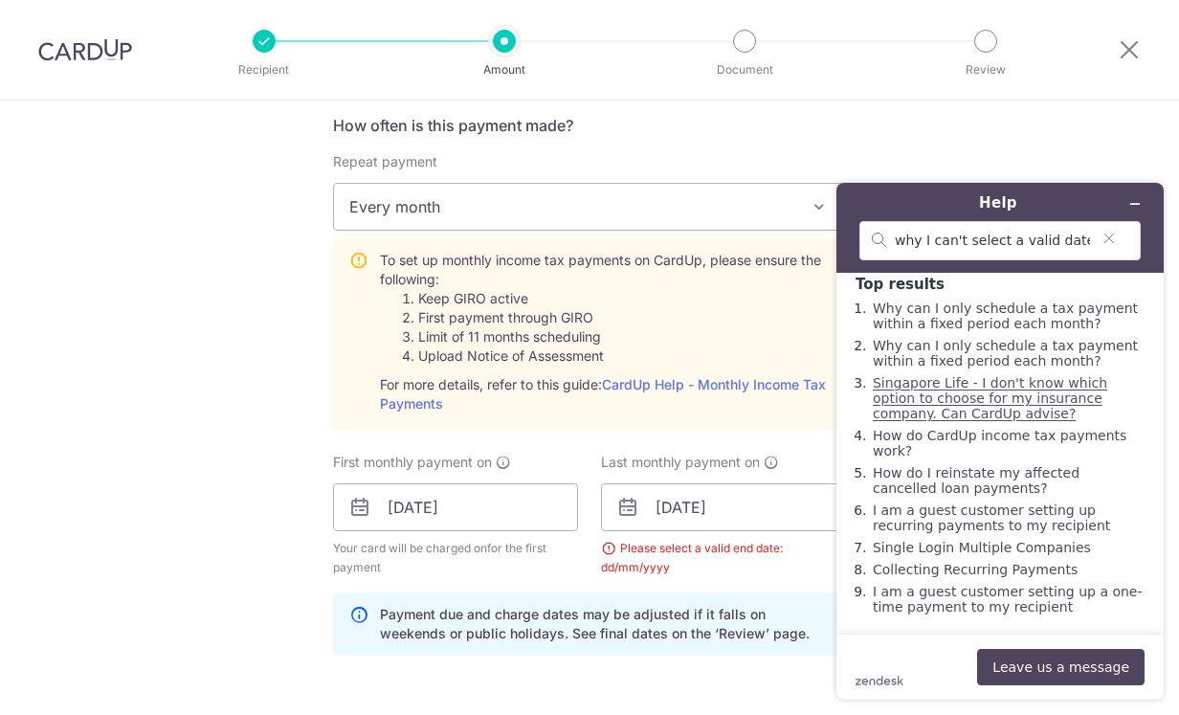
scroll to position [32, 0]
click at [1088, 428] on link "How do CardUp income tax payments work?" at bounding box center [1000, 443] width 254 height 31
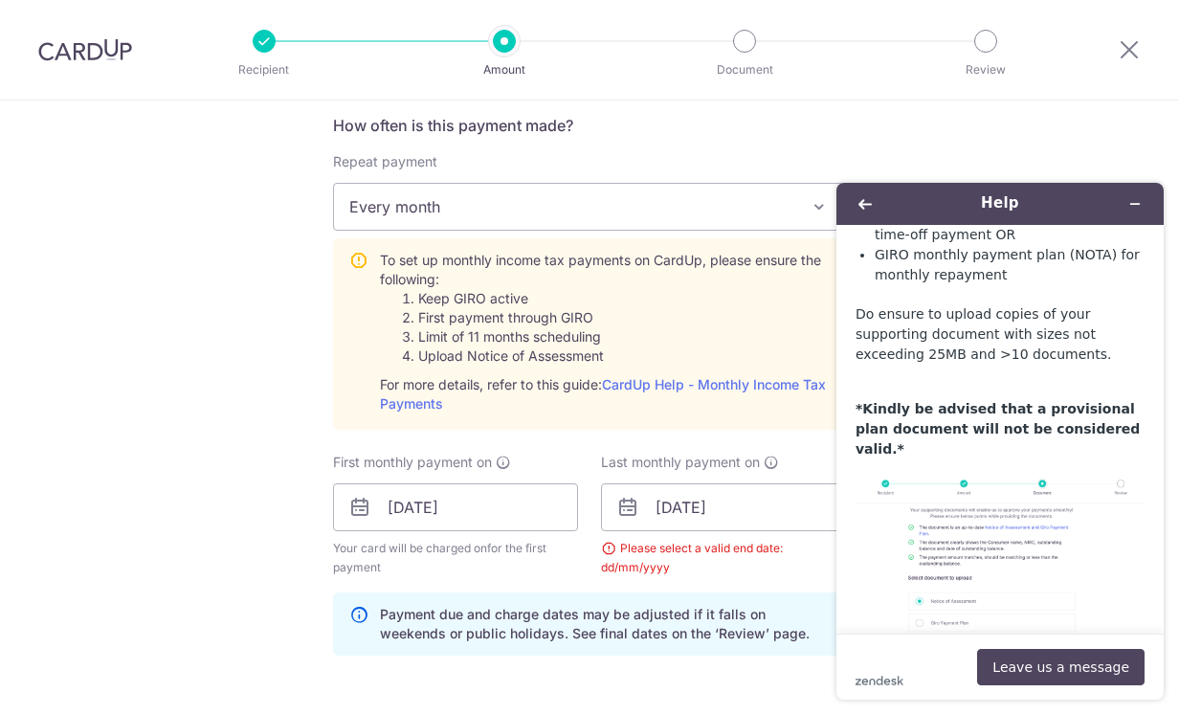
scroll to position [6048, 0]
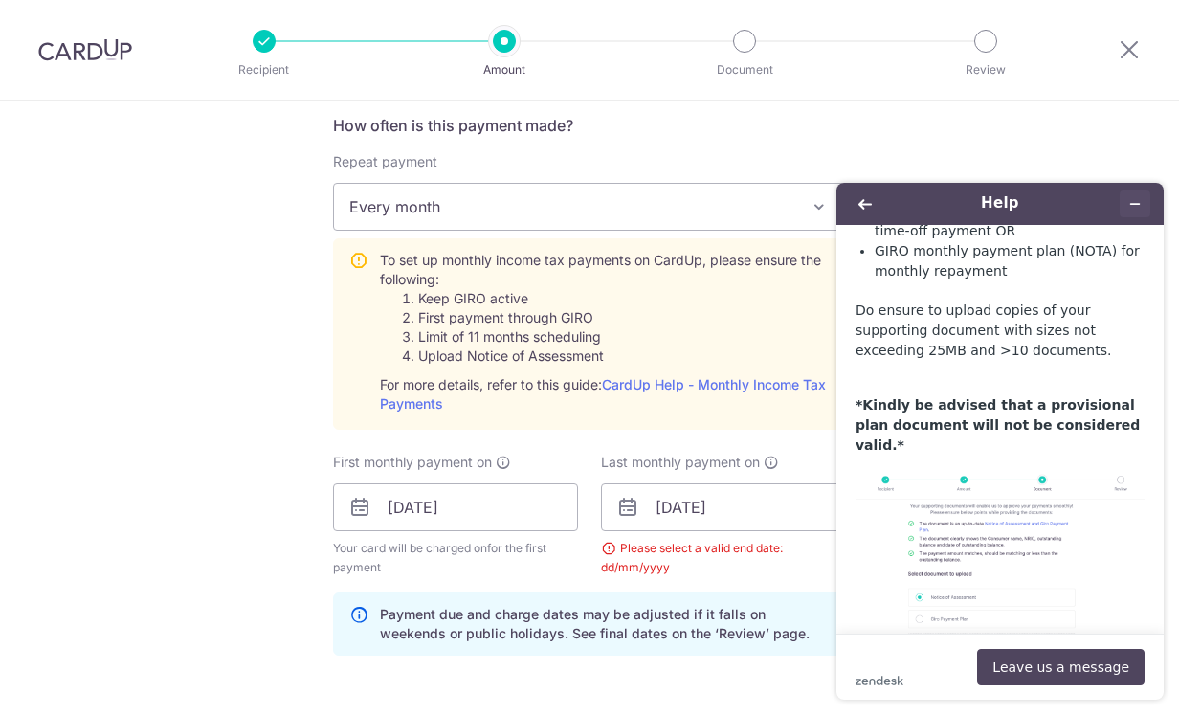
click at [1137, 205] on icon "Minimise widget" at bounding box center [1134, 203] width 13 height 13
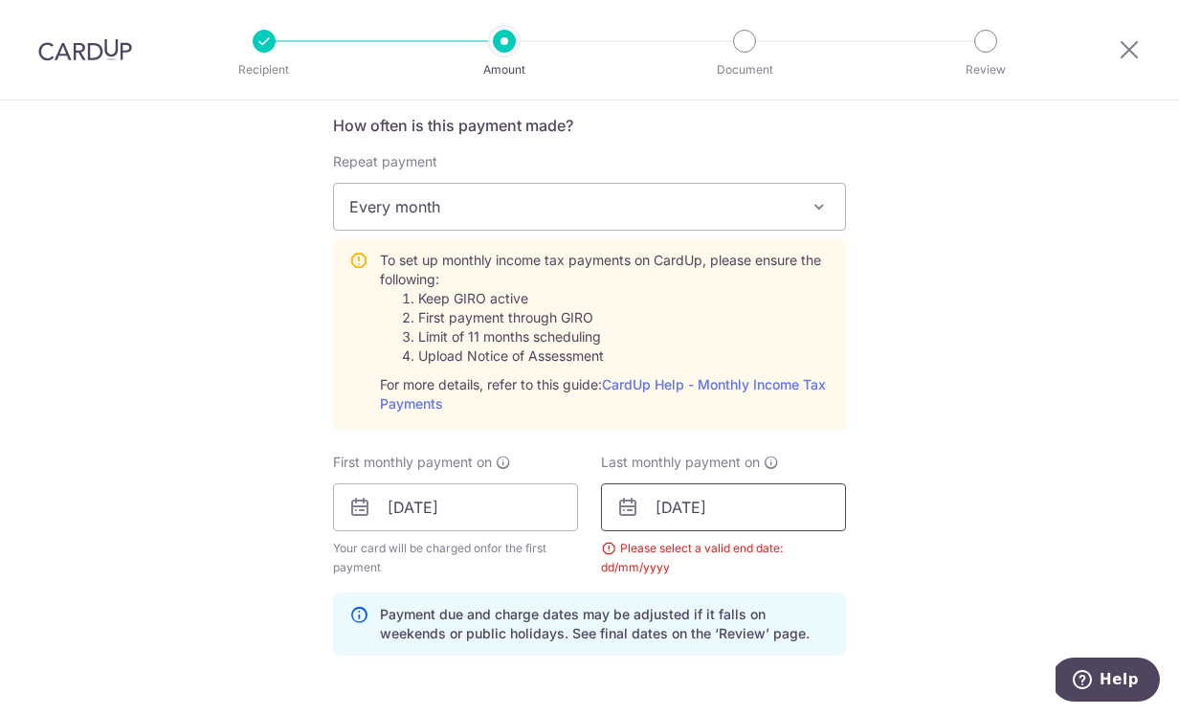
click at [766, 517] on input "18/09/2026" at bounding box center [723, 507] width 245 height 48
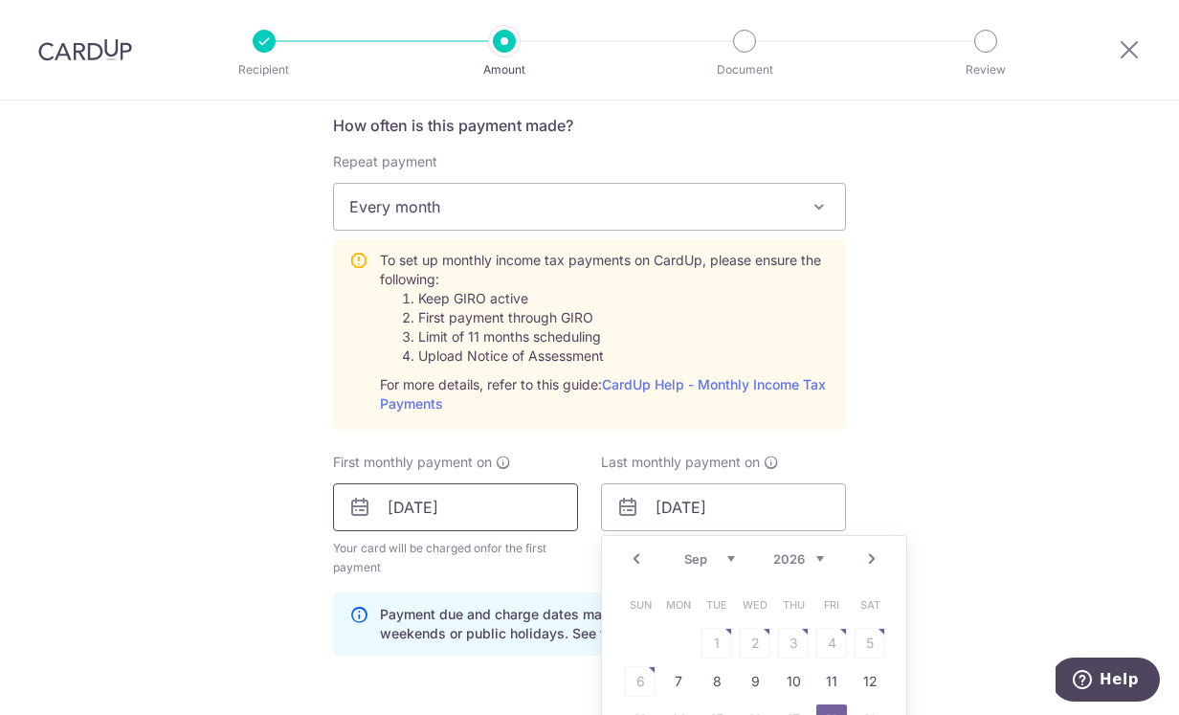
click at [522, 508] on input "10/11/2025" at bounding box center [455, 507] width 245 height 48
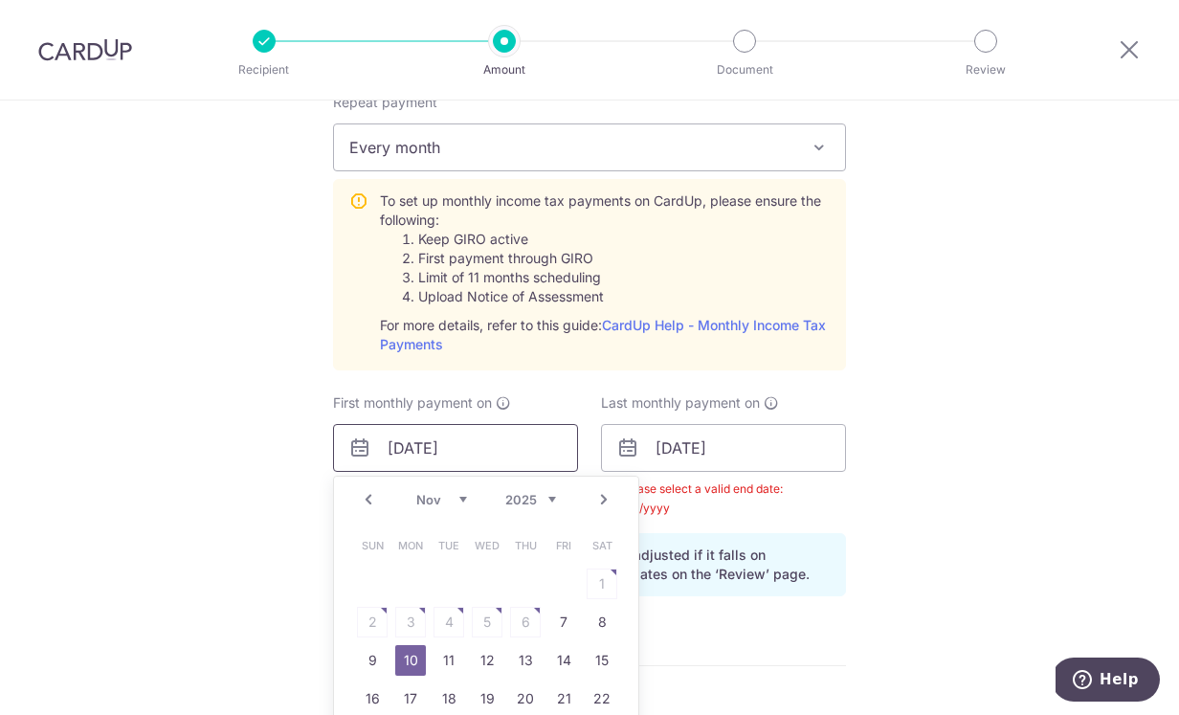
scroll to position [851, 0]
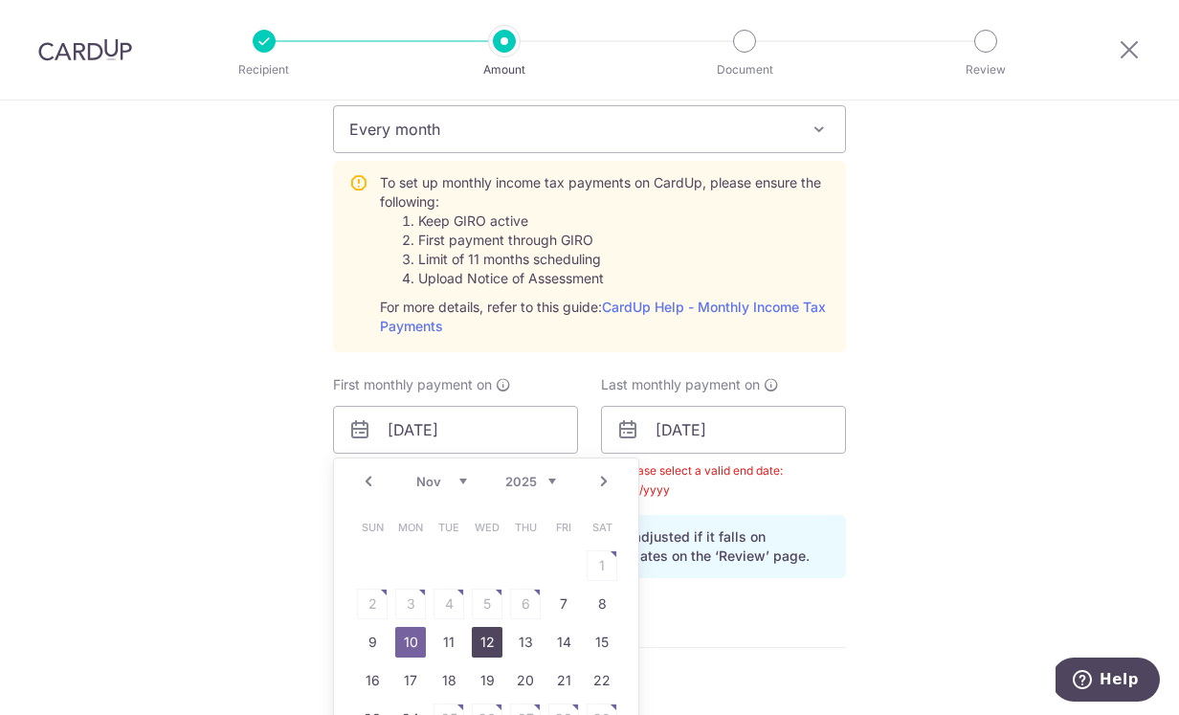
click at [483, 649] on link "12" at bounding box center [487, 642] width 31 height 31
type input "12/11/2025"
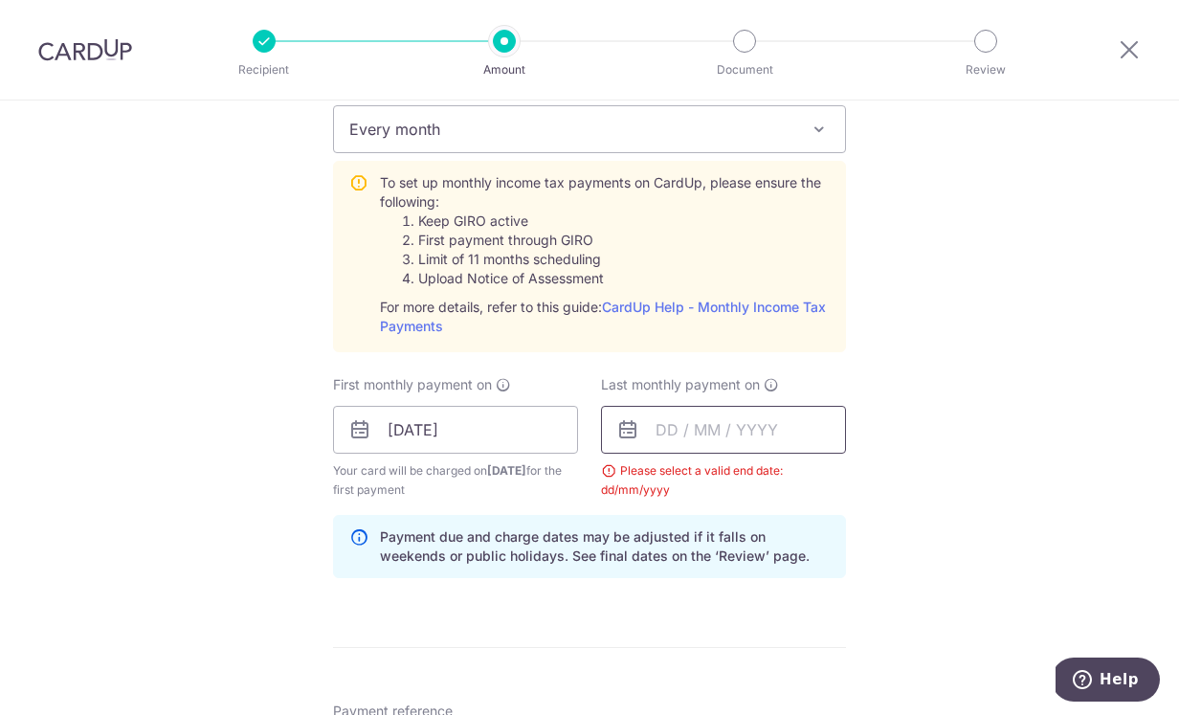
click at [769, 434] on input "text" at bounding box center [723, 430] width 245 height 48
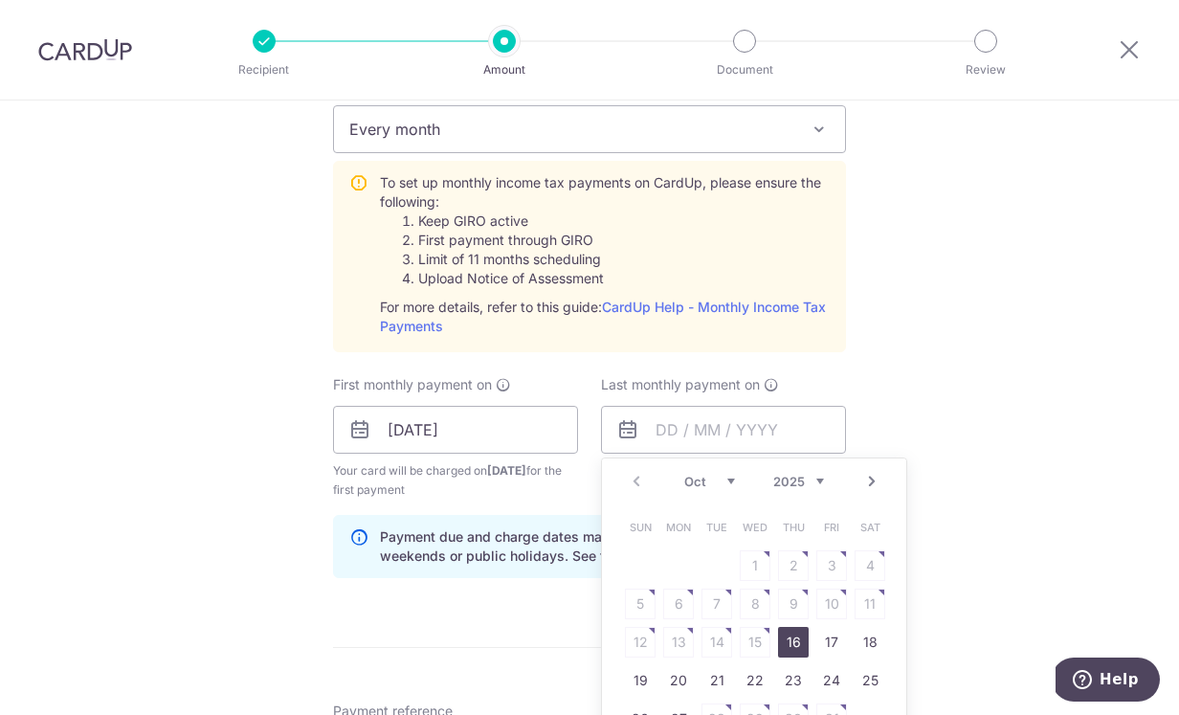
click at [875, 480] on link "Next" at bounding box center [871, 481] width 23 height 23
click at [794, 609] on link "12" at bounding box center [793, 604] width 31 height 31
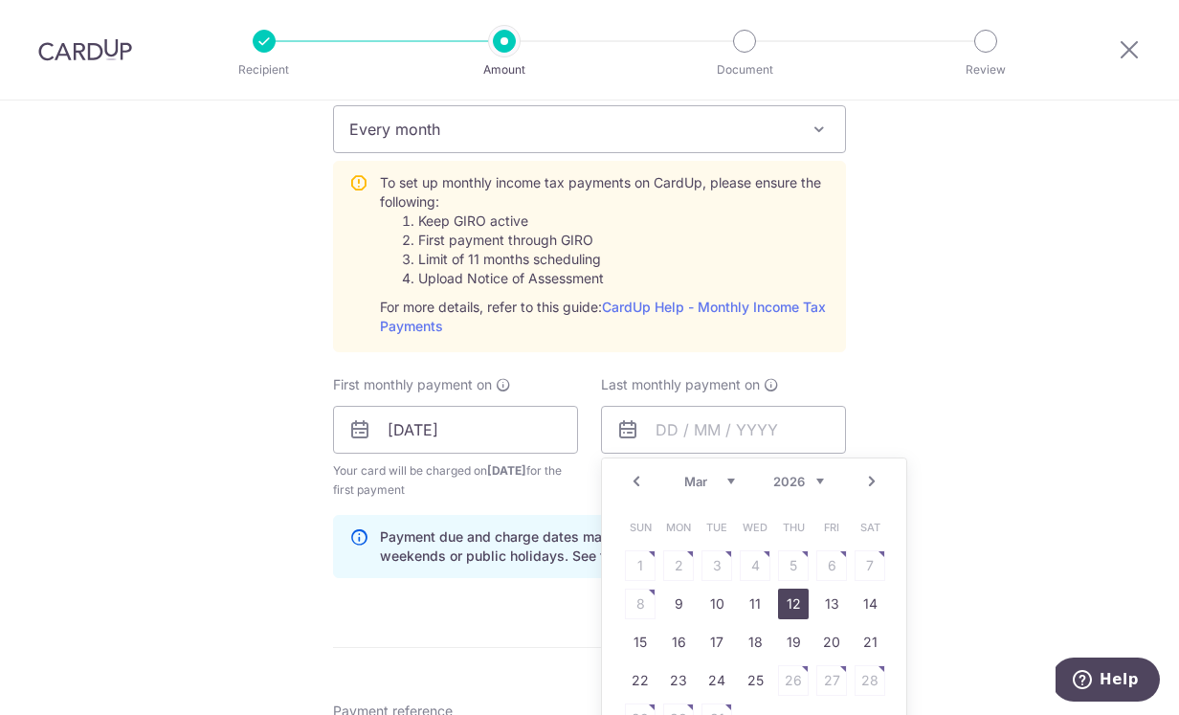
type input "12/03/2026"
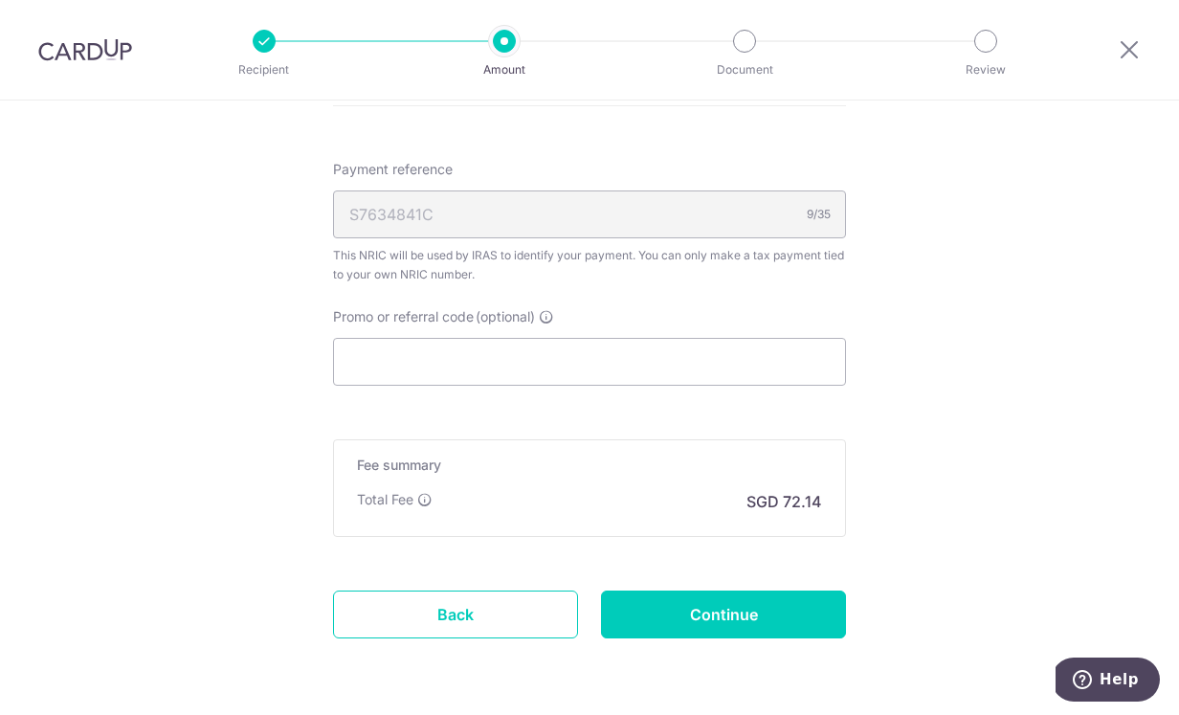
scroll to position [1393, 0]
click at [724, 354] on input "Promo or referral code (optional)" at bounding box center [589, 361] width 513 height 48
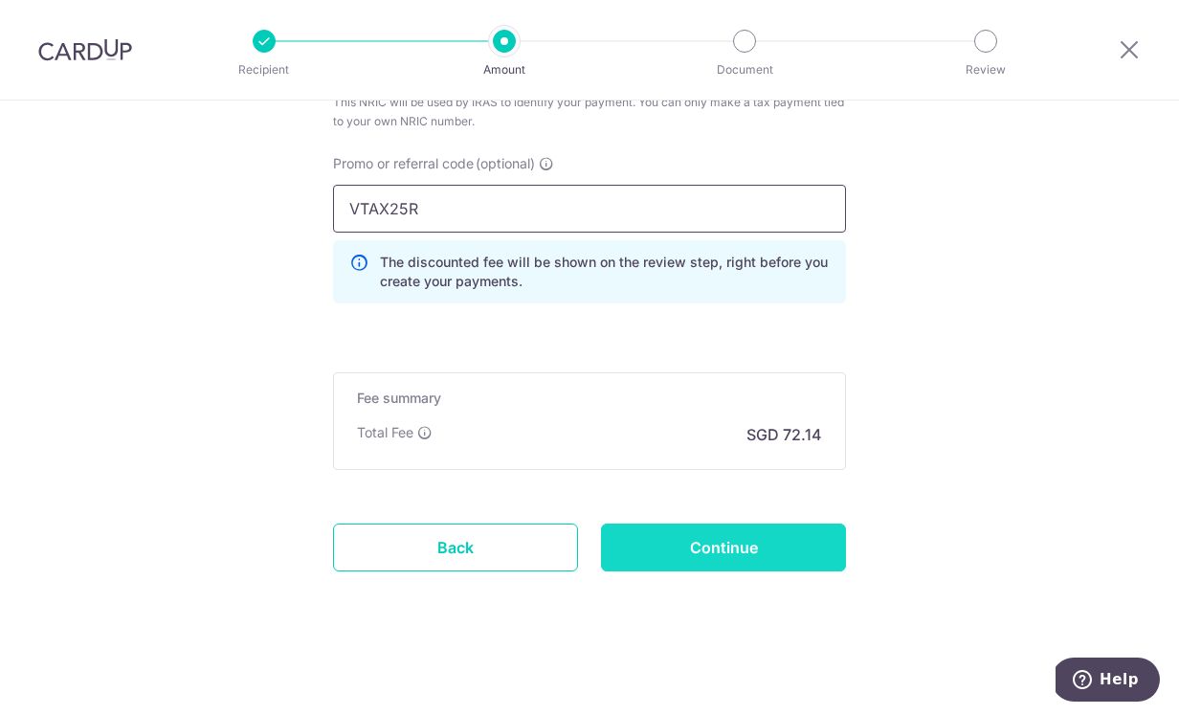
scroll to position [1546, 0]
type input "VTAX25R"
click at [802, 551] on input "Continue" at bounding box center [723, 548] width 245 height 48
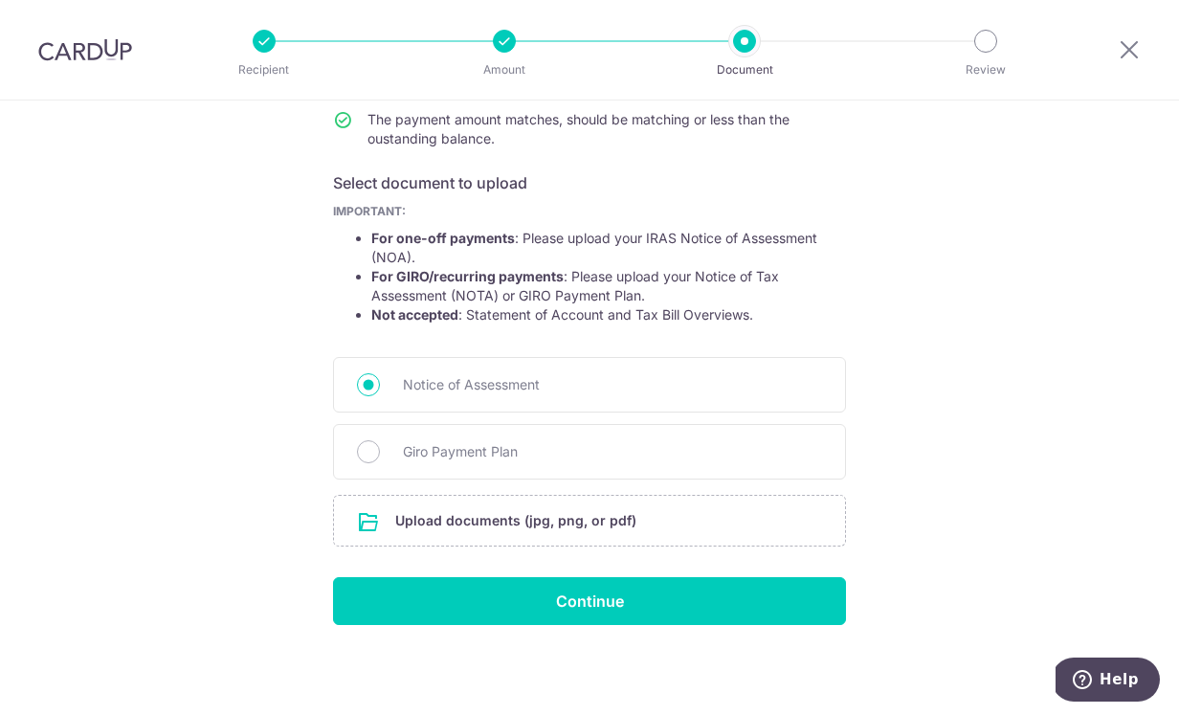
scroll to position [262, 0]
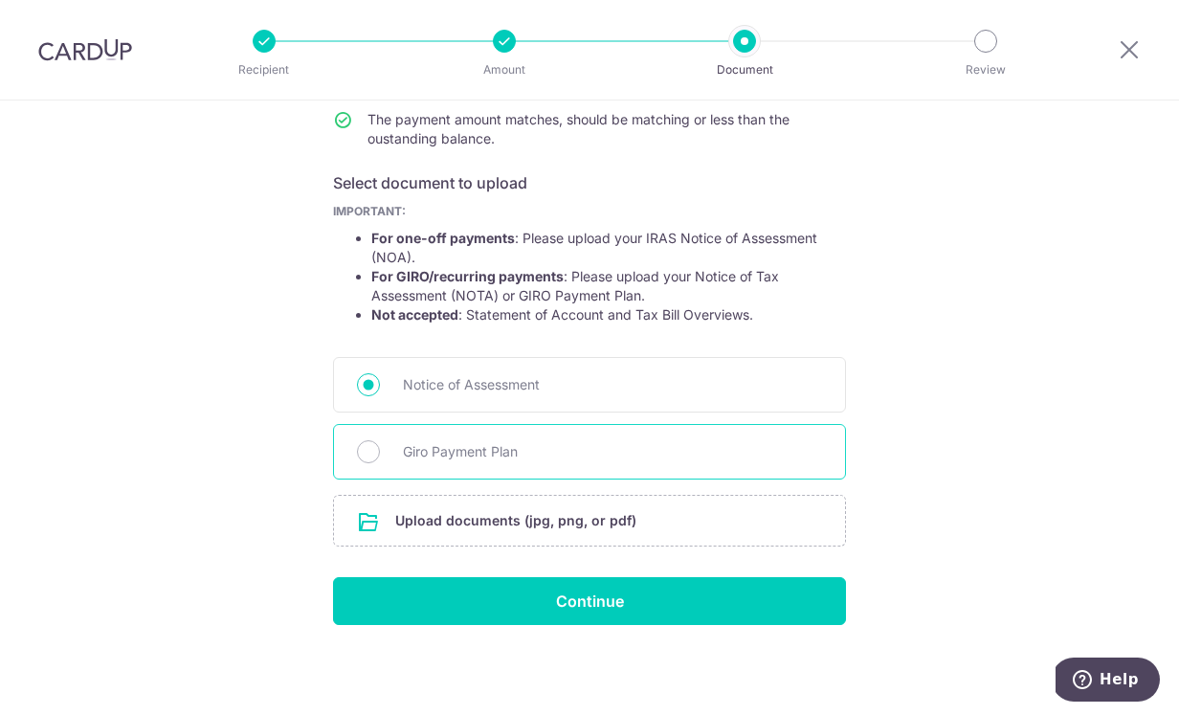
click at [406, 454] on span "Giro Payment Plan" at bounding box center [612, 451] width 419 height 23
click at [380, 454] on input "Giro Payment Plan" at bounding box center [368, 451] width 23 height 23
radio input "true"
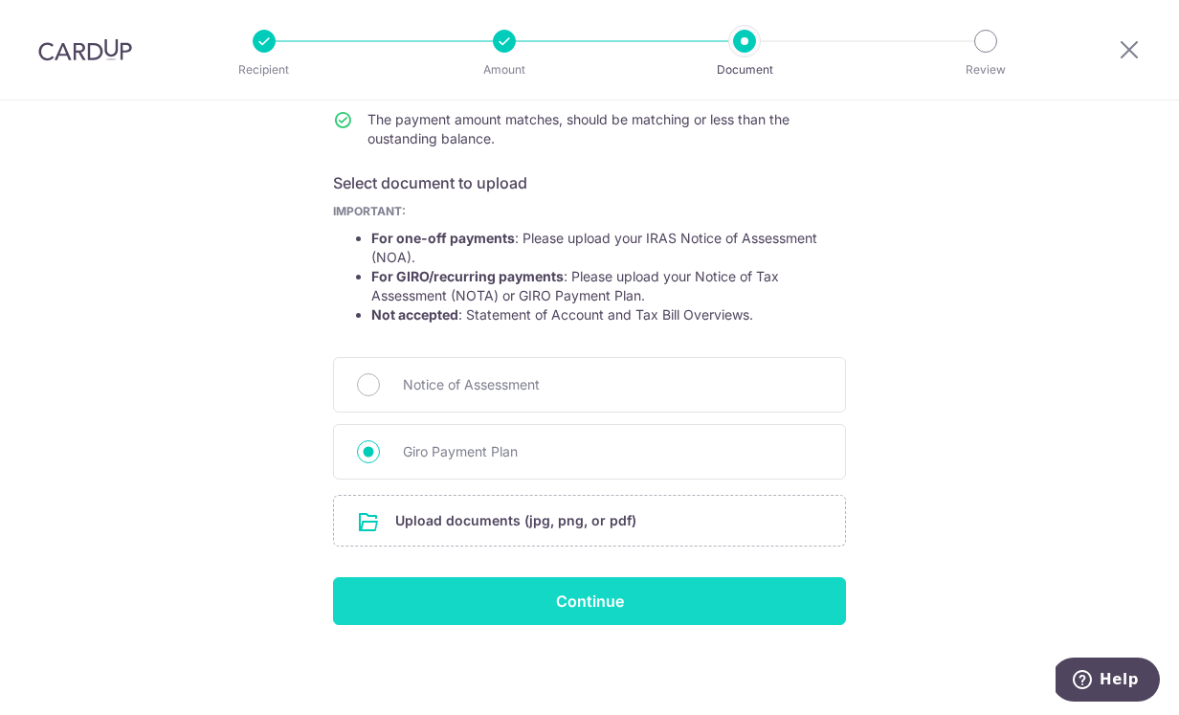
click at [660, 597] on input "Continue" at bounding box center [589, 601] width 513 height 48
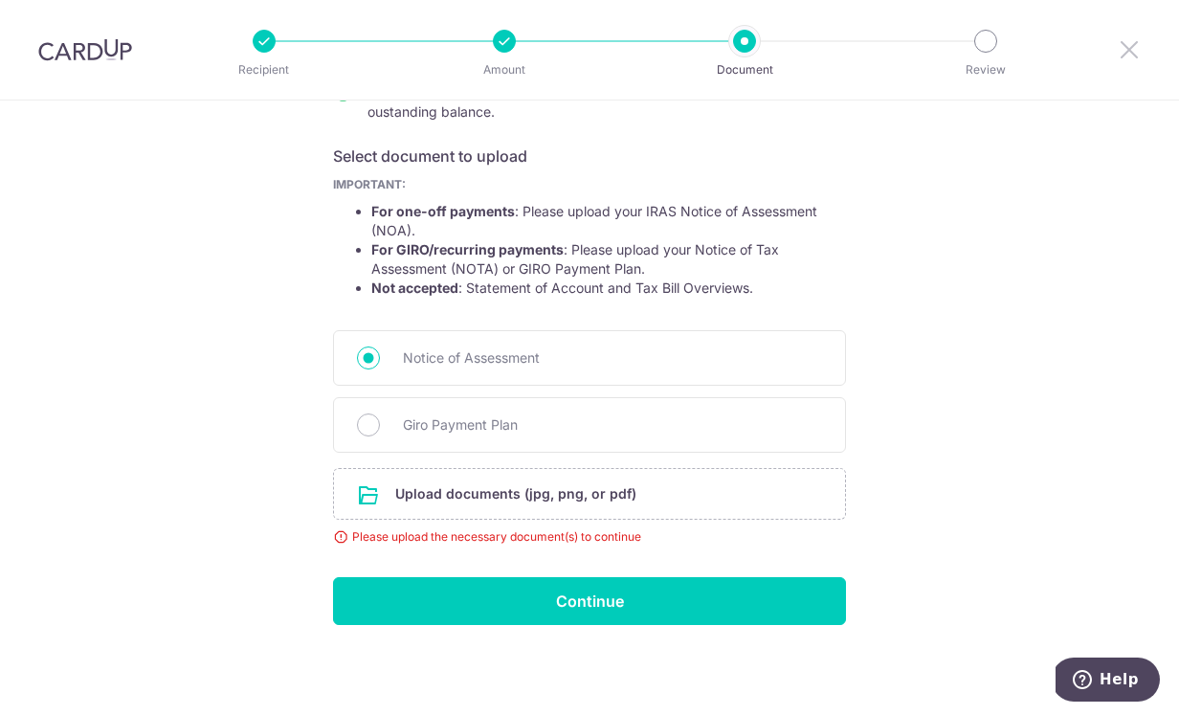
click at [1126, 51] on icon at bounding box center [1129, 49] width 23 height 24
